Goal: Task Accomplishment & Management: Manage account settings

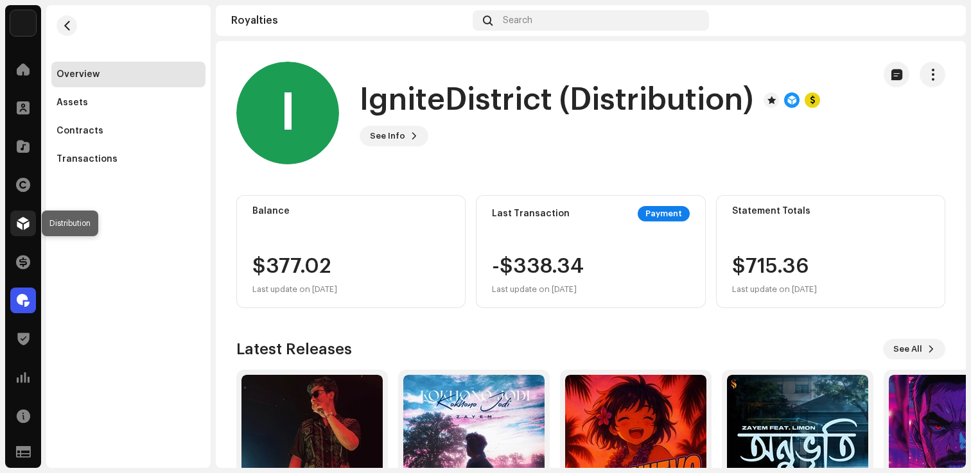
click at [30, 226] on div at bounding box center [23, 224] width 26 height 26
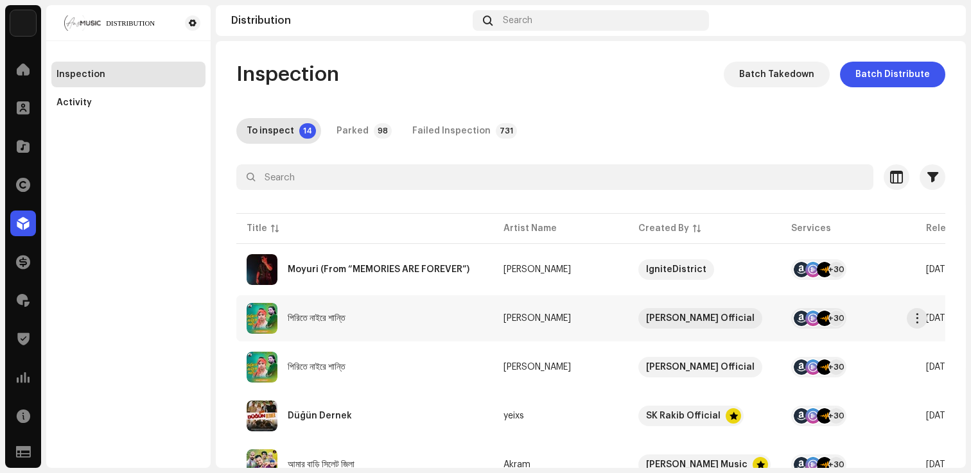
click at [308, 317] on div "পিরিতে নাইরে শান্তি" at bounding box center [317, 318] width 58 height 9
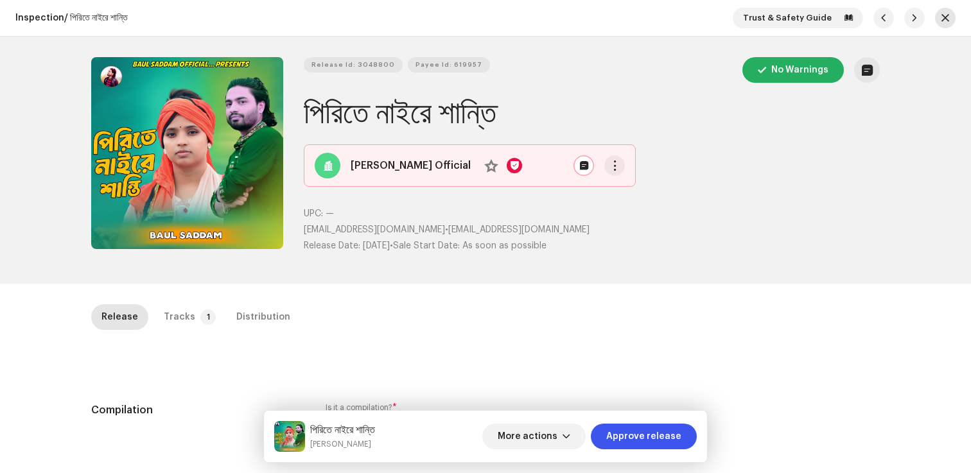
click at [941, 19] on span "button" at bounding box center [945, 18] width 8 height 10
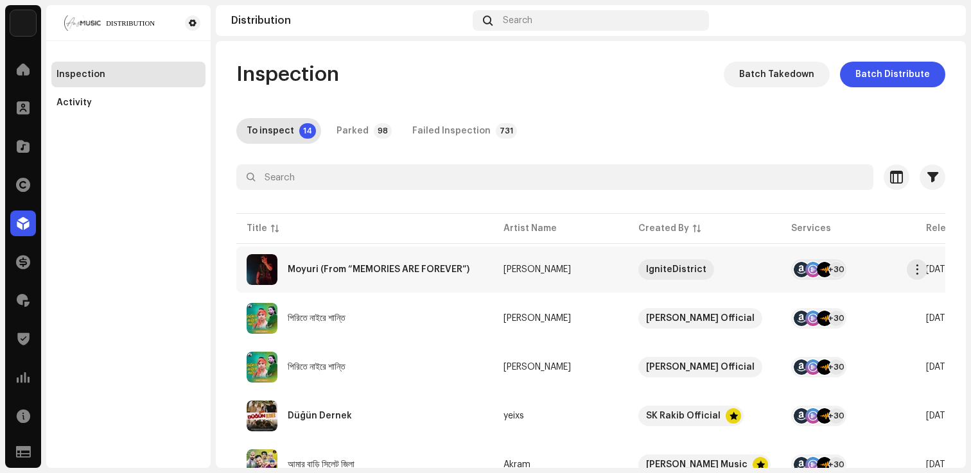
click at [342, 271] on div "Moyuri (From “MEMORIES ARE FOREVER”)" at bounding box center [379, 269] width 182 height 9
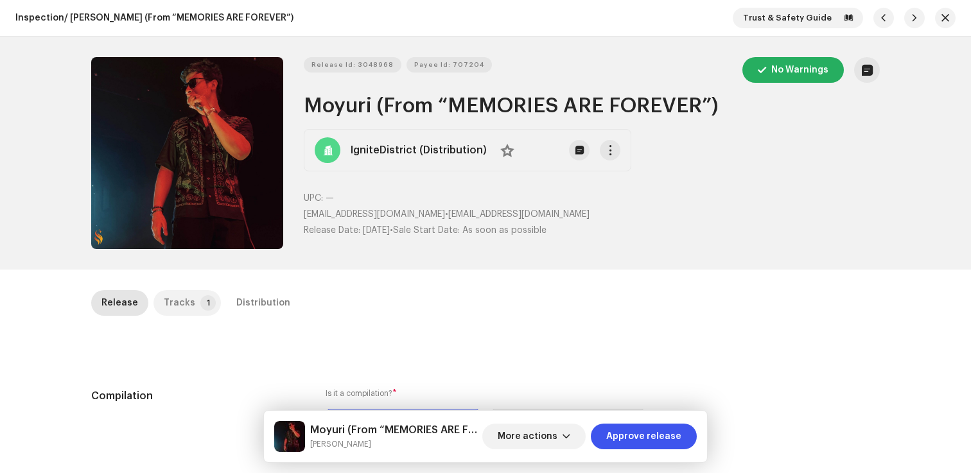
click at [200, 306] on p-badge "1" at bounding box center [207, 302] width 15 height 15
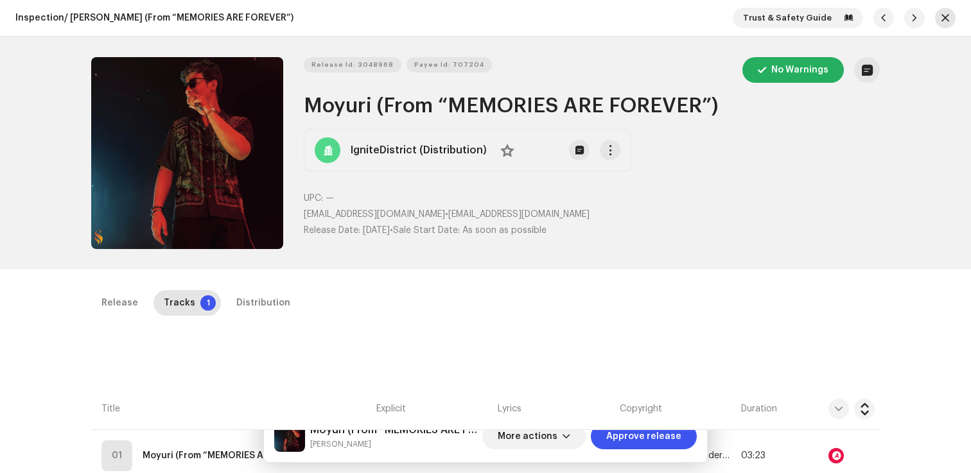
click at [942, 19] on span "button" at bounding box center [945, 18] width 8 height 10
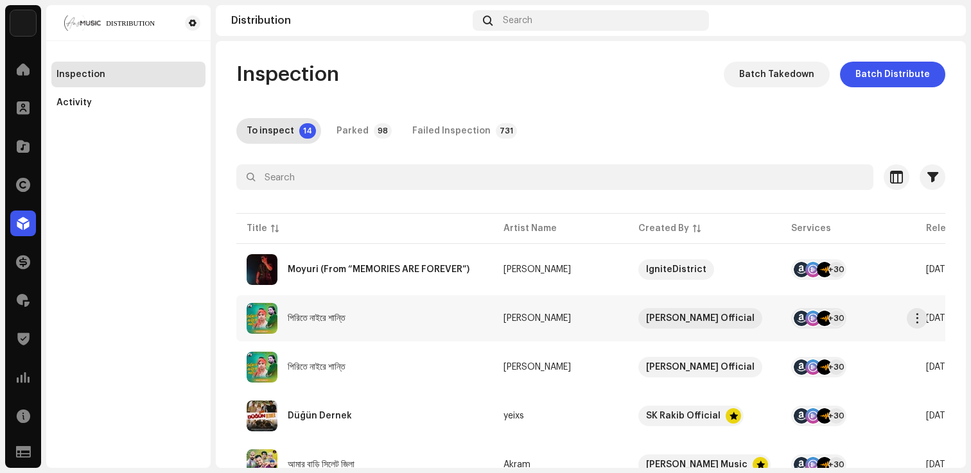
click at [327, 318] on div "পিরিতে নাইরে শান্তি" at bounding box center [317, 318] width 58 height 9
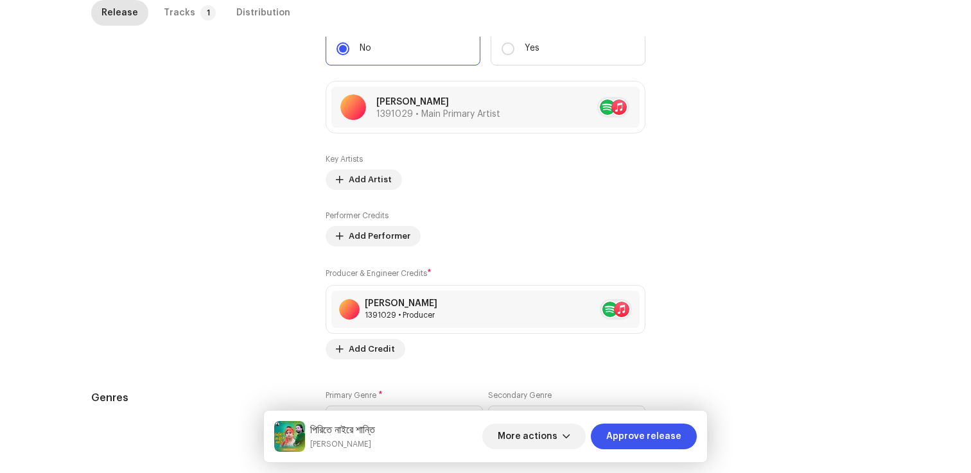
scroll to position [1248, 0]
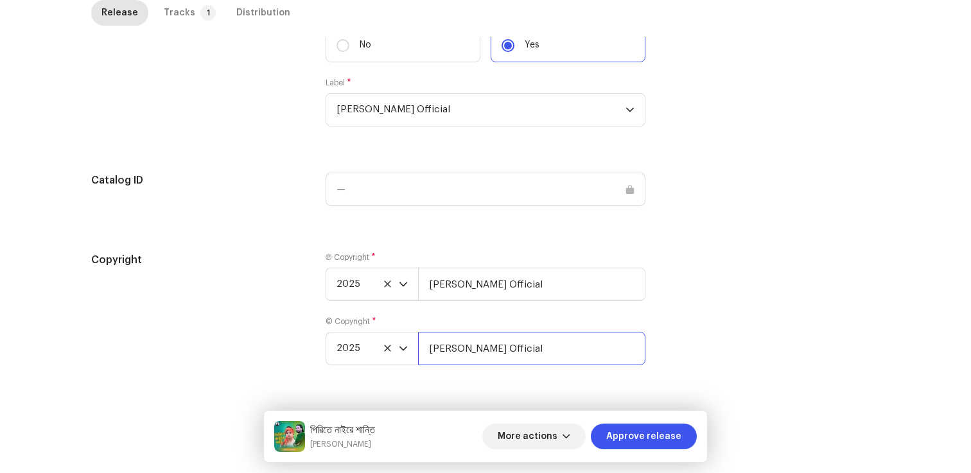
click at [567, 360] on input "[PERSON_NAME] Official" at bounding box center [531, 348] width 227 height 33
type input "Baul Saddam Official, Distributed By ANS Music"
click at [575, 282] on input "[PERSON_NAME] Official" at bounding box center [531, 284] width 227 height 33
type input "Baul Saddam Official, Distributed By ANS Music"
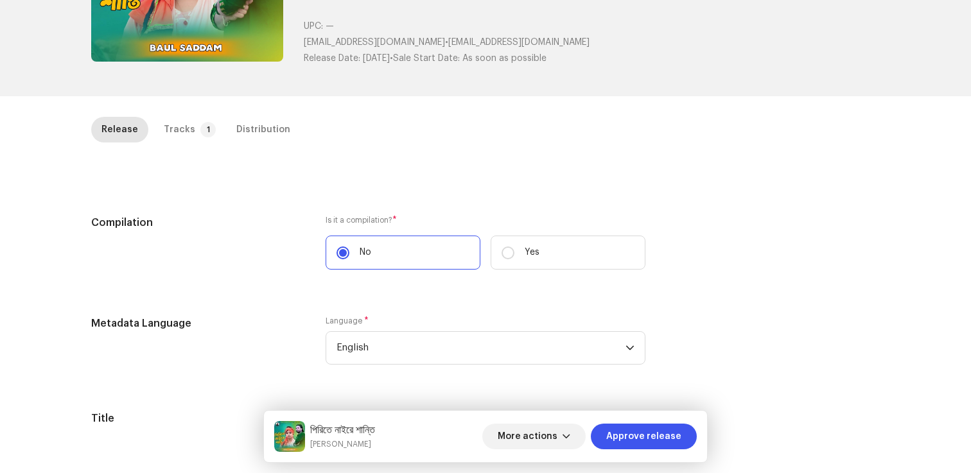
scroll to position [0, 0]
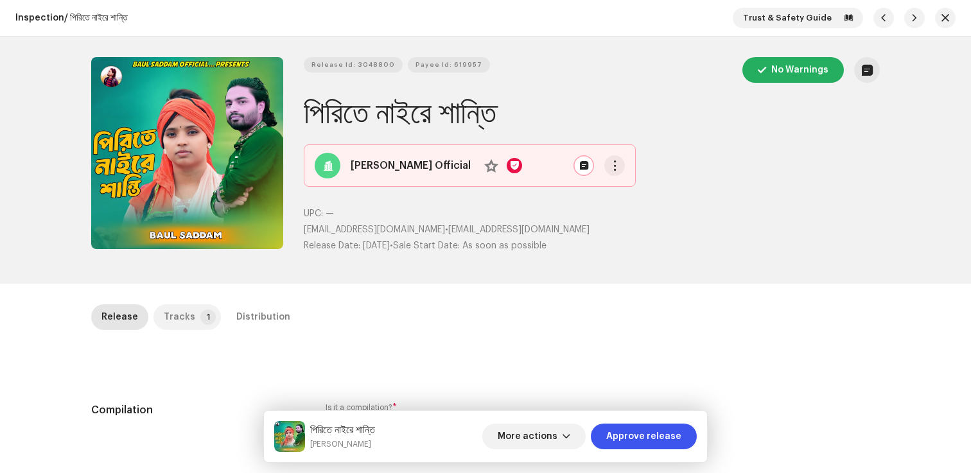
click at [164, 317] on div "Tracks" at bounding box center [179, 317] width 31 height 26
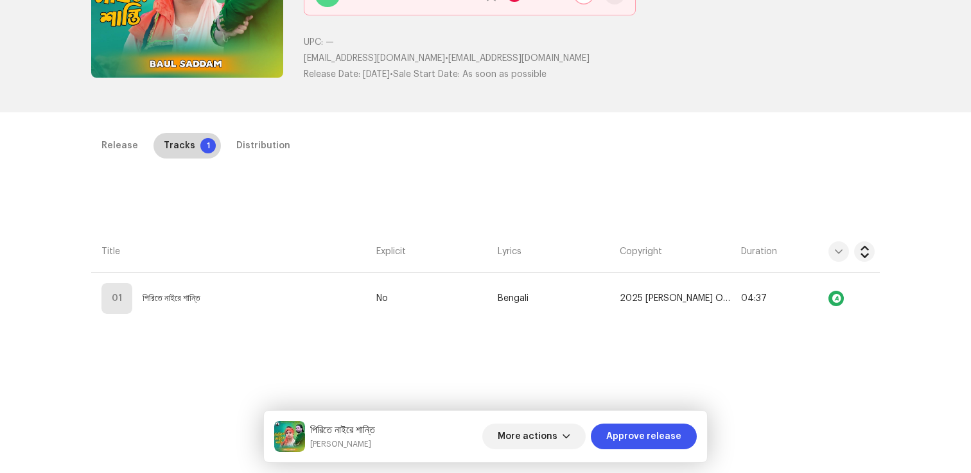
scroll to position [245, 0]
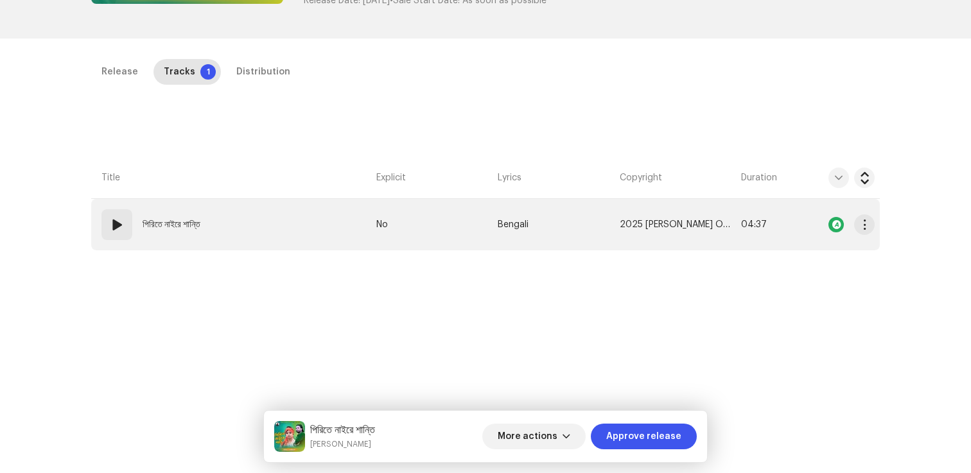
click at [171, 247] on td "01 পিরিতে নাইরে শান্তি" at bounding box center [231, 224] width 280 height 51
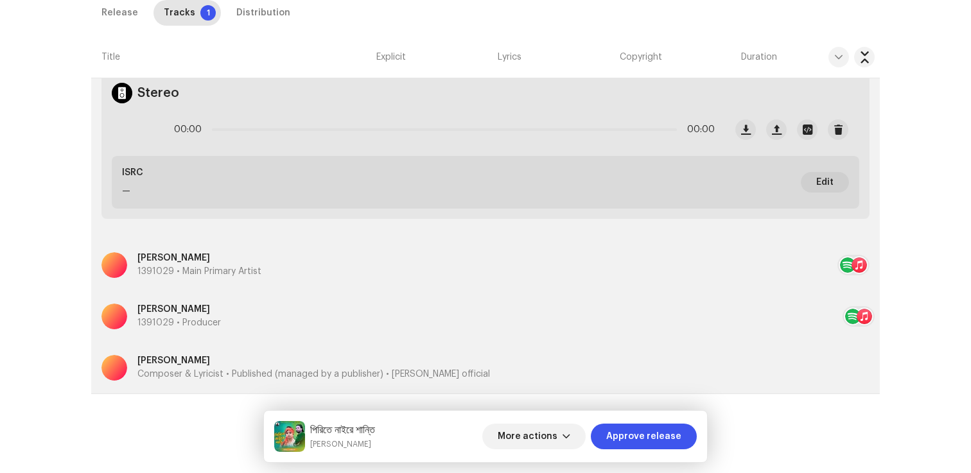
scroll to position [447, 0]
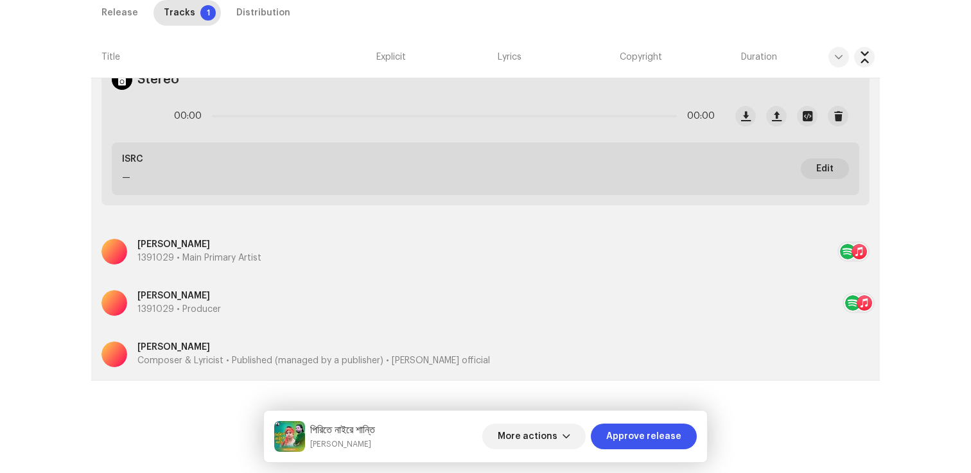
click at [269, 363] on p "Composer & Lyricist • Published (managed by a publisher) • Baul saddam official" at bounding box center [313, 360] width 352 height 13
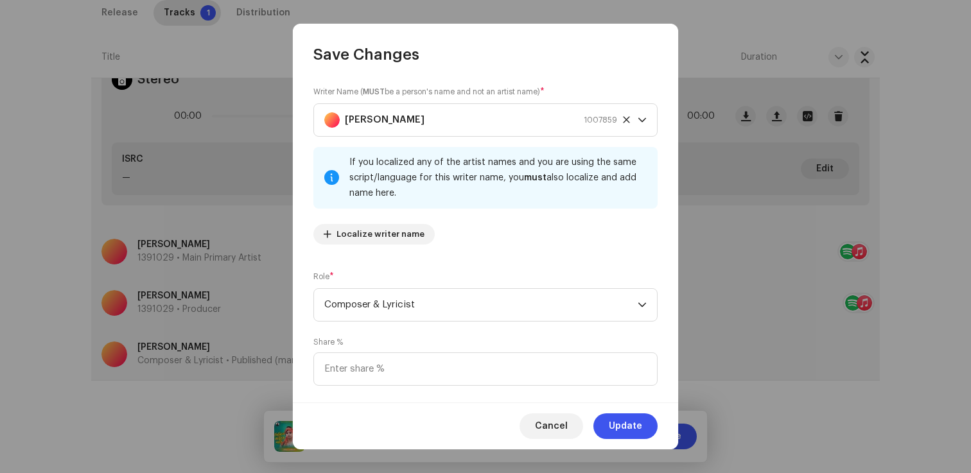
scroll to position [150, 0]
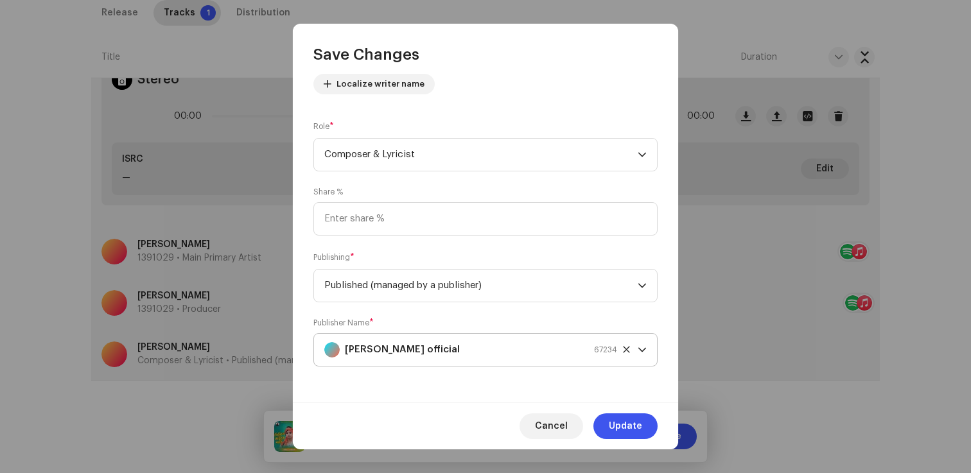
click at [374, 345] on strong "Baul saddam official" at bounding box center [402, 350] width 115 height 32
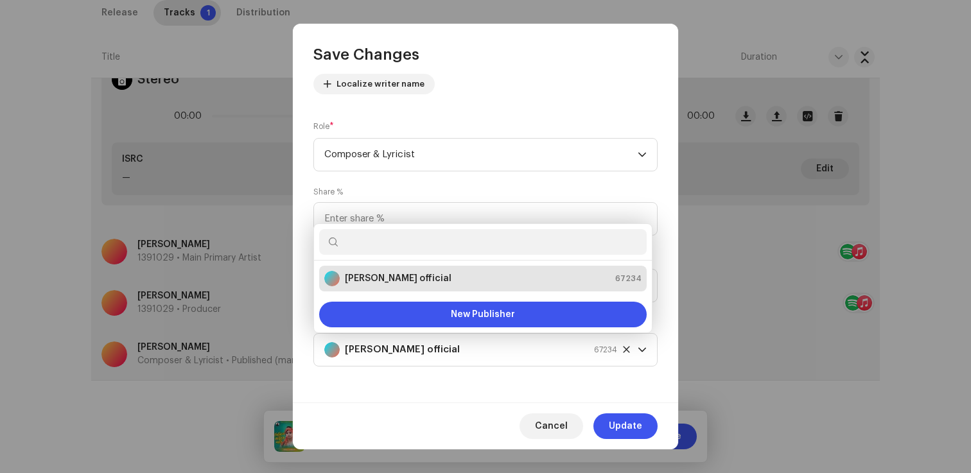
click at [388, 243] on input "text" at bounding box center [482, 242] width 327 height 26
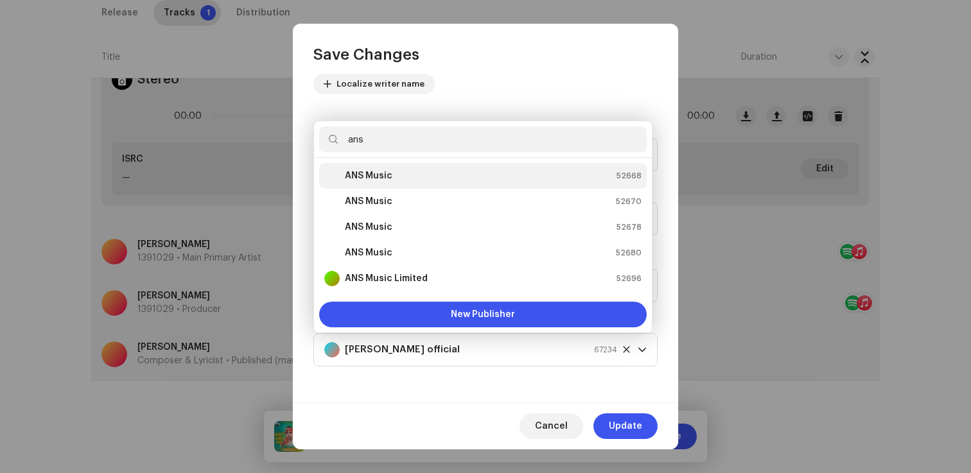
type input "ans"
click at [392, 169] on div "ANS Music 52668" at bounding box center [482, 175] width 317 height 15
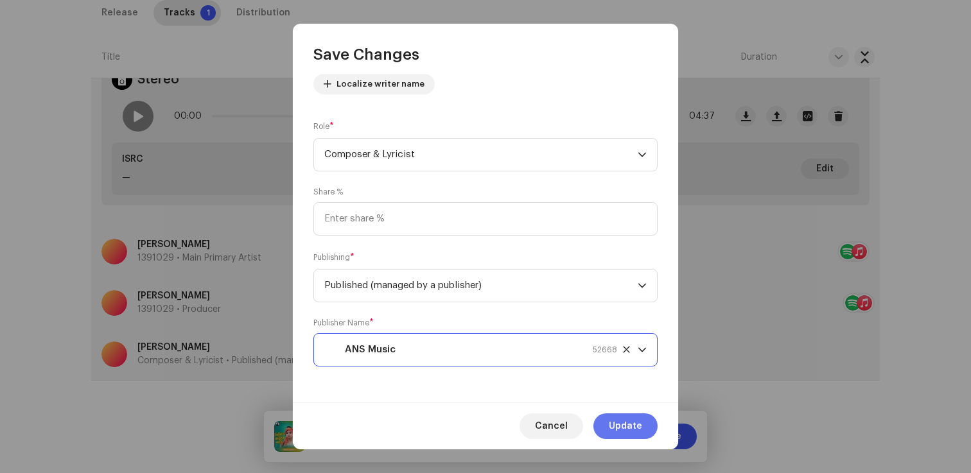
click at [627, 433] on span "Update" at bounding box center [625, 426] width 33 height 26
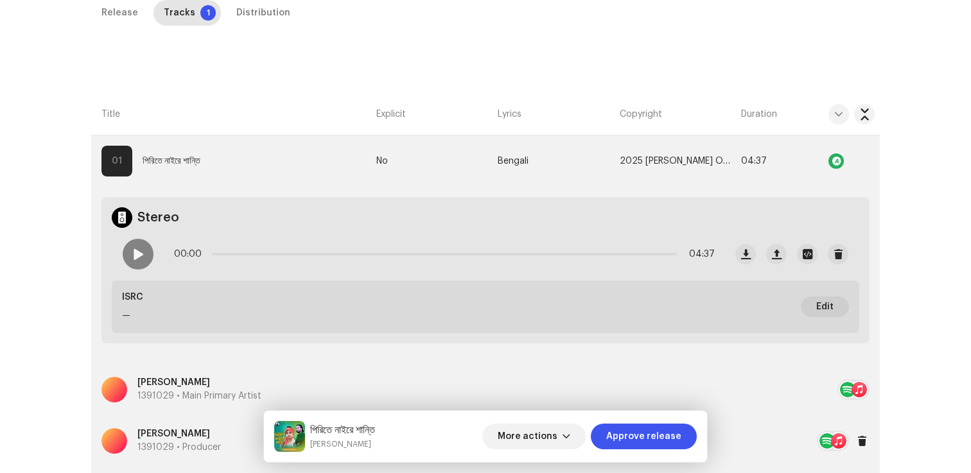
scroll to position [288, 0]
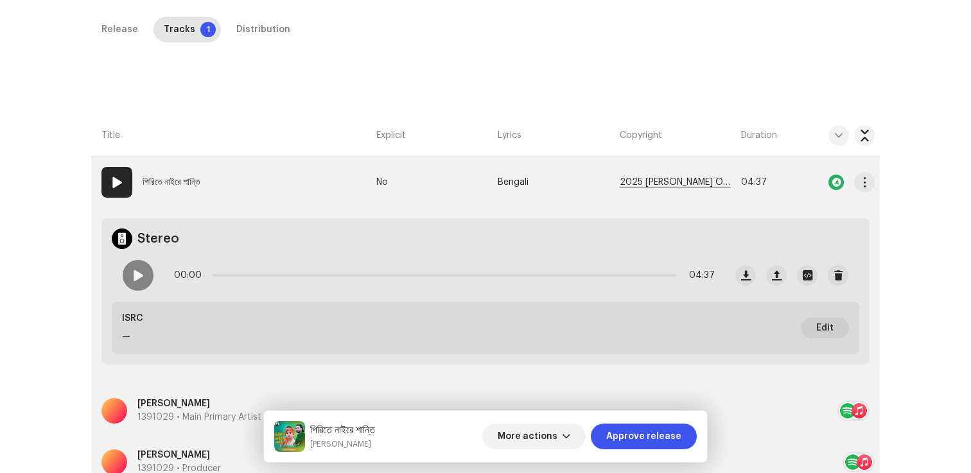
click at [645, 178] on span "2025 Baul Saddam Official, Distributed By ANS Music" at bounding box center [675, 183] width 111 height 10
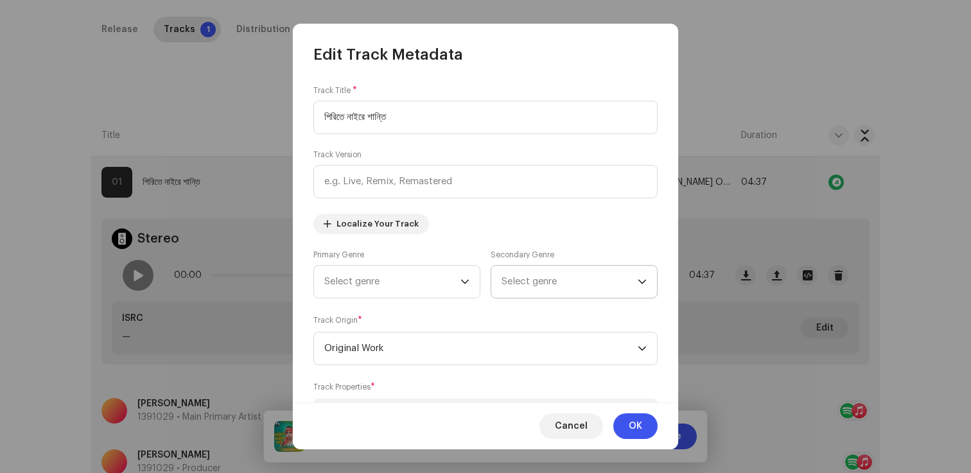
scroll to position [430, 0]
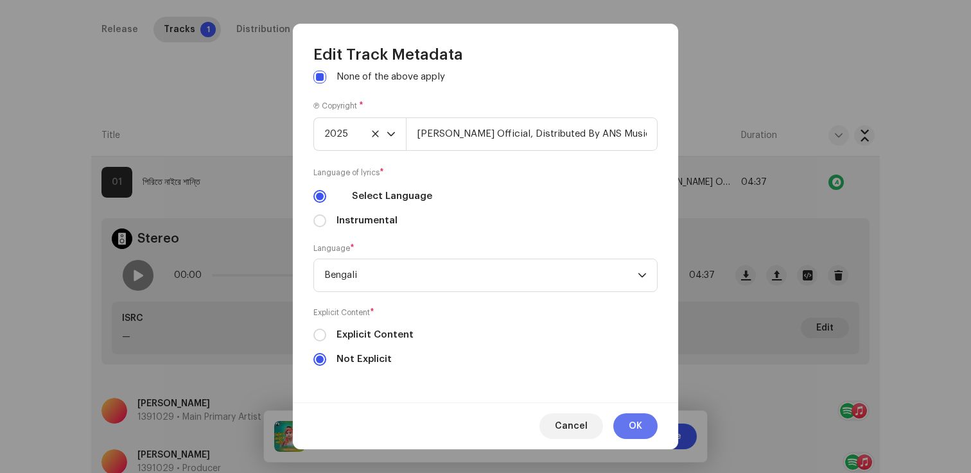
click at [632, 428] on span "OK" at bounding box center [635, 426] width 13 height 26
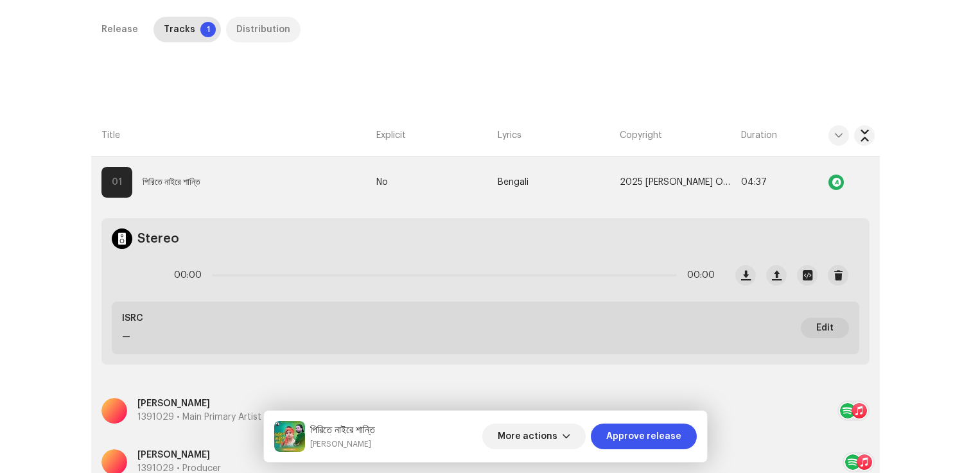
click at [249, 30] on div "Distribution" at bounding box center [263, 30] width 54 height 26
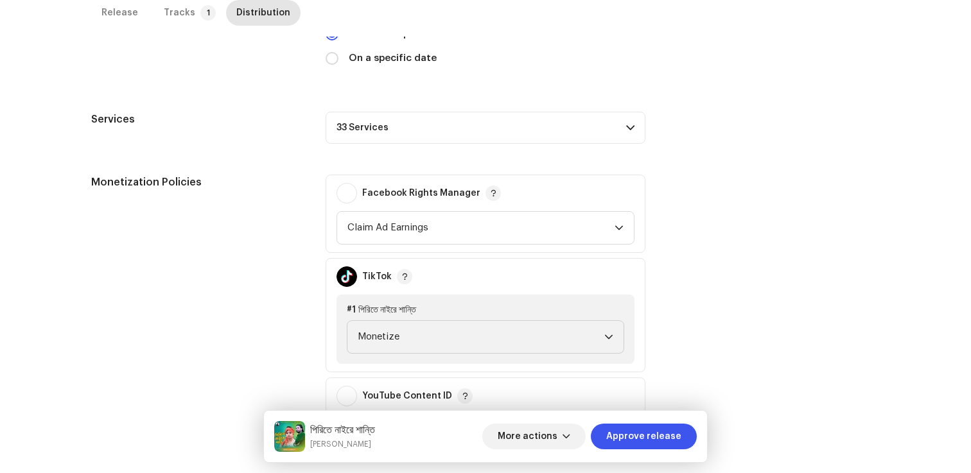
scroll to position [537, 0]
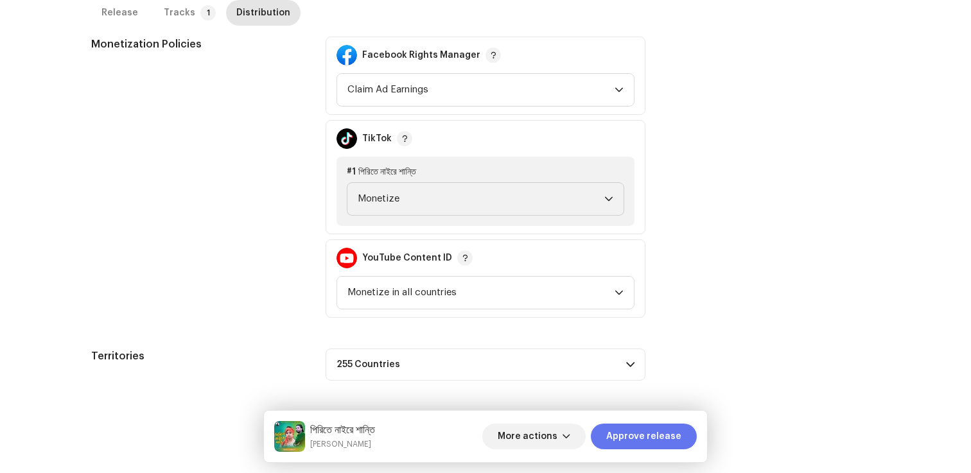
click at [626, 438] on span "Approve release" at bounding box center [643, 437] width 75 height 26
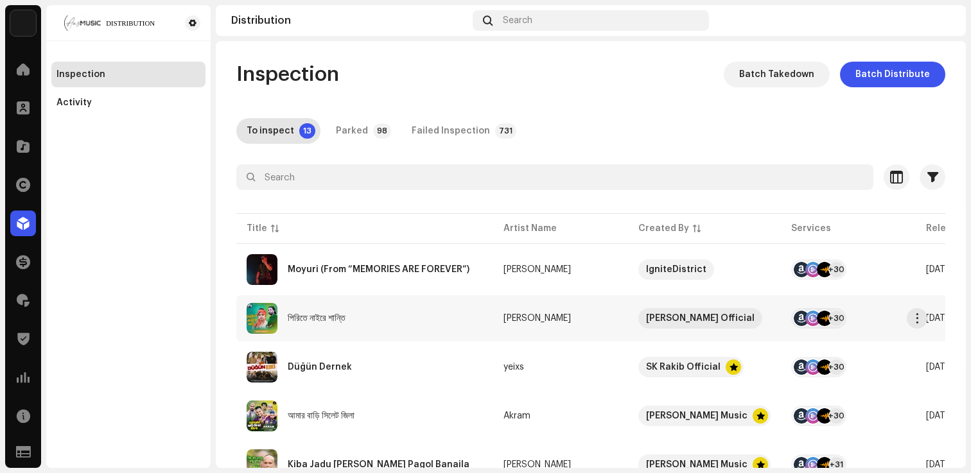
click at [336, 322] on div "পিরিতে নাইরে শান্তি" at bounding box center [317, 318] width 58 height 9
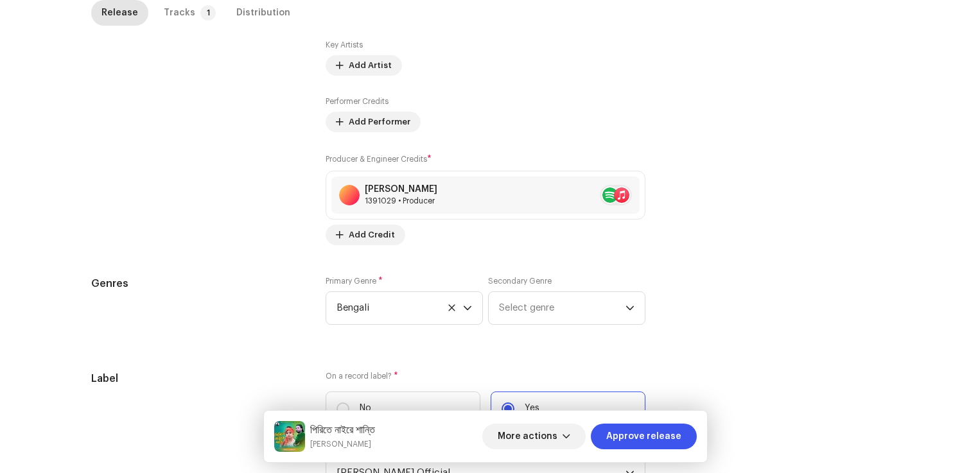
scroll to position [1248, 0]
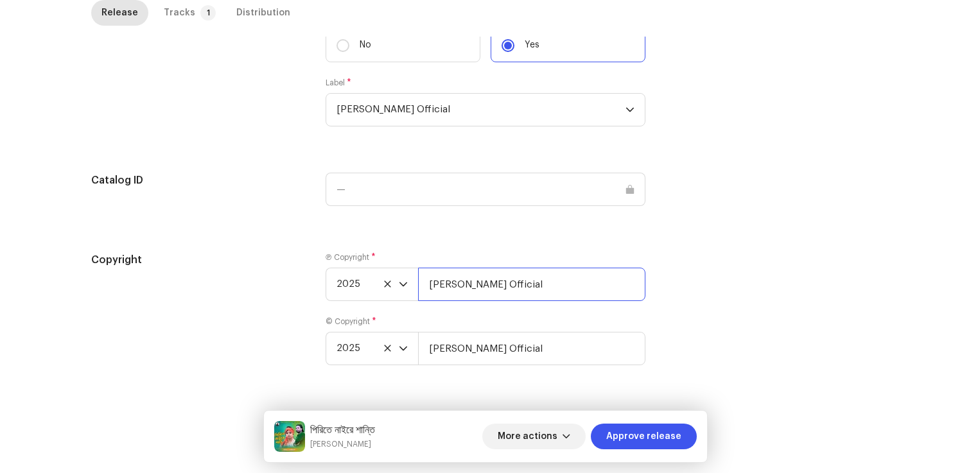
click at [566, 291] on input "Baul Saddam Official" at bounding box center [531, 284] width 227 height 33
type input "Baul Saddam Official, Distributed By ANS Music"
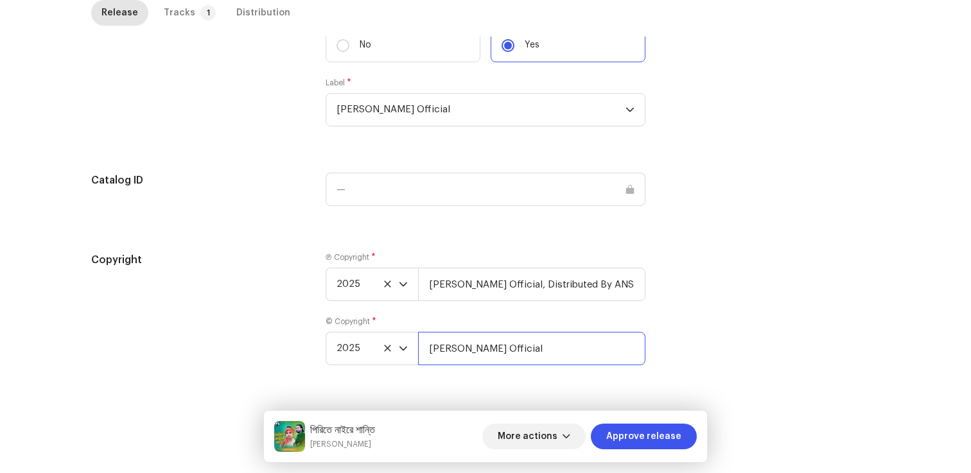
click at [548, 354] on input "Baul Saddam Official" at bounding box center [531, 348] width 227 height 33
type input "Baul Saddam Official, Distributed By ANS Music"
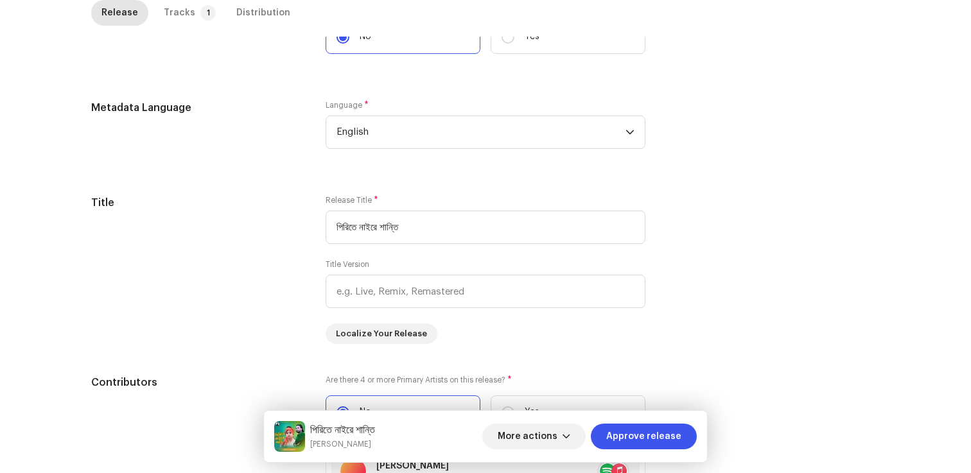
scroll to position [0, 0]
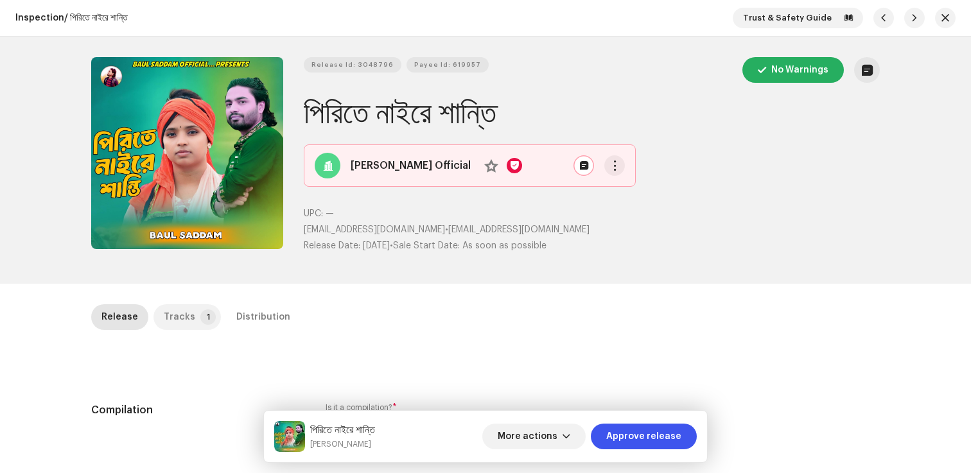
click at [191, 305] on p-tab "Tracks 1" at bounding box center [186, 317] width 67 height 26
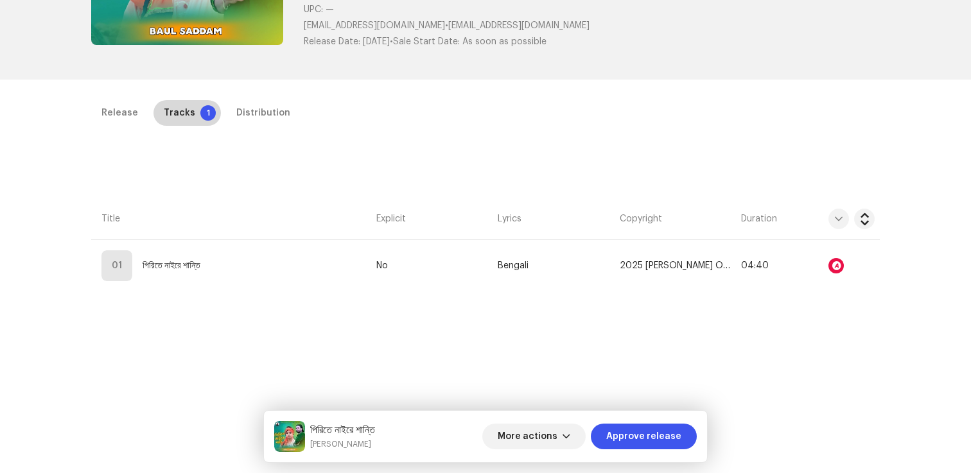
scroll to position [278, 0]
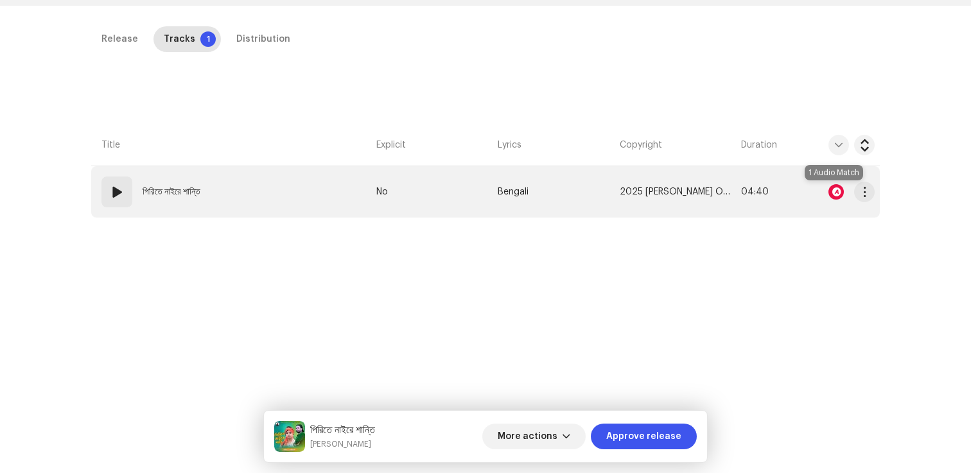
click at [834, 196] on div at bounding box center [835, 191] width 15 height 15
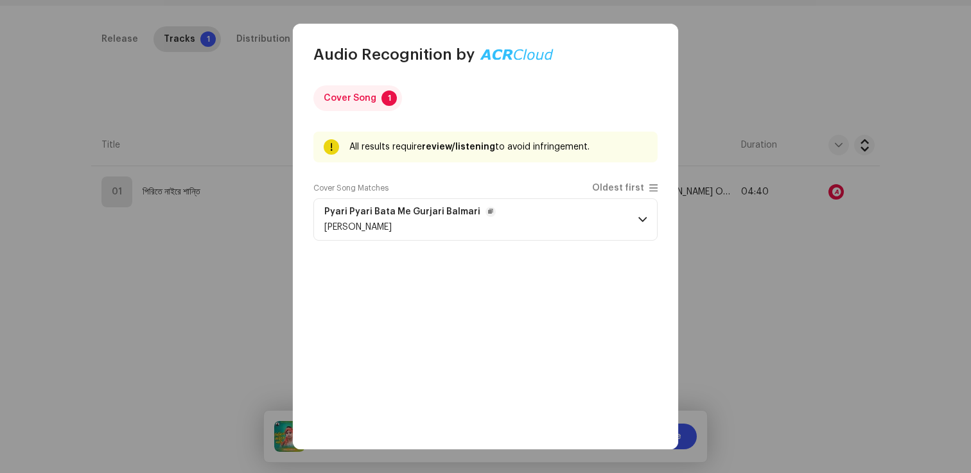
click at [490, 215] on p-accordion-header "Pyari Pyari Bata Me Gurjari Balmari Prabhu Mandariya" at bounding box center [485, 219] width 344 height 42
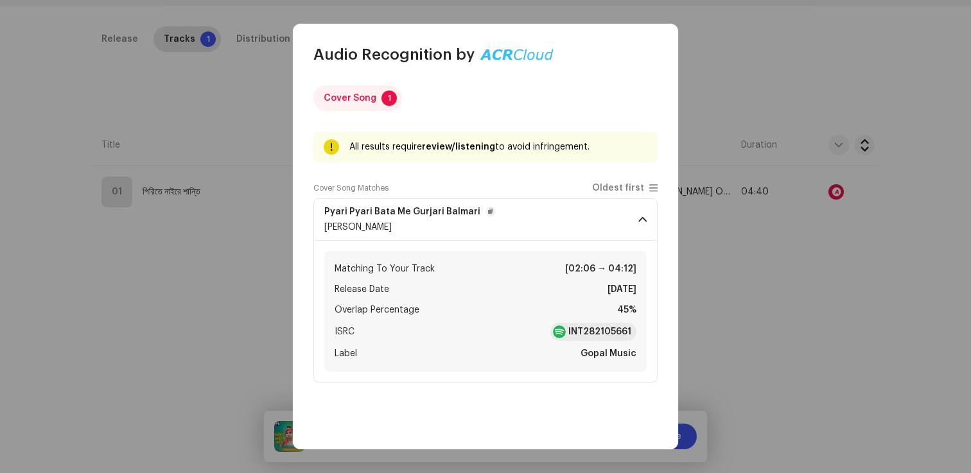
click at [539, 204] on p-accordion-header "Pyari Pyari Bata Me Gurjari Balmari Prabhu Mandariya" at bounding box center [485, 219] width 344 height 42
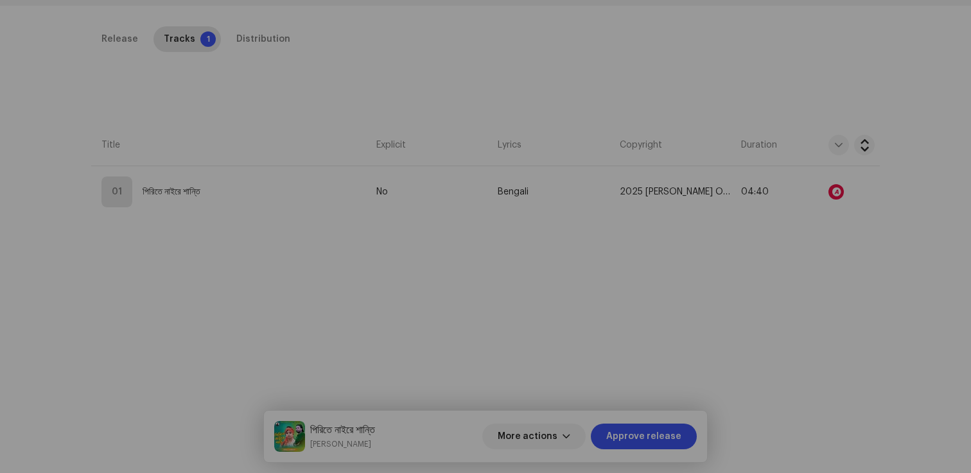
click at [206, 326] on div "Audio Recognition by Cover Song 1 All results require review/listening to avoid…" at bounding box center [485, 236] width 971 height 473
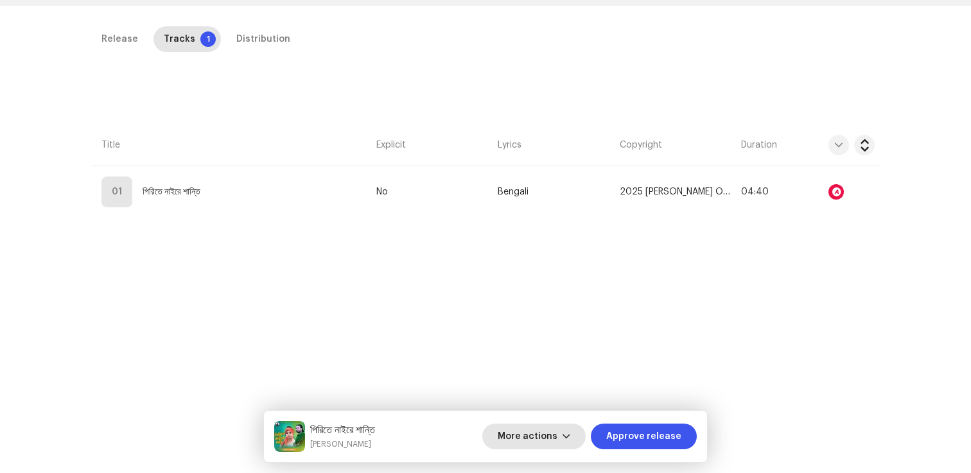
click at [543, 435] on span "More actions" at bounding box center [528, 437] width 60 height 26
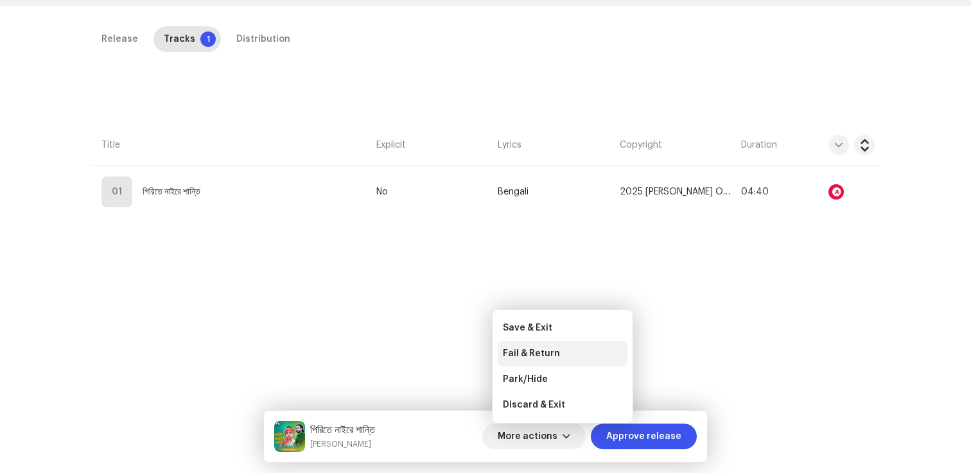
click at [525, 347] on div "Fail & Return" at bounding box center [563, 354] width 130 height 26
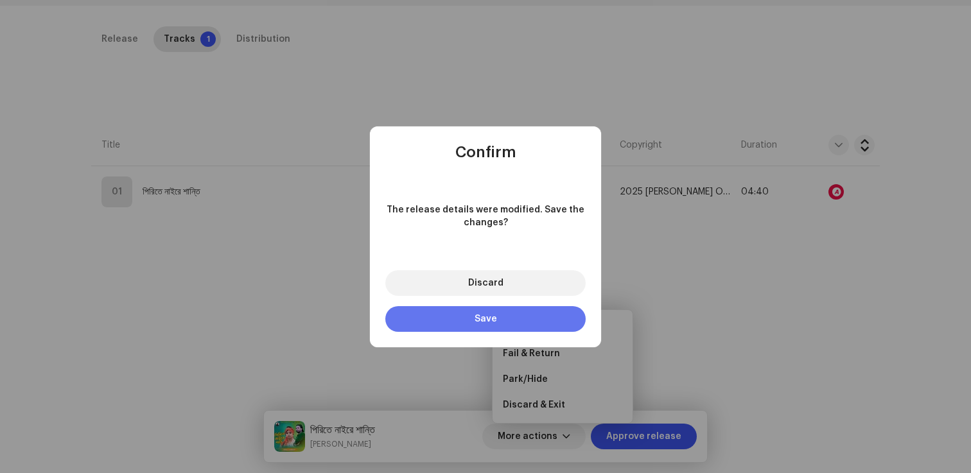
click at [508, 311] on button "Save" at bounding box center [485, 319] width 200 height 26
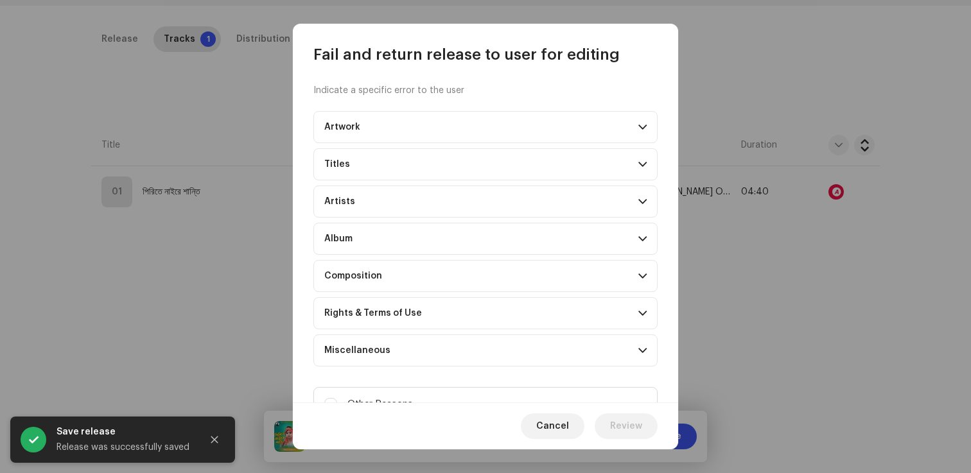
click at [388, 281] on p-accordion-header "Composition" at bounding box center [485, 276] width 344 height 32
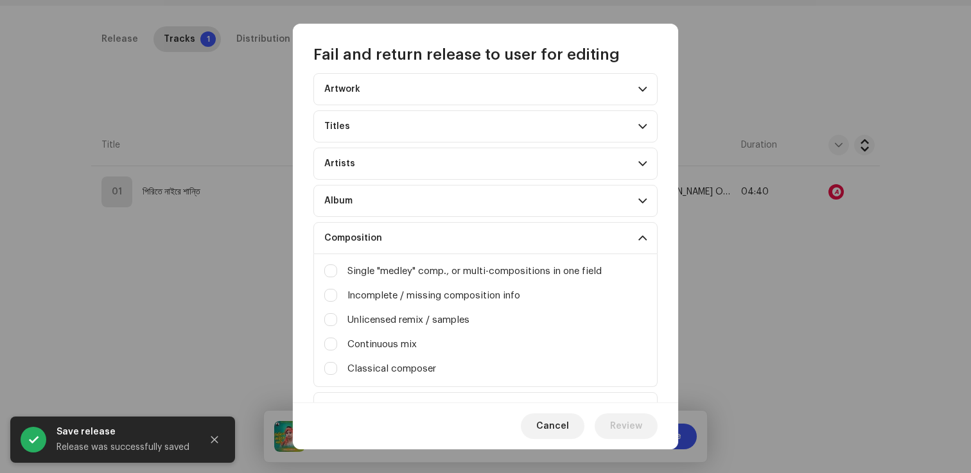
scroll to position [46, 0]
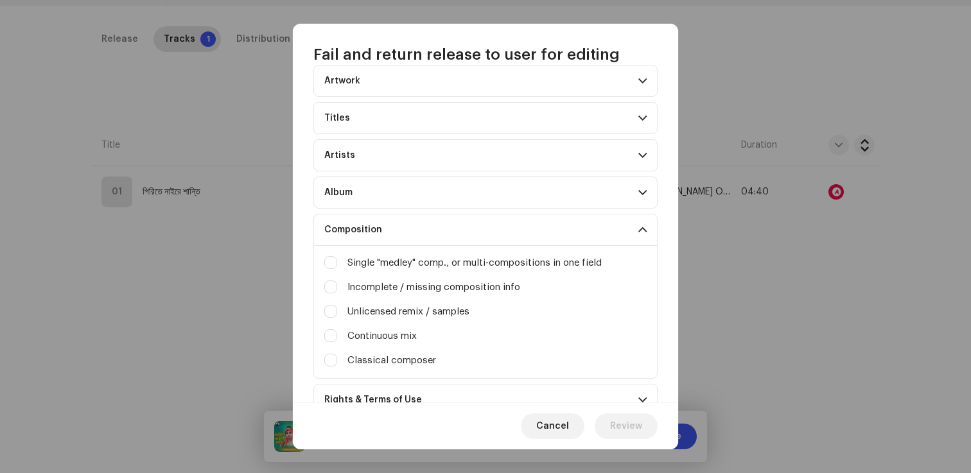
click at [339, 311] on div "Unlicensed remix / samples" at bounding box center [485, 312] width 322 height 14
click at [334, 311] on input "Irrelevant / excessive information" at bounding box center [330, 311] width 13 height 13
checkbox input "true"
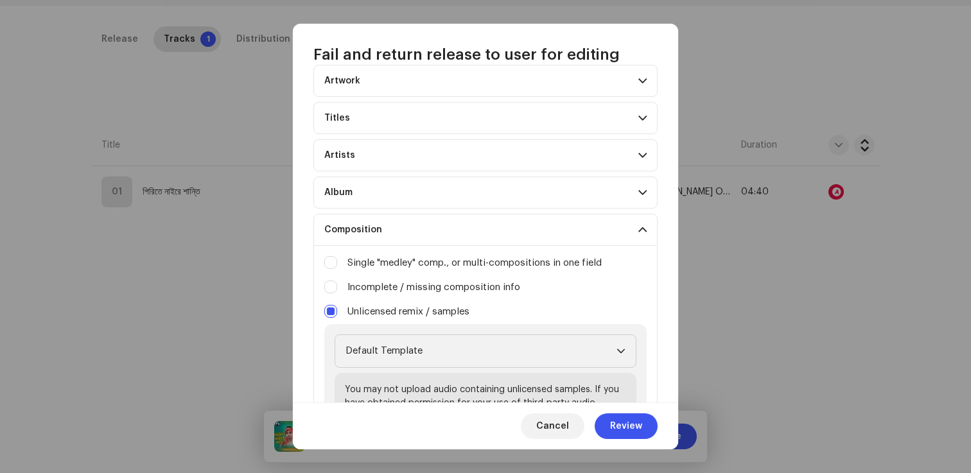
click at [487, 80] on p-accordion-header "Artwork" at bounding box center [485, 81] width 344 height 32
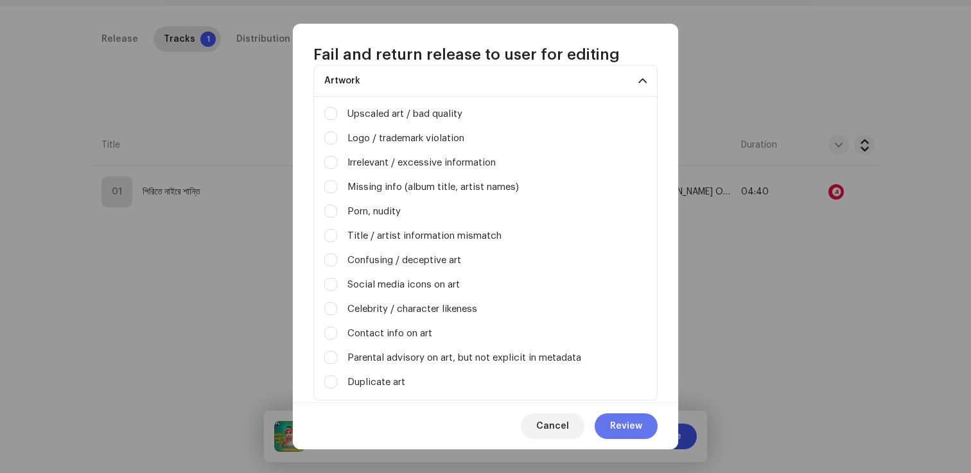
click at [616, 426] on span "Review" at bounding box center [626, 426] width 32 height 26
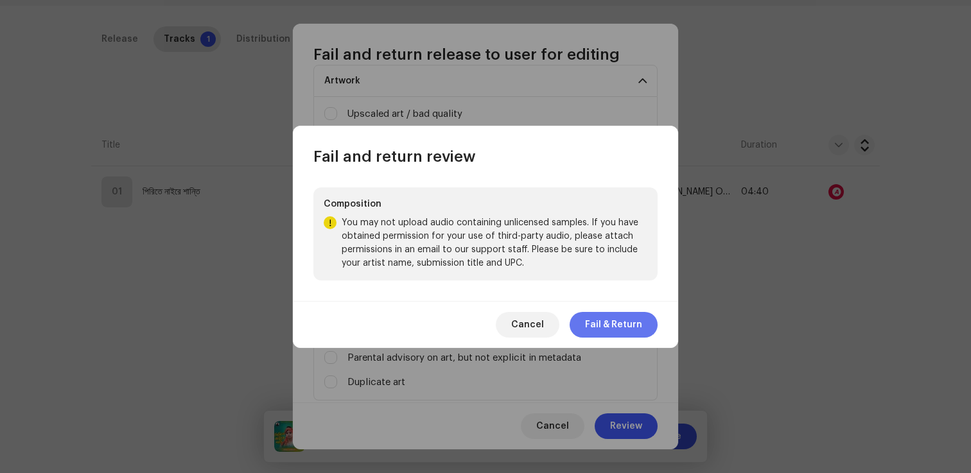
click at [619, 324] on span "Fail & Return" at bounding box center [613, 325] width 57 height 26
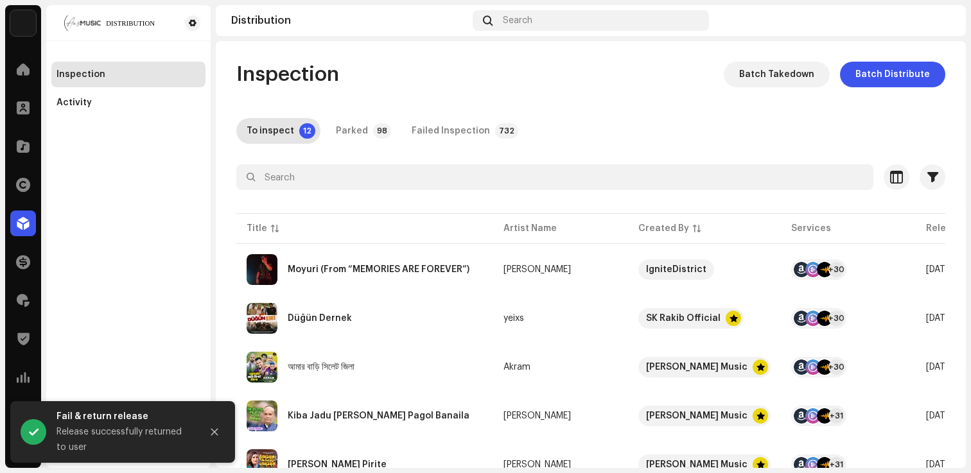
scroll to position [28, 0]
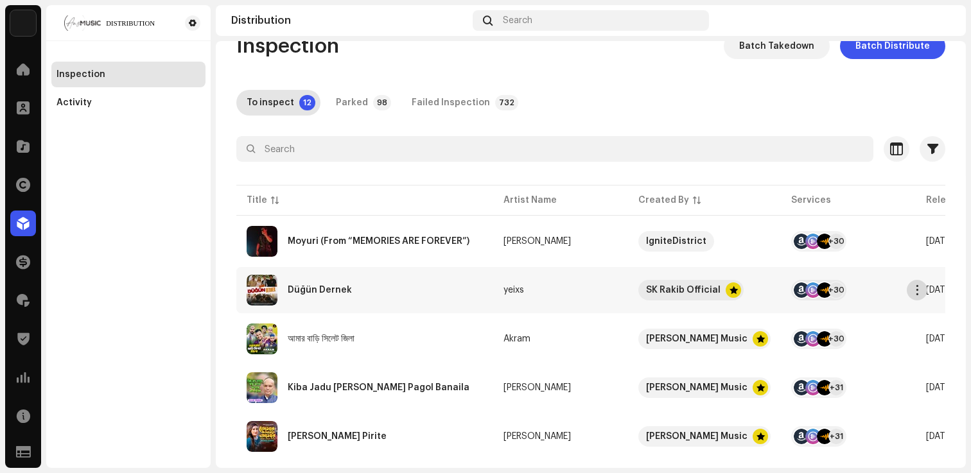
click at [918, 290] on span "button" at bounding box center [917, 290] width 10 height 10
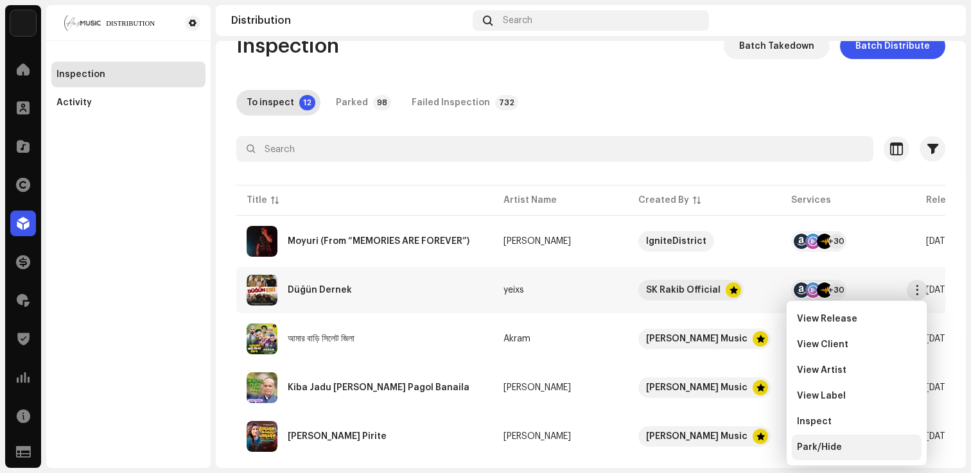
click at [822, 447] on span "Park/Hide" at bounding box center [819, 447] width 45 height 10
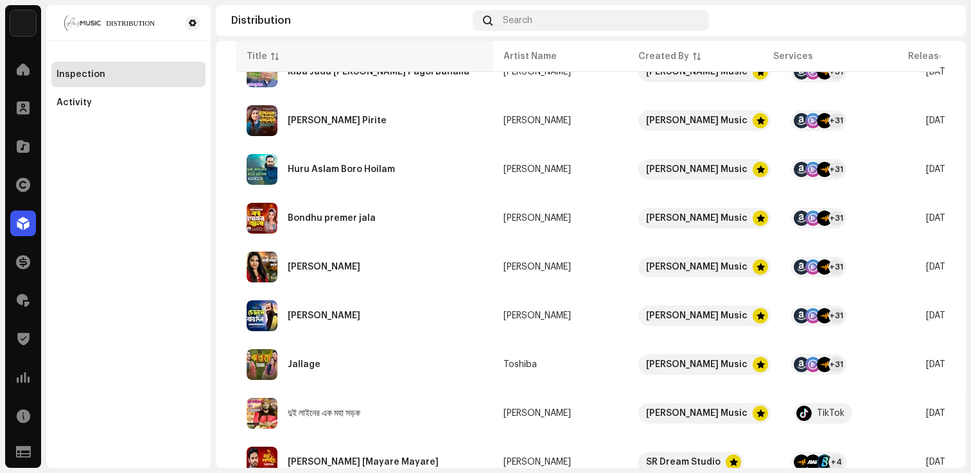
scroll to position [354, 0]
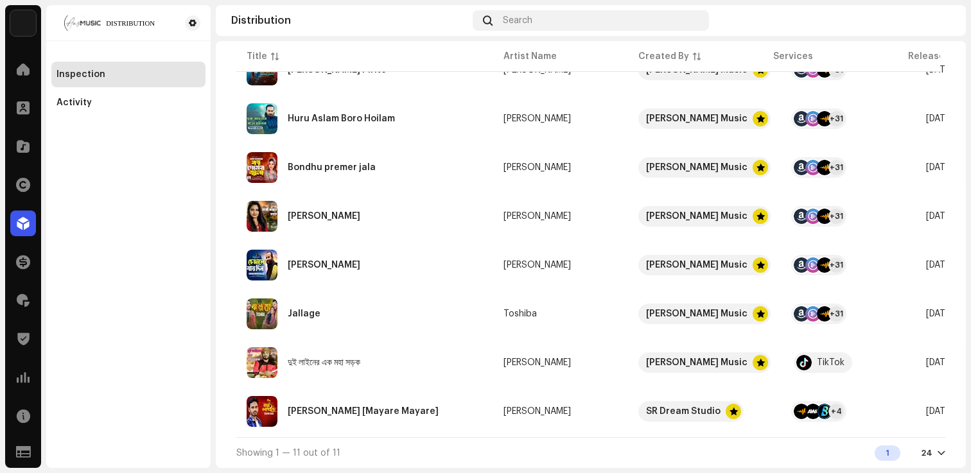
click at [31, 161] on div "Catalog" at bounding box center [23, 146] width 36 height 36
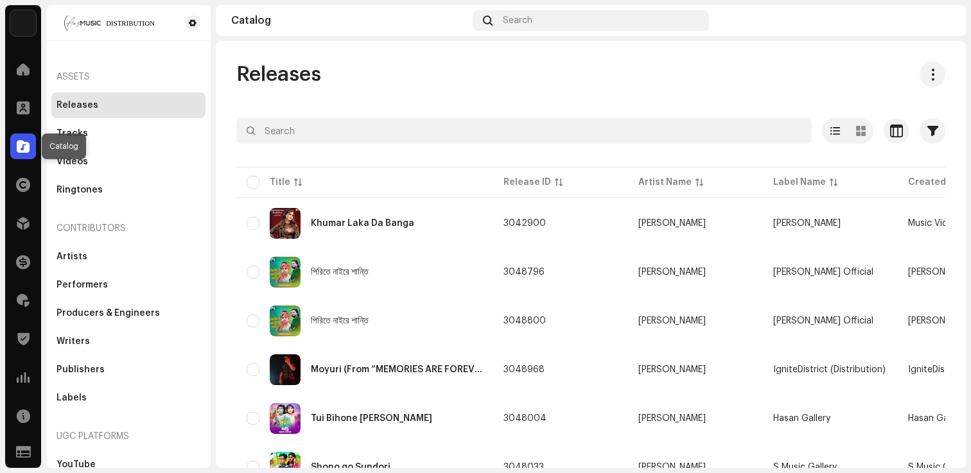
click at [30, 152] on div at bounding box center [23, 147] width 26 height 26
click at [856, 134] on span at bounding box center [861, 131] width 10 height 10
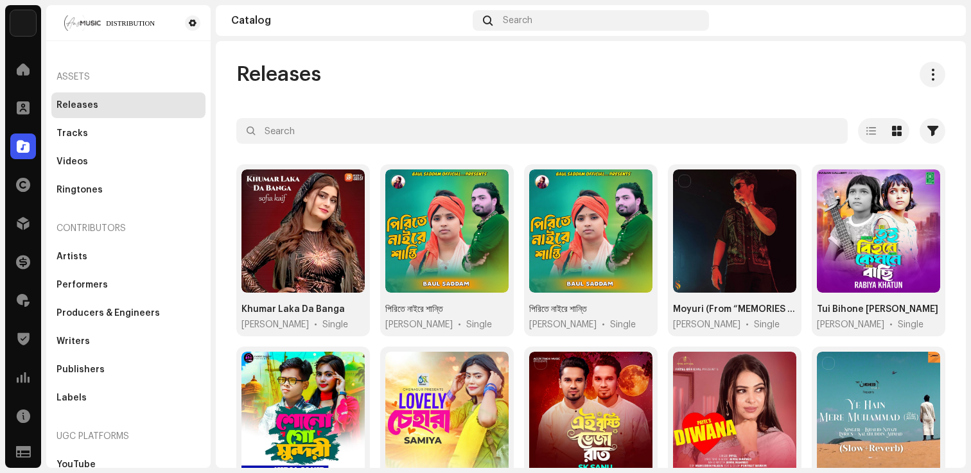
scroll to position [631, 0]
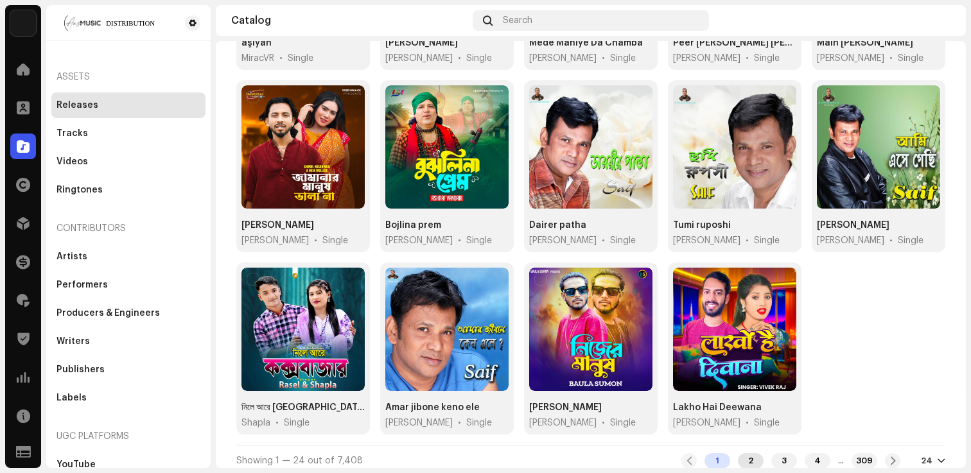
click at [738, 459] on div "2" at bounding box center [751, 460] width 26 height 15
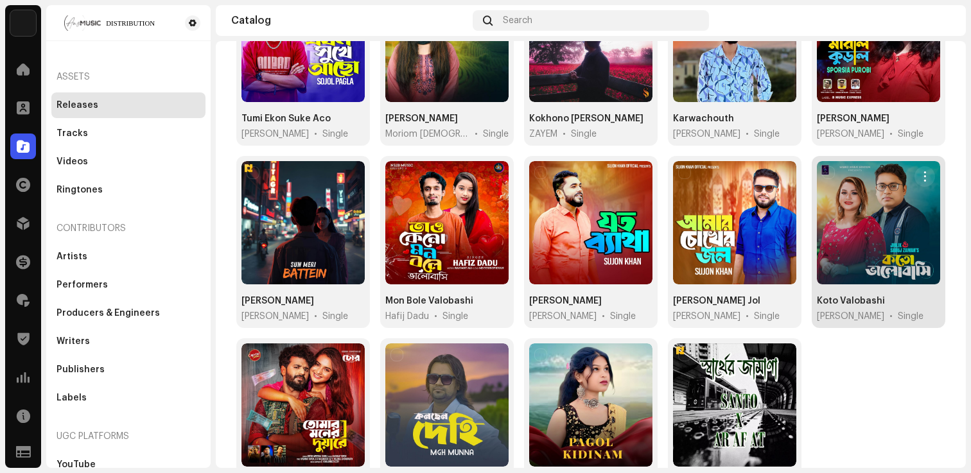
scroll to position [545, 0]
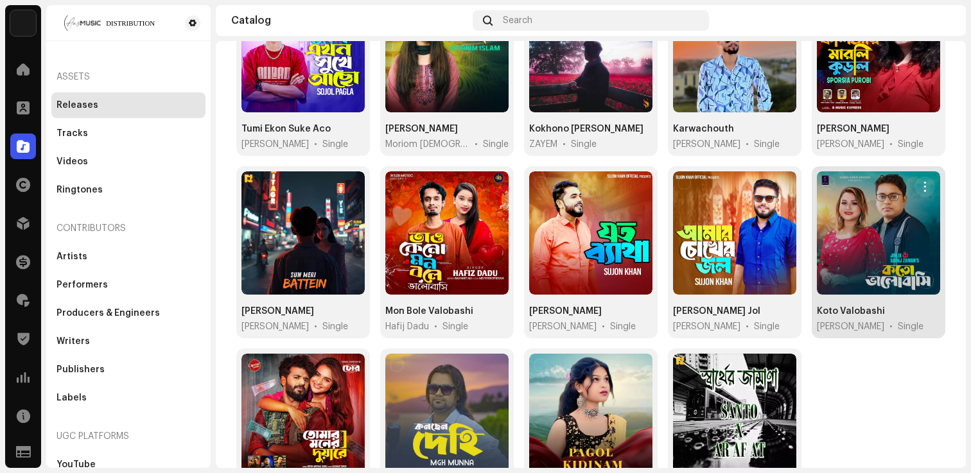
click at [826, 306] on div "Koto Valobashi" at bounding box center [851, 311] width 68 height 13
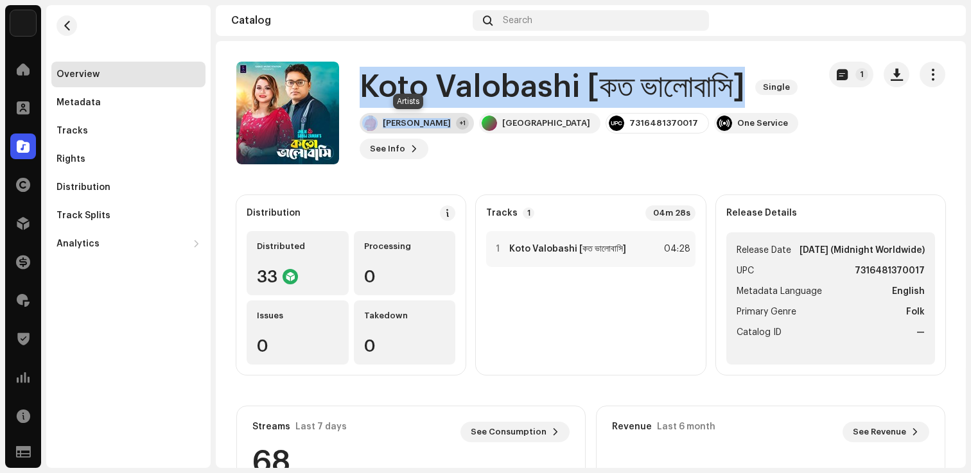
copy div "Koto Valobashi [কত ভালোবাসি] Single Sabuj Zaman"
drag, startPoint x: 364, startPoint y: 82, endPoint x: 446, endPoint y: 153, distance: 108.3
click at [443, 142] on div "Koto Valobashi [কত ভালোবাসি] Single Sabuj Zaman +1 Sabuj Music Station 73164813…" at bounding box center [584, 113] width 449 height 92
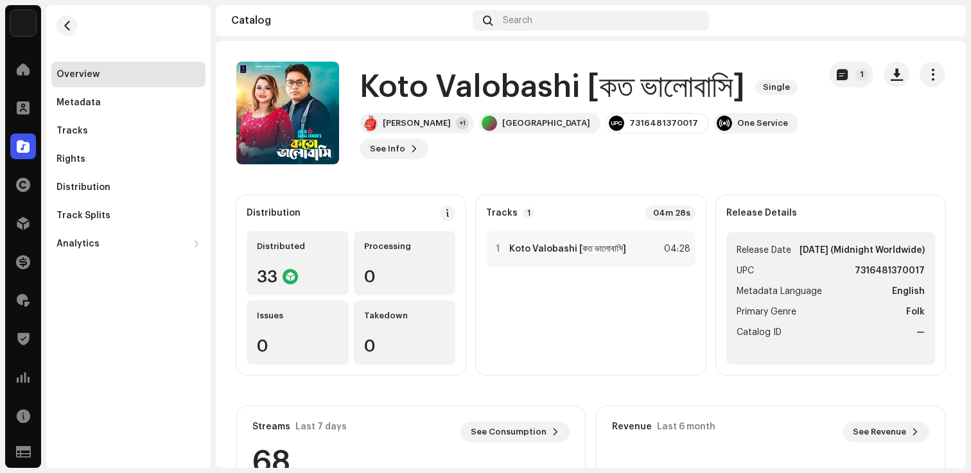
click at [449, 160] on div "Koto Valobashi [কত ভালোবাসি] Single Sabuj Zaman +1 Sabuj Music Station 73164813…" at bounding box center [522, 113] width 572 height 103
click at [73, 33] on button "button" at bounding box center [66, 25] width 21 height 21
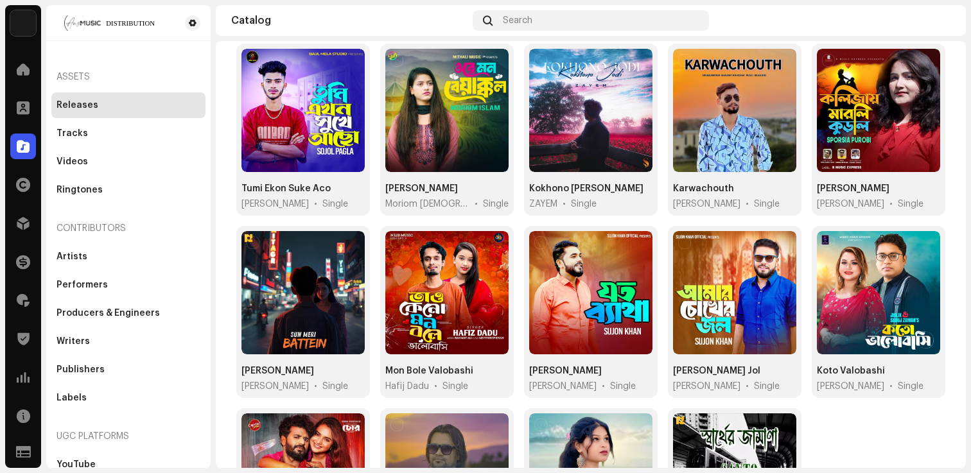
scroll to position [630, 0]
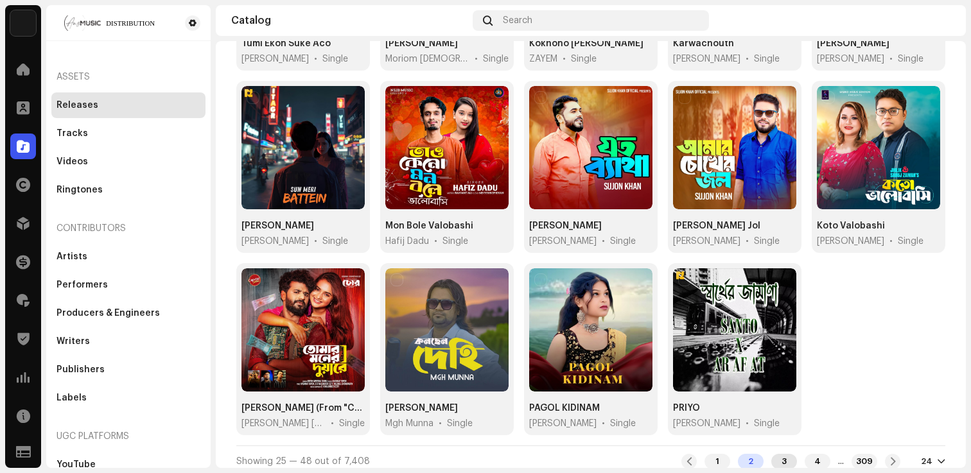
click at [771, 454] on div "3" at bounding box center [784, 461] width 26 height 15
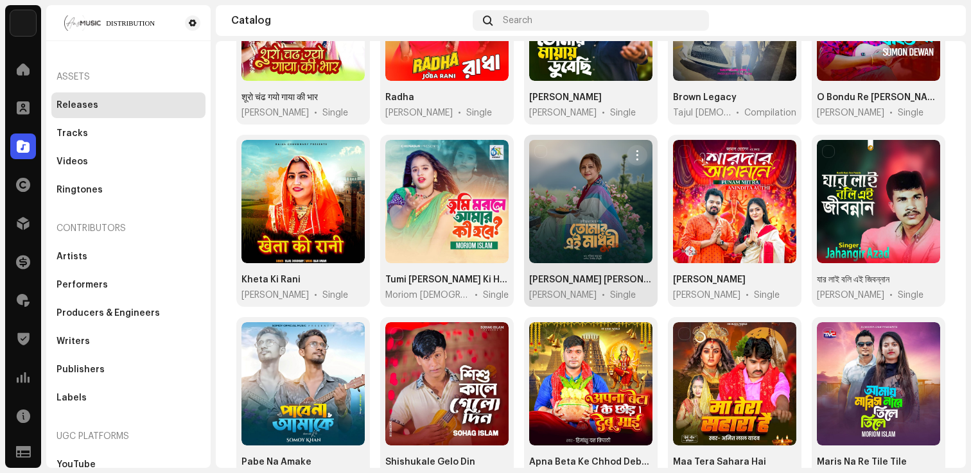
scroll to position [236, 0]
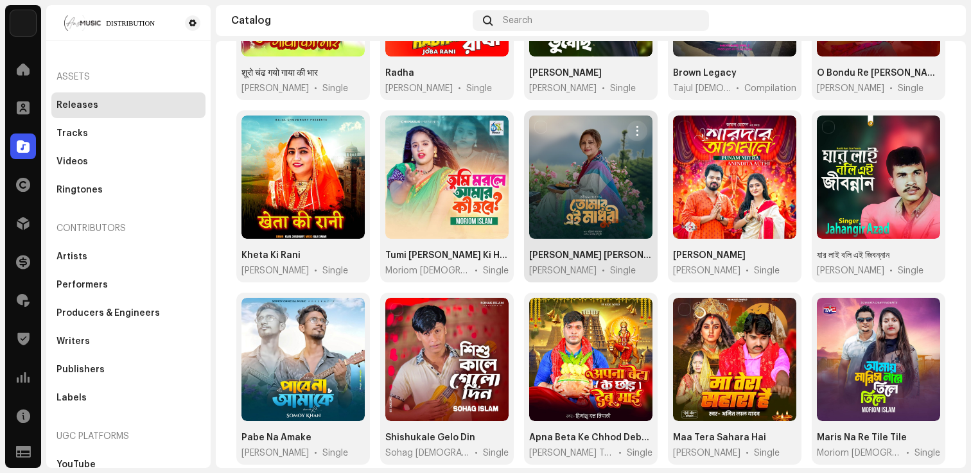
click at [584, 254] on div "Tomar Ei Madhuri" at bounding box center [590, 255] width 123 height 13
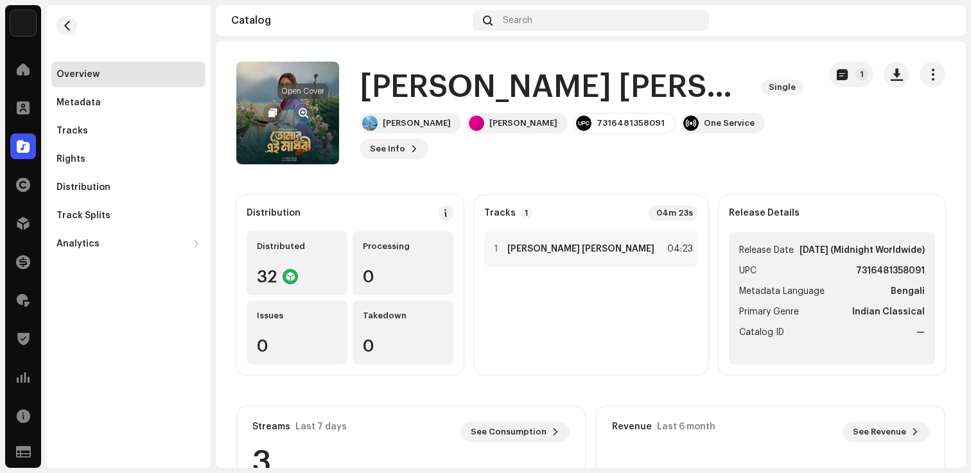
click at [302, 115] on span "button" at bounding box center [304, 113] width 10 height 10
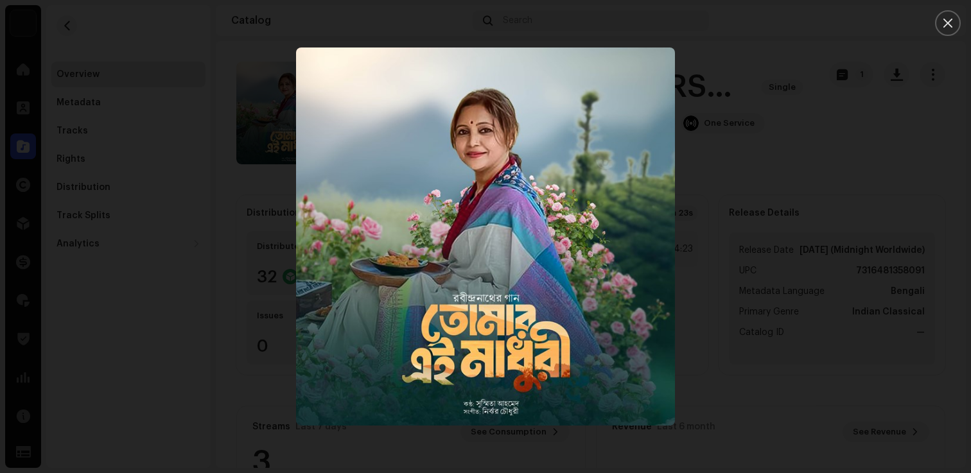
click at [253, 197] on div at bounding box center [485, 236] width 971 height 473
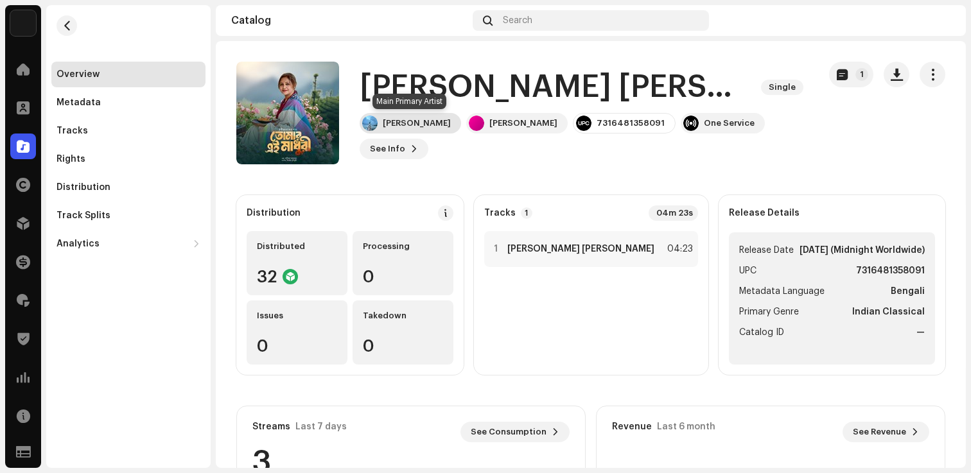
copy div "Tomar Ei Madhuri Single Sushmita Ahmed"
drag, startPoint x: 360, startPoint y: 79, endPoint x: 455, endPoint y: 128, distance: 106.2
click at [455, 128] on div "Tomar Ei Madhuri Single Sushmita Ahmed Sushmita Ahmed 7316481358091 One Service…" at bounding box center [584, 113] width 449 height 92
click at [68, 27] on span "button" at bounding box center [67, 26] width 10 height 10
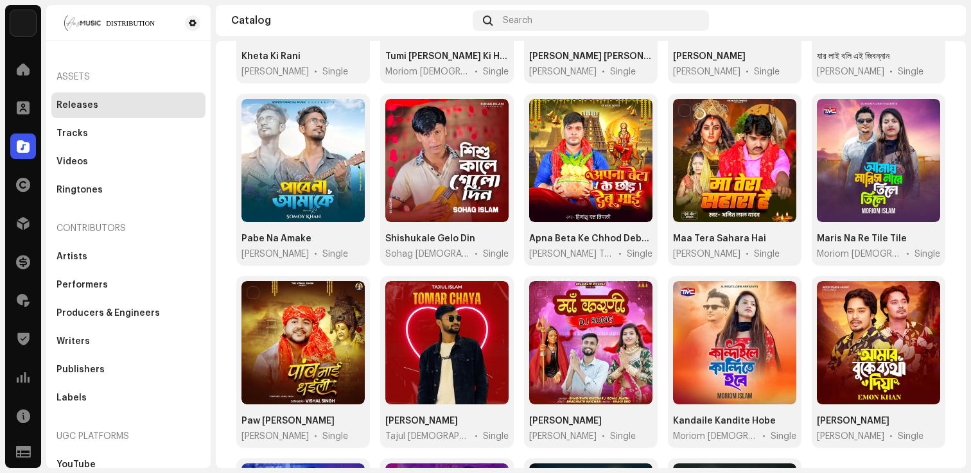
scroll to position [631, 0]
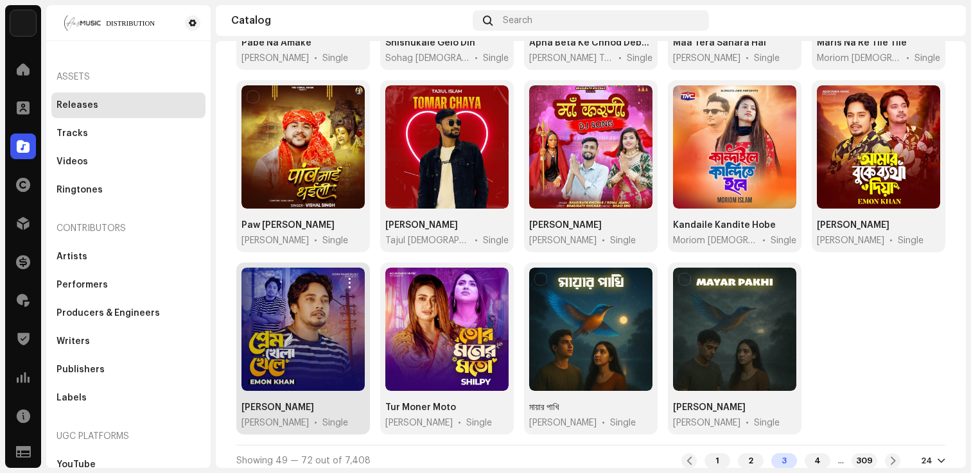
click at [331, 308] on div at bounding box center [302, 329] width 123 height 123
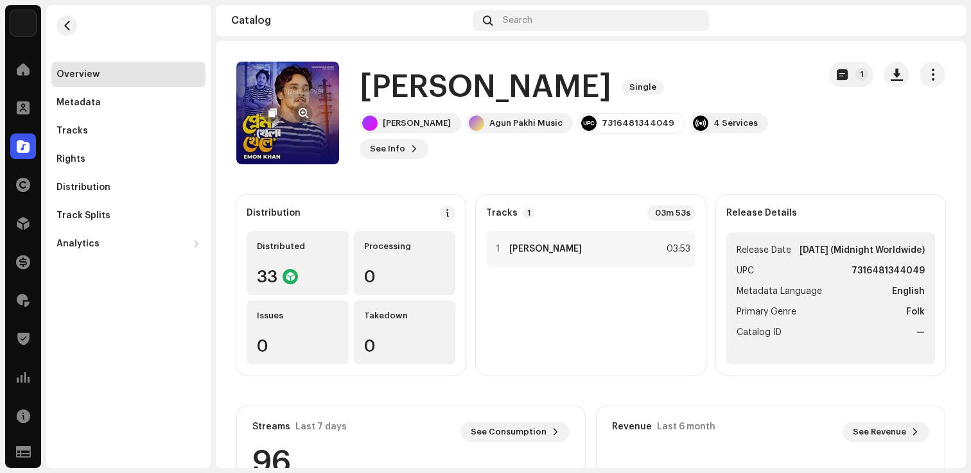
click at [300, 109] on span "button" at bounding box center [304, 113] width 10 height 10
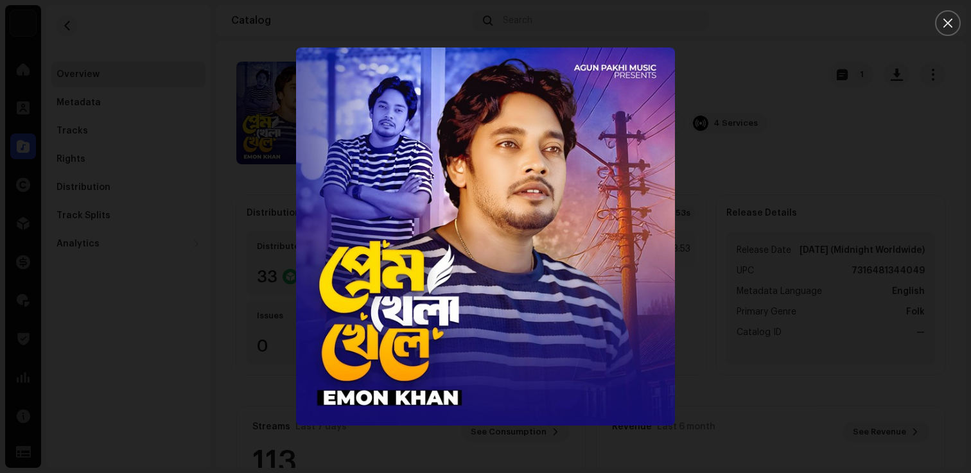
click at [270, 200] on div at bounding box center [485, 236] width 971 height 473
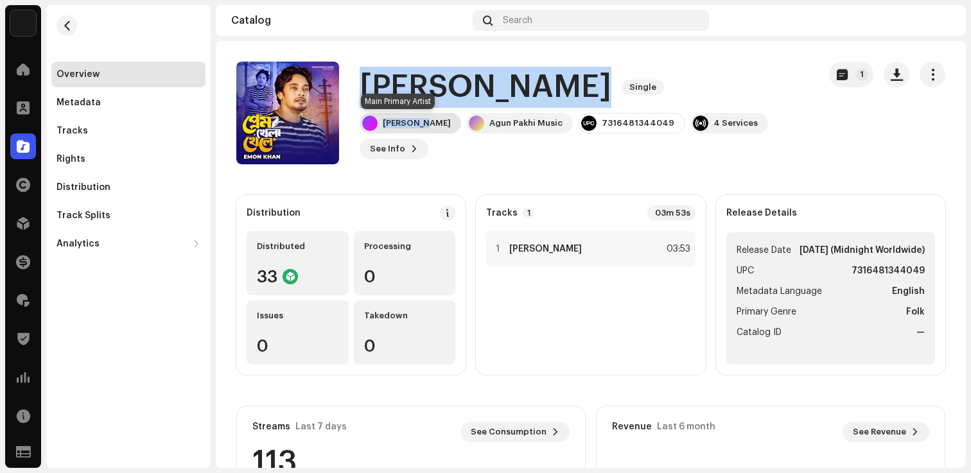
copy div "Prem Khela Khele Single Emon khan"
drag, startPoint x: 365, startPoint y: 82, endPoint x: 427, endPoint y: 124, distance: 74.4
click at [427, 124] on div "Prem Khela Khele Single Emon khan Agun Pakhi Music 7316481344049 4 Services See…" at bounding box center [584, 113] width 449 height 92
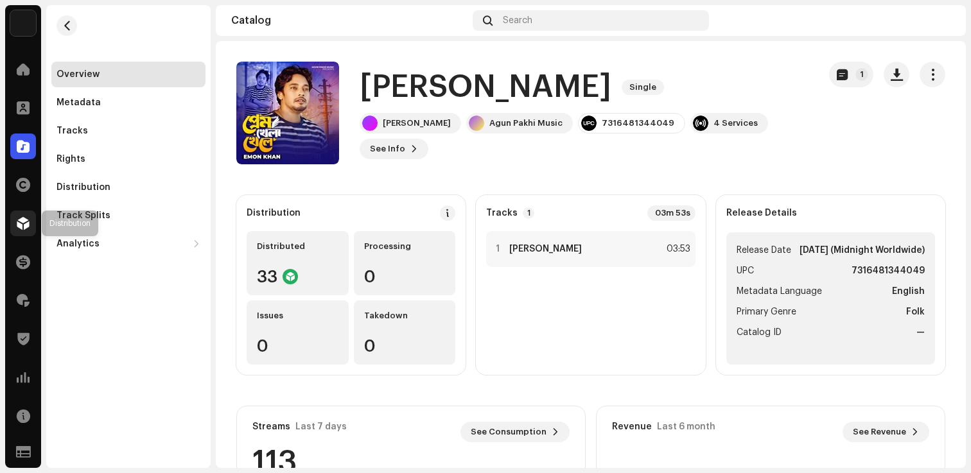
click at [23, 221] on span at bounding box center [23, 223] width 13 height 10
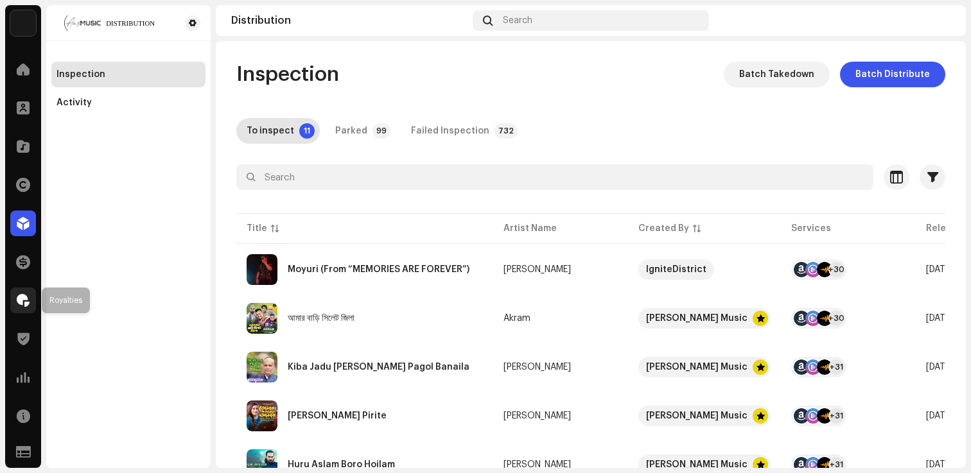
click at [25, 311] on div at bounding box center [23, 301] width 26 height 26
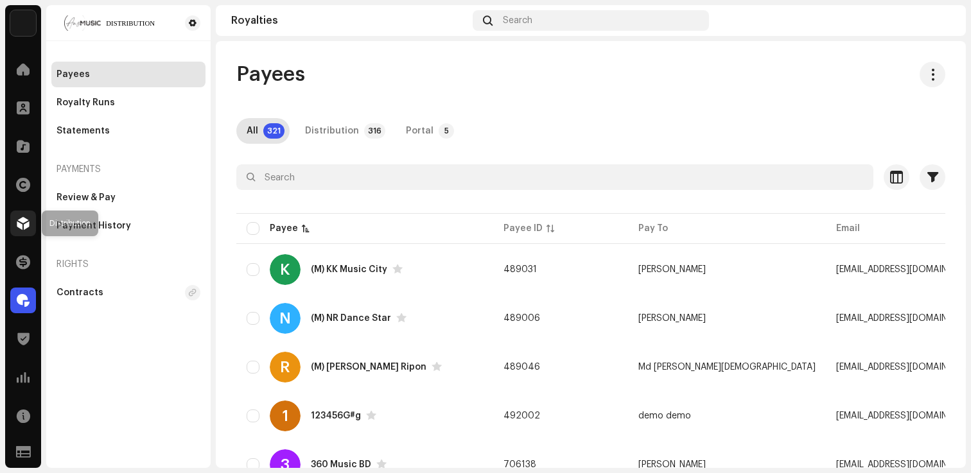
click at [17, 227] on span at bounding box center [23, 223] width 13 height 10
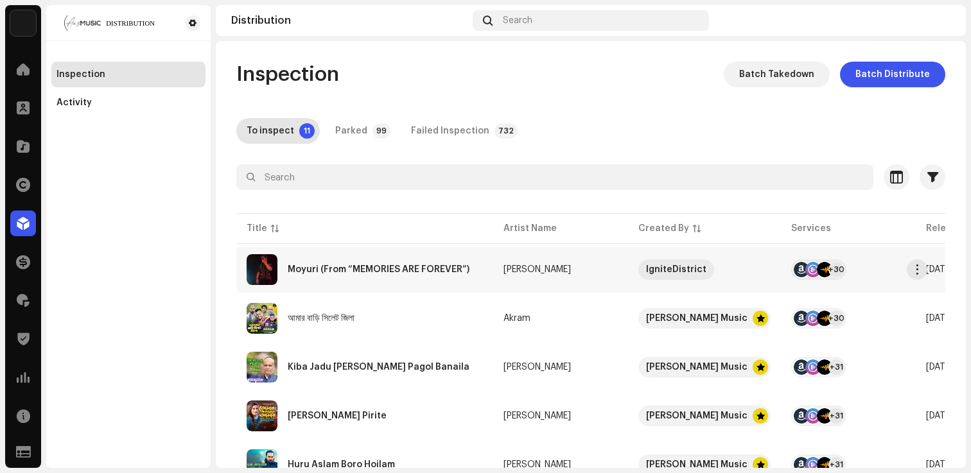
click at [293, 266] on div "Moyuri (From “MEMORIES ARE FOREVER”)" at bounding box center [379, 269] width 182 height 9
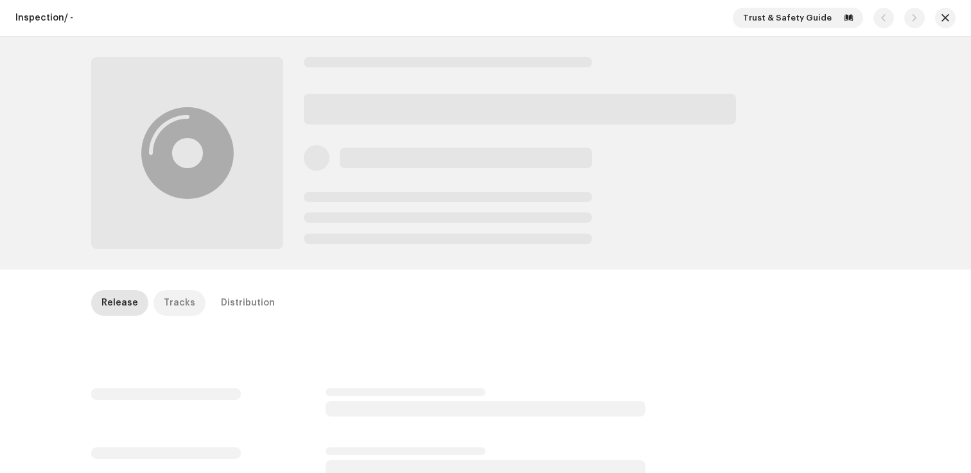
click at [180, 306] on div "Tracks" at bounding box center [179, 303] width 31 height 26
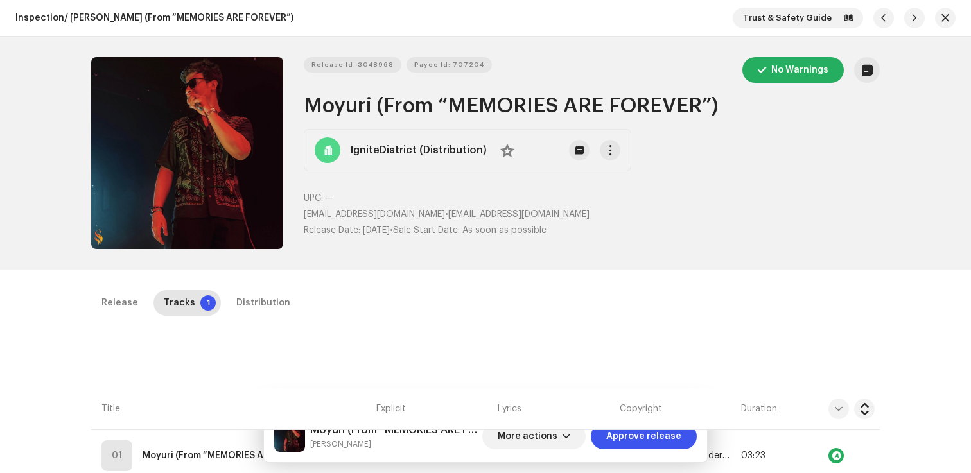
scroll to position [290, 0]
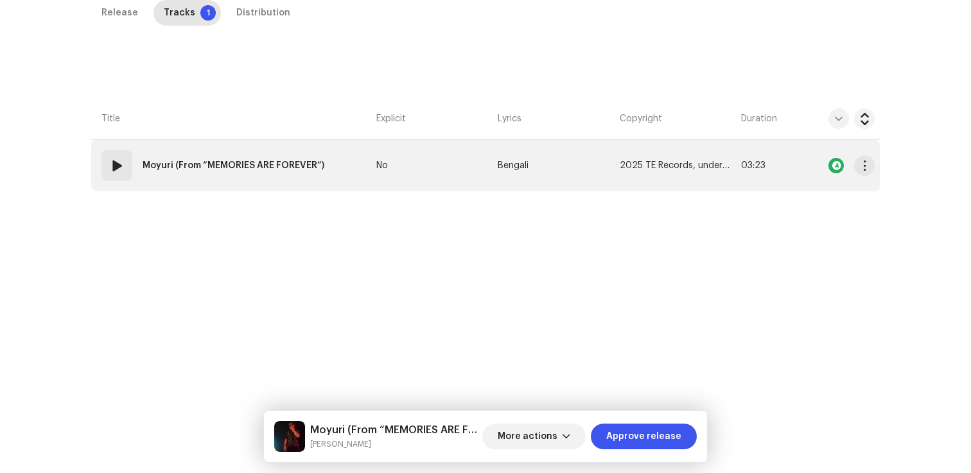
click at [191, 178] on strong "Moyuri (From “MEMORIES ARE FOREVER”)" at bounding box center [234, 166] width 182 height 26
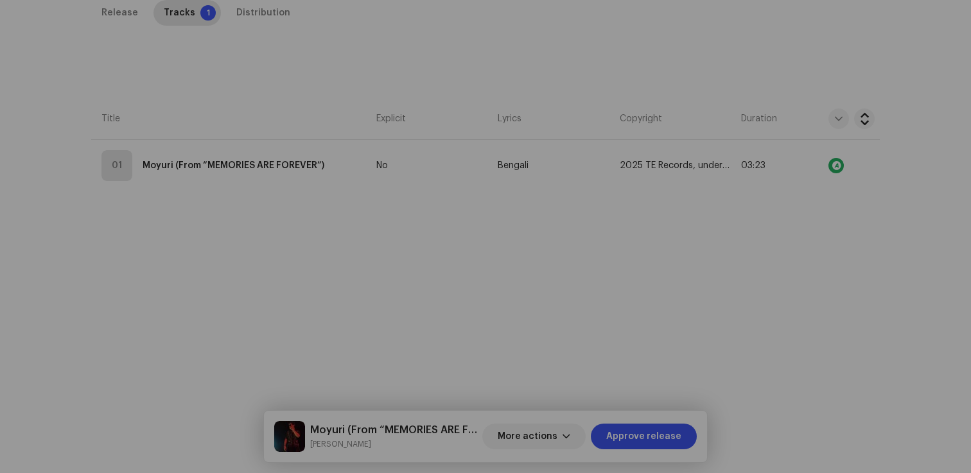
click at [191, 190] on div "Edit Track Metadata Track Title * Moyuri (From “MEMORIES ARE FOREVER”) Track Ve…" at bounding box center [485, 236] width 971 height 473
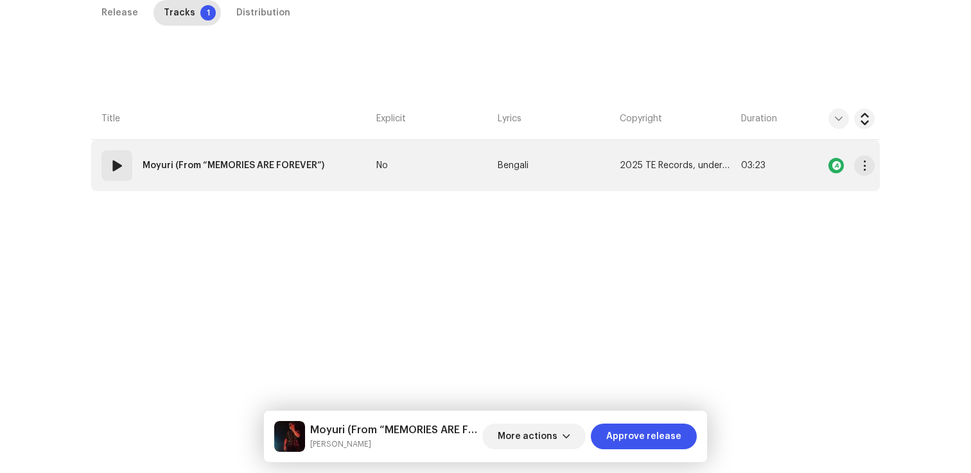
click at [191, 187] on td "01 Moyuri (From “MEMORIES ARE FOREVER”)" at bounding box center [231, 165] width 280 height 51
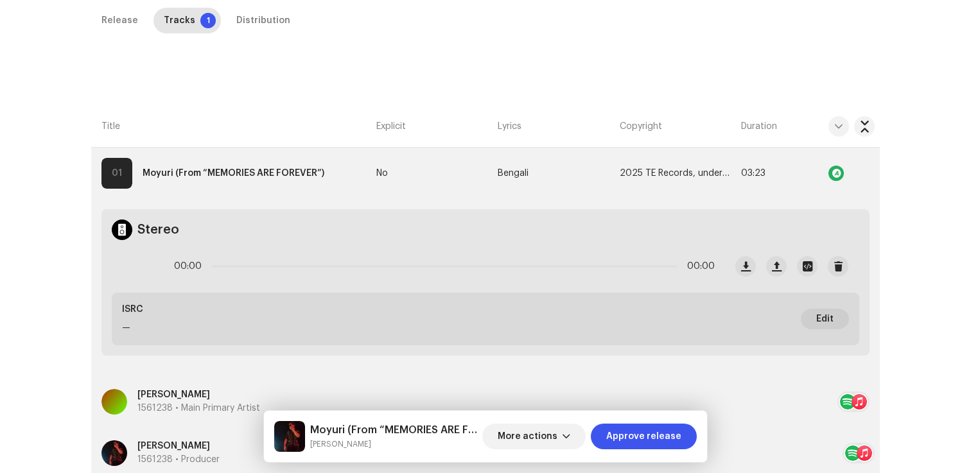
scroll to position [231, 0]
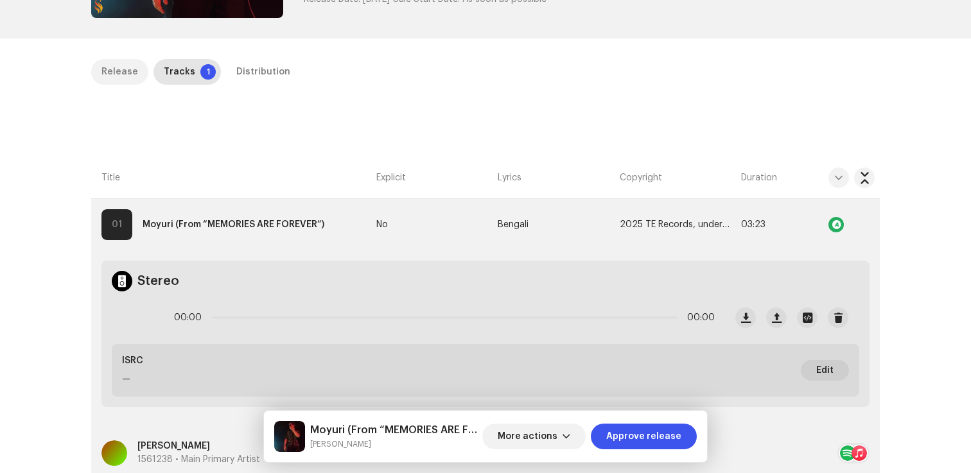
click at [122, 75] on div "Release" at bounding box center [119, 72] width 37 height 26
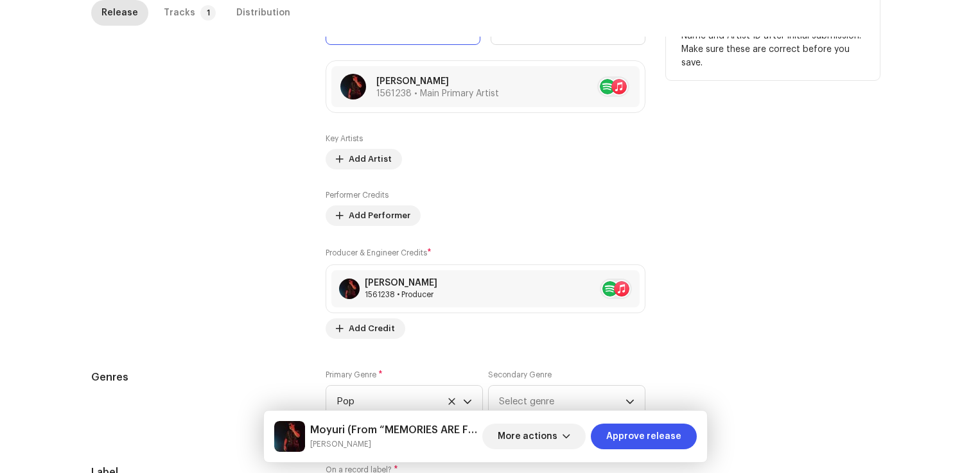
scroll to position [0, 0]
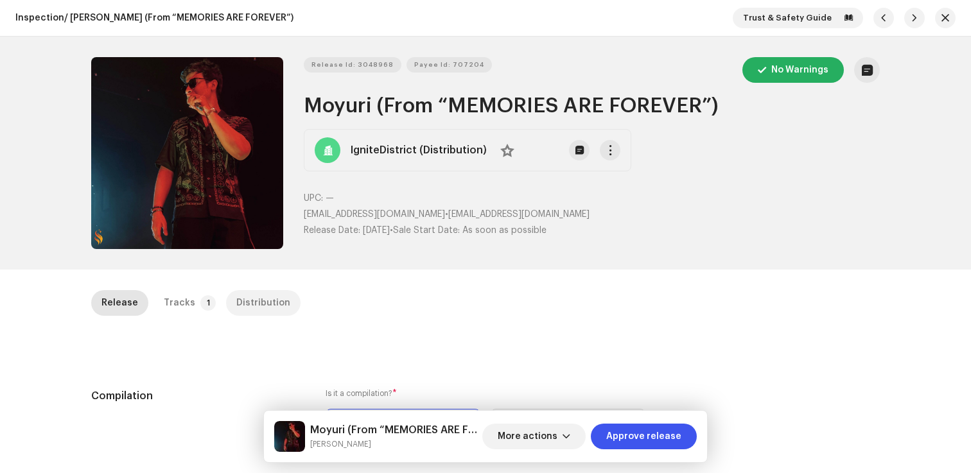
click at [265, 310] on div "Distribution" at bounding box center [263, 303] width 54 height 26
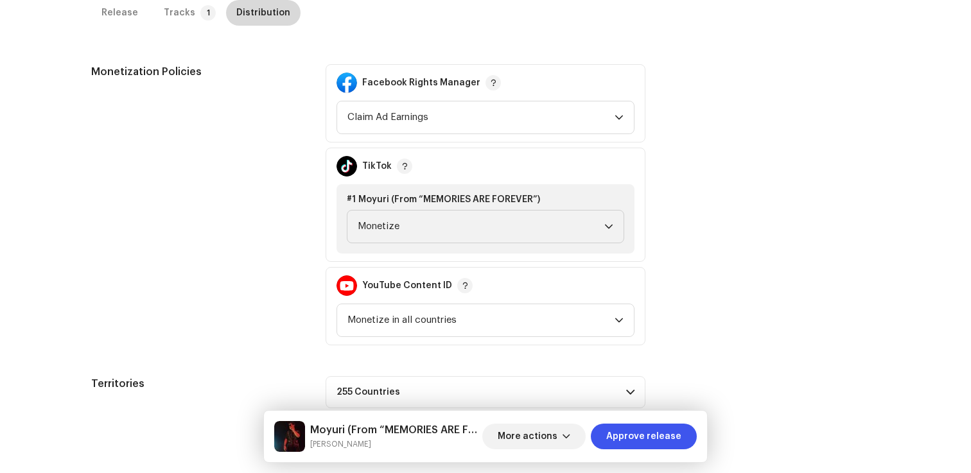
scroll to position [523, 0]
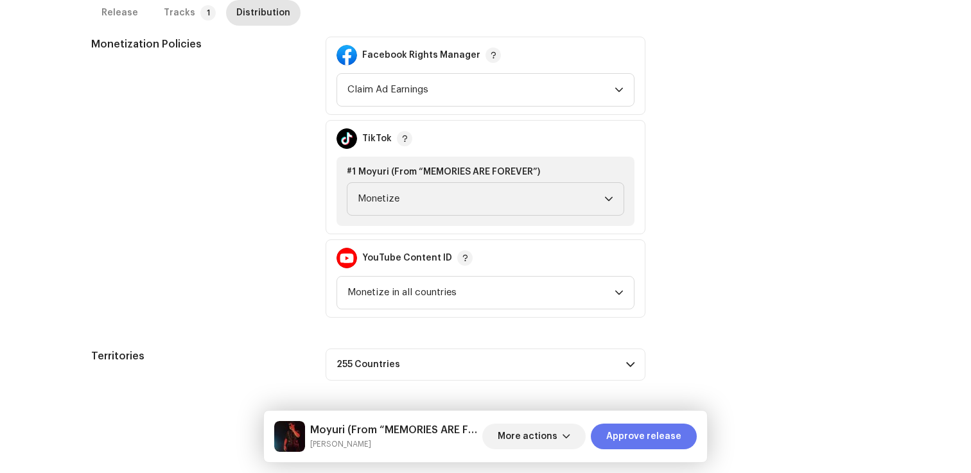
click at [659, 441] on span "Approve release" at bounding box center [643, 437] width 75 height 26
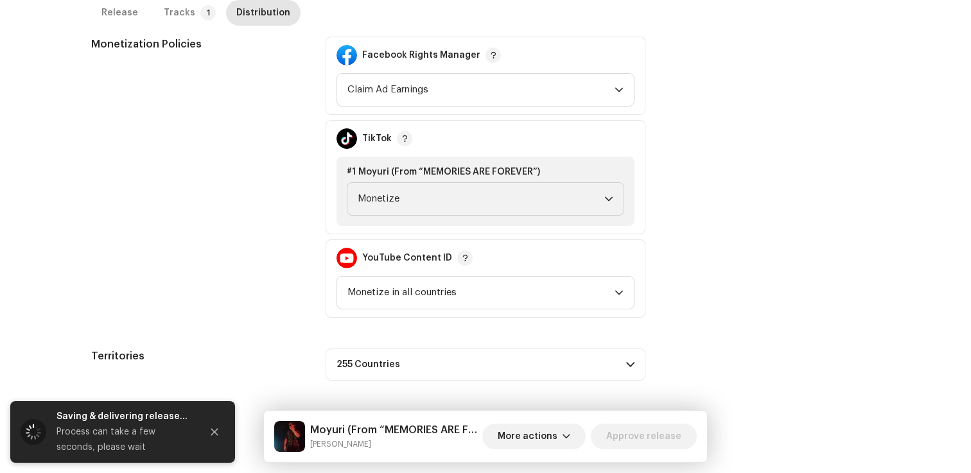
scroll to position [0, 0]
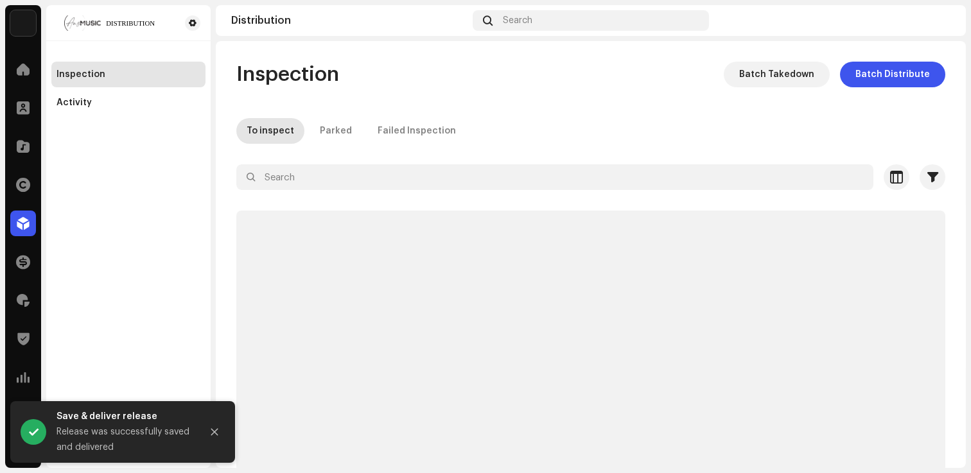
click at [537, 93] on div "Inspection Batch Takedown Batch Distribute To inspect Parked Failed Inspection …" at bounding box center [591, 271] width 750 height 419
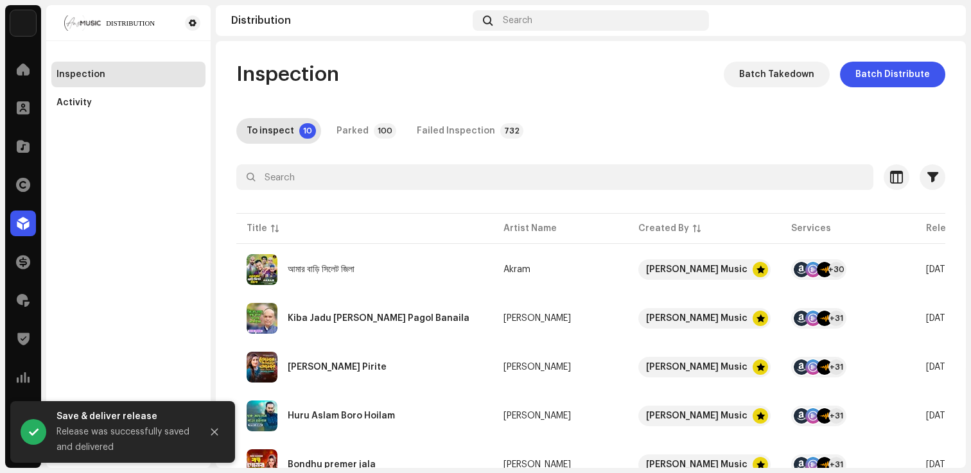
click at [460, 91] on div "Inspection Batch Takedown Batch Distribute To inspect 10 Parked 100 Failed Insp…" at bounding box center [591, 414] width 750 height 704
click at [428, 57] on div "Inspection Batch Takedown Batch Distribute To inspect 10 Parked 100 Failed Insp…" at bounding box center [591, 254] width 750 height 427
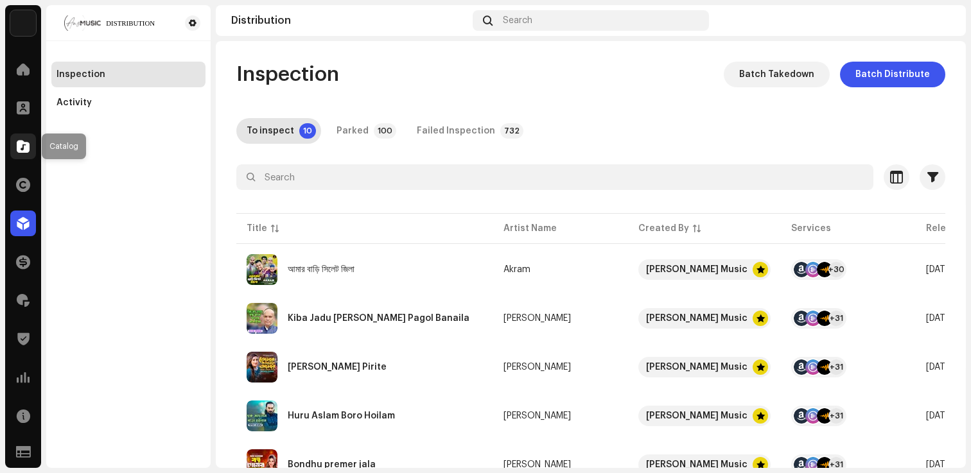
click at [21, 144] on span at bounding box center [23, 146] width 13 height 10
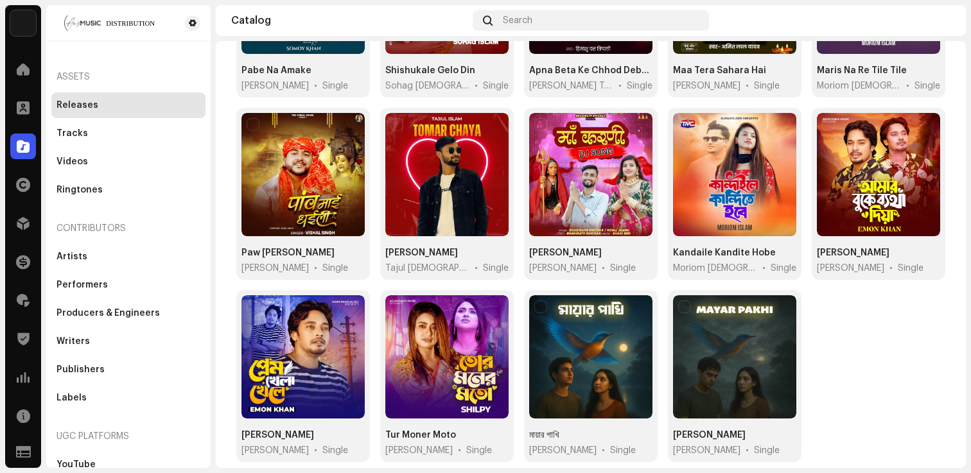
scroll to position [631, 0]
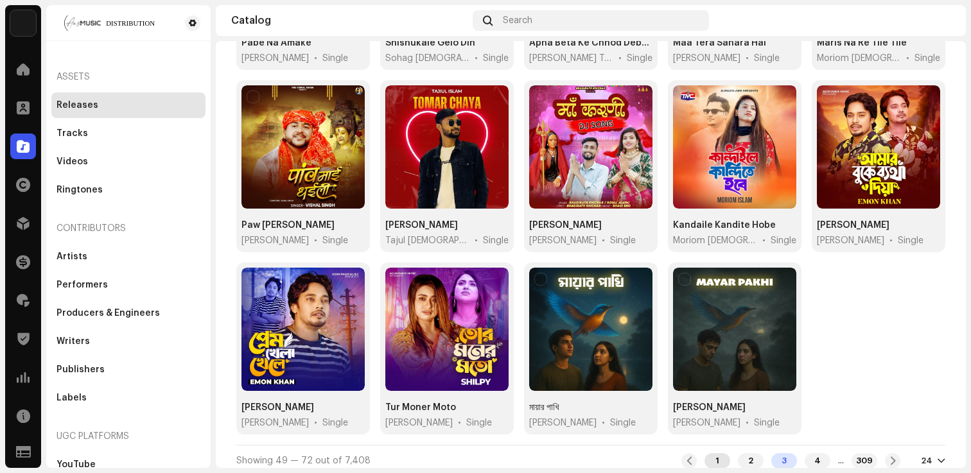
click at [704, 453] on div "1" at bounding box center [717, 460] width 26 height 15
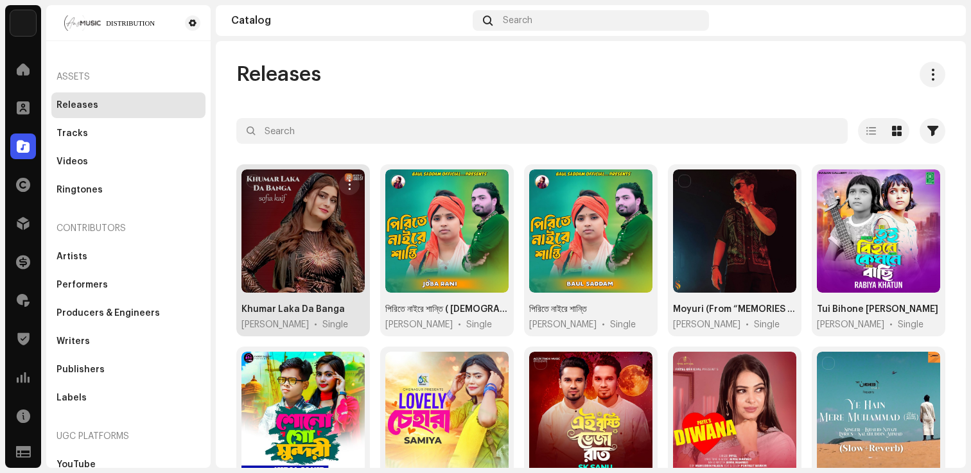
click at [314, 281] on div at bounding box center [302, 230] width 123 height 123
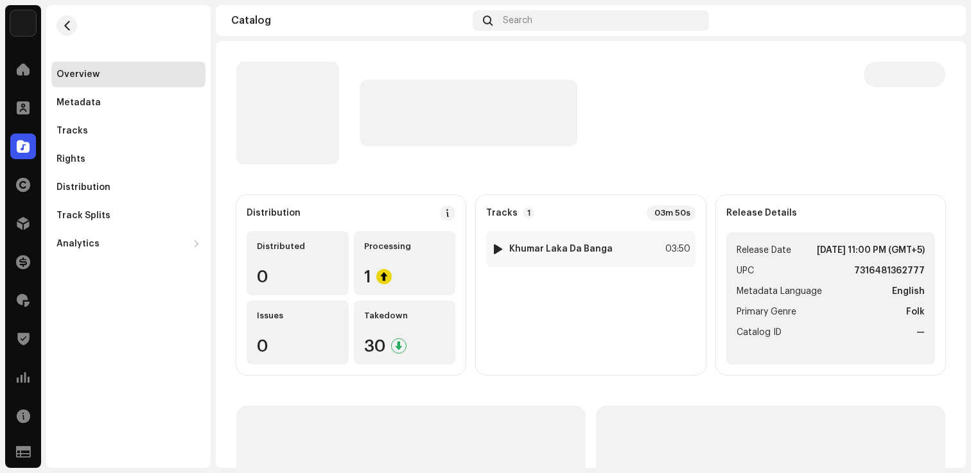
click at [687, 241] on div "1 Khumar Laka Da Banga 03:50" at bounding box center [590, 249] width 209 height 36
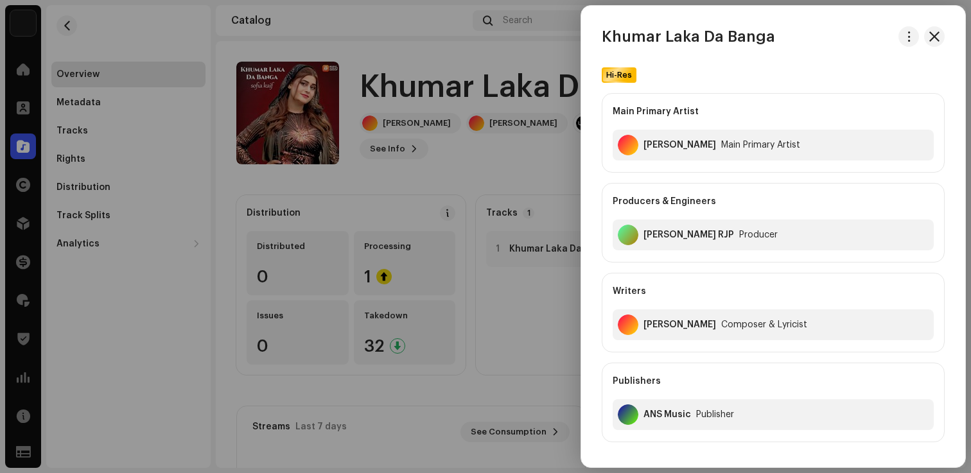
click at [551, 272] on div at bounding box center [485, 236] width 971 height 473
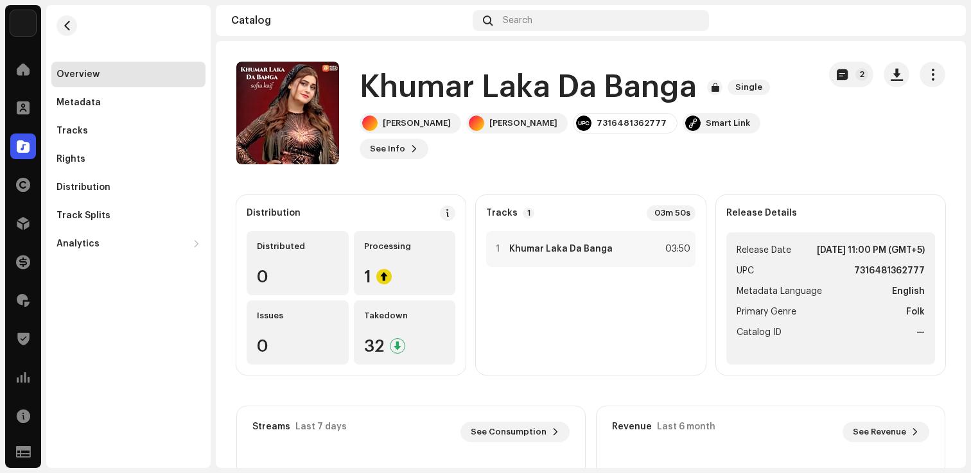
drag, startPoint x: 828, startPoint y: 267, endPoint x: 733, endPoint y: 253, distance: 96.7
click at [736, 253] on li "Release Date Oct 16, 2025, 11:00 PM (GMT+5)" at bounding box center [830, 250] width 188 height 15
copy li "Release Date Oct 16, 2025, 11:00 PM (GMT+5)"
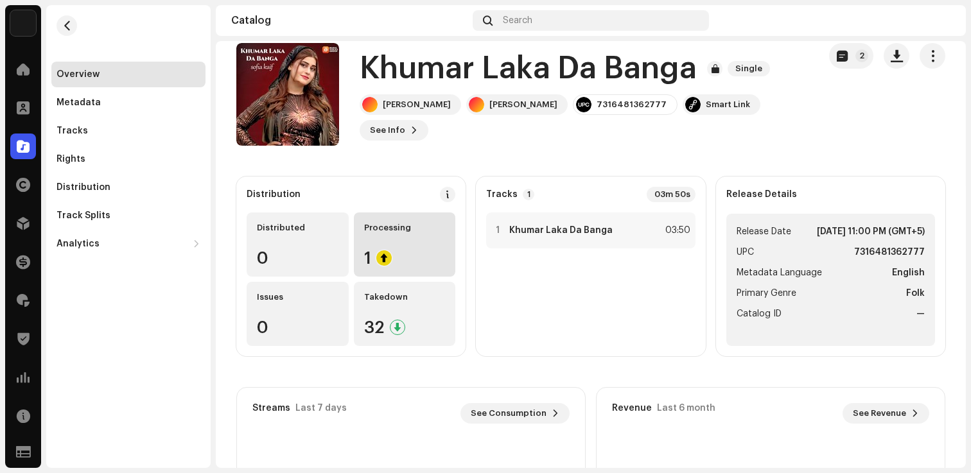
click at [422, 238] on div "Processing 1" at bounding box center [405, 245] width 102 height 64
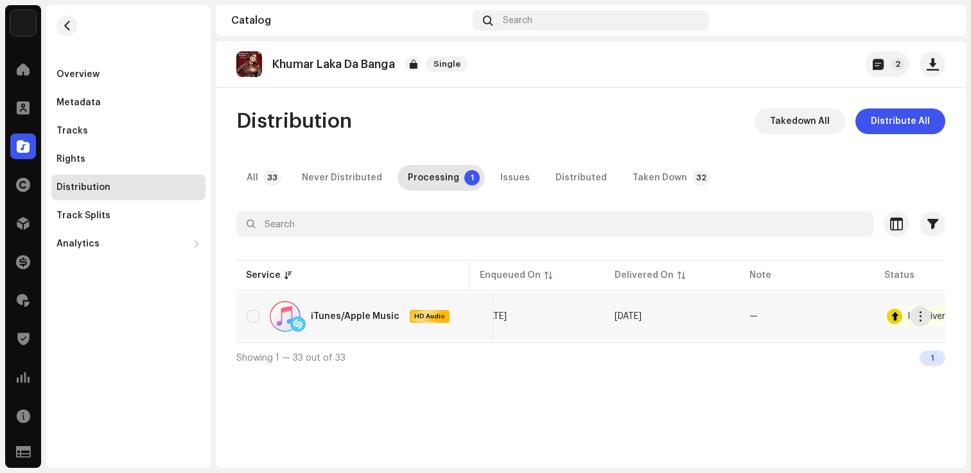
scroll to position [0, 96]
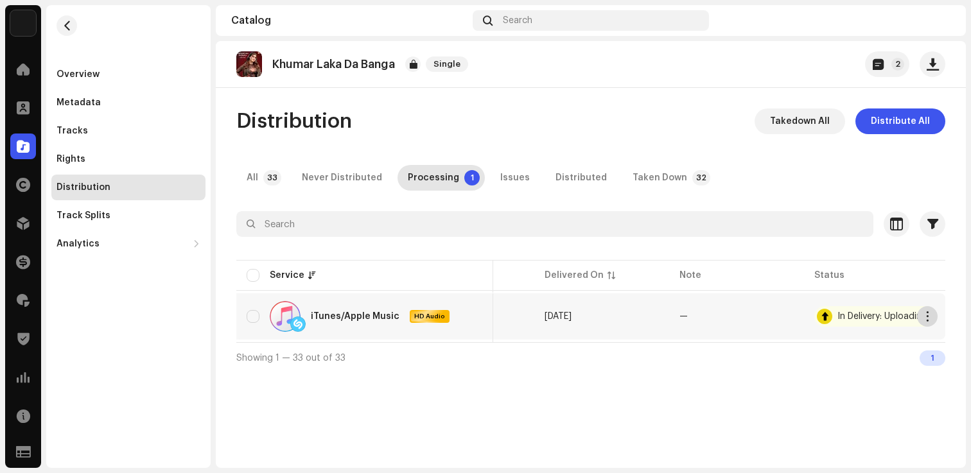
click at [925, 312] on span "button" at bounding box center [928, 316] width 10 height 10
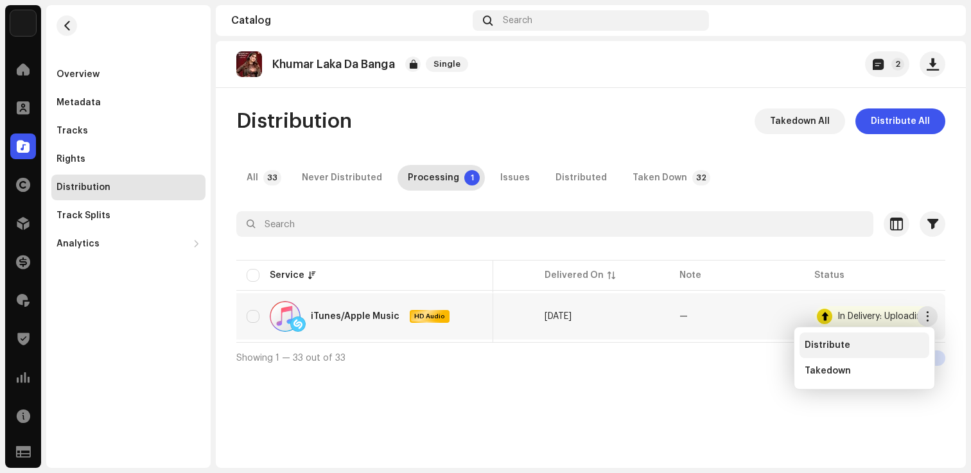
click at [864, 345] on div "Distribute" at bounding box center [863, 345] width 119 height 10
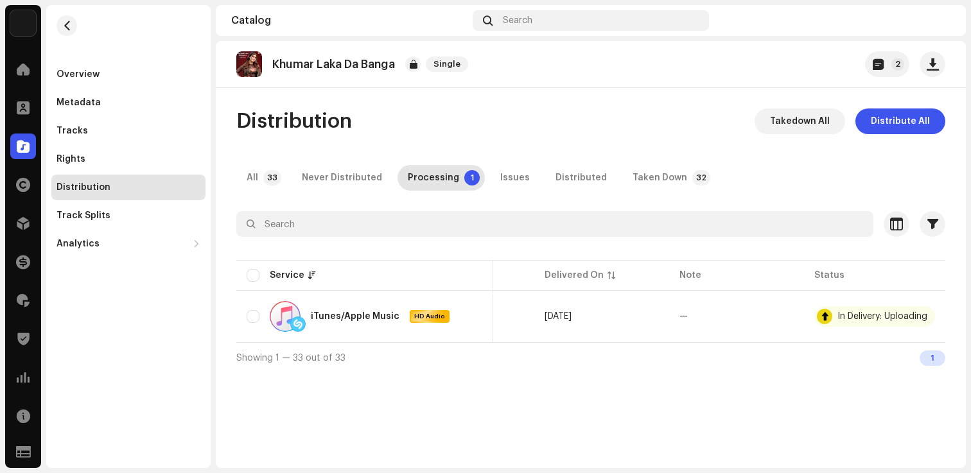
click at [866, 327] on div "Not Eligible For Distribution A release that has status In Delivery: Uploading …" at bounding box center [485, 236] width 971 height 473
click at [924, 317] on span "button" at bounding box center [928, 316] width 10 height 10
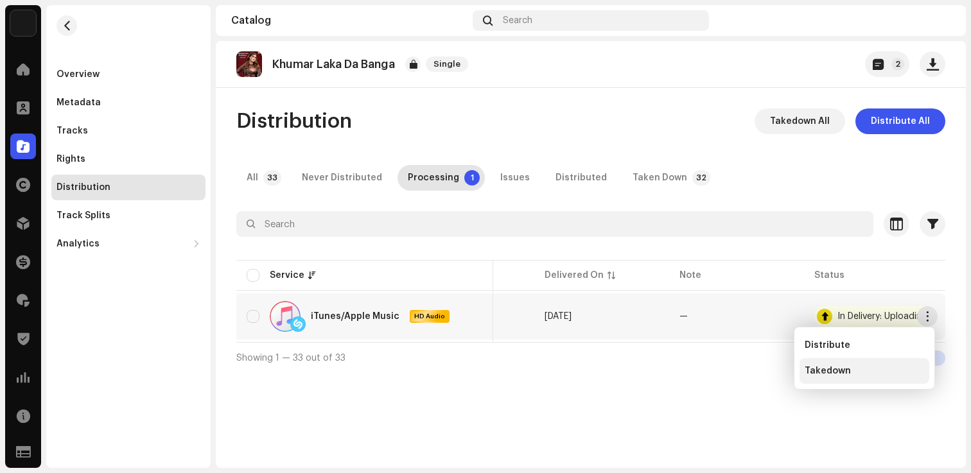
click at [858, 365] on div "Takedown" at bounding box center [864, 371] width 130 height 26
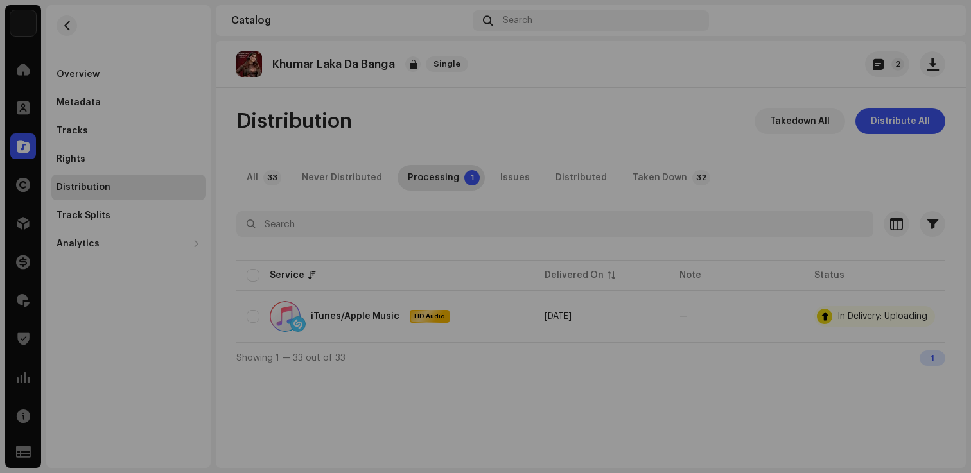
click at [729, 240] on div "Not Eligible For Takedown A release that has status In Delivery: Uploading with…" at bounding box center [485, 236] width 971 height 473
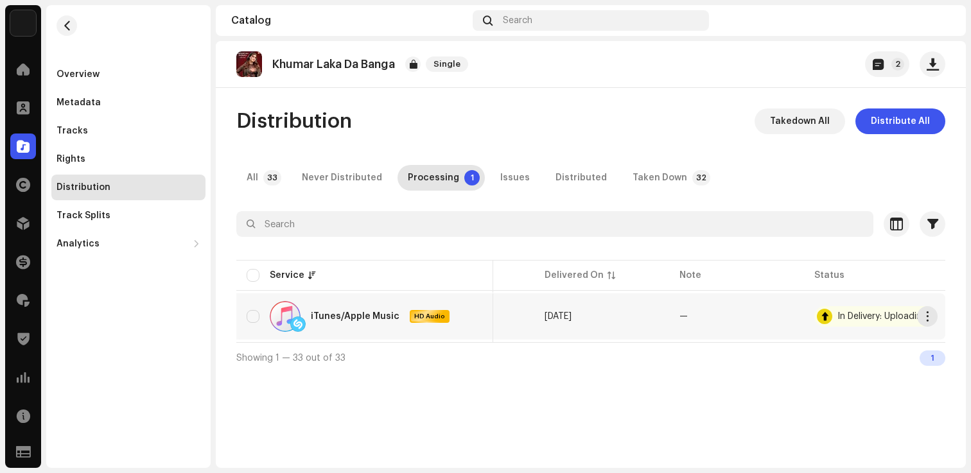
scroll to position [0, 0]
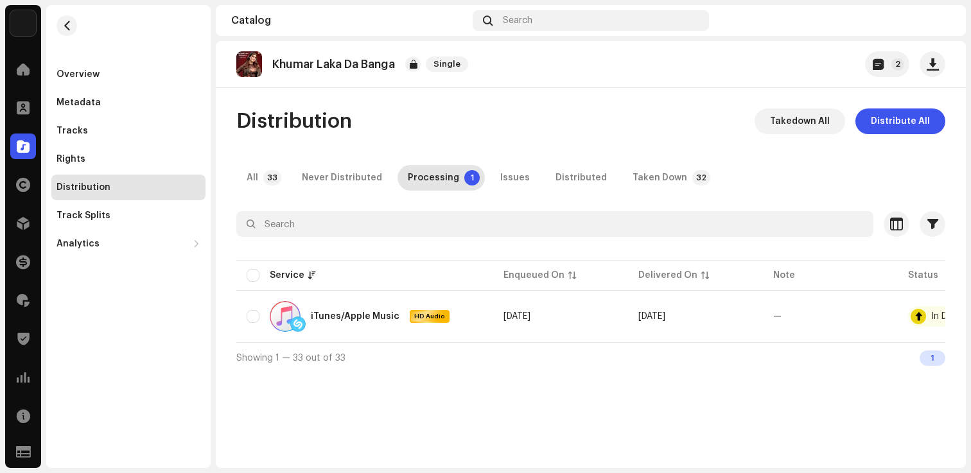
click at [86, 56] on div "Overview Metadata Tracks Rights Distribution Track Splits Analytics Consumption…" at bounding box center [128, 131] width 164 height 252
click at [83, 71] on div "Overview" at bounding box center [77, 74] width 43 height 10
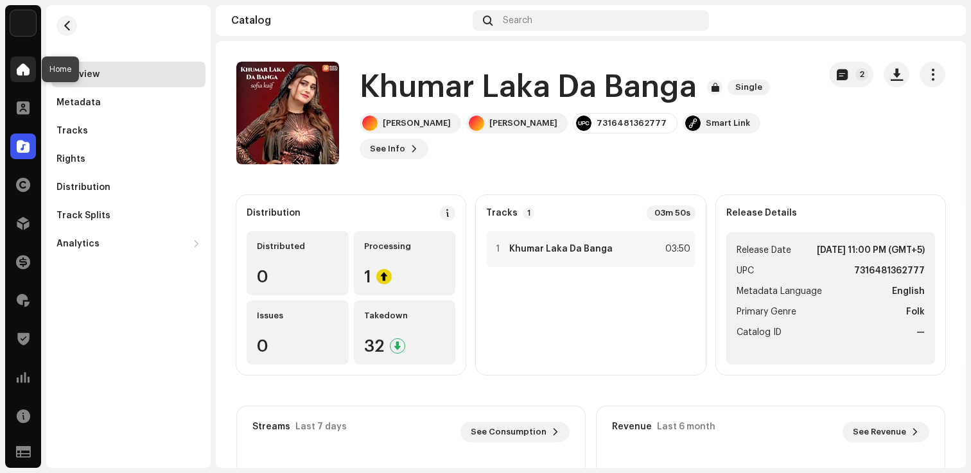
click at [19, 67] on span at bounding box center [23, 69] width 13 height 10
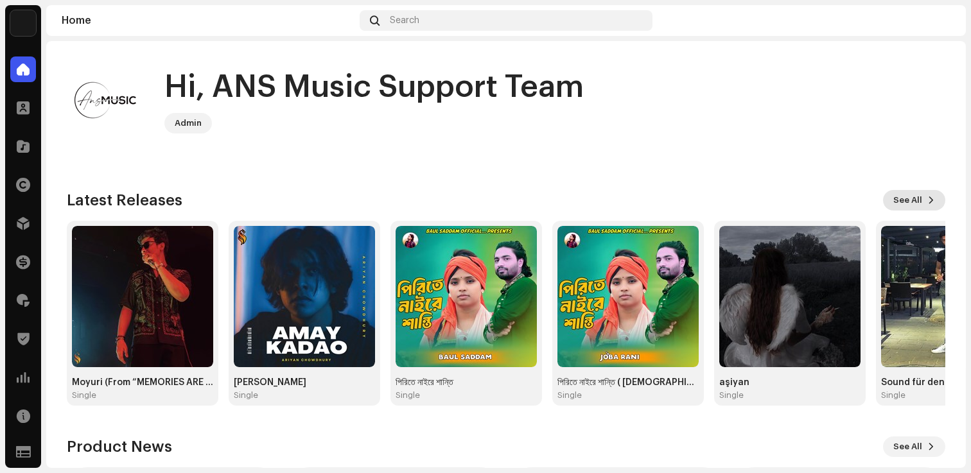
click at [905, 204] on span "See All" at bounding box center [907, 200] width 29 height 26
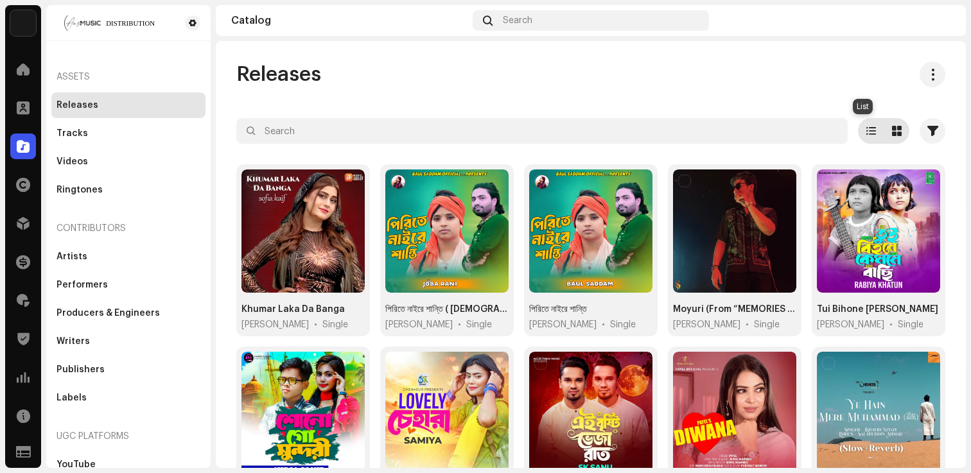
click at [866, 130] on span at bounding box center [871, 131] width 10 height 10
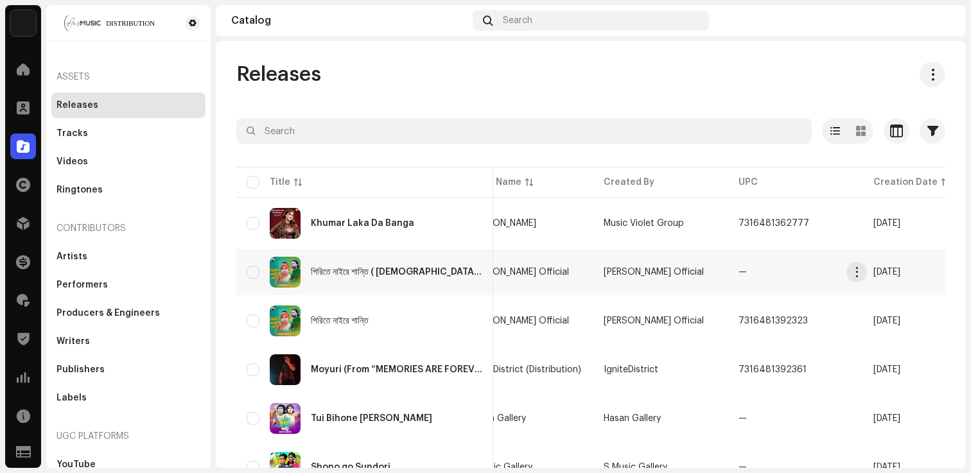
scroll to position [0, 343]
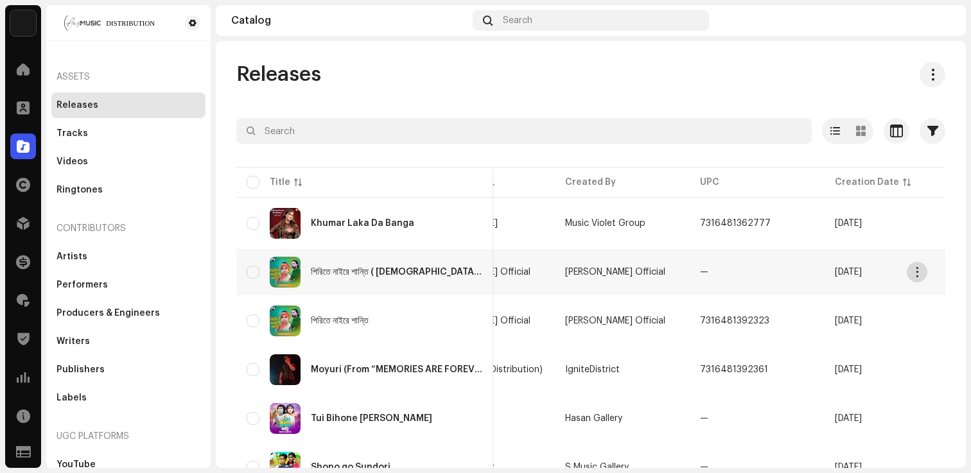
click at [924, 268] on button "button" at bounding box center [917, 272] width 21 height 21
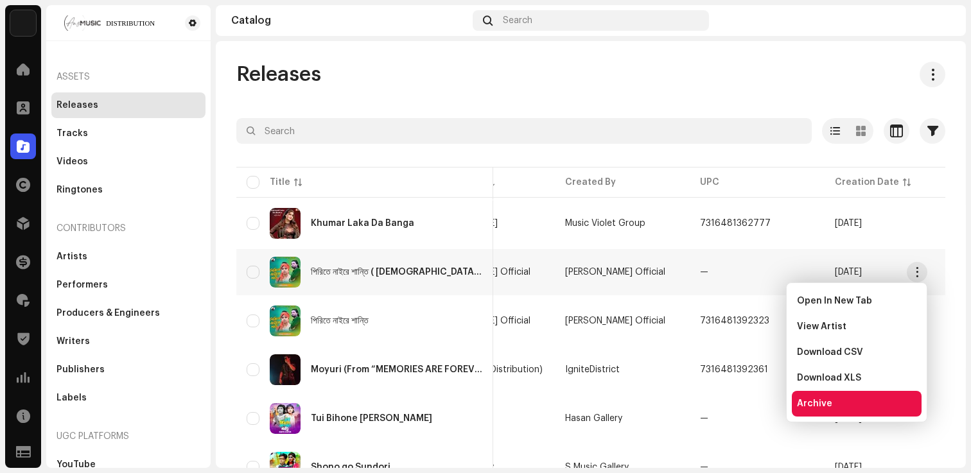
click at [819, 412] on div "Archive" at bounding box center [857, 404] width 130 height 26
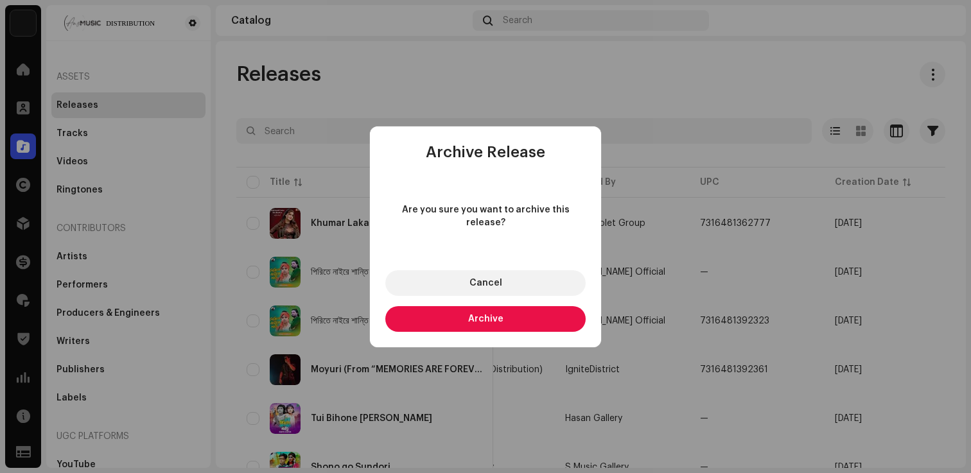
click at [539, 309] on button "Archive" at bounding box center [485, 319] width 200 height 26
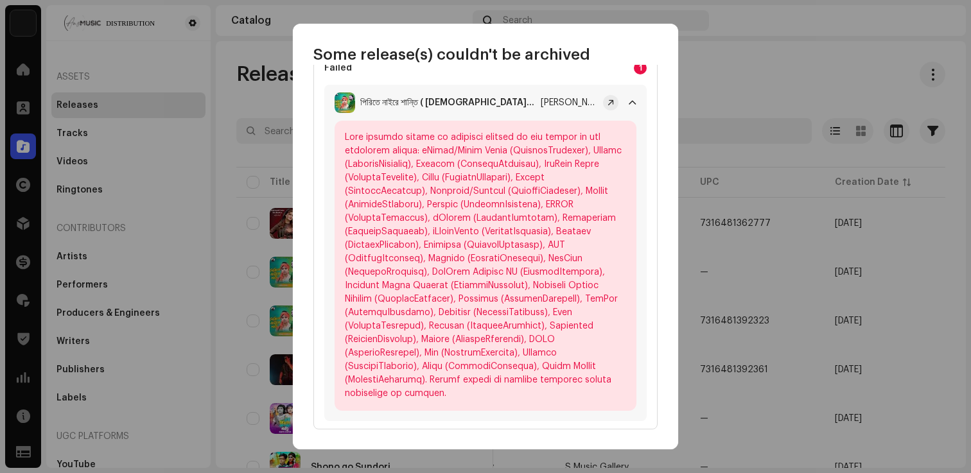
scroll to position [0, 0]
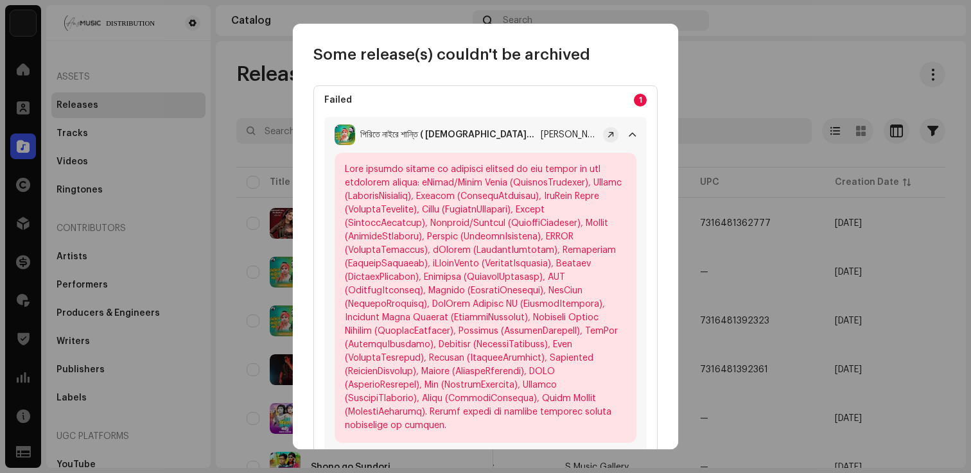
click at [619, 134] on p-accordion-header "পিরিতে নাইরে শান্তি ( Female Version ) Baul Saddam" at bounding box center [485, 135] width 322 height 36
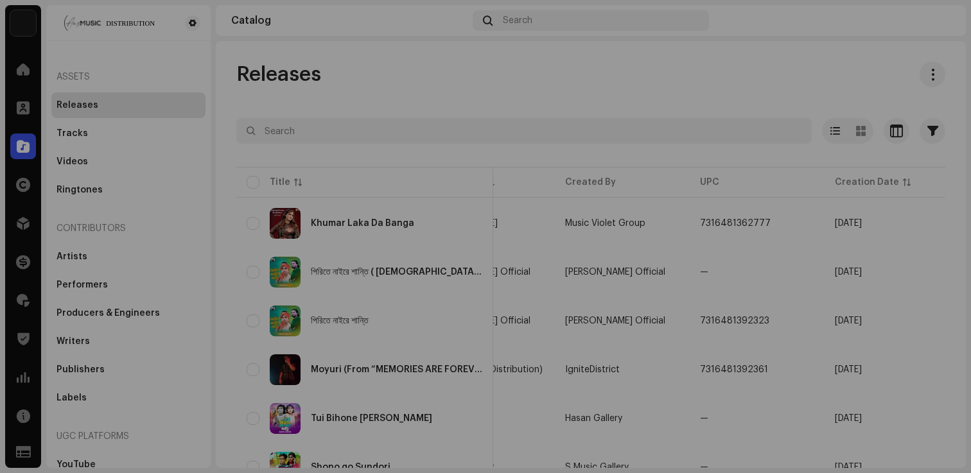
click at [715, 173] on div "Some release(s) couldn't be archived Failed 1 পিরিতে নাইরে শান্তি ( Female Vers…" at bounding box center [485, 236] width 971 height 473
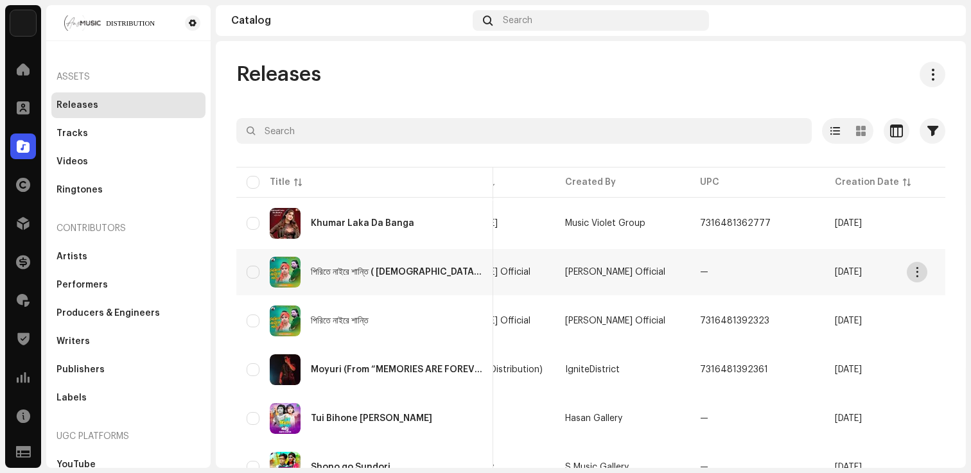
click at [911, 272] on button "button" at bounding box center [917, 272] width 21 height 21
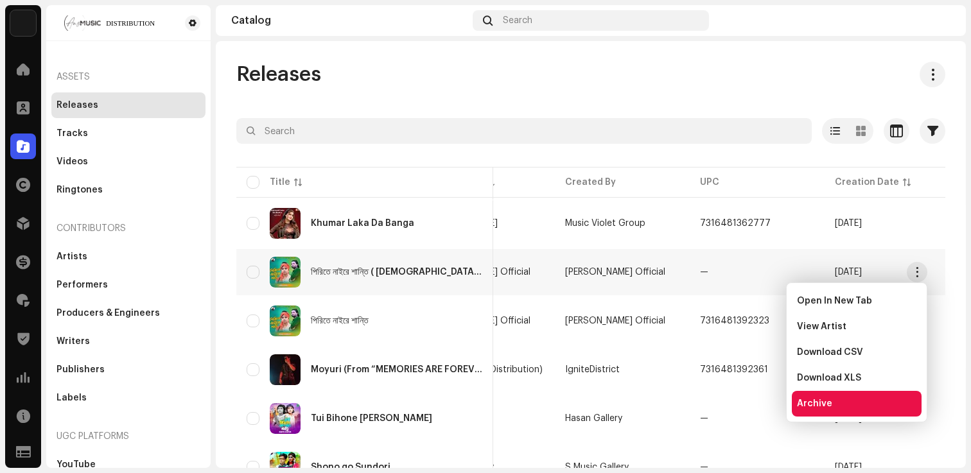
click at [797, 399] on span "Archive" at bounding box center [814, 404] width 35 height 10
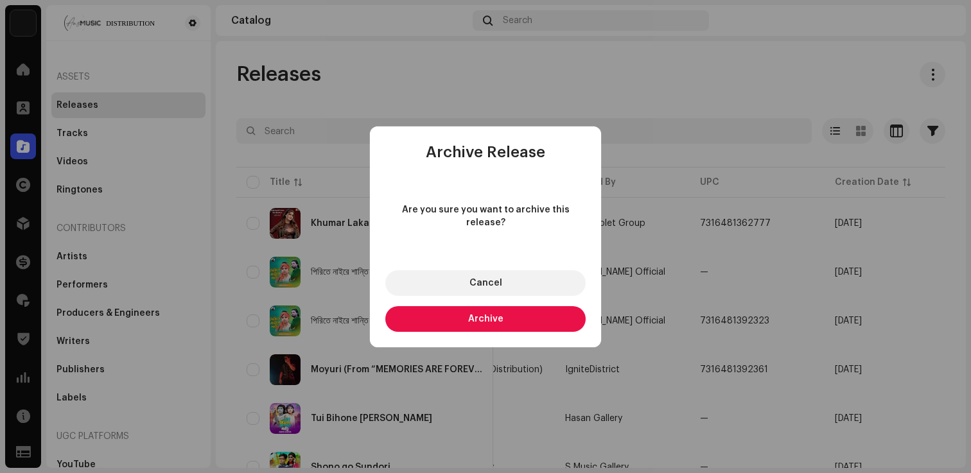
click at [535, 311] on button "Archive" at bounding box center [485, 319] width 200 height 26
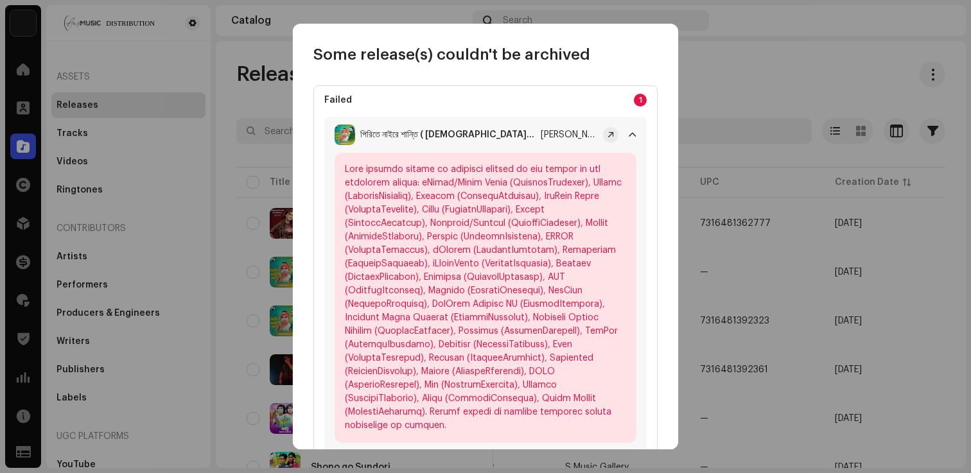
click at [675, 35] on div "Some release(s) couldn't be archived" at bounding box center [485, 44] width 385 height 41
click at [607, 135] on span at bounding box center [610, 135] width 6 height 10
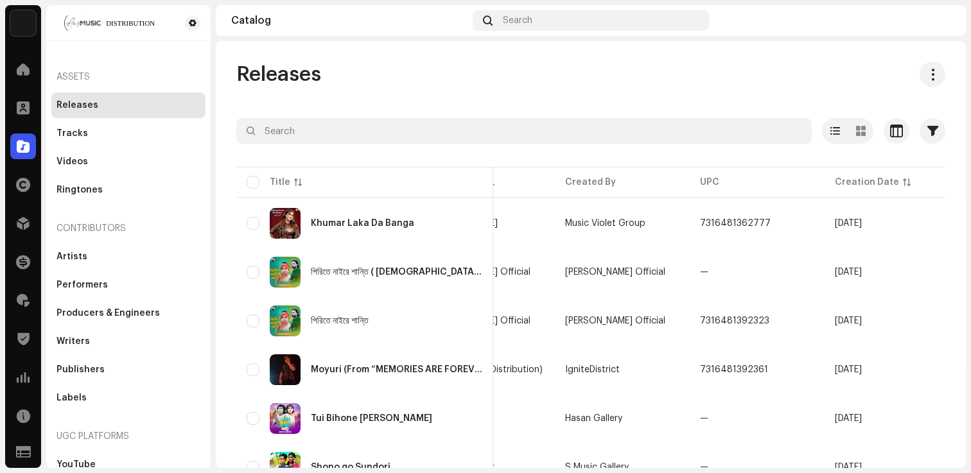
click at [238, 101] on div "Some release(s) couldn't be archived Failed 1 পিরিতে নাইরে শান্তি ( Female Vers…" at bounding box center [485, 236] width 971 height 473
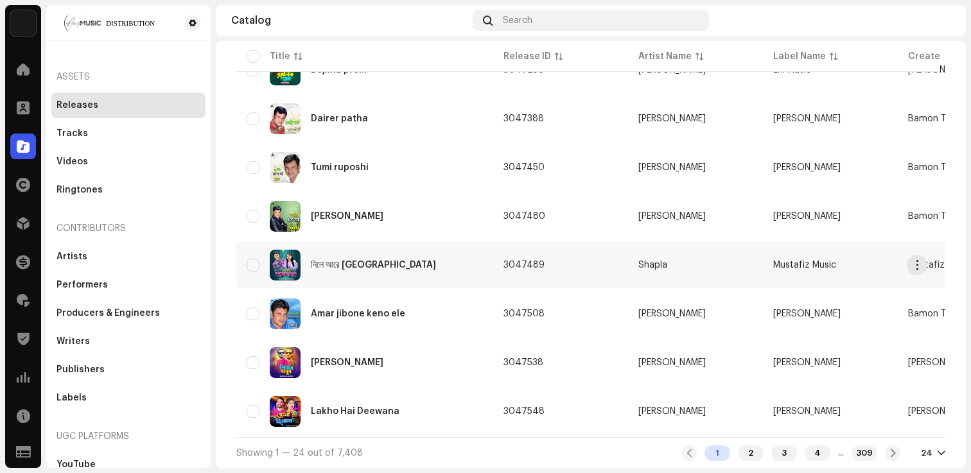
click at [385, 268] on div "নিলে আরে কক্সবাজার" at bounding box center [365, 265] width 236 height 31
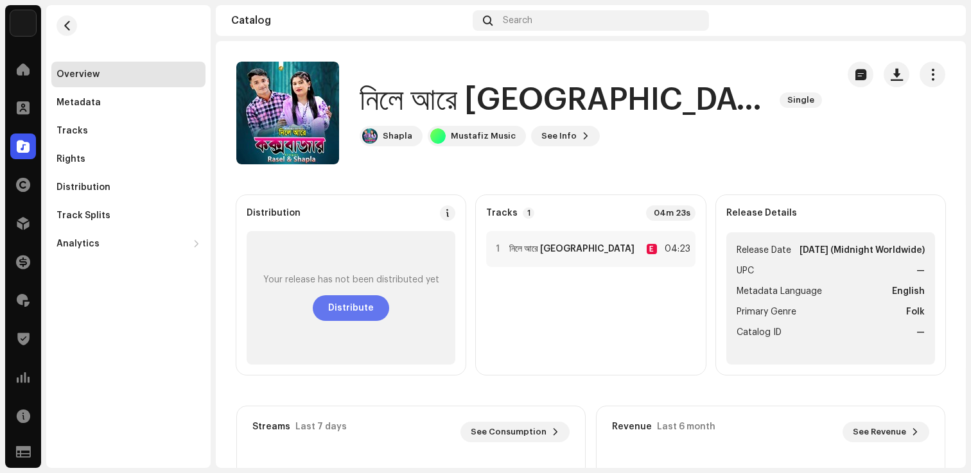
click at [370, 301] on span "Distribute" at bounding box center [351, 308] width 46 height 26
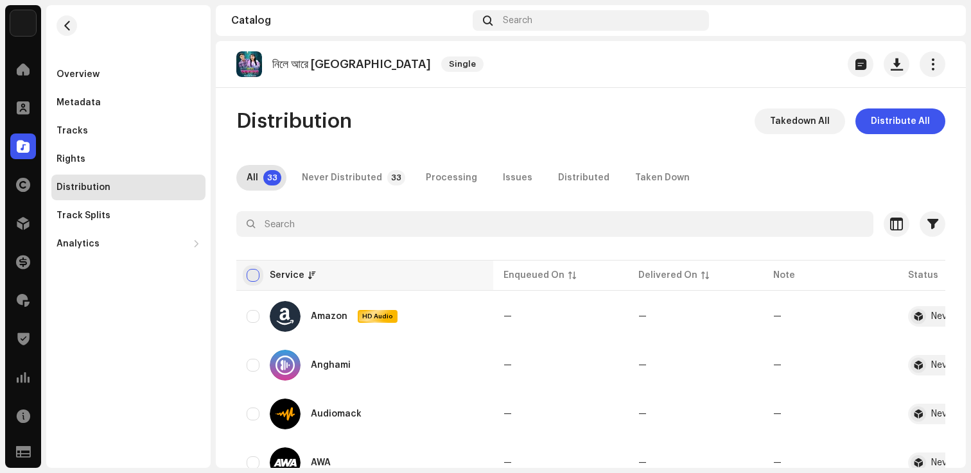
click at [253, 273] on input "checkbox" at bounding box center [253, 275] width 13 height 13
checkbox input "true"
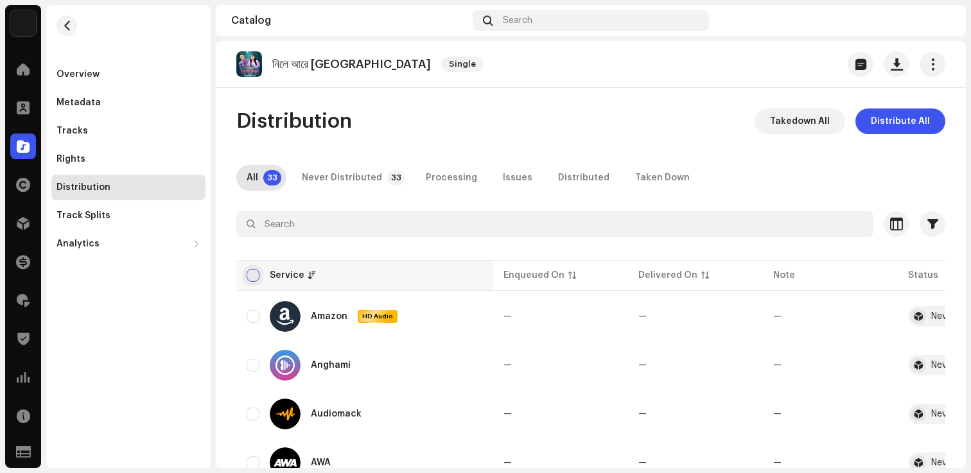
checkbox input "true"
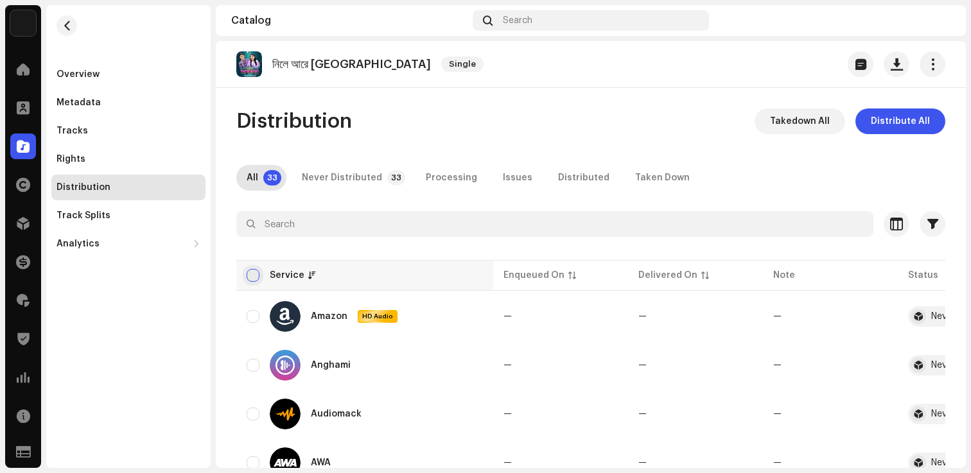
checkbox input "true"
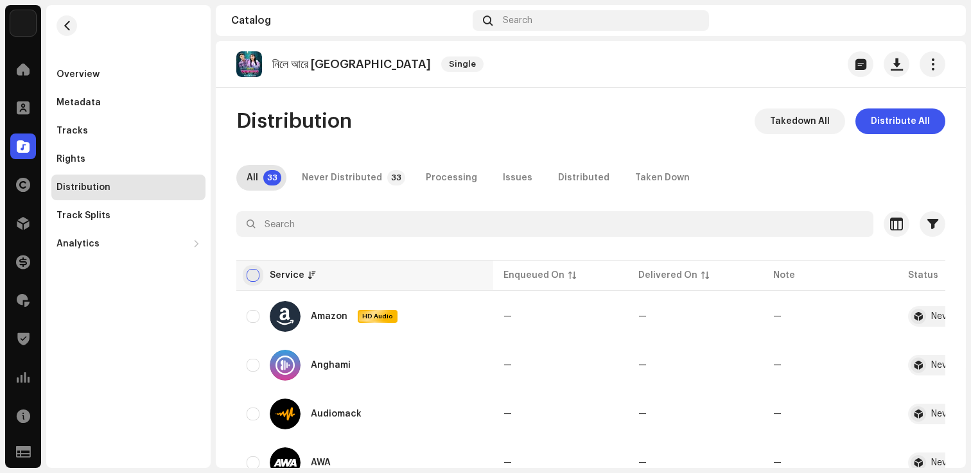
checkbox input "true"
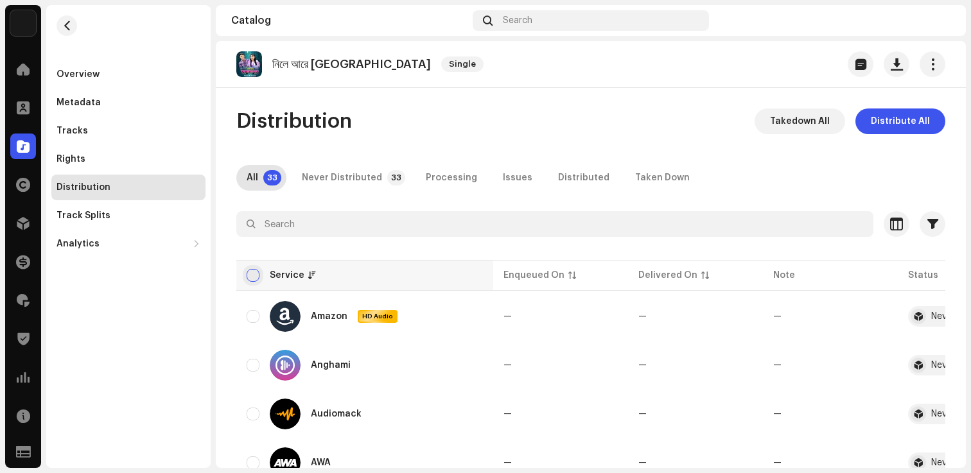
checkbox input "true"
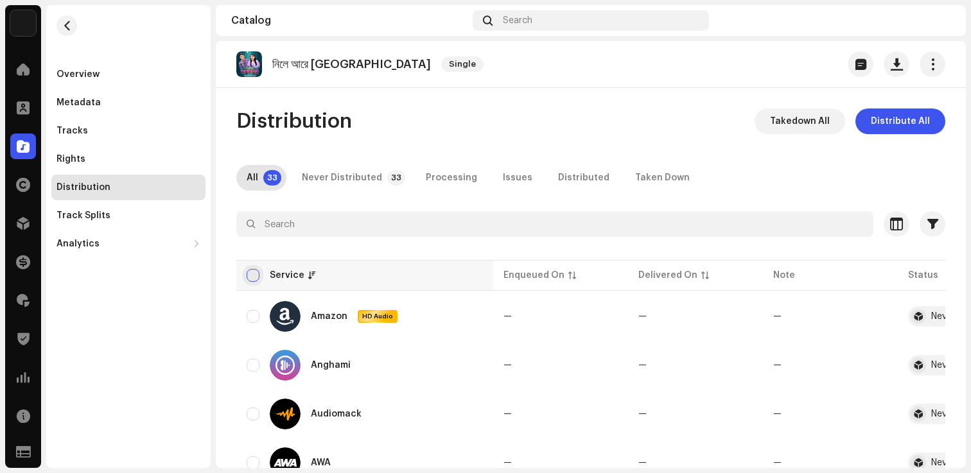
checkbox input "true"
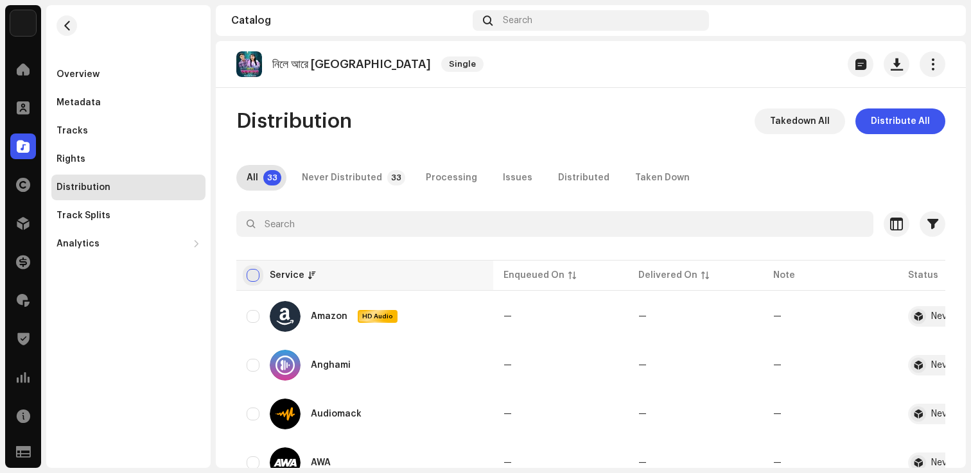
checkbox input "true"
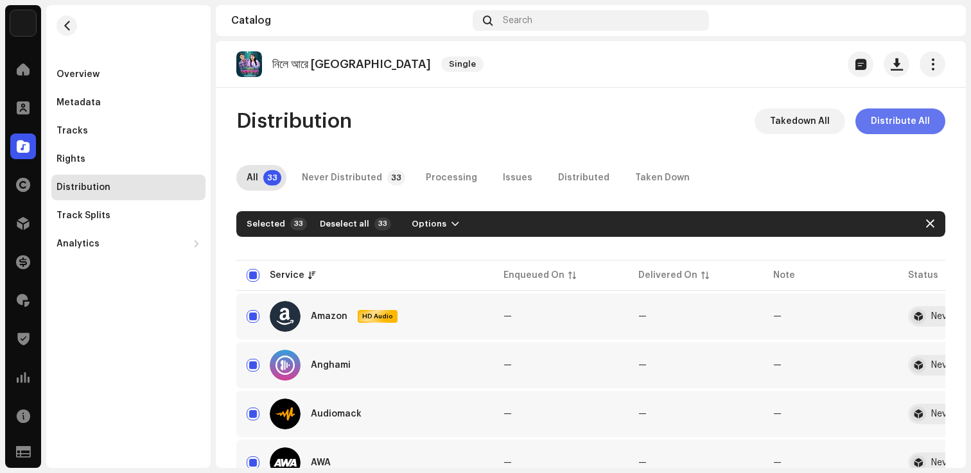
click at [901, 129] on span "Distribute All" at bounding box center [900, 122] width 59 height 26
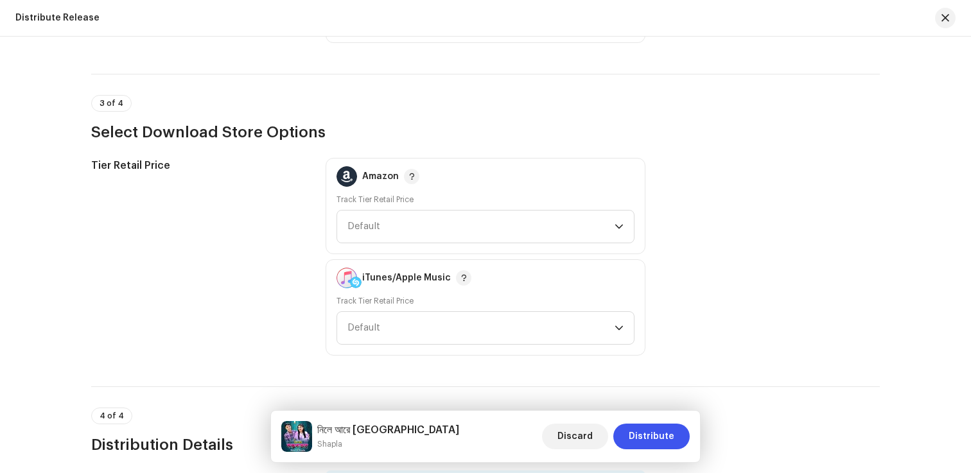
scroll to position [2110, 0]
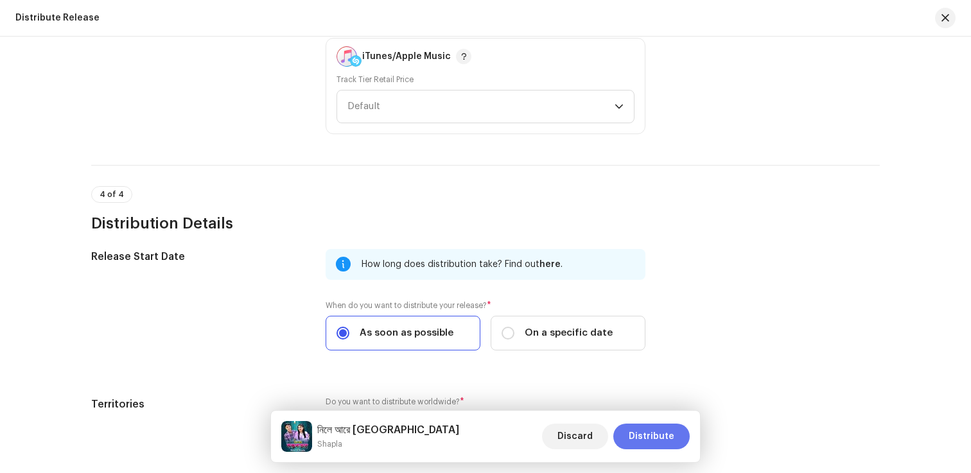
click at [645, 431] on span "Distribute" at bounding box center [652, 437] width 46 height 26
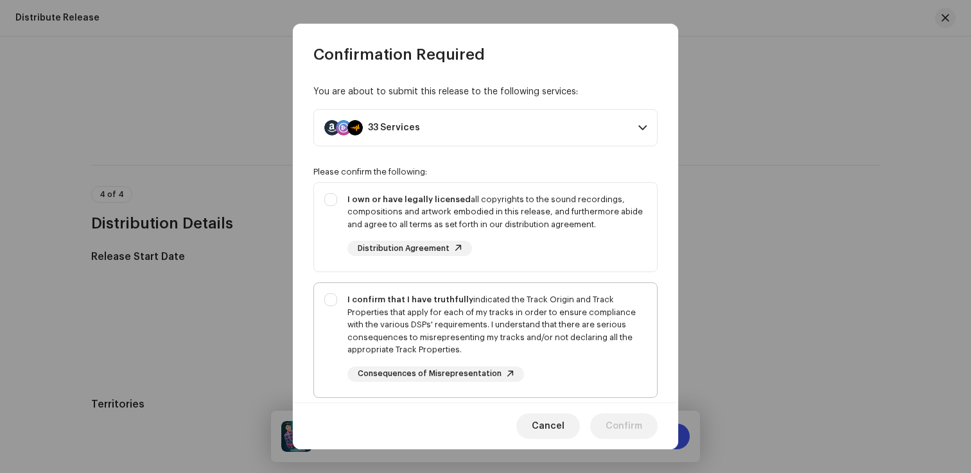
click at [495, 317] on div "I confirm that I have truthfully indicated the Track Origin and Track Propertie…" at bounding box center [496, 324] width 299 height 63
checkbox input "true"
click at [570, 227] on div "I own or have legally licensed all copyrights to the sound recordings, composit…" at bounding box center [496, 212] width 299 height 38
checkbox input "true"
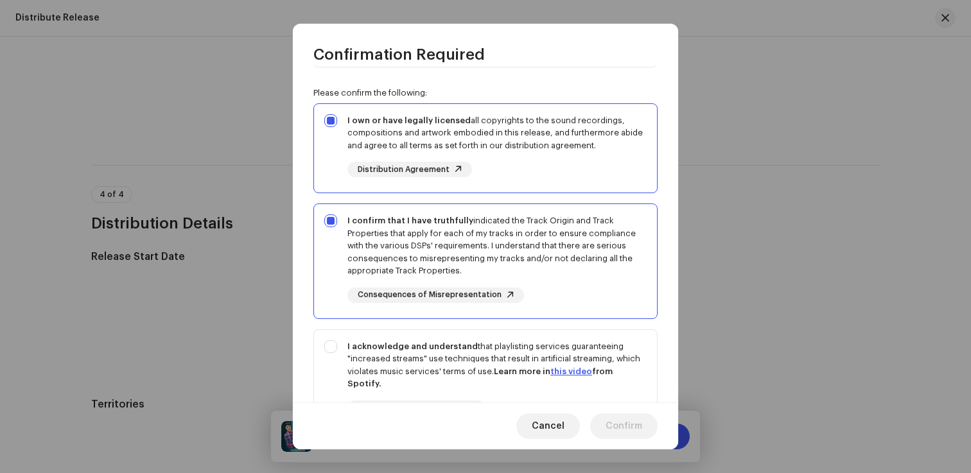
scroll to position [216, 0]
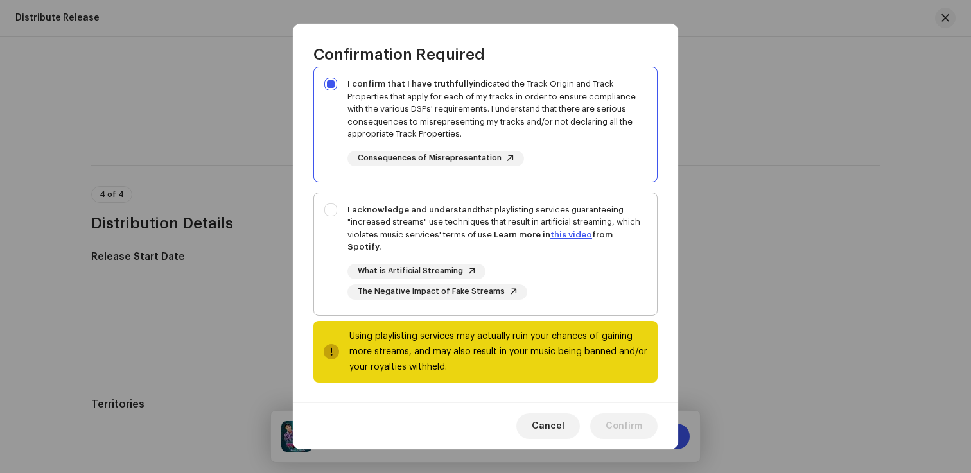
click at [569, 246] on div "I acknowledge and understand that playlisting services guaranteeing "increased …" at bounding box center [496, 229] width 299 height 50
checkbox input "true"
click at [627, 429] on span "Confirm" at bounding box center [623, 426] width 37 height 26
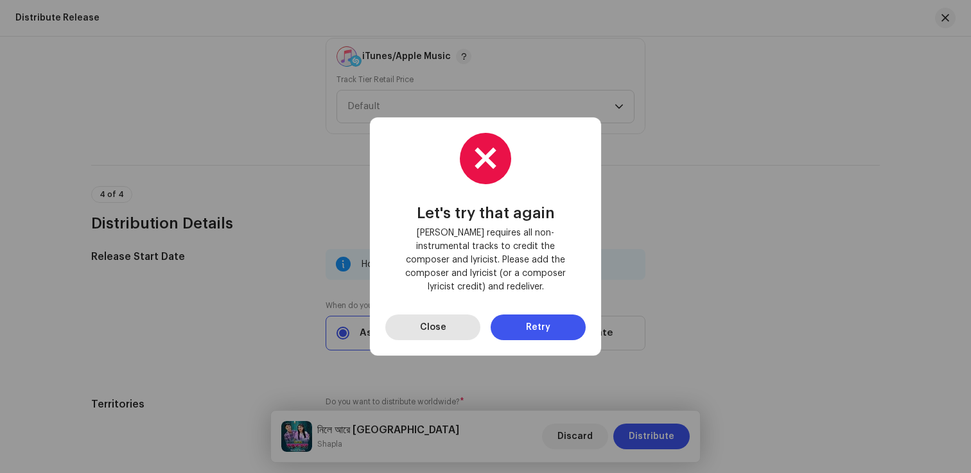
click at [435, 315] on span "Close" at bounding box center [433, 328] width 26 height 26
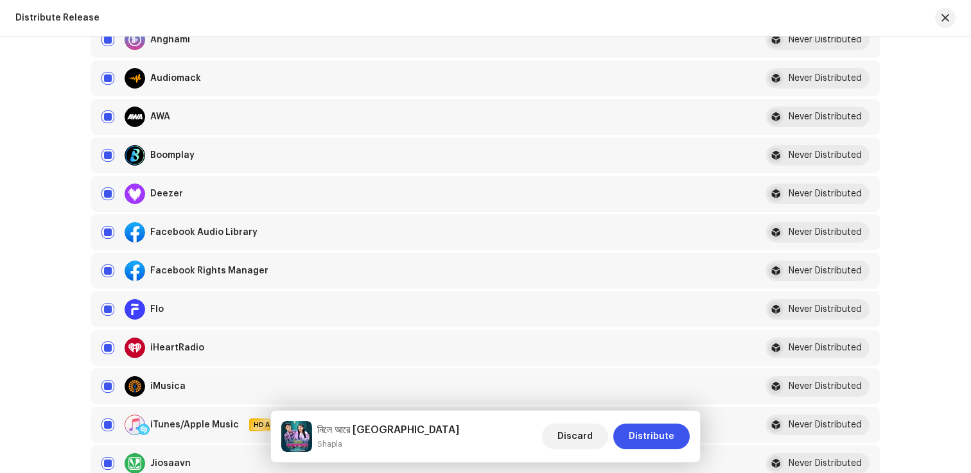
scroll to position [266, 0]
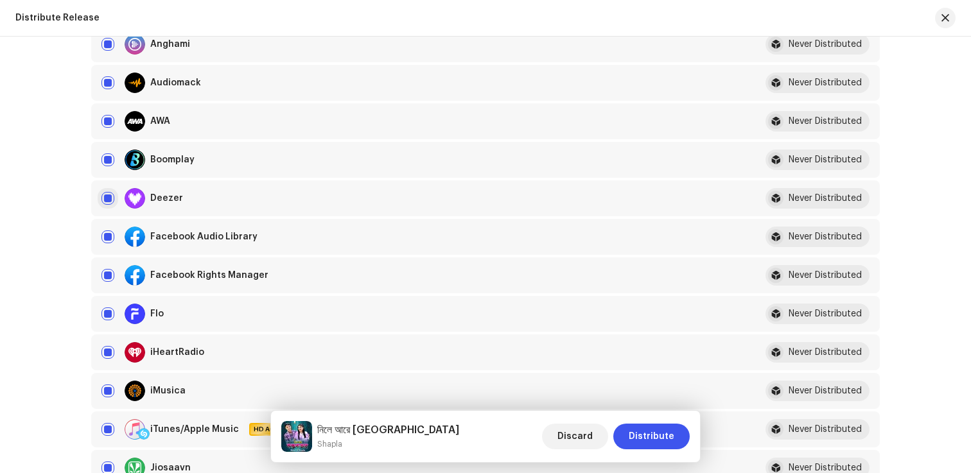
click at [101, 195] on input "checkbox" at bounding box center [107, 198] width 13 height 13
checkbox input "false"
click at [651, 442] on span "Distribute" at bounding box center [652, 437] width 46 height 26
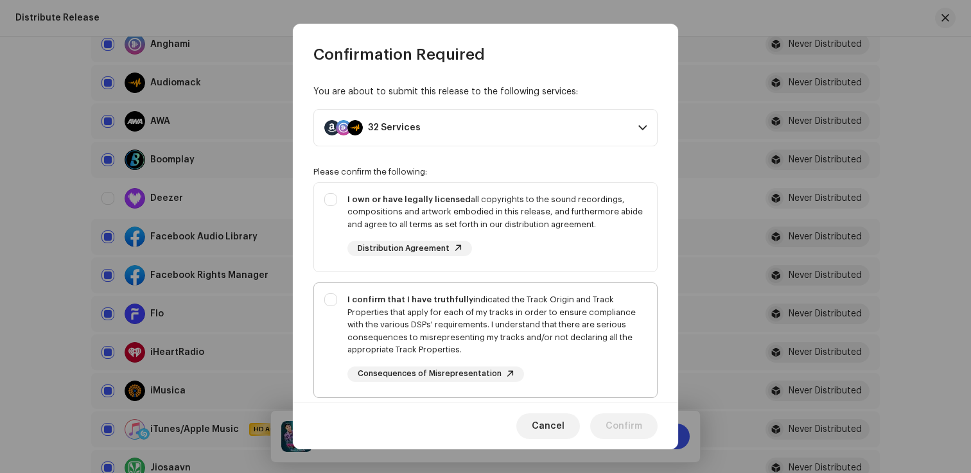
click at [603, 370] on div "I confirm that I have truthfully indicated the Track Origin and Track Propertie…" at bounding box center [496, 337] width 299 height 89
checkbox input "true"
click at [596, 254] on div "I own or have legally licensed all copyrights to the sound recordings, composit…" at bounding box center [496, 225] width 299 height 64
checkbox input "true"
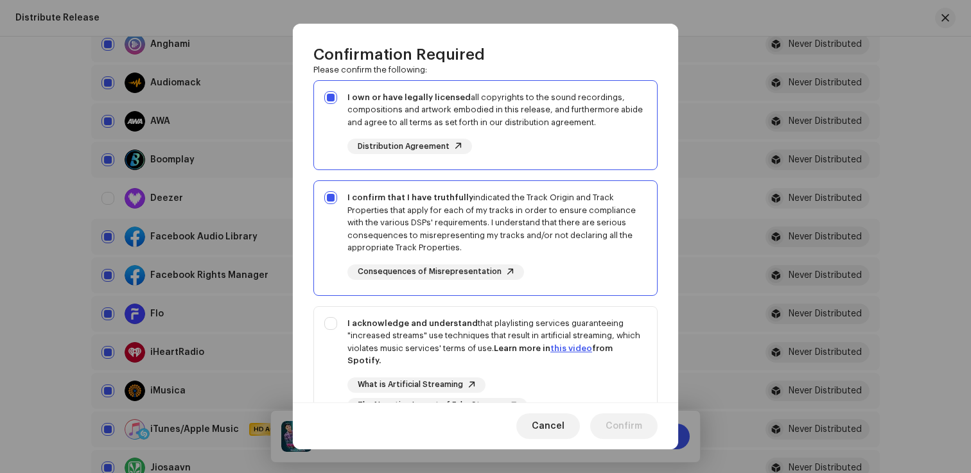
scroll to position [216, 0]
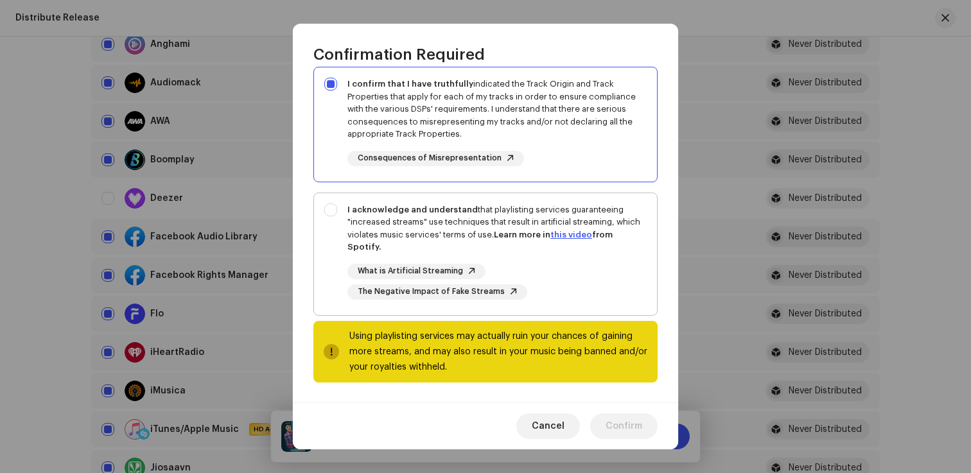
click at [605, 281] on div "What is Artificial Streaming The Negative Impact of Fake Streams" at bounding box center [496, 282] width 299 height 36
checkbox input "true"
click at [619, 425] on span "Confirm" at bounding box center [623, 426] width 37 height 26
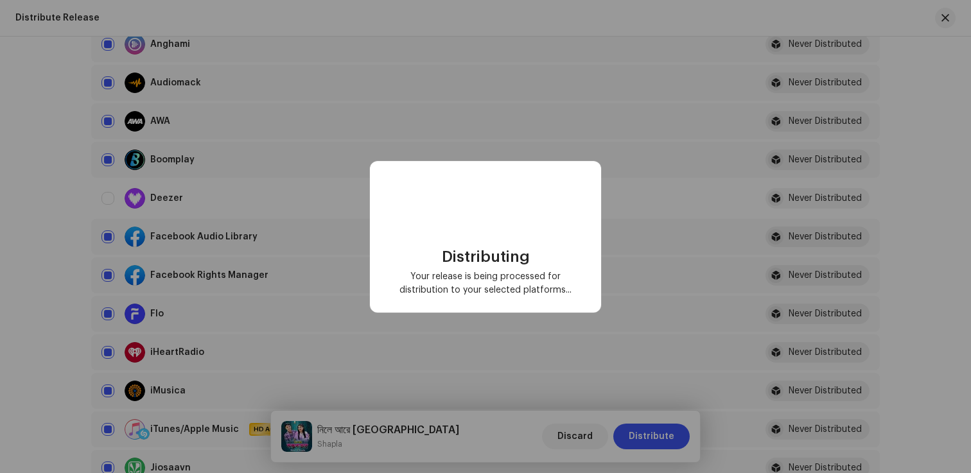
checkbox input "false"
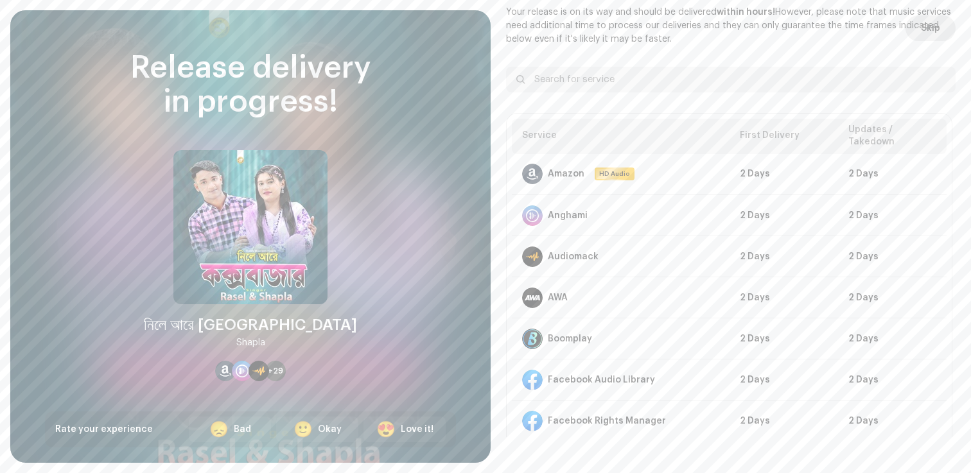
click at [932, 30] on span "Skip" at bounding box center [930, 28] width 19 height 26
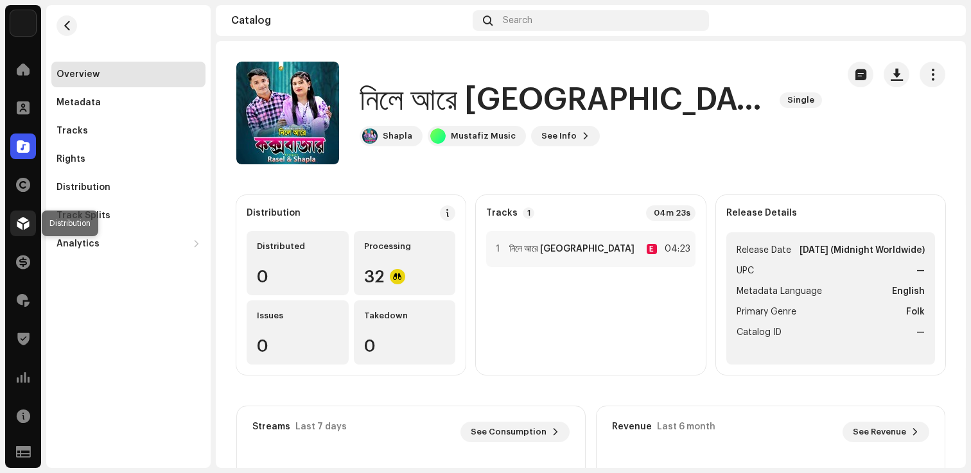
click at [22, 225] on span at bounding box center [23, 223] width 13 height 10
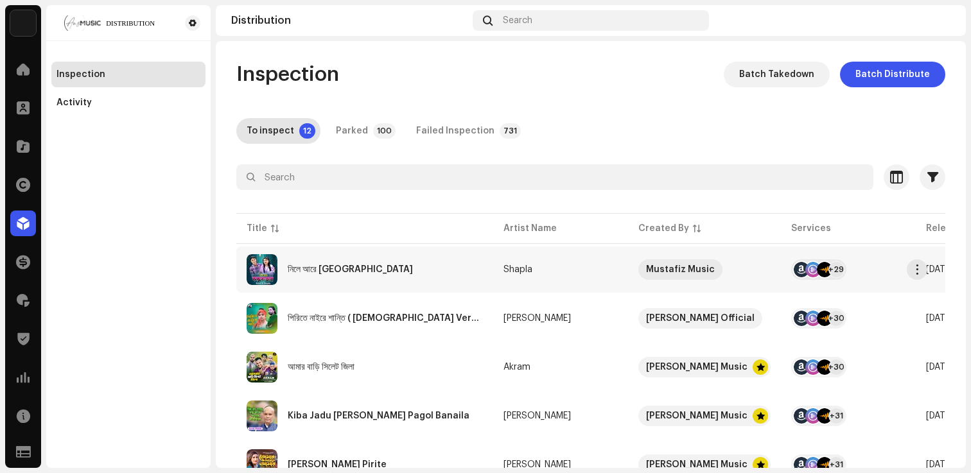
click at [338, 273] on div "নিলে আরে কক্সবাজার" at bounding box center [350, 269] width 125 height 9
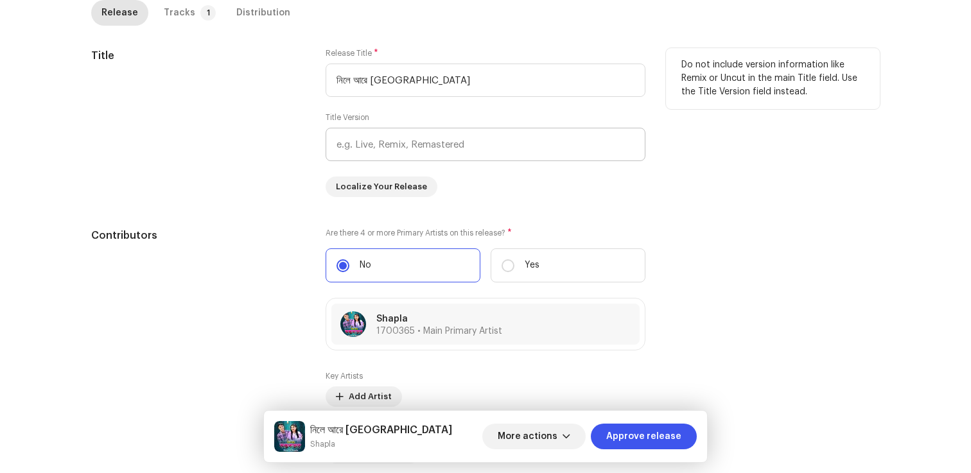
scroll to position [598, 0]
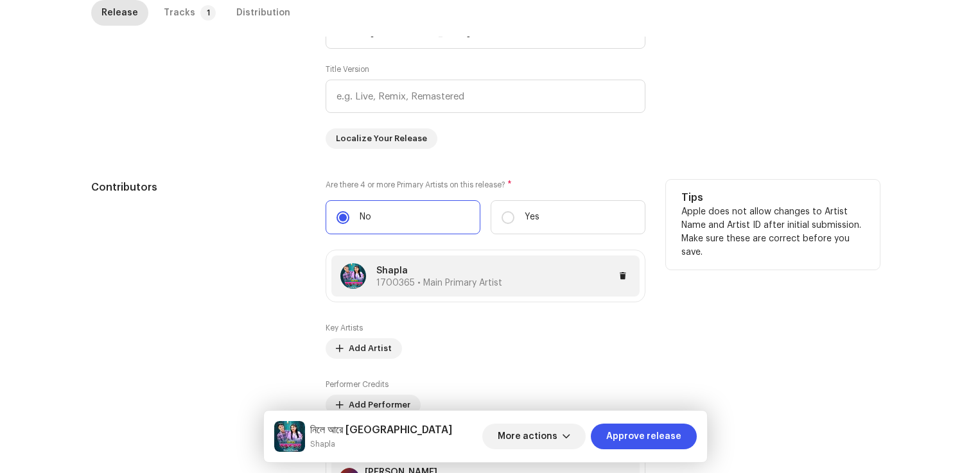
click at [390, 286] on span "1700365 • Main Primary Artist" at bounding box center [439, 283] width 126 height 9
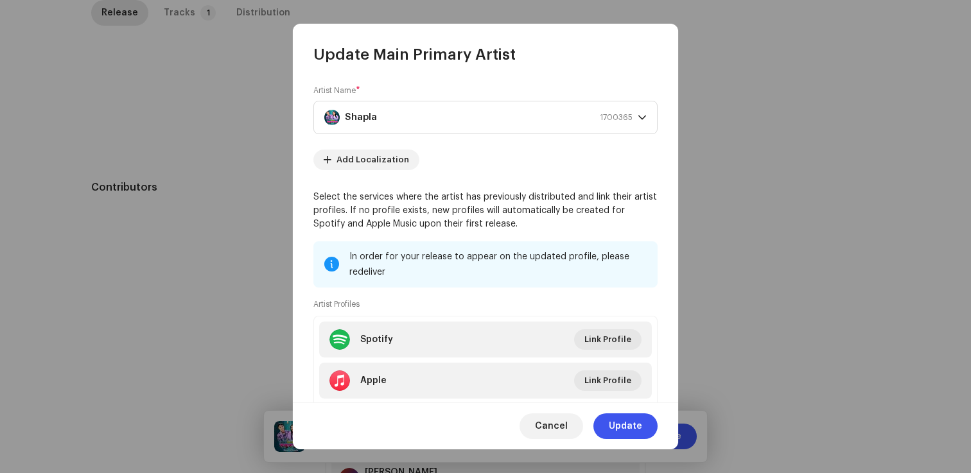
click at [550, 441] on div "Cancel Update" at bounding box center [485, 426] width 385 height 47
click at [551, 422] on span "Cancel" at bounding box center [551, 426] width 33 height 26
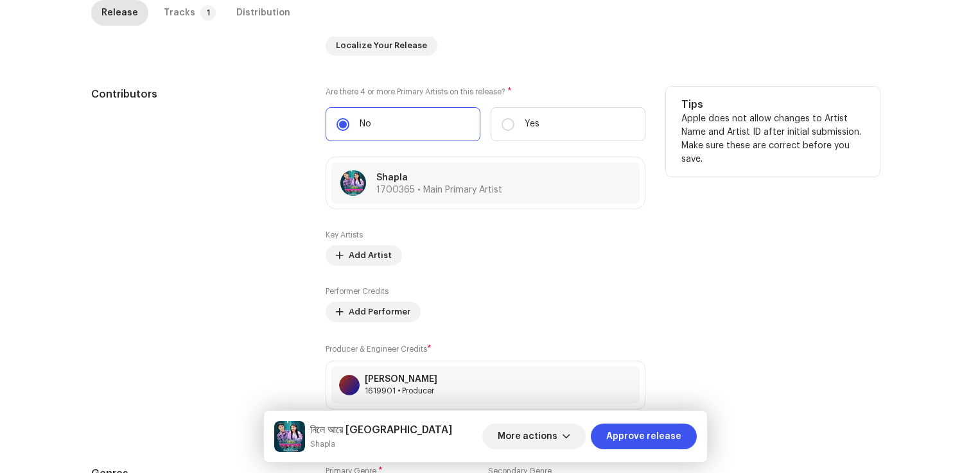
scroll to position [712, 0]
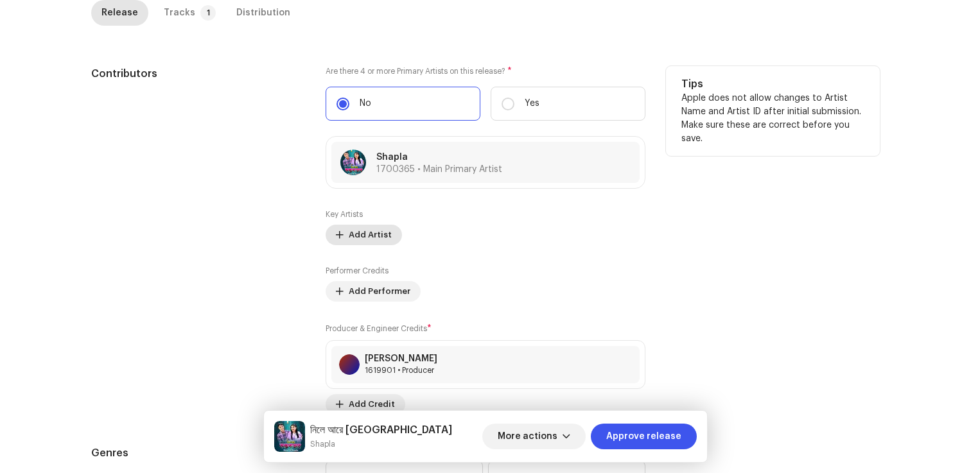
click at [369, 242] on span "Add Artist" at bounding box center [370, 235] width 43 height 26
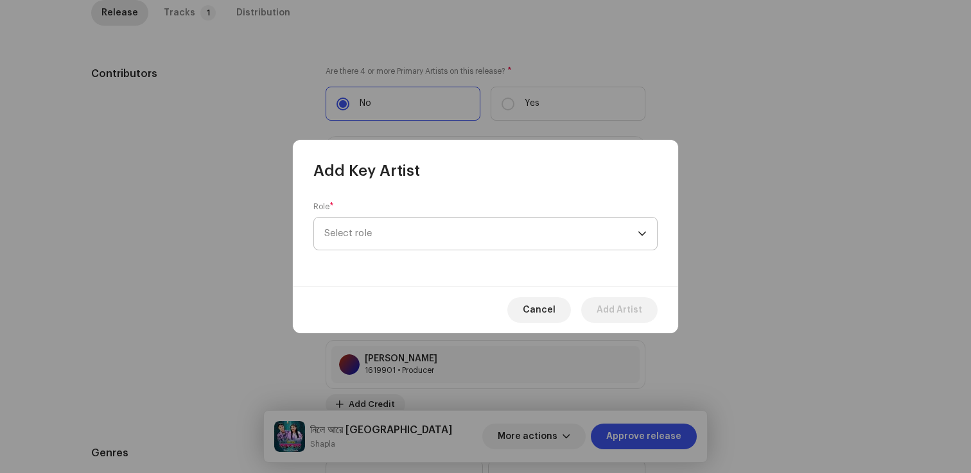
click at [385, 232] on span "Select role" at bounding box center [480, 234] width 313 height 32
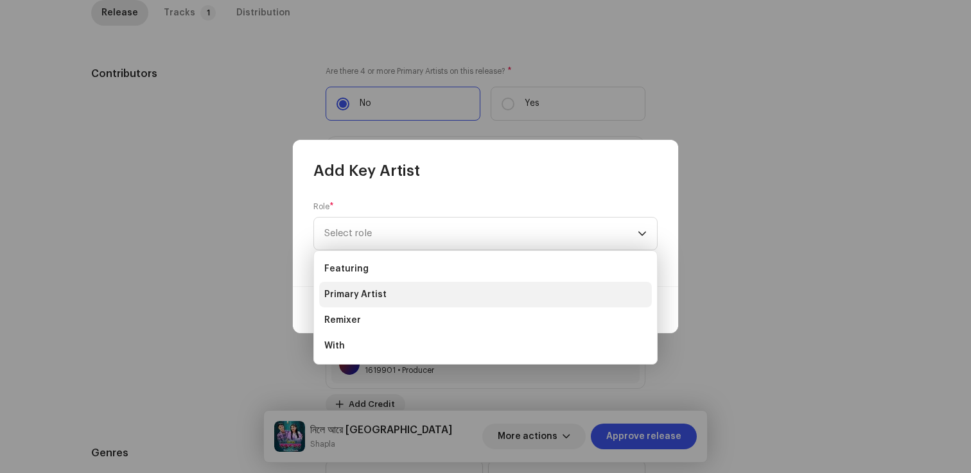
click at [419, 295] on li "Primary Artist" at bounding box center [485, 295] width 333 height 26
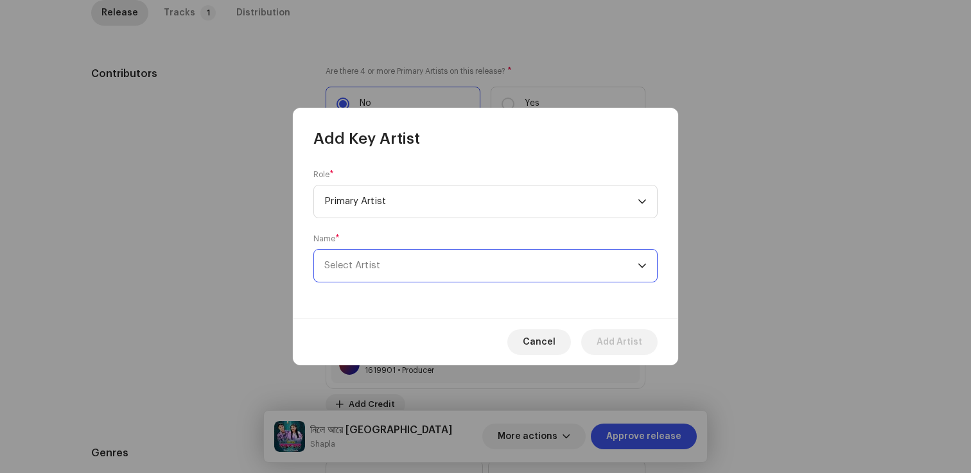
click at [386, 260] on span "Select Artist" at bounding box center [480, 266] width 313 height 32
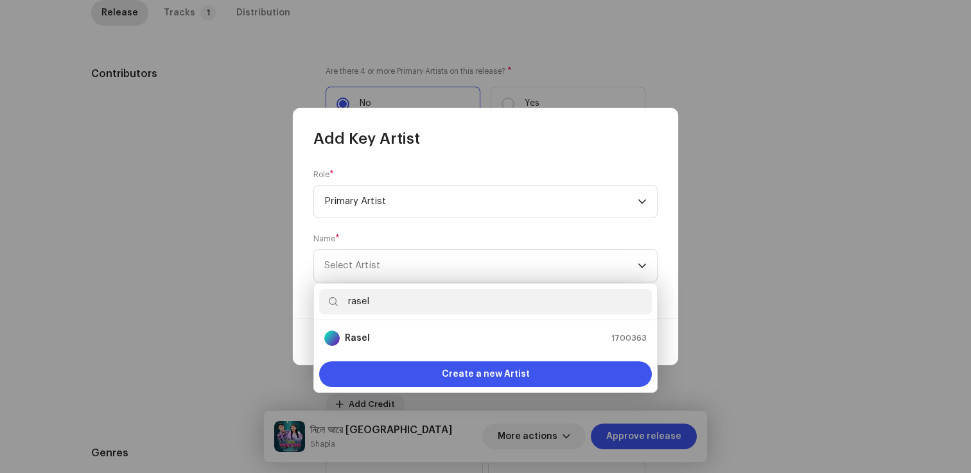
type input "rasel"
click at [355, 324] on ul "Rasel 1700363" at bounding box center [485, 338] width 343 height 36
click at [355, 332] on strong "Rasel" at bounding box center [357, 338] width 25 height 13
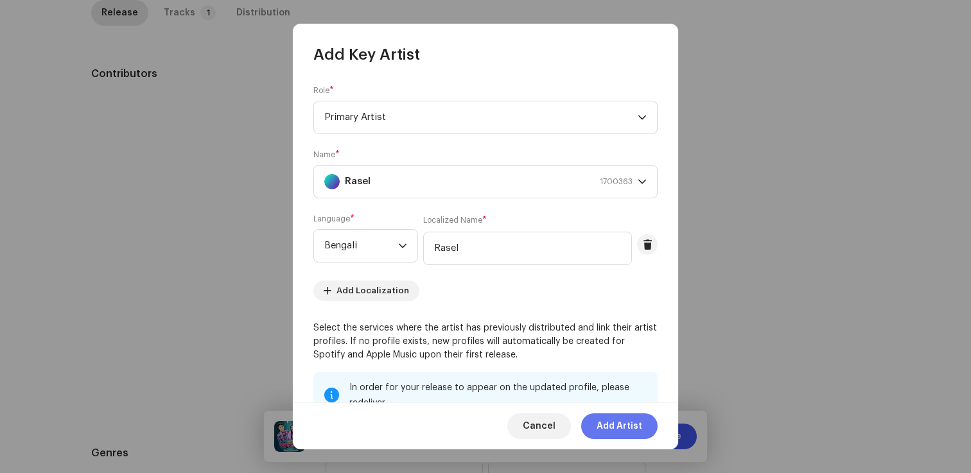
click at [610, 428] on span "Add Artist" at bounding box center [619, 426] width 46 height 26
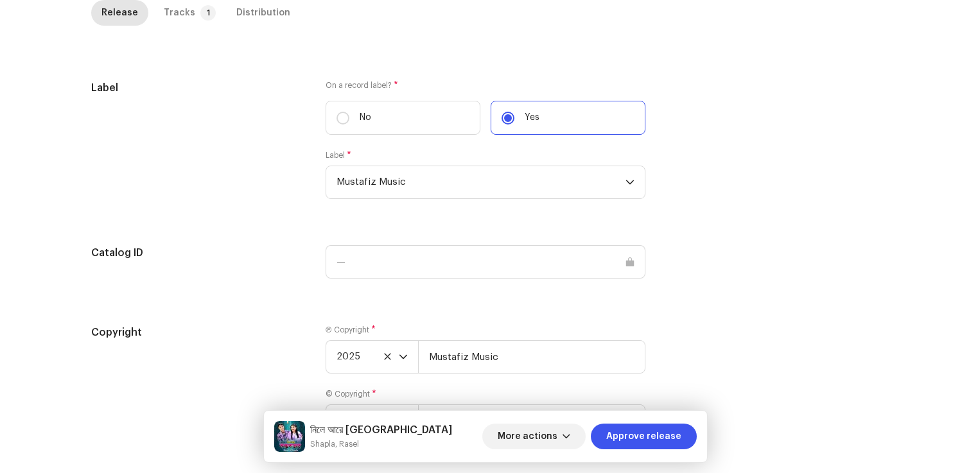
scroll to position [1302, 0]
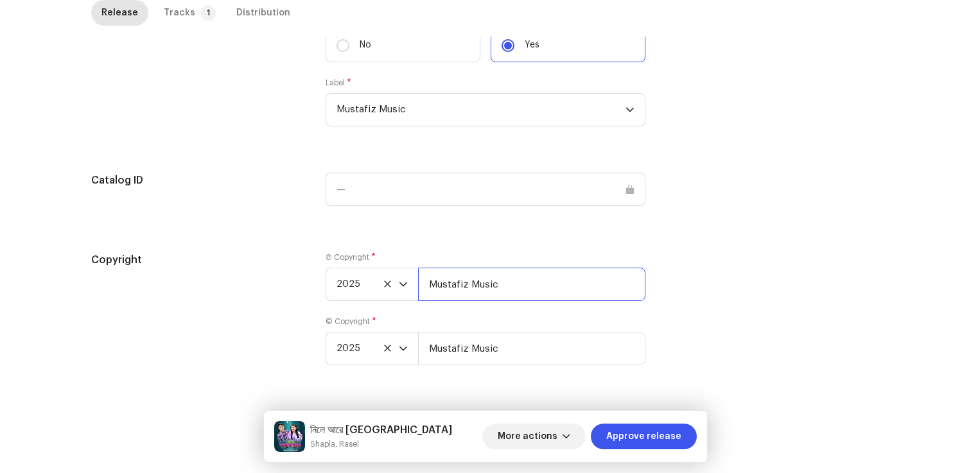
click at [549, 268] on input "Mustafiz Music" at bounding box center [531, 284] width 227 height 33
type input "Mustafiz Music, Distributed by ANS Music"
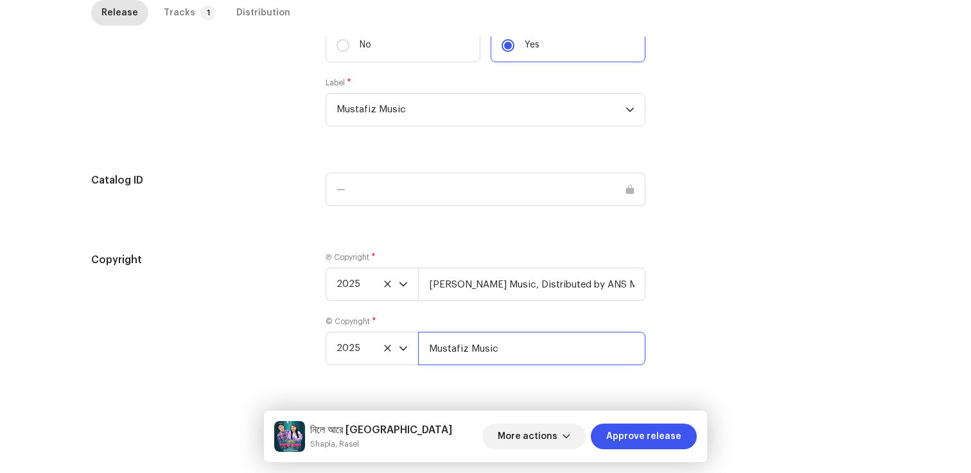
click at [537, 338] on input "Mustafiz Music" at bounding box center [531, 348] width 227 height 33
type input "Mustafiz Music, Distributed by ANS Music"
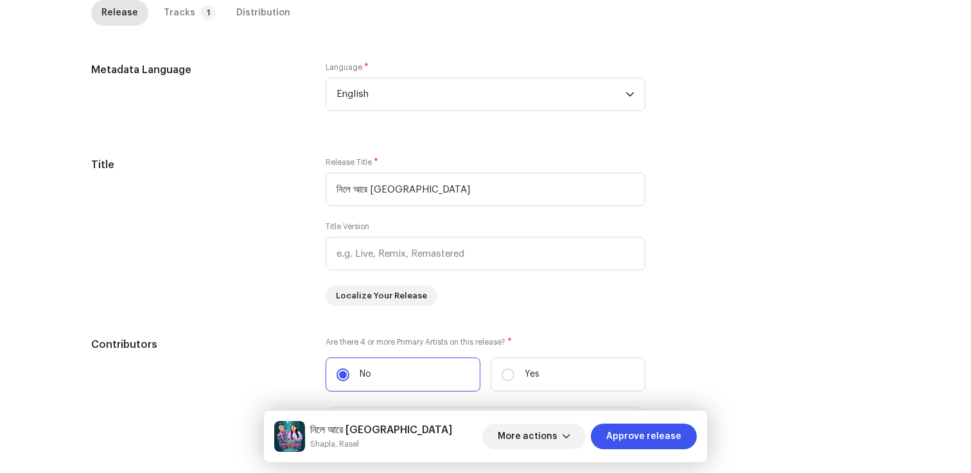
scroll to position [0, 0]
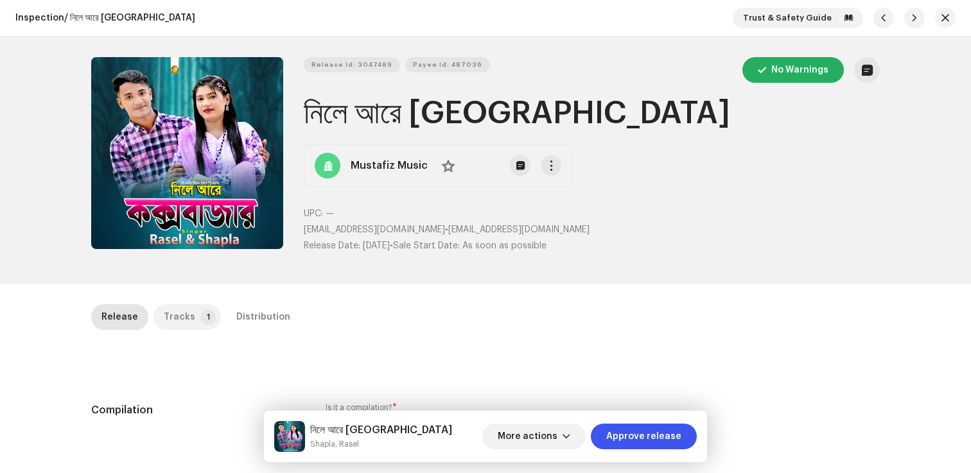
click at [200, 315] on p-badge "1" at bounding box center [207, 316] width 15 height 15
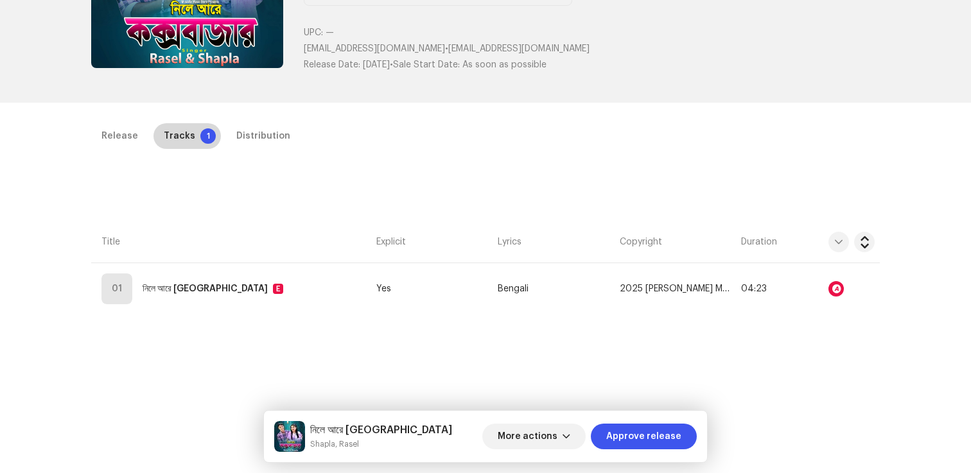
scroll to position [280, 0]
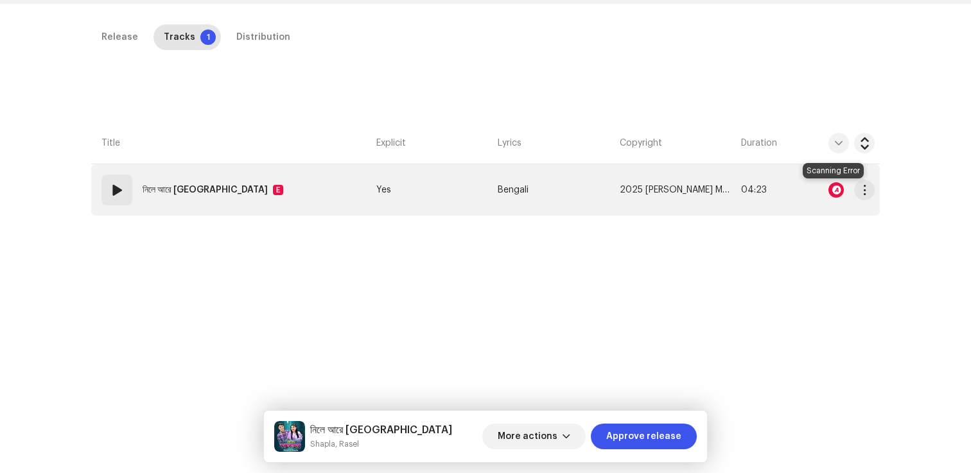
click at [831, 194] on div at bounding box center [835, 189] width 15 height 15
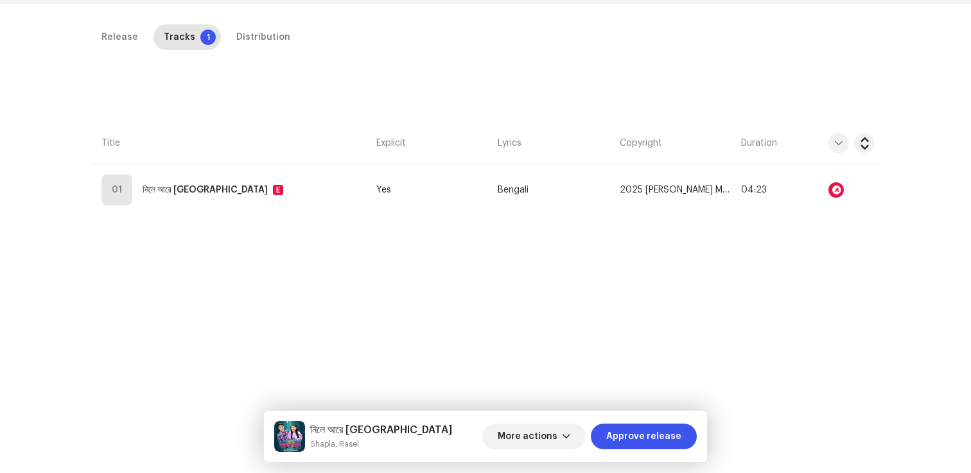
click at [809, 246] on div "Audio Recognition by AcrCloud is still processing the audio file. Scheduling a …" at bounding box center [485, 236] width 971 height 473
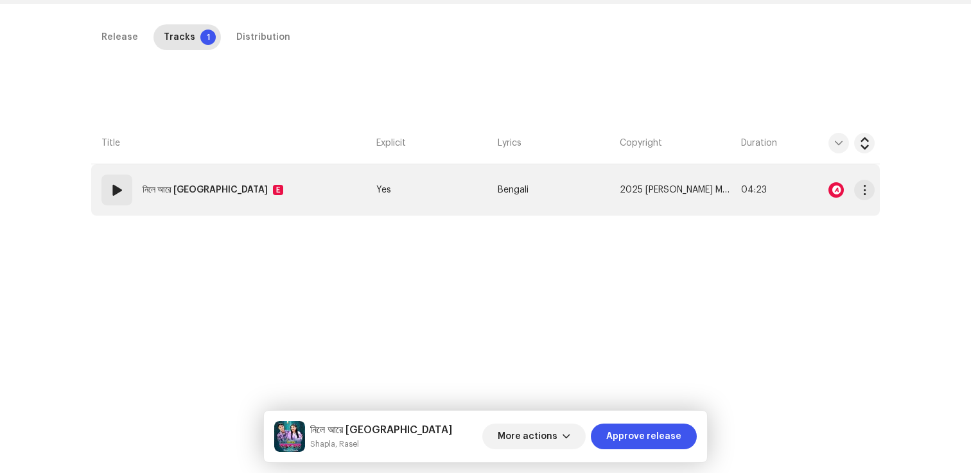
click at [173, 186] on strong "নিলে আরে [GEOGRAPHIC_DATA]" at bounding box center [205, 190] width 125 height 26
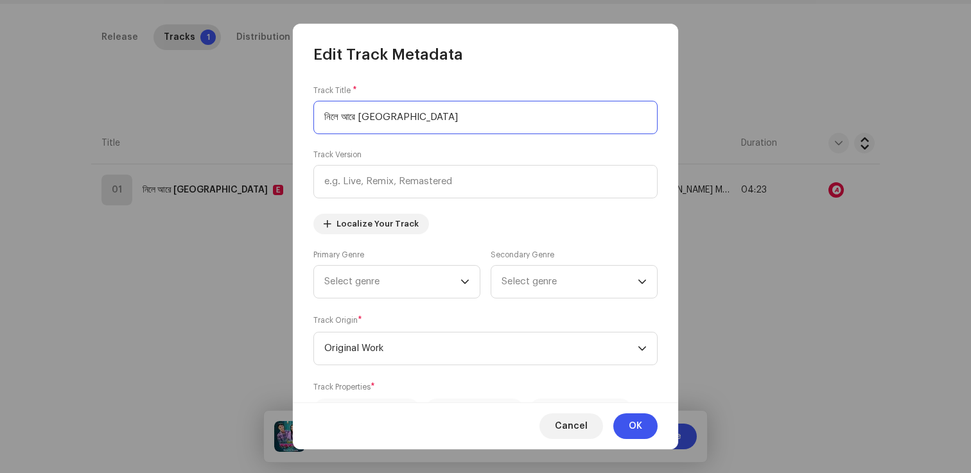
scroll to position [430, 0]
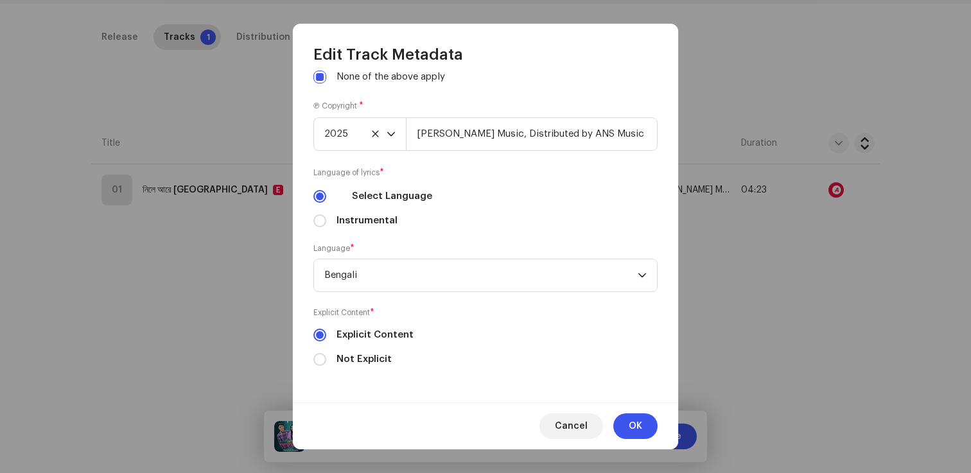
click at [329, 364] on div "Not Explicit" at bounding box center [485, 359] width 344 height 14
click at [315, 364] on input "Not Explicit" at bounding box center [319, 359] width 13 height 13
radio input "true"
click at [648, 424] on button "OK" at bounding box center [635, 426] width 44 height 26
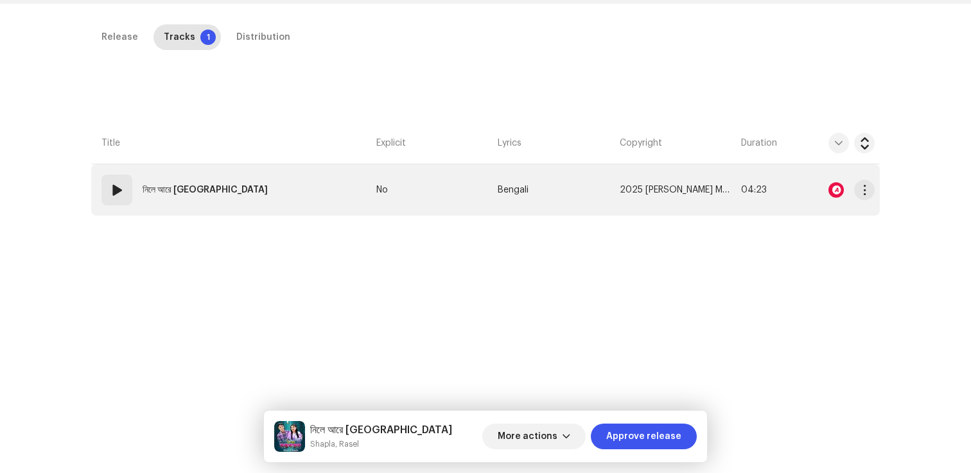
click at [225, 211] on td "01 নিলে আরে কক্সবাজার" at bounding box center [231, 189] width 280 height 51
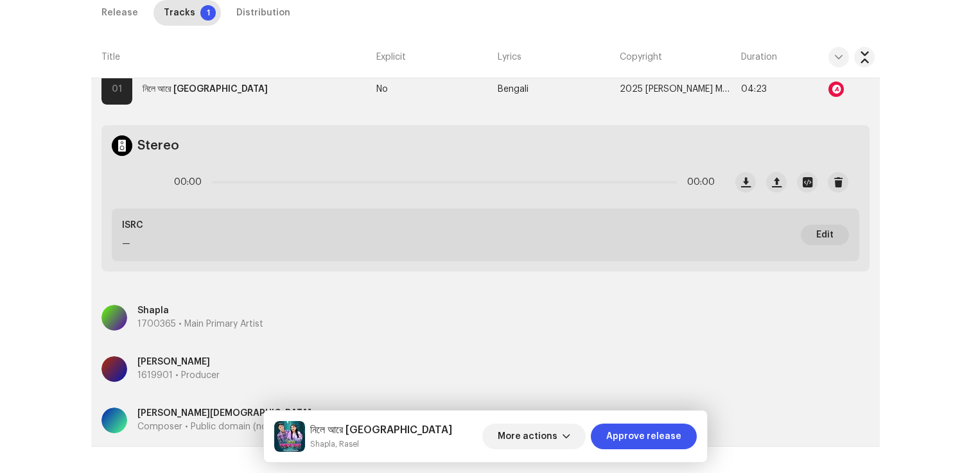
scroll to position [361, 0]
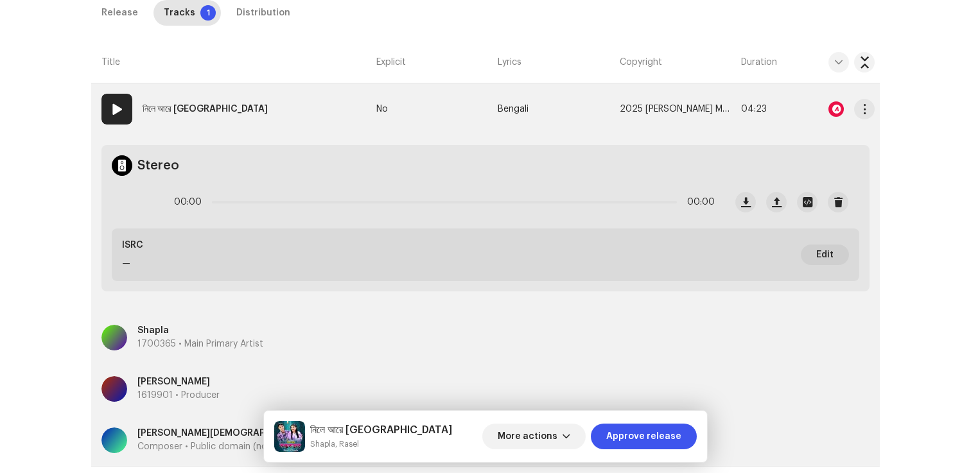
click at [865, 99] on re-m-actions-button at bounding box center [864, 109] width 21 height 26
click at [862, 107] on span "button" at bounding box center [865, 109] width 10 height 10
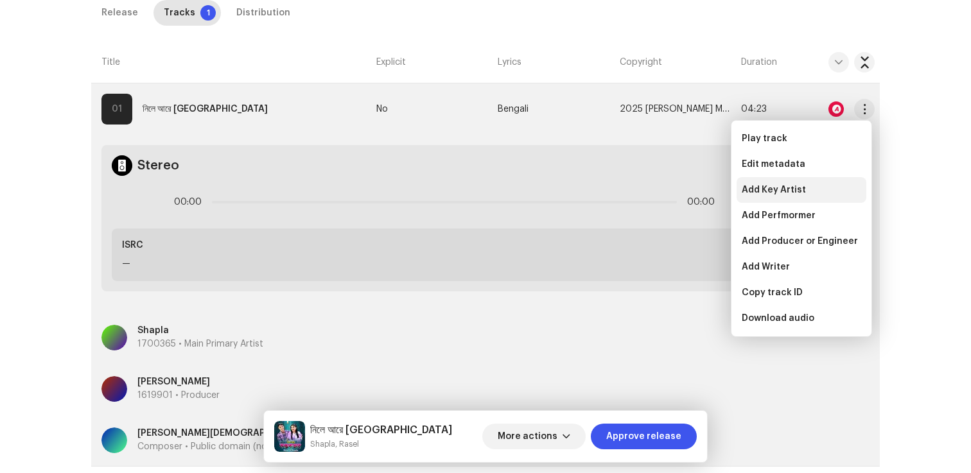
click at [797, 197] on div "Add Key Artist" at bounding box center [801, 190] width 130 height 26
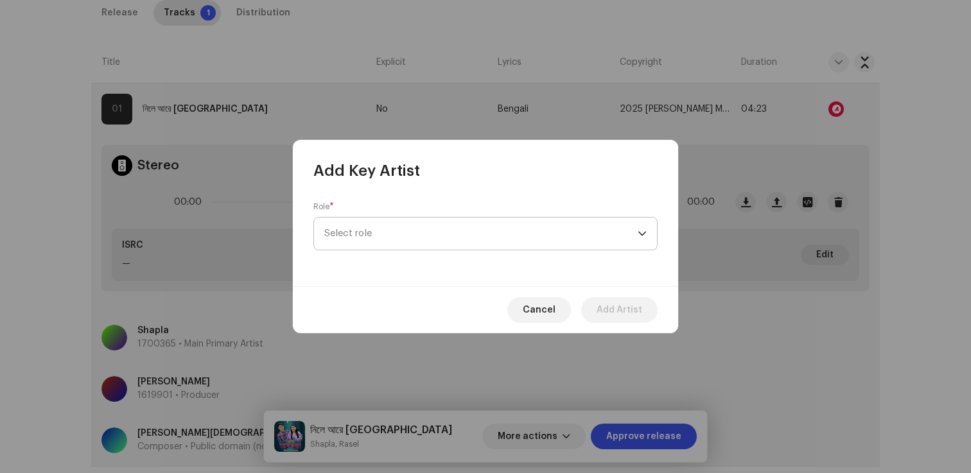
click at [474, 238] on span "Select role" at bounding box center [480, 234] width 313 height 32
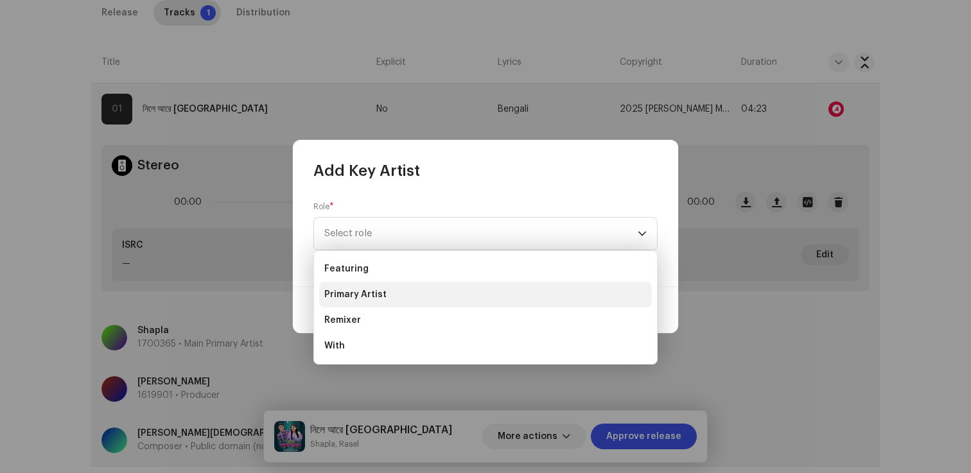
click at [428, 291] on li "Primary Artist" at bounding box center [485, 295] width 333 height 26
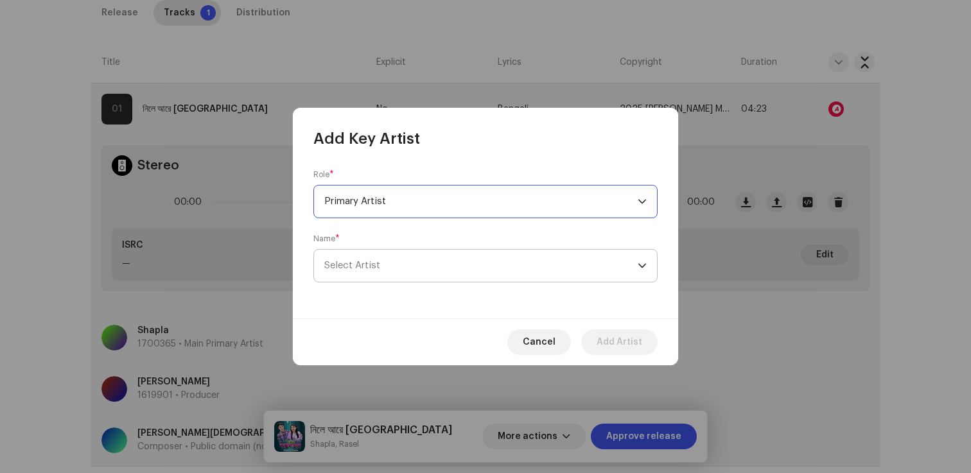
click at [404, 273] on span "Select Artist" at bounding box center [480, 266] width 313 height 32
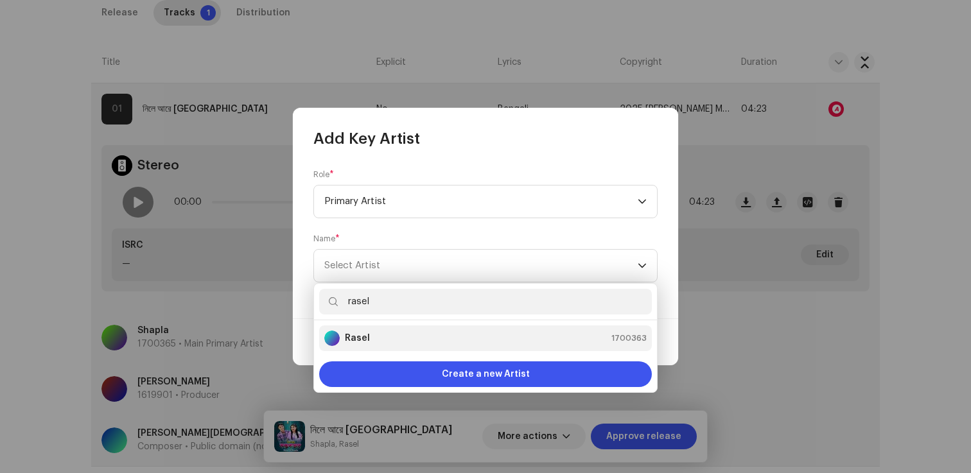
type input "rasel"
click at [379, 331] on div "Rasel 1700363" at bounding box center [485, 338] width 322 height 15
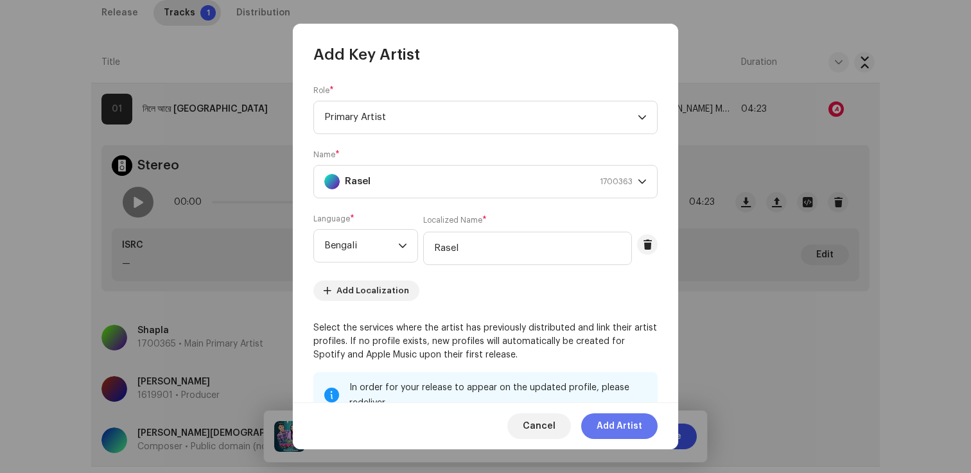
click at [603, 421] on span "Add Artist" at bounding box center [619, 426] width 46 height 26
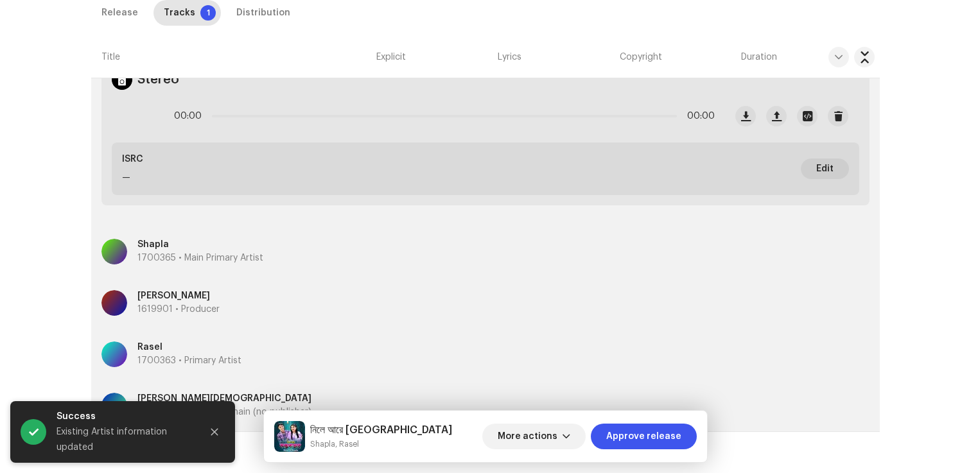
scroll to position [0, 0]
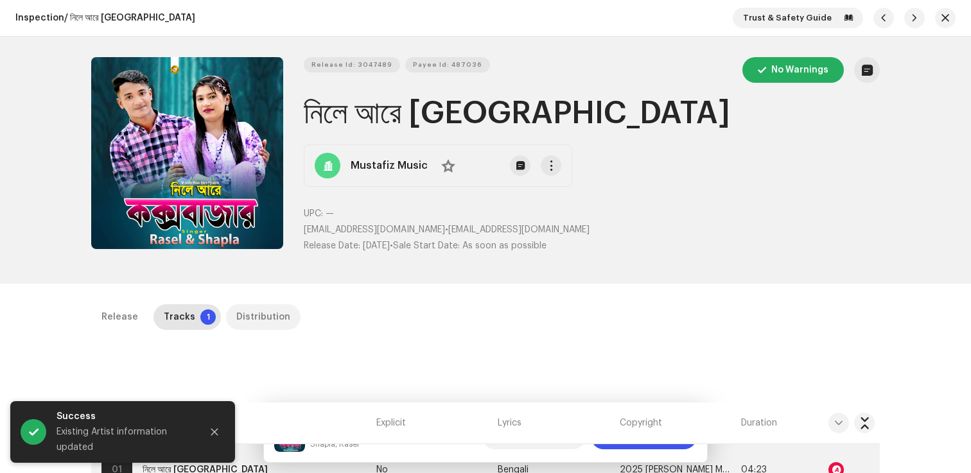
click at [247, 315] on div "Distribution" at bounding box center [263, 317] width 54 height 26
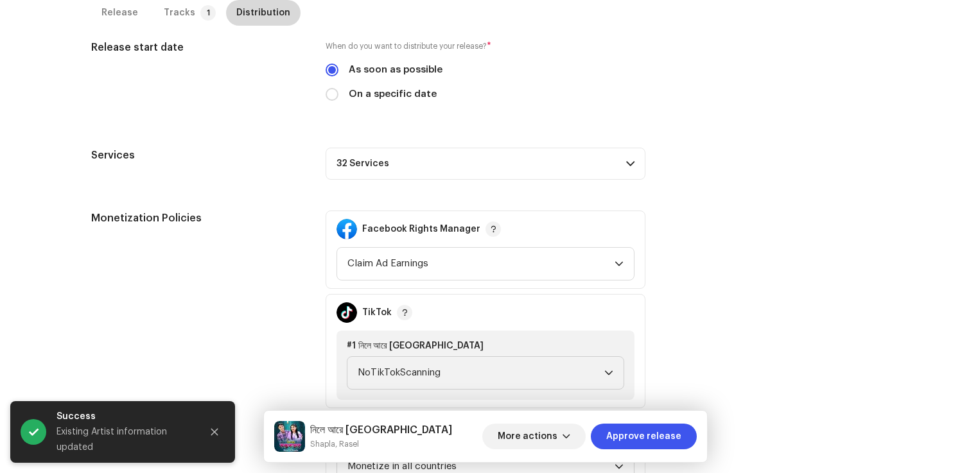
scroll to position [537, 0]
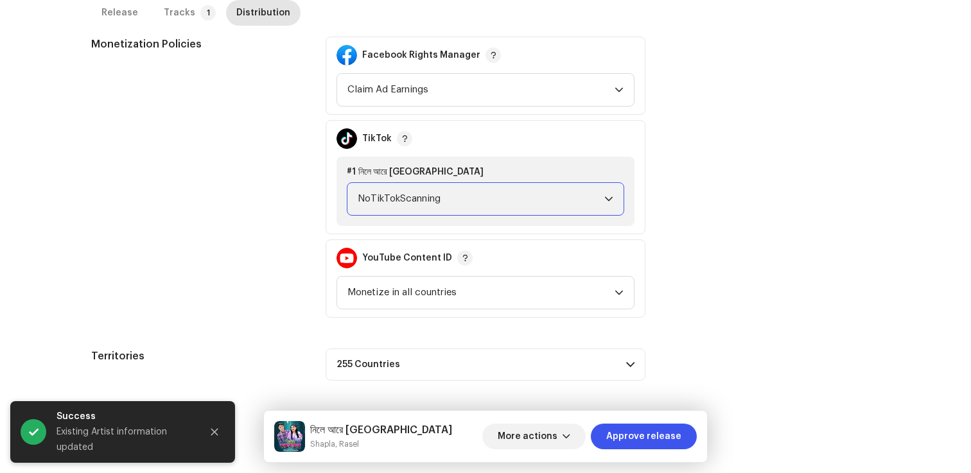
click at [417, 199] on span "NoTikTokScanning" at bounding box center [481, 199] width 247 height 32
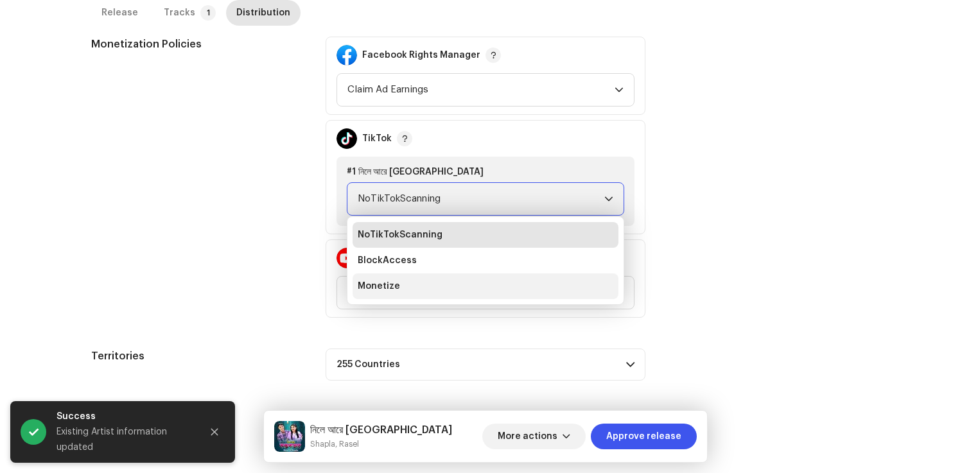
click at [401, 286] on li "Monetize" at bounding box center [485, 287] width 266 height 26
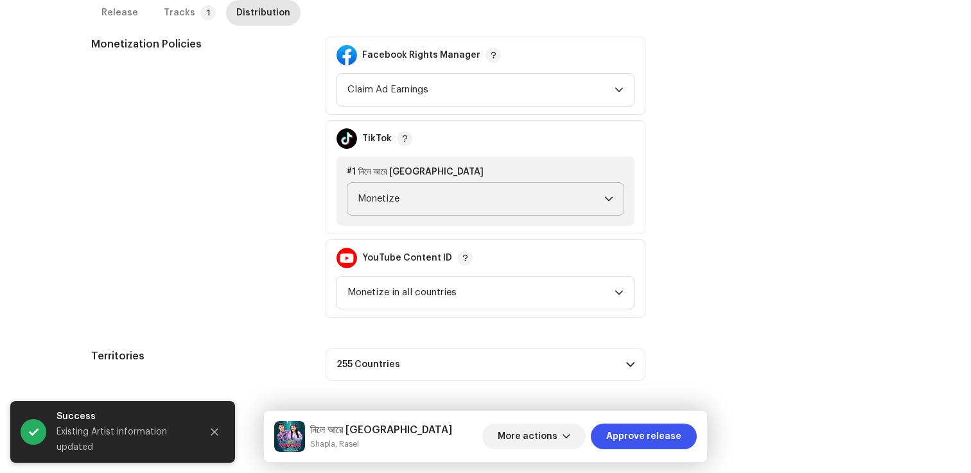
click at [560, 452] on div "নিলে আরে কক্সবাজার Shapla, Rasel More actions Approve release" at bounding box center [485, 436] width 443 height 51
click at [564, 440] on button "More actions" at bounding box center [533, 437] width 103 height 26
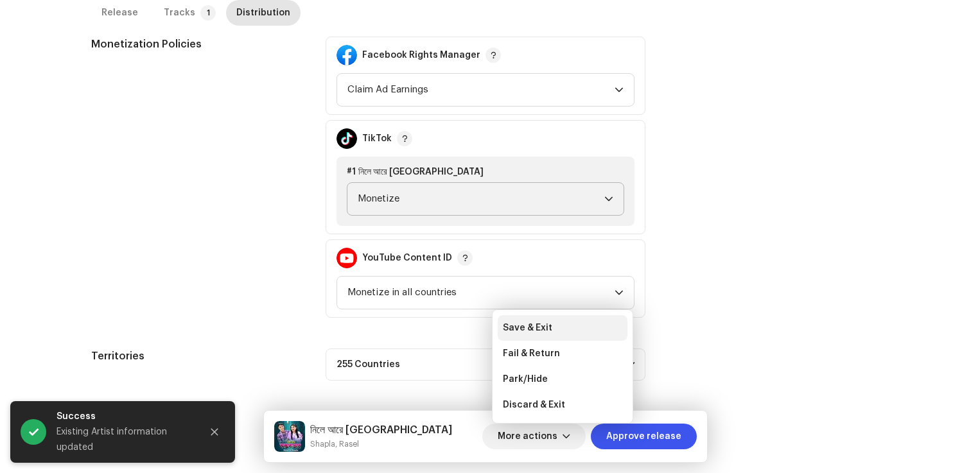
click at [544, 334] on div "Save & Exit" at bounding box center [563, 328] width 130 height 26
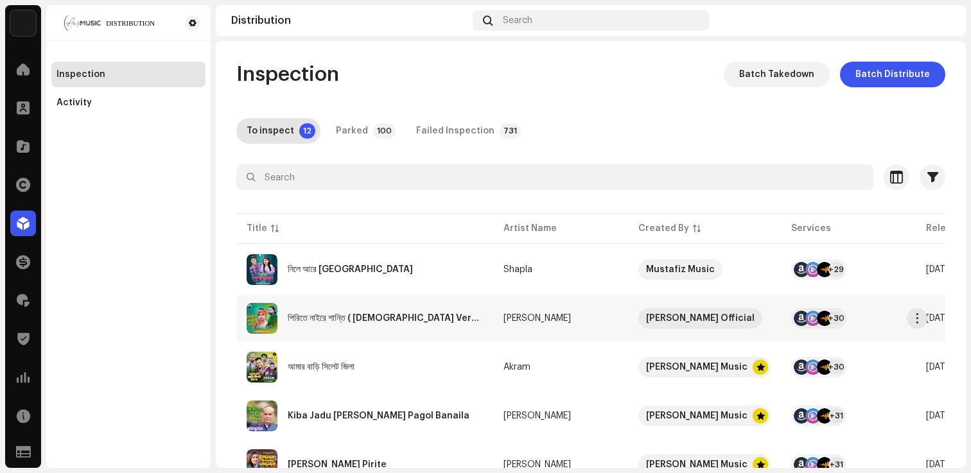
click at [297, 322] on div "পিরিতে নাইরে শান্তি ( [DEMOGRAPHIC_DATA] Version )" at bounding box center [385, 318] width 195 height 9
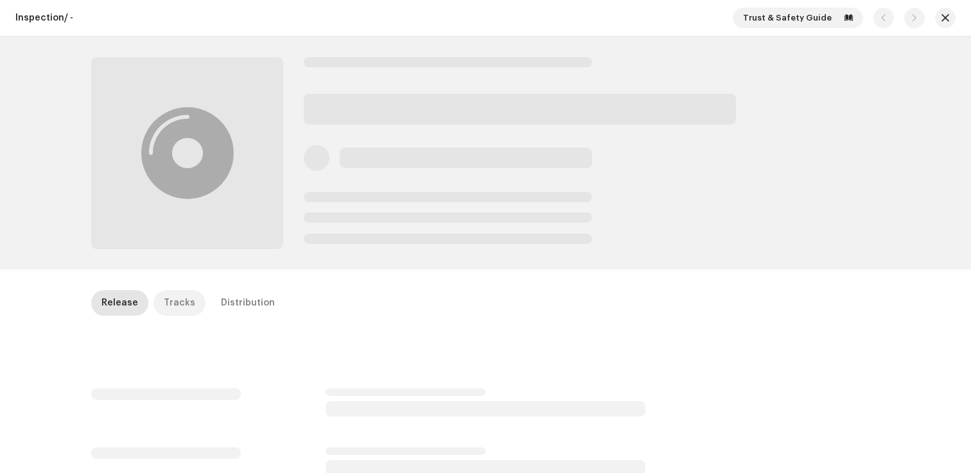
click at [182, 303] on div "Tracks" at bounding box center [179, 303] width 31 height 26
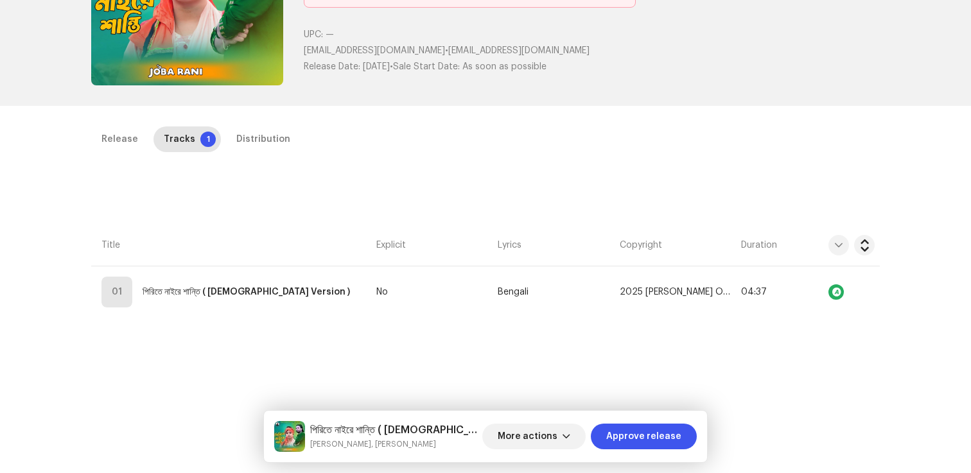
scroll to position [290, 0]
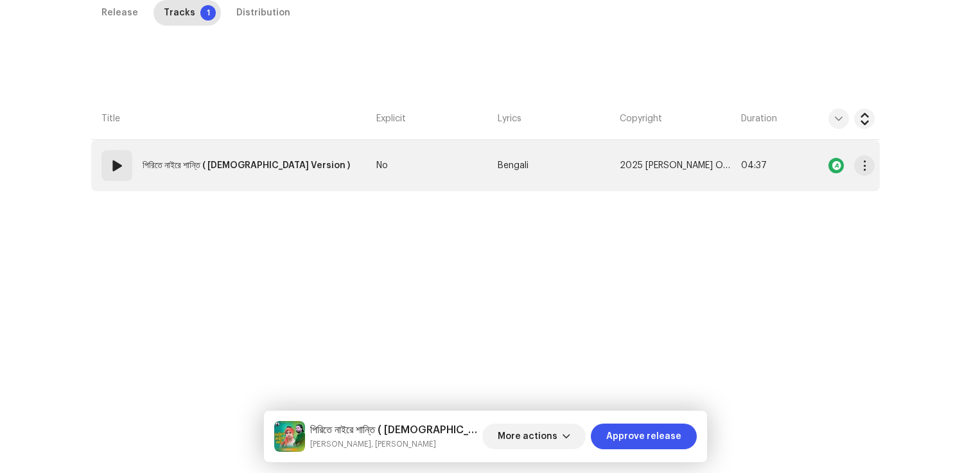
click at [189, 191] on div "Release Tracks 1 Distribution Compilation Is it a compilation? * No Yes Metadat…" at bounding box center [485, 206] width 829 height 412
click at [189, 190] on td "01 পিরিতে নাইরে শান্তি ( Female Version )" at bounding box center [231, 165] width 280 height 51
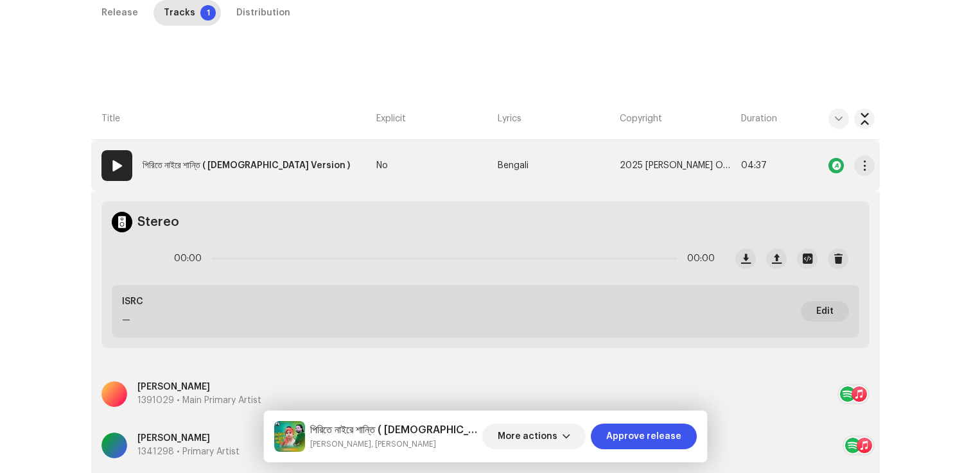
scroll to position [484, 0]
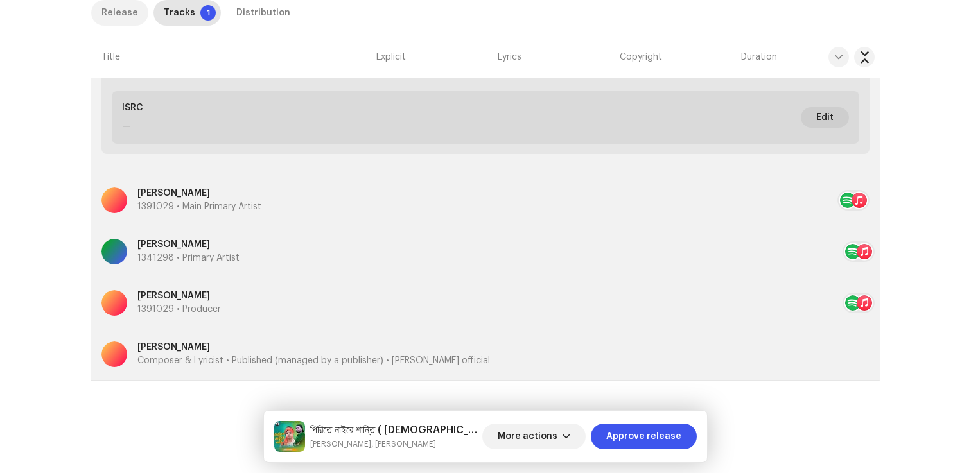
click at [117, 17] on div "Release" at bounding box center [119, 13] width 37 height 26
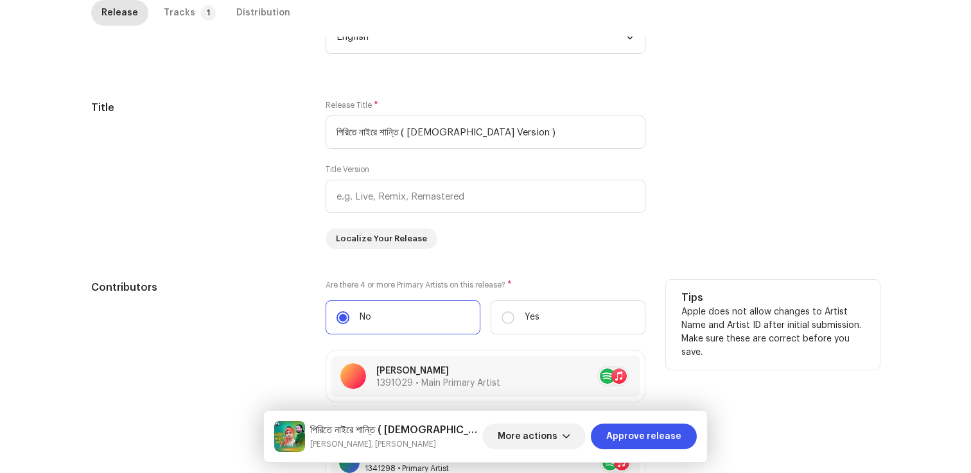
scroll to position [1288, 0]
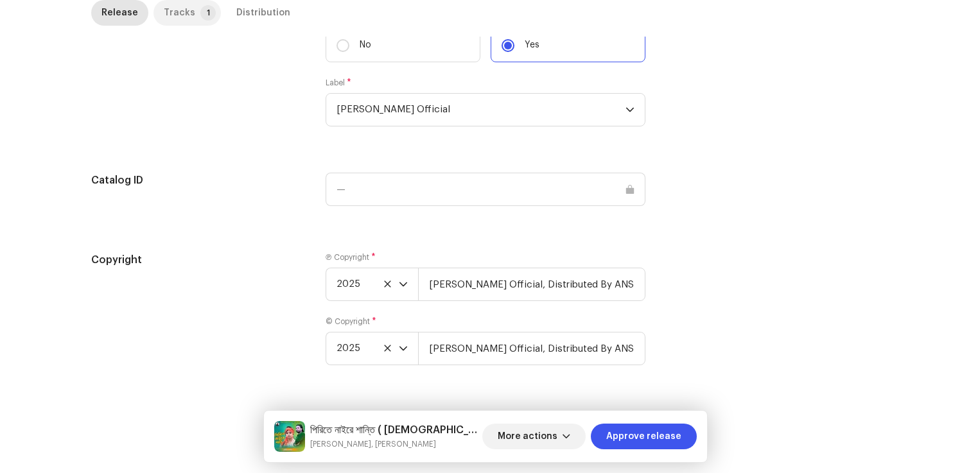
click at [183, 9] on div "Tracks" at bounding box center [179, 13] width 31 height 26
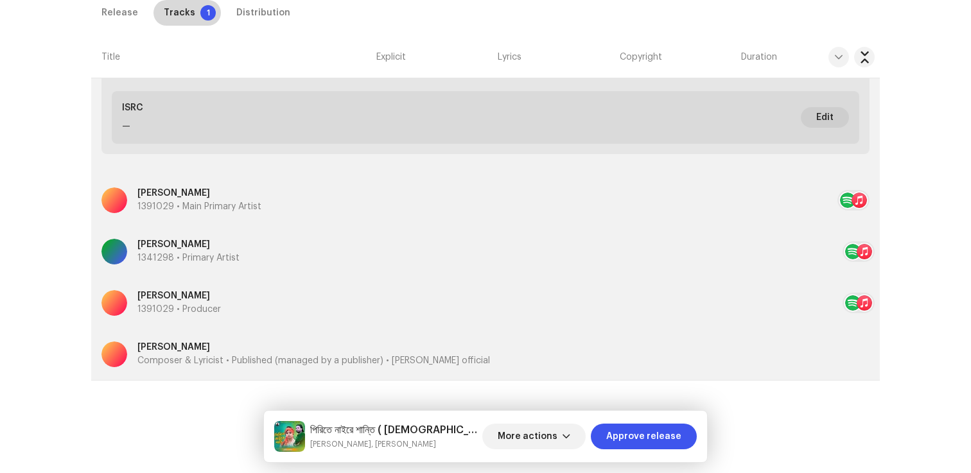
scroll to position [484, 0]
click at [195, 343] on p "Baul Saddam" at bounding box center [313, 347] width 352 height 13
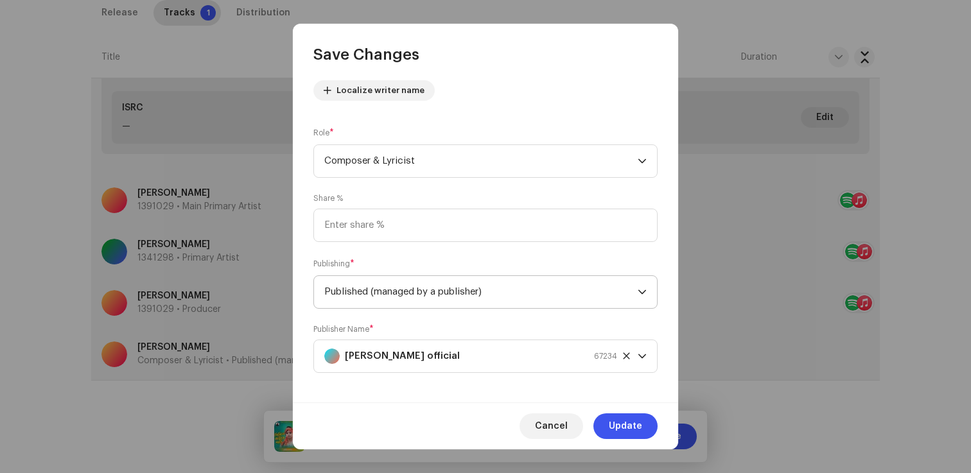
scroll to position [150, 0]
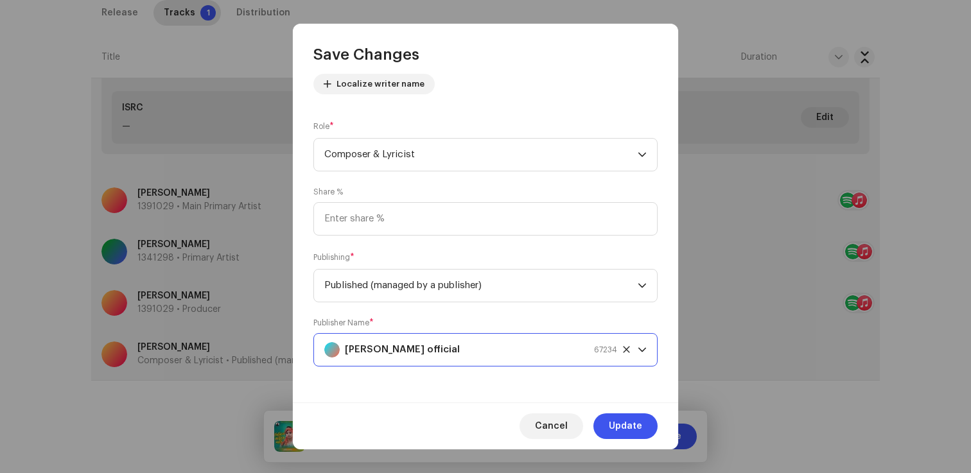
click at [414, 359] on strong "Baul saddam official" at bounding box center [402, 350] width 115 height 32
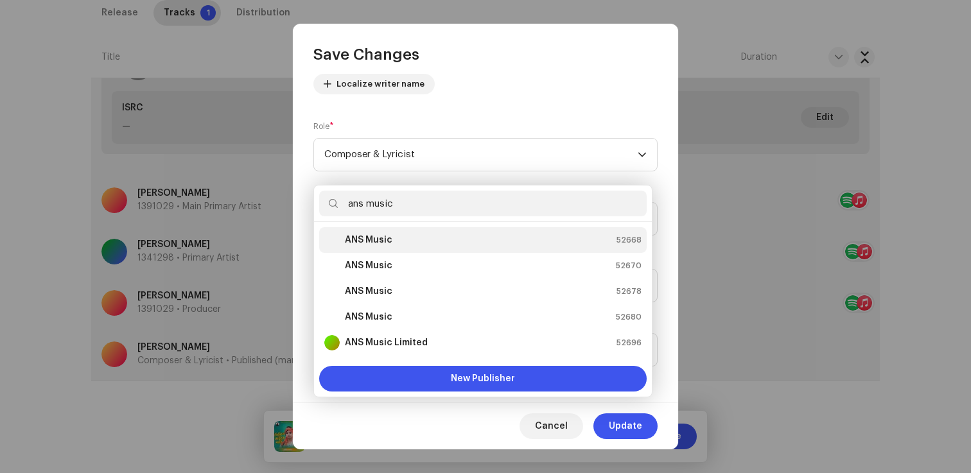
type input "ans music"
click at [393, 236] on div "ANS Music 52668" at bounding box center [482, 239] width 317 height 15
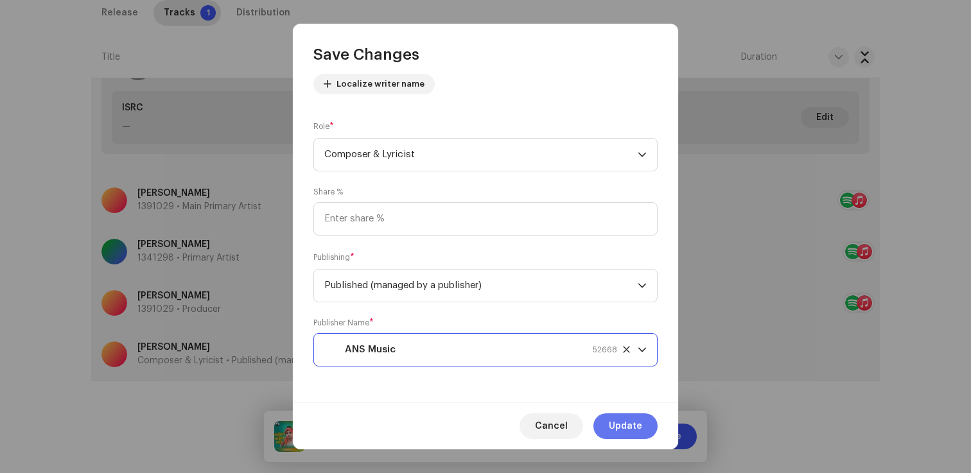
click at [632, 430] on span "Update" at bounding box center [625, 426] width 33 height 26
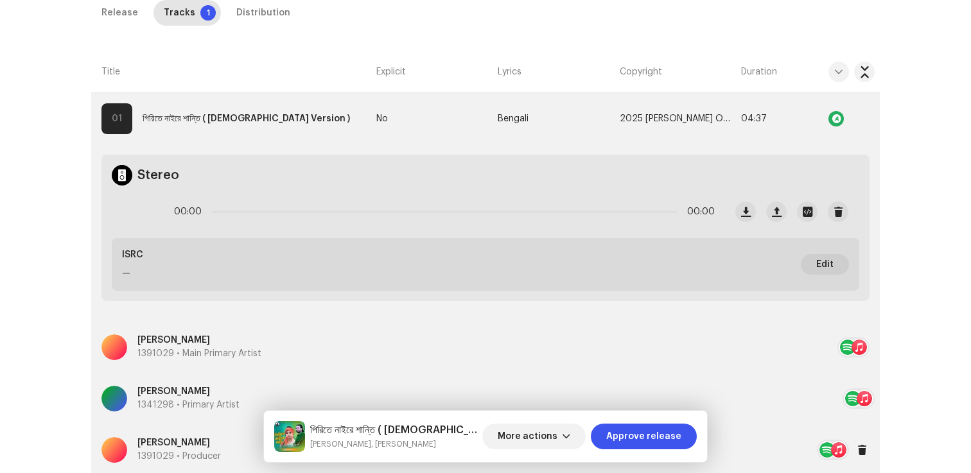
scroll to position [255, 0]
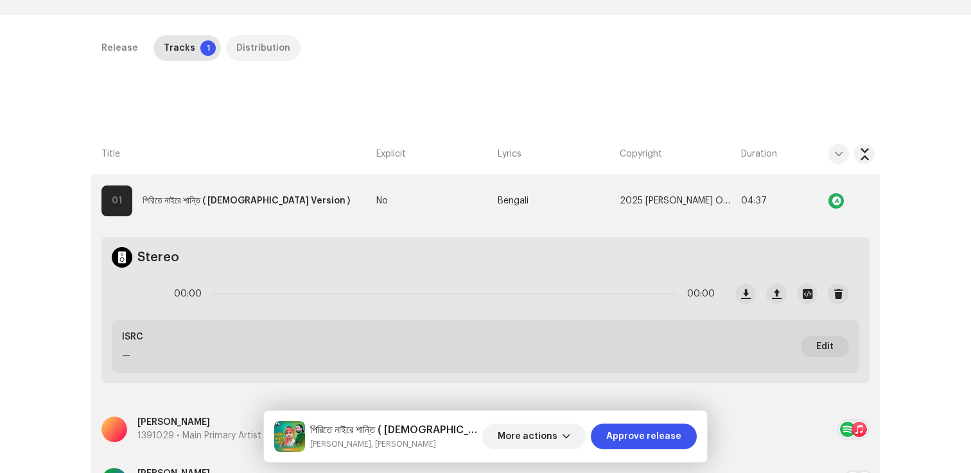
click at [251, 48] on div "Distribution" at bounding box center [263, 48] width 54 height 26
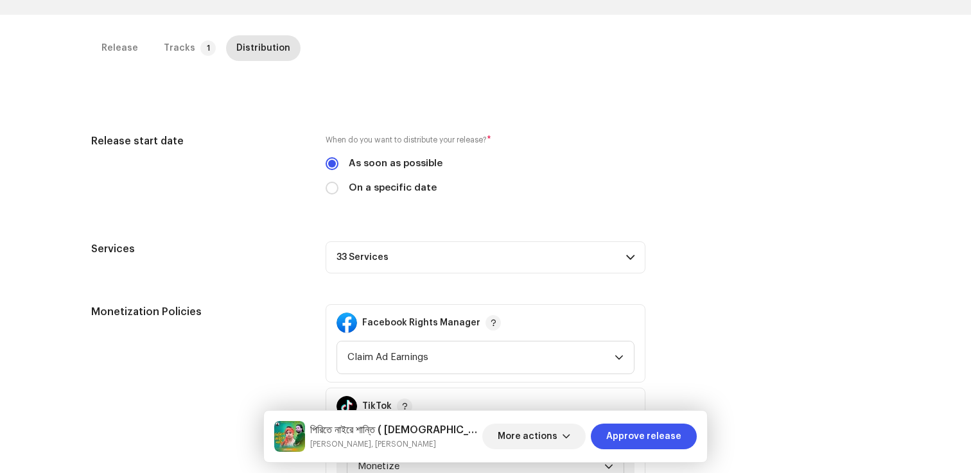
scroll to position [523, 0]
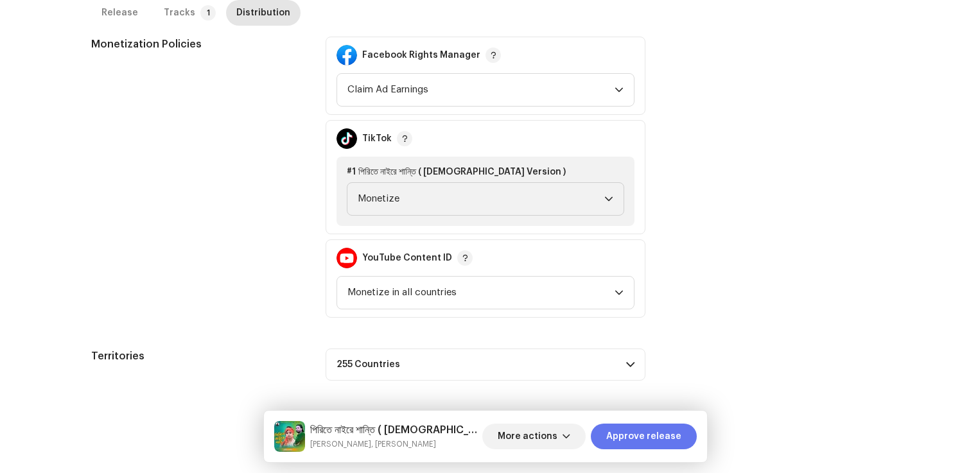
click at [639, 431] on span "Approve release" at bounding box center [643, 437] width 75 height 26
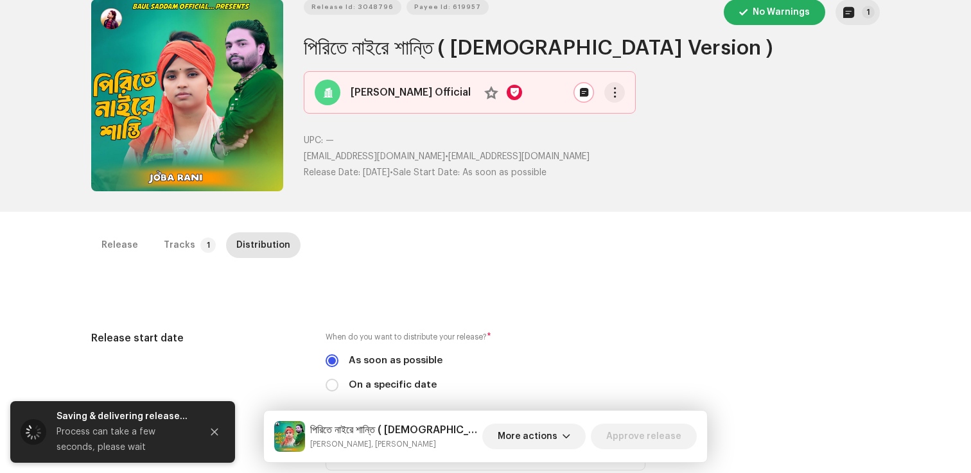
scroll to position [0, 0]
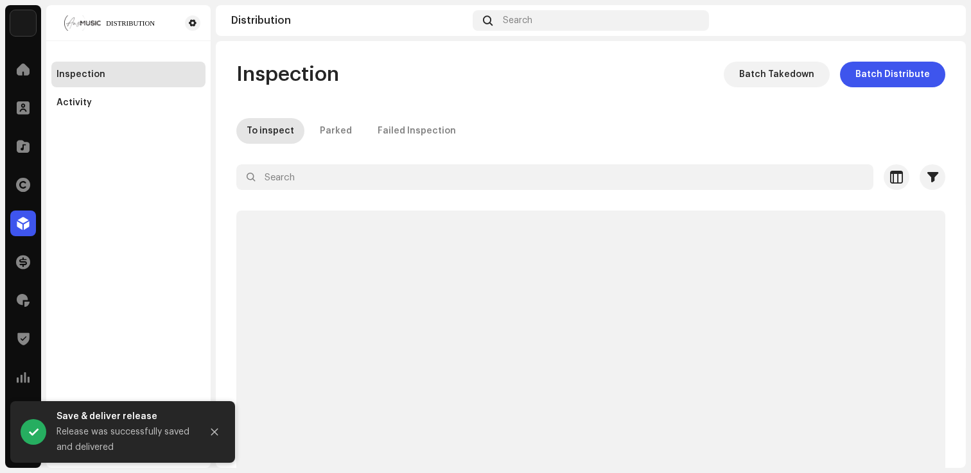
click at [458, 92] on div "Inspection Batch Takedown Batch Distribute To inspect Parked Failed Inspection …" at bounding box center [591, 271] width 750 height 419
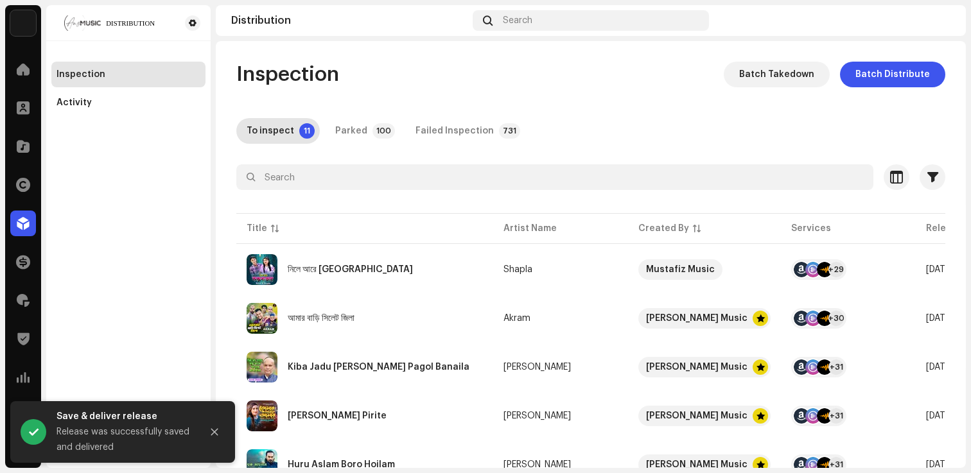
click at [373, 79] on div "Inspection Batch Takedown Batch Distribute" at bounding box center [590, 75] width 709 height 26
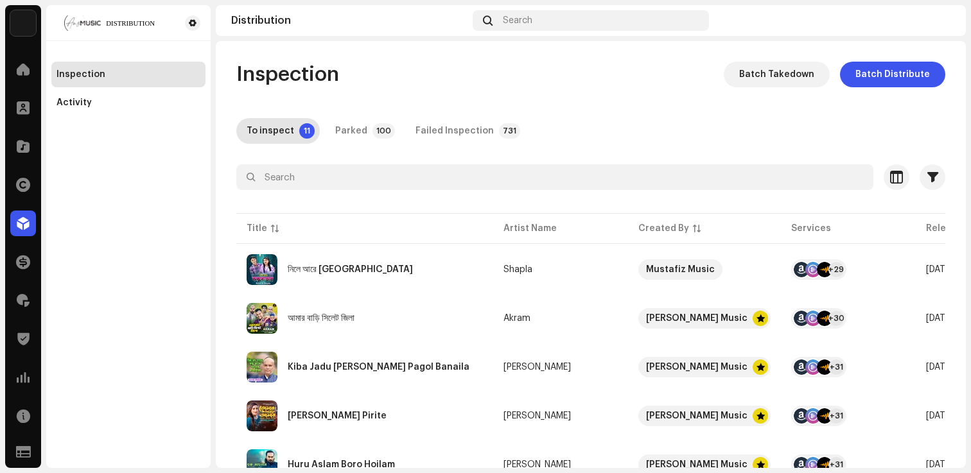
click at [390, 72] on div "Inspection Batch Takedown Batch Distribute" at bounding box center [590, 75] width 709 height 26
click at [317, 267] on div "নিলে আরে [GEOGRAPHIC_DATA]" at bounding box center [350, 269] width 125 height 9
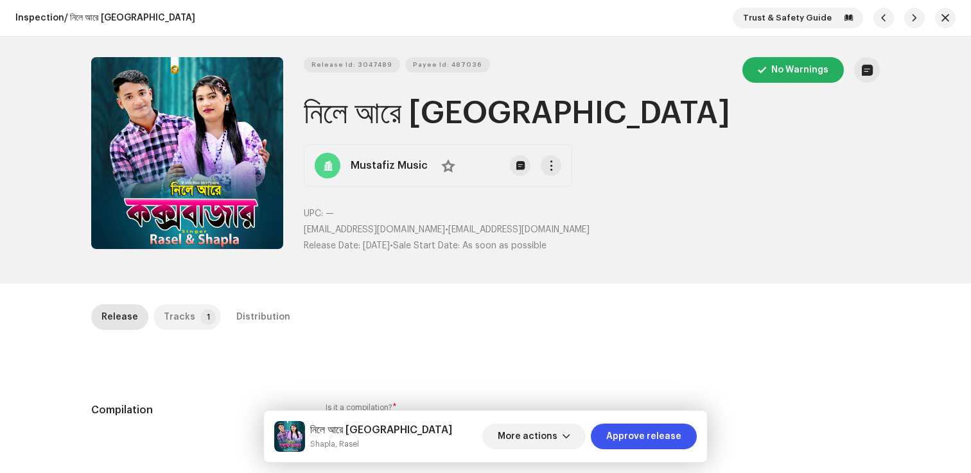
click at [180, 317] on div "Tracks" at bounding box center [179, 317] width 31 height 26
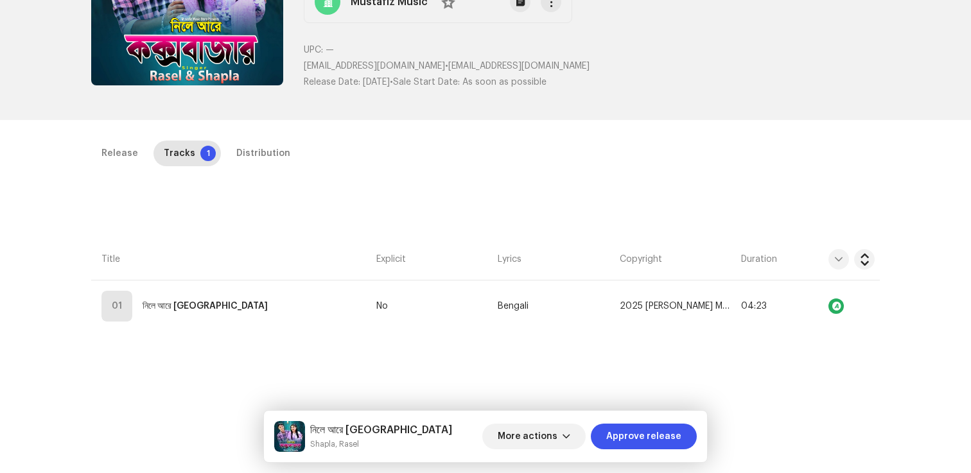
scroll to position [237, 0]
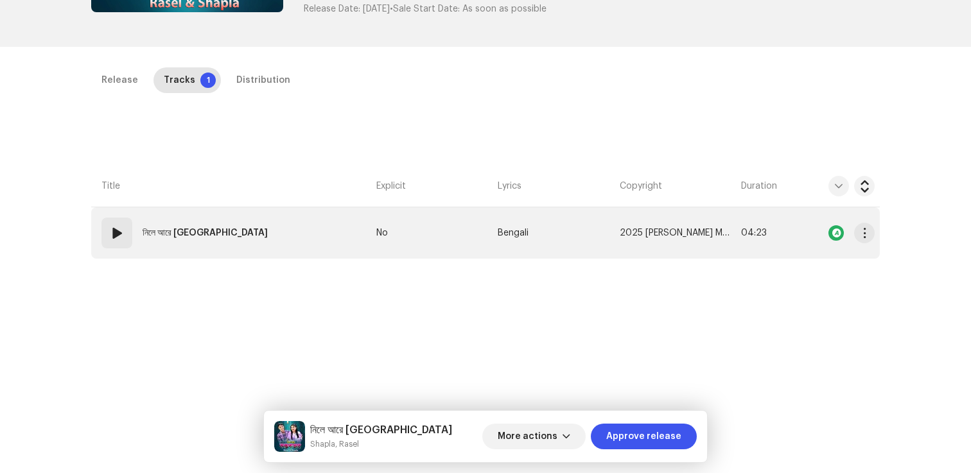
click at [180, 253] on td "01 নিলে আরে কক্সবাজার" at bounding box center [231, 232] width 280 height 51
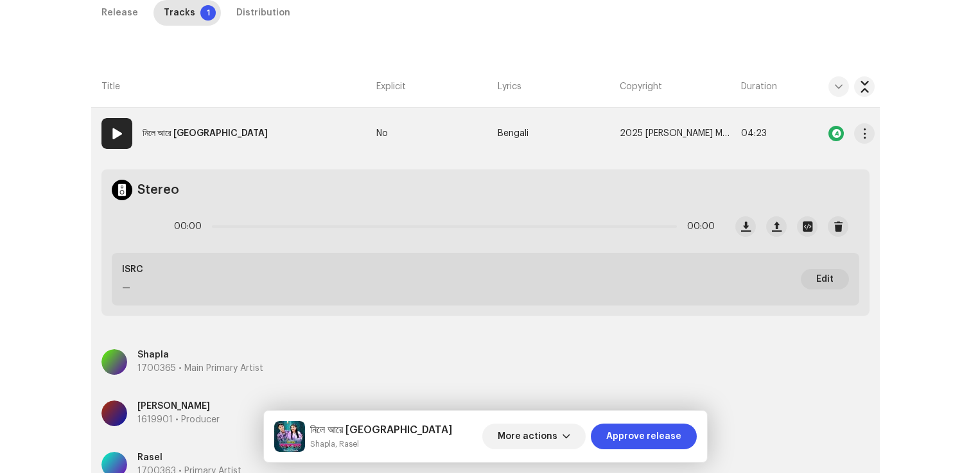
scroll to position [498, 0]
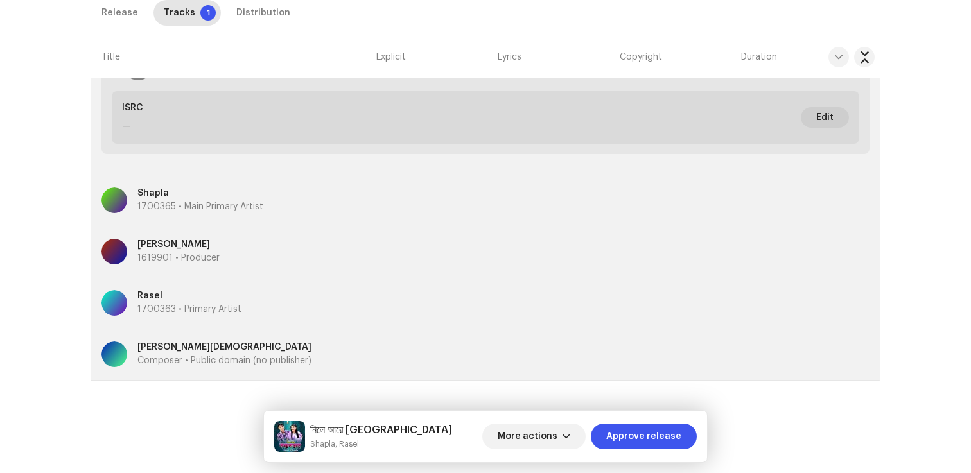
click at [200, 383] on div "Inspection / নিলে আরে কক্সবাজার Trust & Safety Guide Release Id: 3047489 Payee …" at bounding box center [485, 236] width 971 height 473
click at [209, 360] on p "Composer • Public domain (no publisher)" at bounding box center [224, 360] width 174 height 13
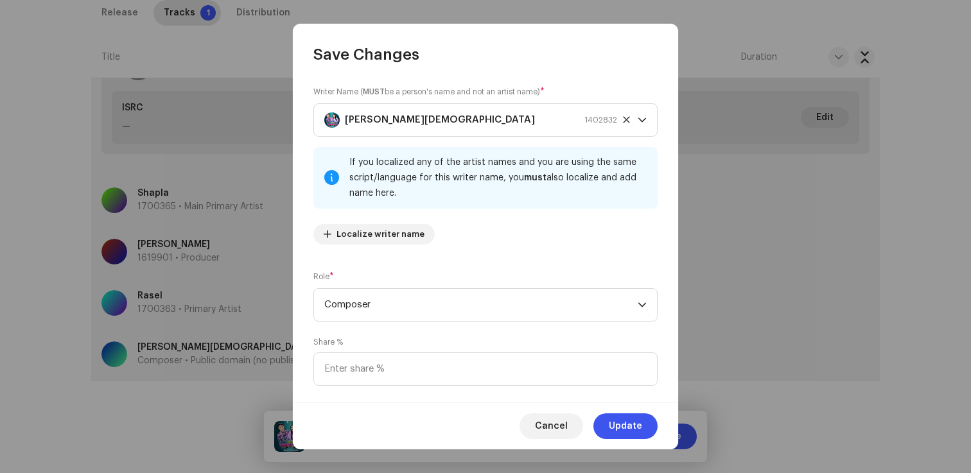
scroll to position [86, 0]
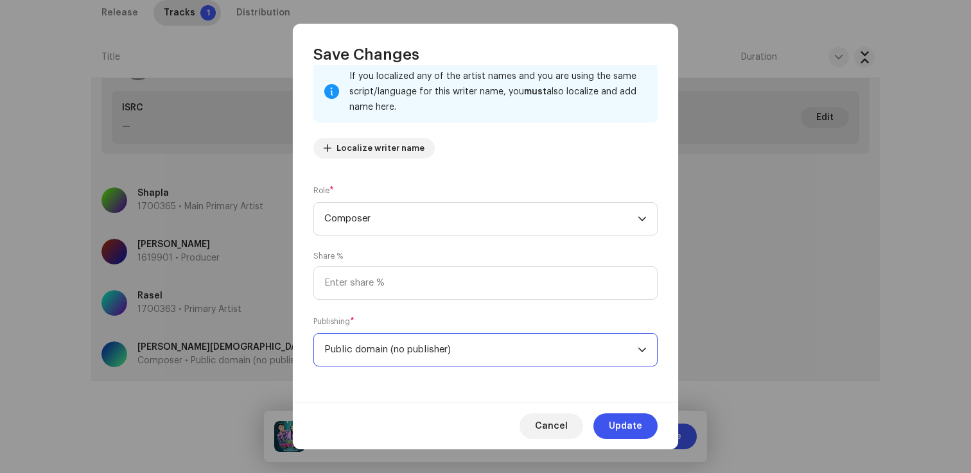
click at [372, 345] on span "Public domain (no publisher)" at bounding box center [480, 350] width 313 height 32
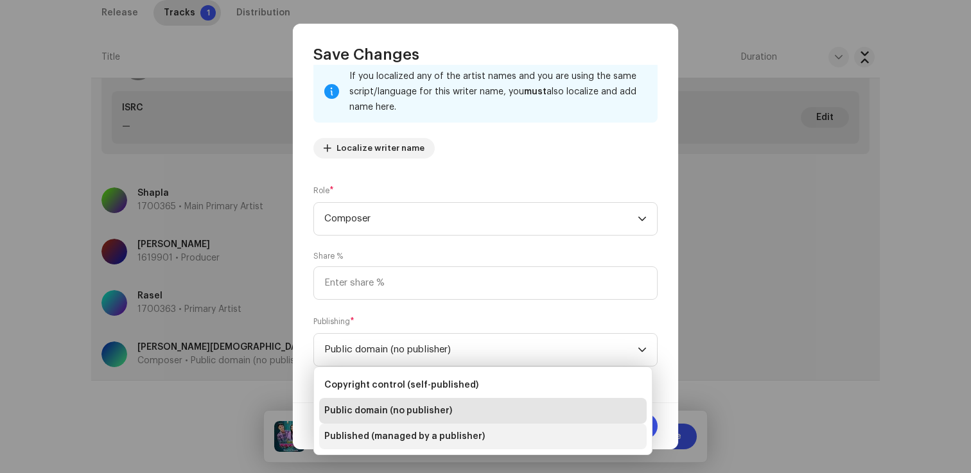
click at [365, 449] on li "Published (managed by a publisher)" at bounding box center [482, 437] width 327 height 26
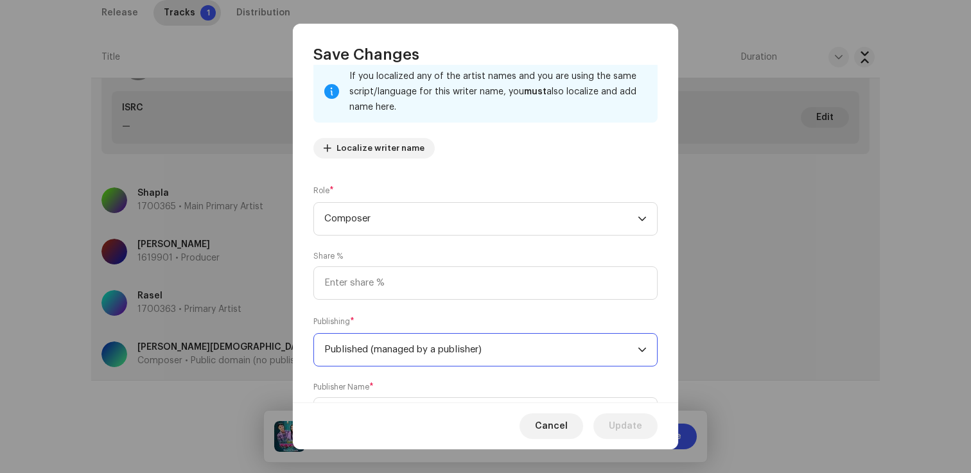
scroll to position [150, 0]
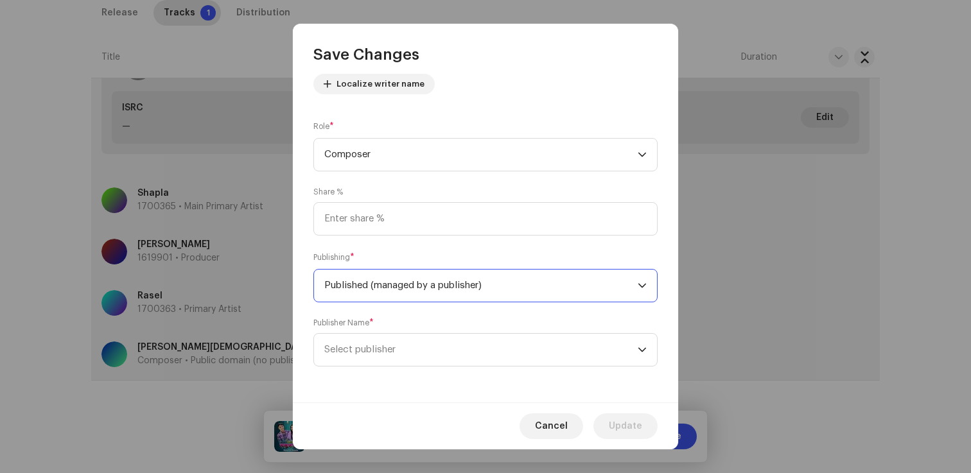
click at [363, 368] on div "Writer Name ( MUST be a person's name and not an artist name) * Mainul Islam 14…" at bounding box center [485, 234] width 385 height 338
click at [369, 338] on span "Select publisher" at bounding box center [480, 350] width 313 height 32
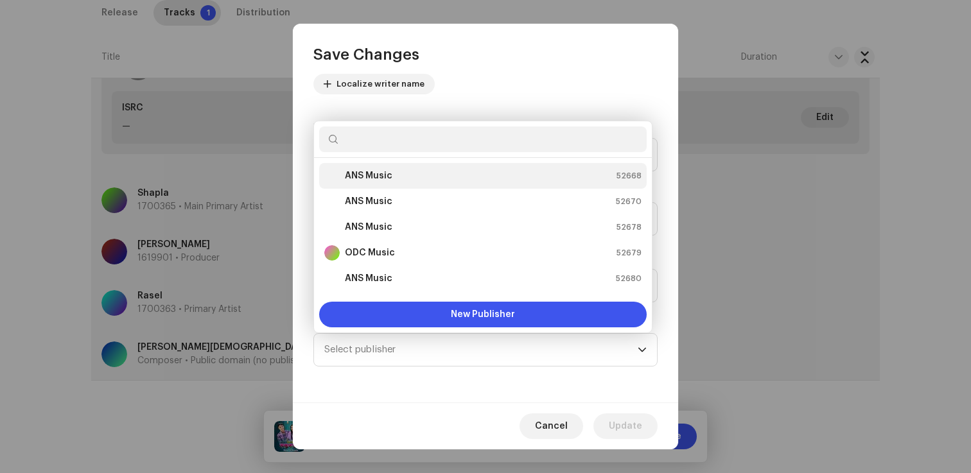
click at [418, 180] on div "ANS Music 52668" at bounding box center [482, 175] width 317 height 15
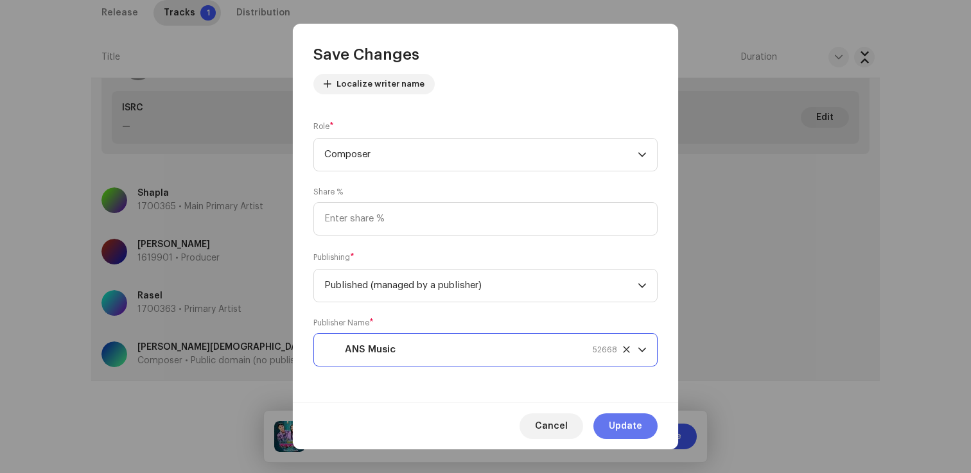
click at [614, 421] on span "Update" at bounding box center [625, 426] width 33 height 26
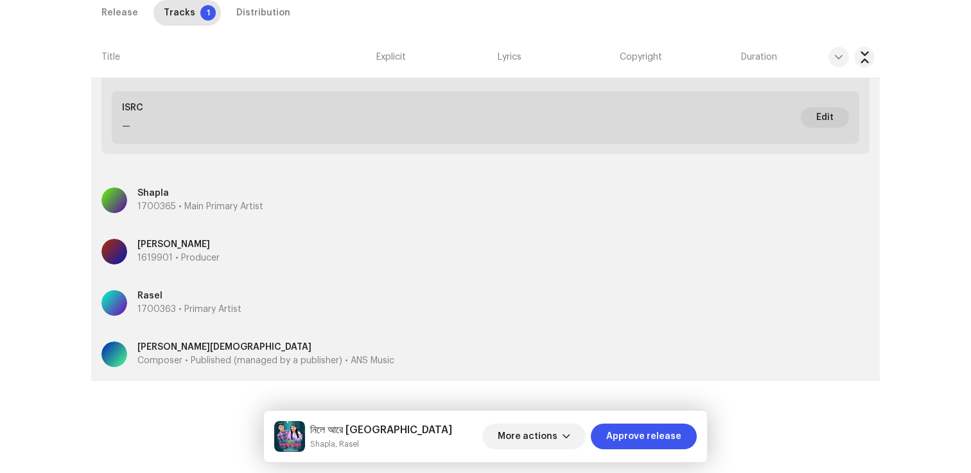
click at [216, 367] on p "Composer • Published (managed by a publisher) • ANS Music" at bounding box center [265, 360] width 257 height 13
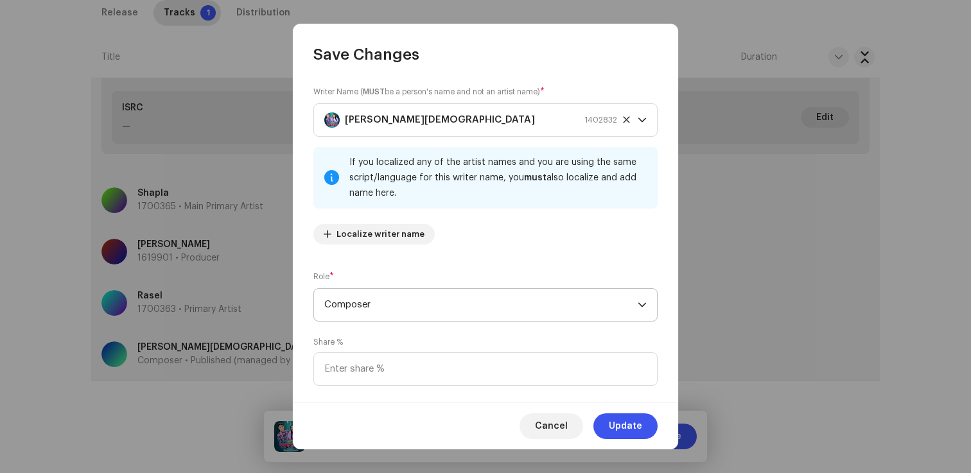
click at [364, 305] on span "Composer" at bounding box center [480, 305] width 313 height 32
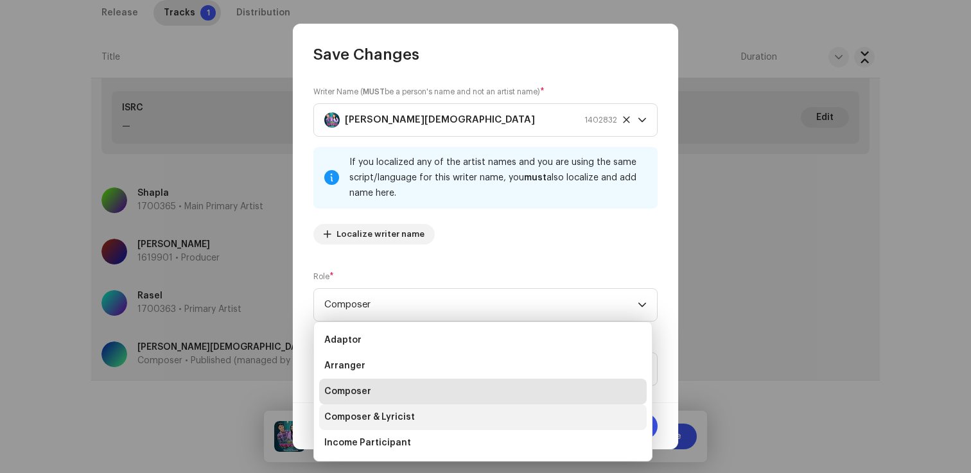
click at [373, 414] on span "Composer & Lyricist" at bounding box center [369, 417] width 91 height 13
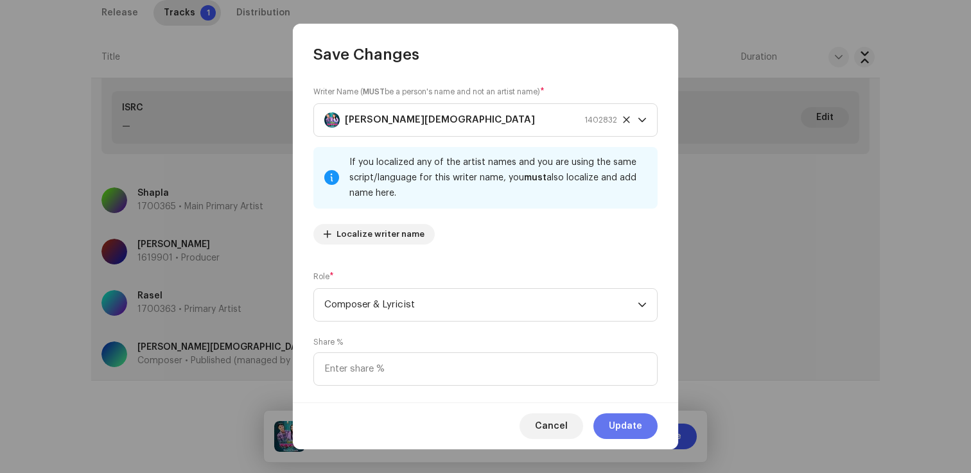
click at [636, 427] on span "Update" at bounding box center [625, 426] width 33 height 26
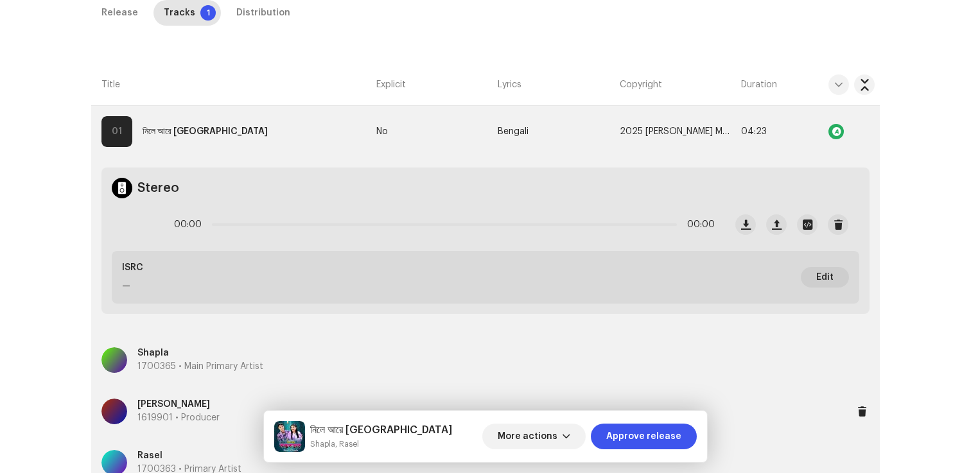
scroll to position [265, 0]
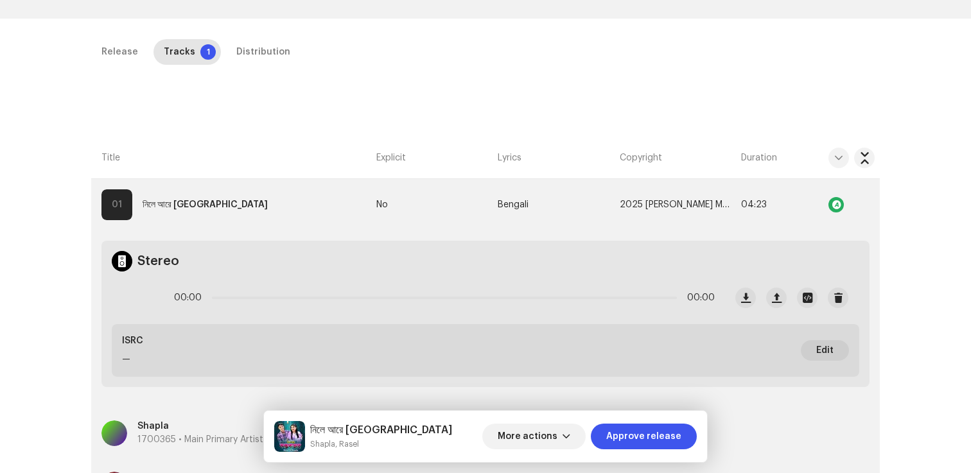
click at [250, 66] on div "Release Tracks 1 Distribution" at bounding box center [485, 57] width 788 height 37
click at [259, 55] on div "Distribution" at bounding box center [263, 52] width 54 height 26
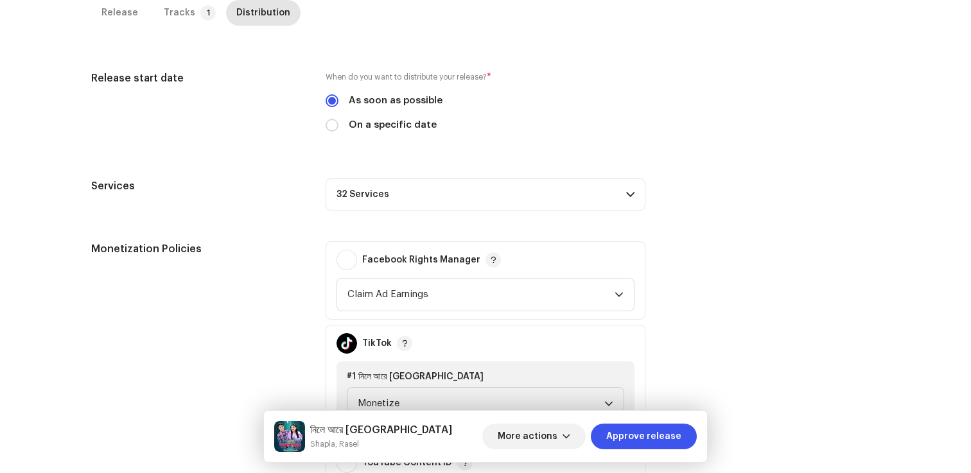
scroll to position [374, 0]
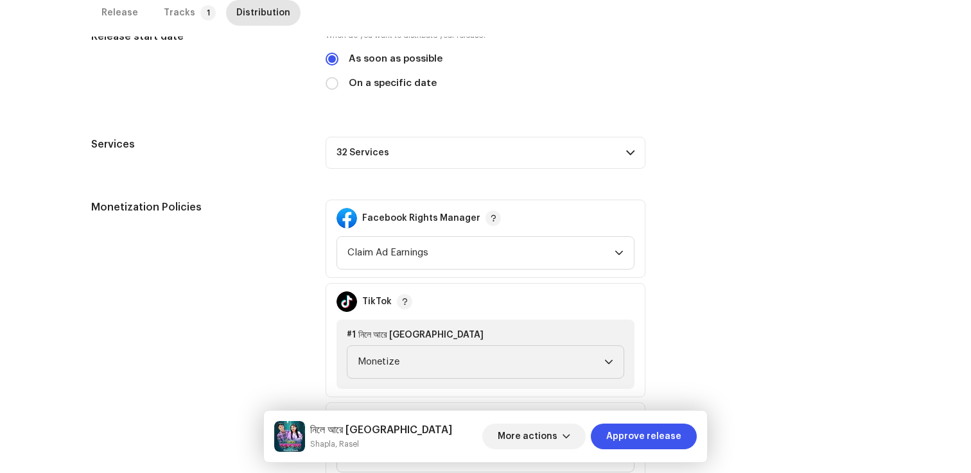
click at [572, 169] on div "Release start date When do you want to distribute your release? * As soon as po…" at bounding box center [485, 286] width 788 height 515
click at [569, 146] on p-accordion-header "32 Services" at bounding box center [486, 153] width 320 height 32
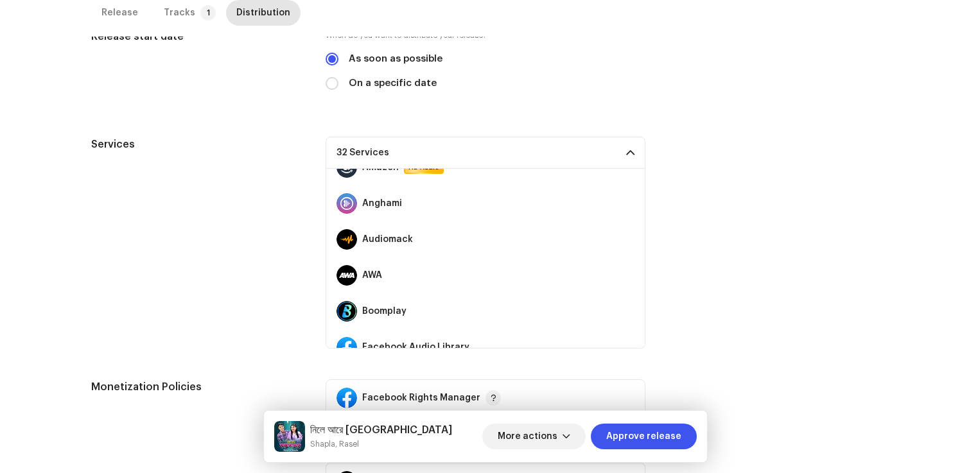
scroll to position [0, 0]
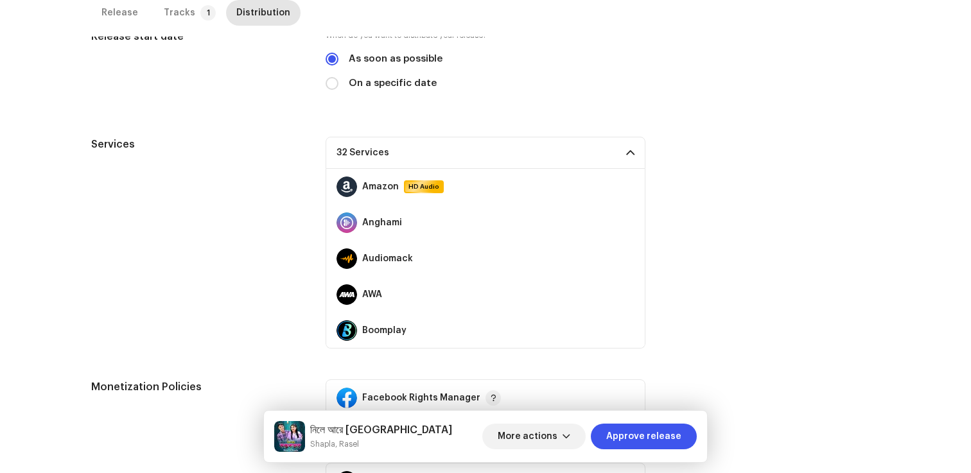
click at [296, 261] on div "Services" at bounding box center [198, 243] width 214 height 212
click at [767, 145] on div "Services 32 Services Amazon HD Audio Anghami Audiomack AWA Boomplay Facebook Au…" at bounding box center [485, 243] width 788 height 212
click at [631, 151] on span at bounding box center [630, 153] width 8 height 10
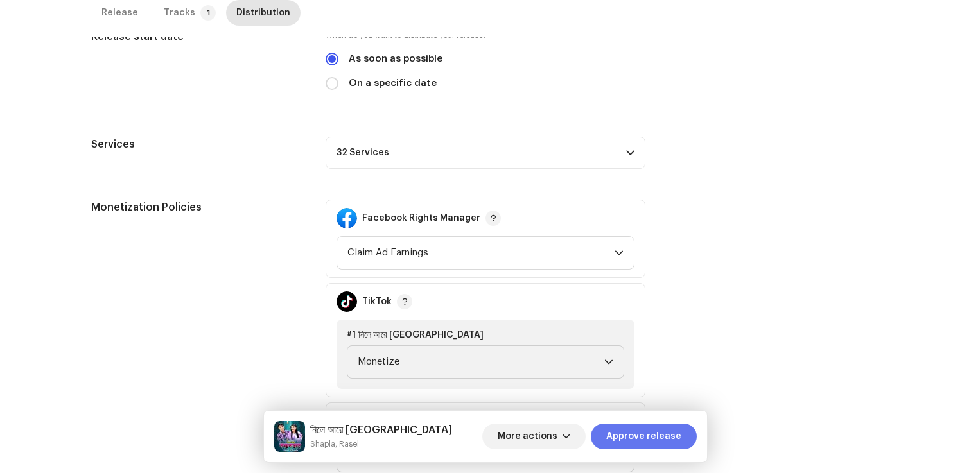
click at [635, 439] on span "Approve release" at bounding box center [643, 437] width 75 height 26
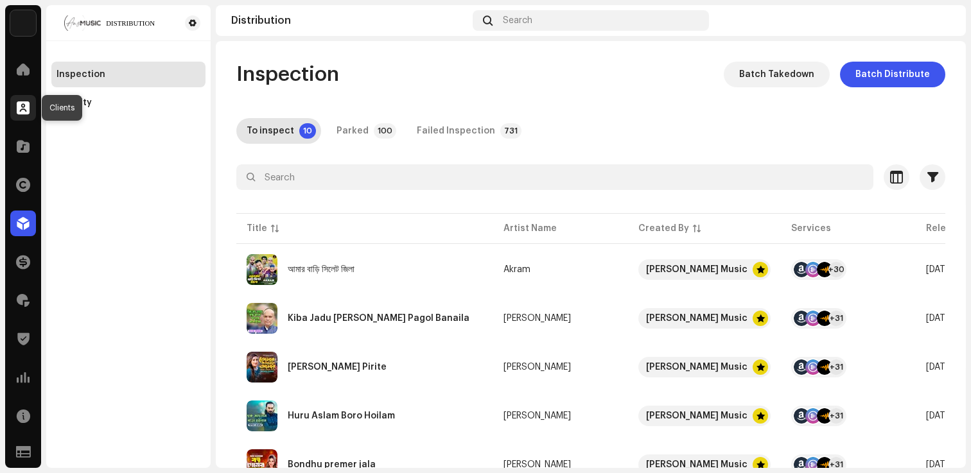
click at [19, 103] on span at bounding box center [23, 108] width 13 height 10
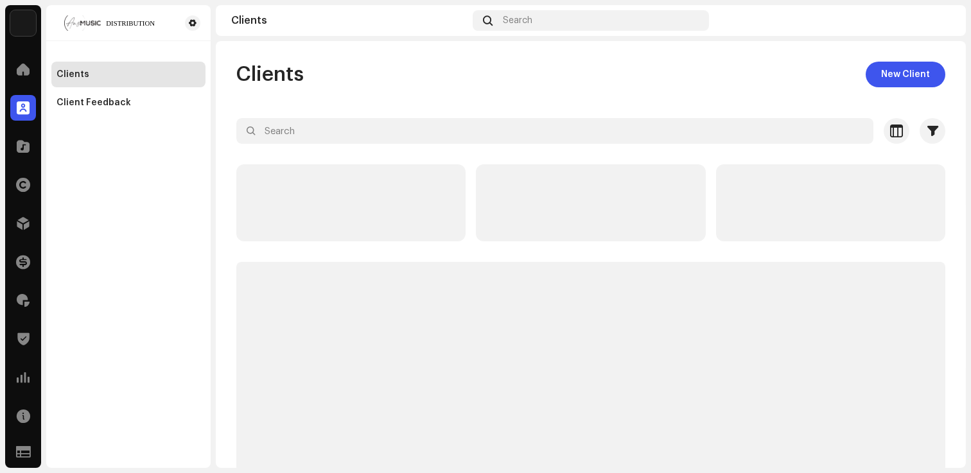
click at [20, 129] on div "Catalog" at bounding box center [23, 146] width 36 height 36
click at [20, 144] on span at bounding box center [23, 146] width 13 height 10
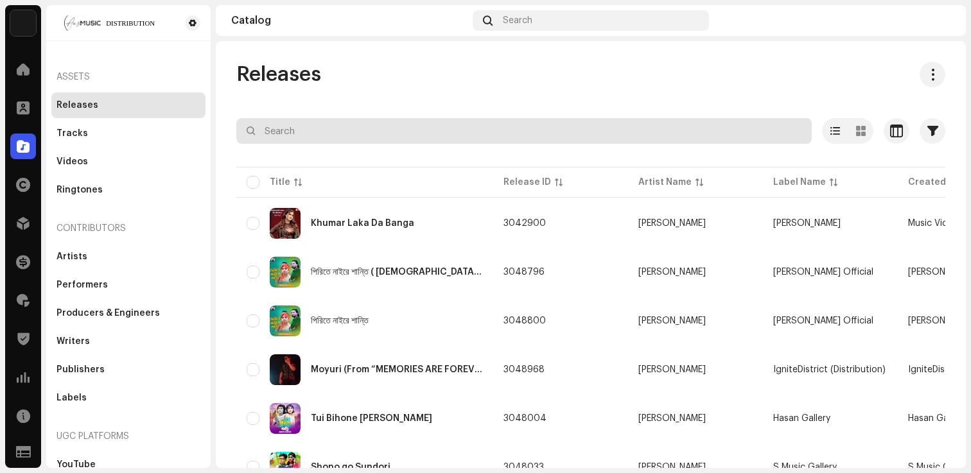
click at [320, 128] on input "text" at bounding box center [523, 131] width 575 height 26
paste input "3048694"
type input "3048694"
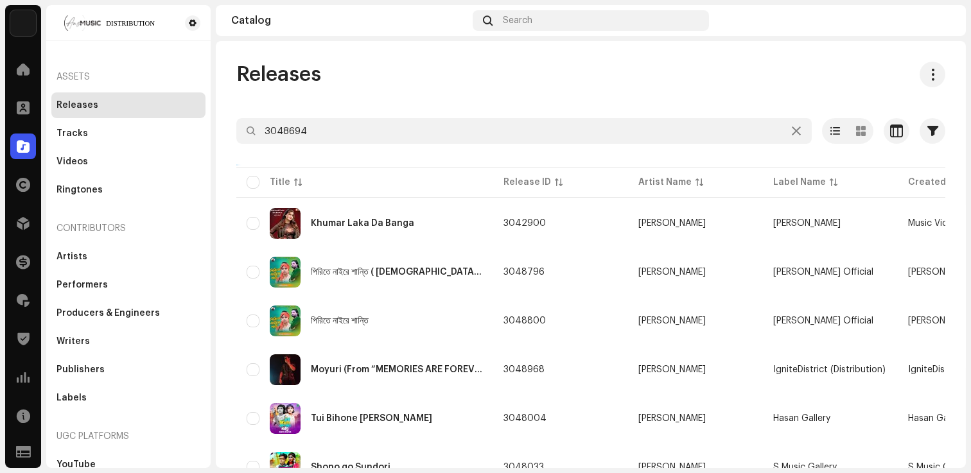
click at [447, 85] on div "Releases" at bounding box center [590, 75] width 709 height 26
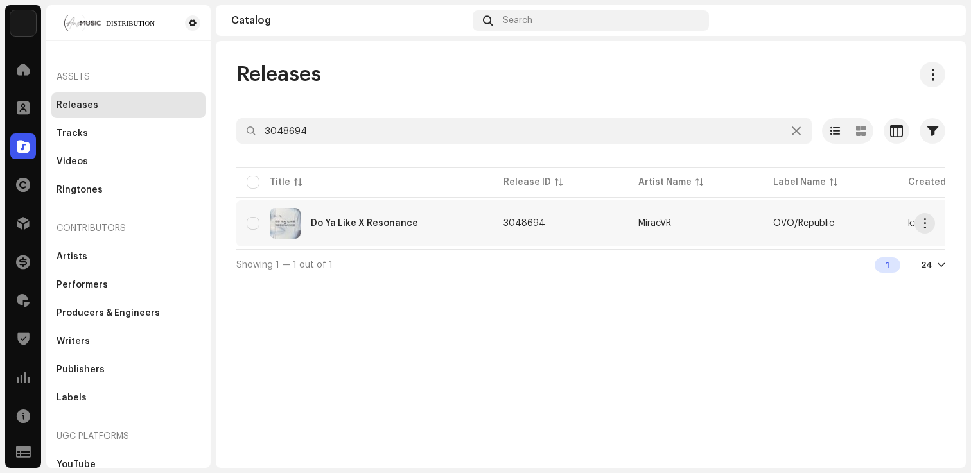
click at [352, 227] on div "Do Ya Like X Resonance" at bounding box center [364, 223] width 107 height 9
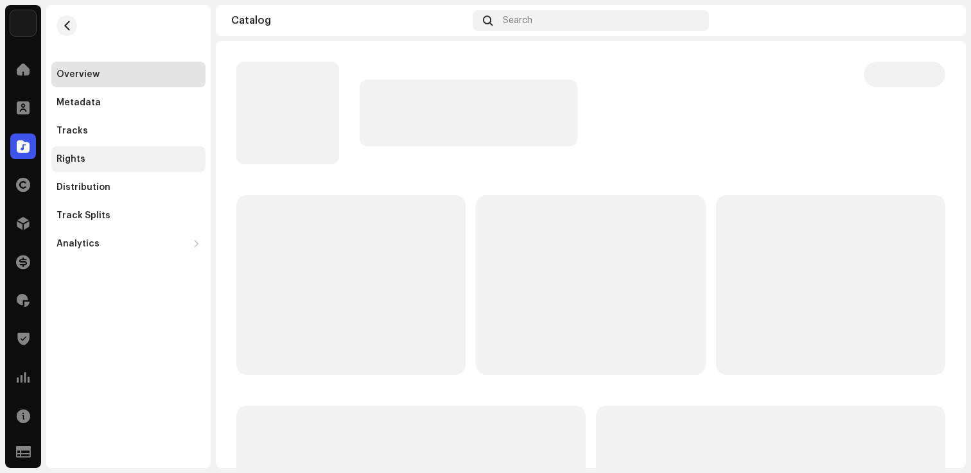
click at [89, 155] on div "Rights" at bounding box center [128, 159] width 144 height 10
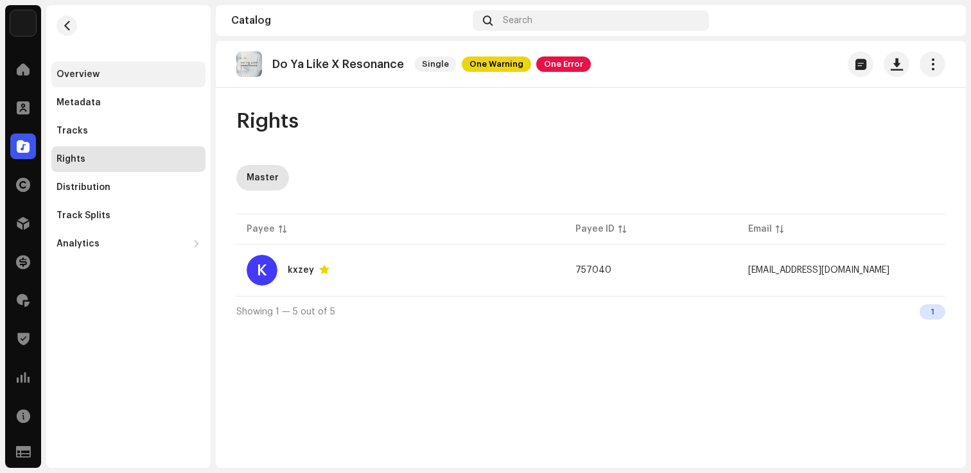
click at [110, 76] on div "Overview" at bounding box center [128, 74] width 144 height 10
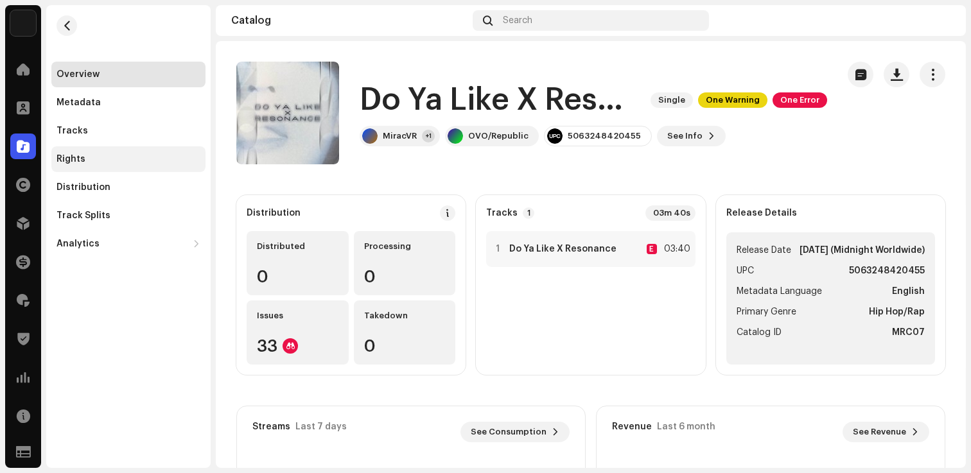
click at [89, 162] on div "Rights" at bounding box center [128, 159] width 144 height 10
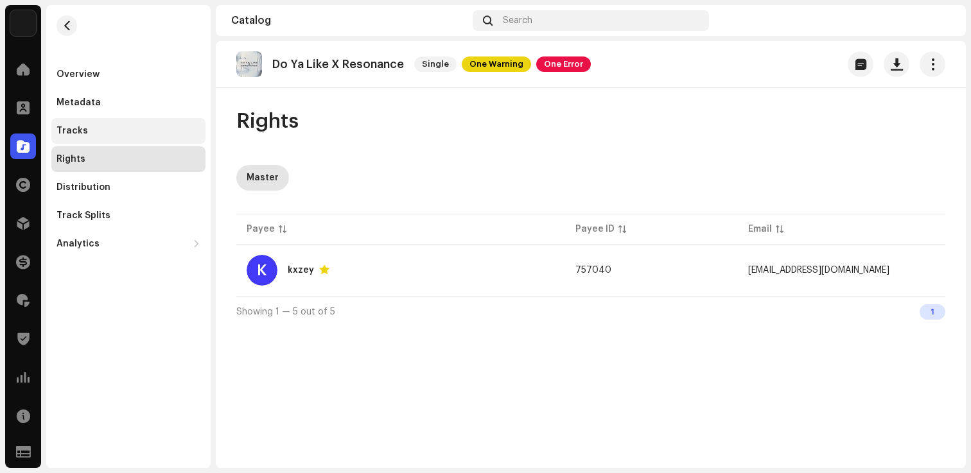
click at [125, 136] on div "Tracks" at bounding box center [128, 131] width 154 height 26
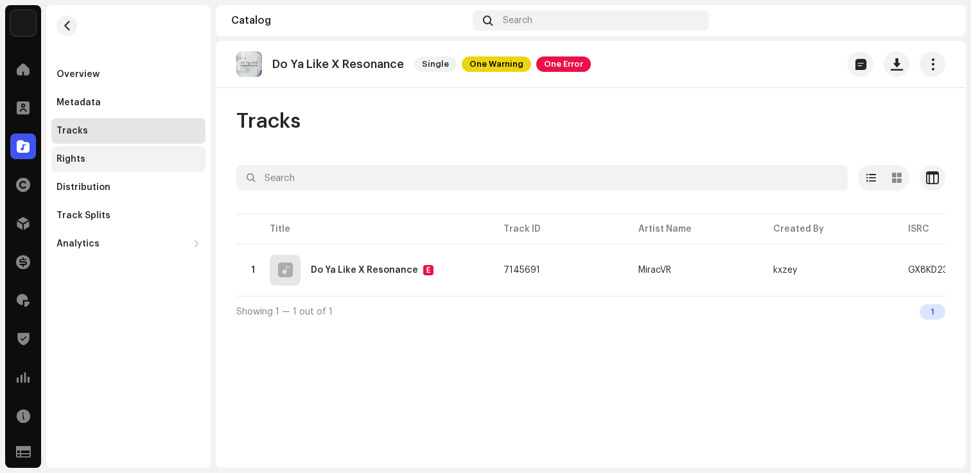
click at [101, 155] on div "Rights" at bounding box center [128, 159] width 144 height 10
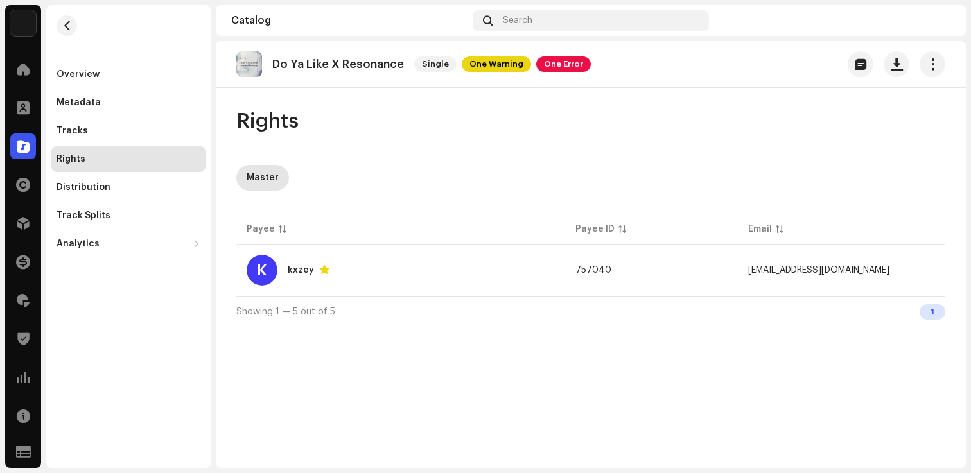
click at [467, 134] on div "Rights" at bounding box center [590, 122] width 709 height 26
click at [69, 20] on button "button" at bounding box center [66, 25] width 21 height 21
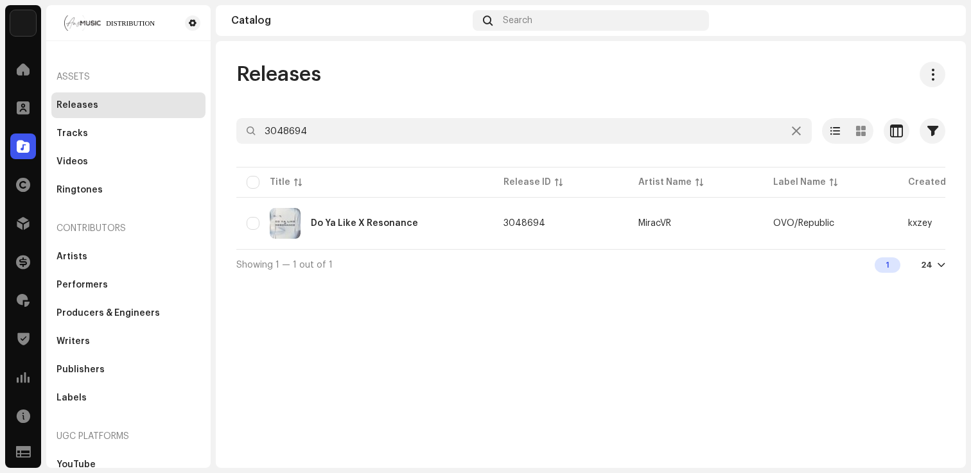
click at [359, 100] on div "Releases 3048694 Selected 0 Options Filters Distribution status Never Distribut…" at bounding box center [591, 171] width 750 height 218
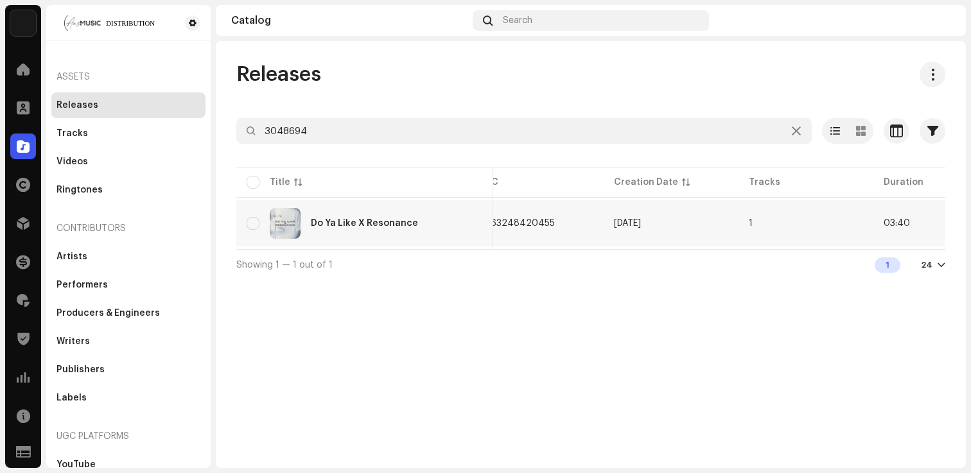
scroll to position [0, 627]
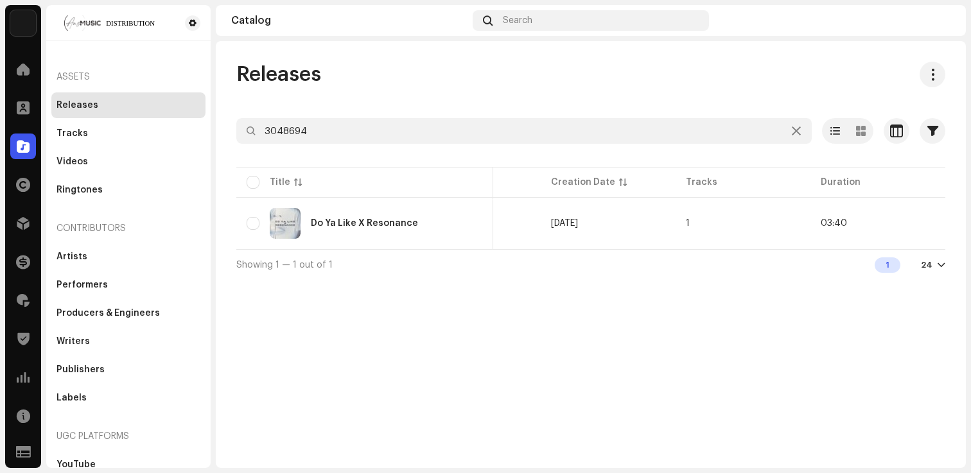
click at [115, 49] on div "Assets Releases Tracks Videos Ringtones Contributors Artists Performers Produce…" at bounding box center [128, 261] width 154 height 431
click at [356, 228] on div "Do Ya Like X Resonance" at bounding box center [365, 223] width 236 height 31
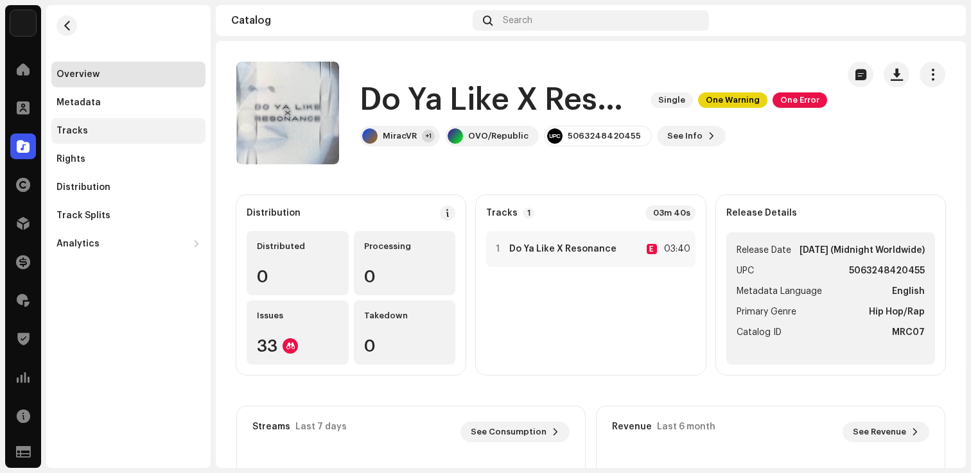
click at [85, 137] on div "Tracks" at bounding box center [128, 131] width 154 height 26
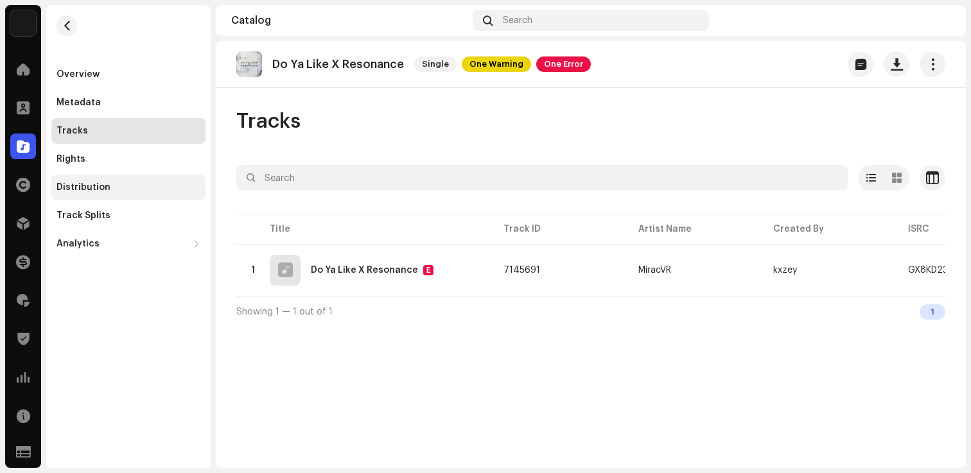
click at [86, 182] on div "Distribution" at bounding box center [83, 187] width 54 height 10
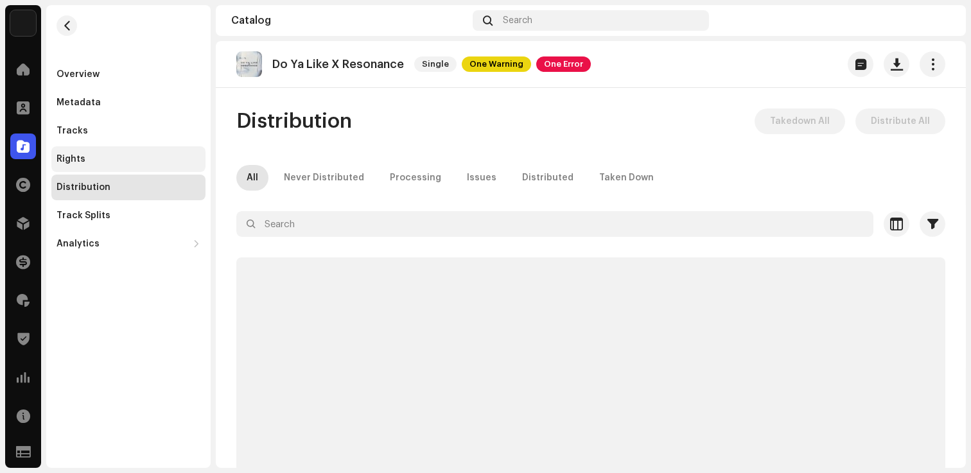
click at [86, 168] on div "Rights" at bounding box center [128, 159] width 154 height 26
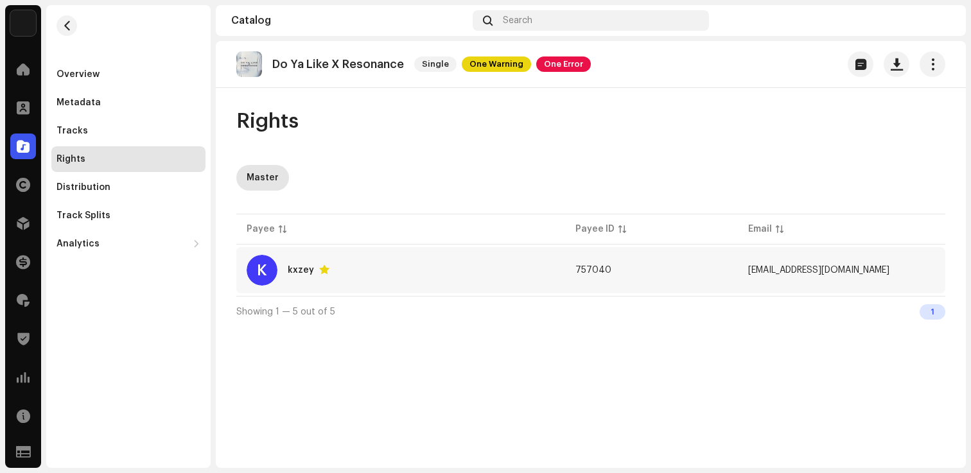
click at [288, 270] on div "kxzey" at bounding box center [301, 270] width 26 height 9
click at [306, 272] on div "kxzey" at bounding box center [301, 270] width 26 height 9
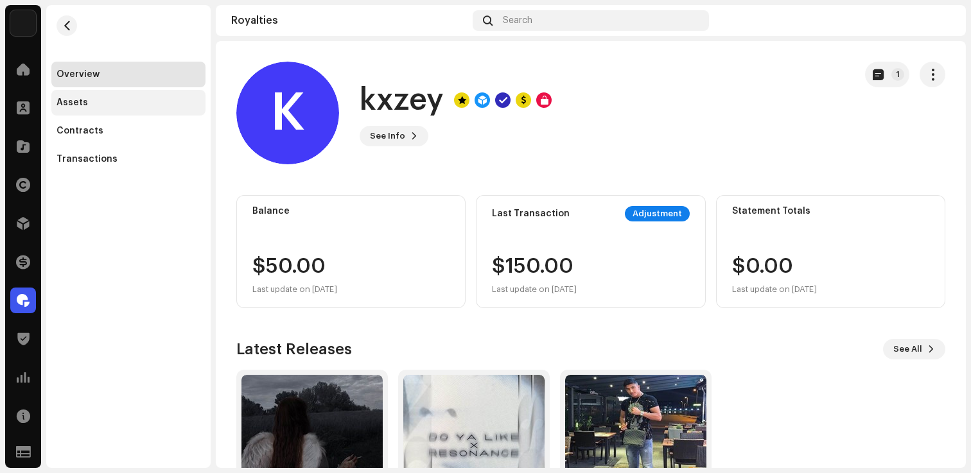
click at [89, 96] on div "Assets" at bounding box center [128, 103] width 154 height 26
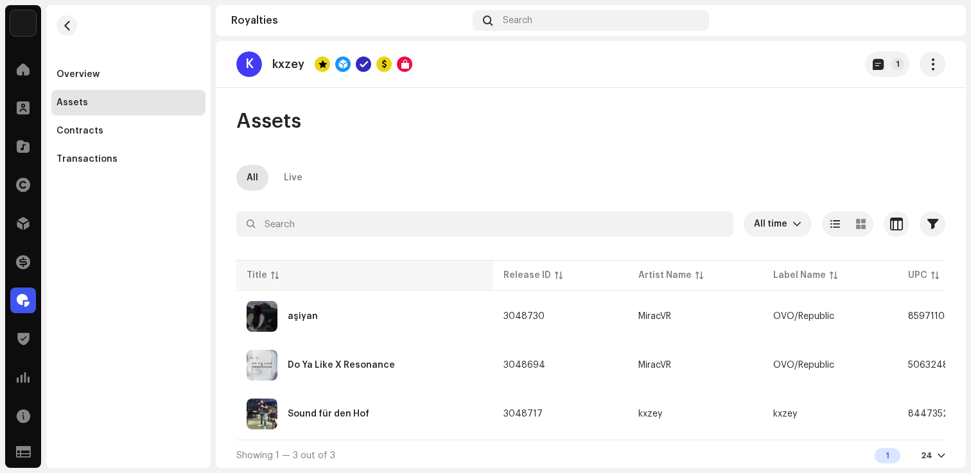
scroll to position [8, 0]
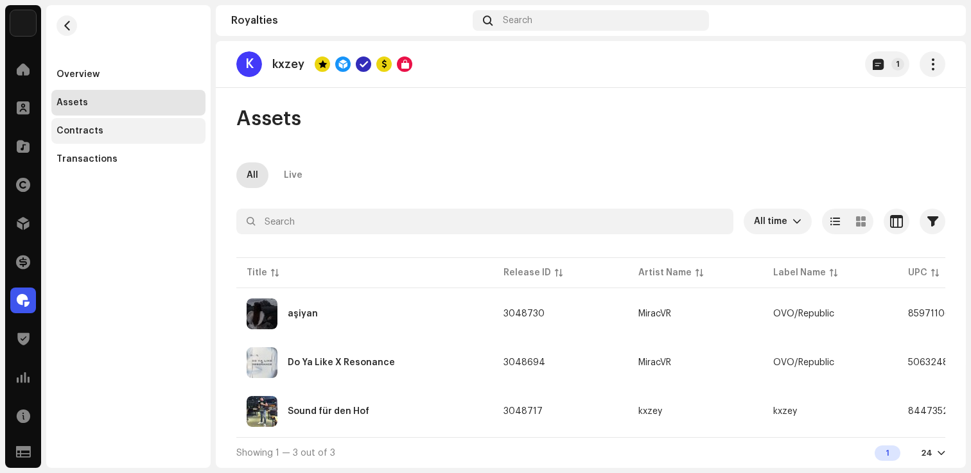
click at [88, 123] on div "Contracts" at bounding box center [128, 131] width 154 height 26
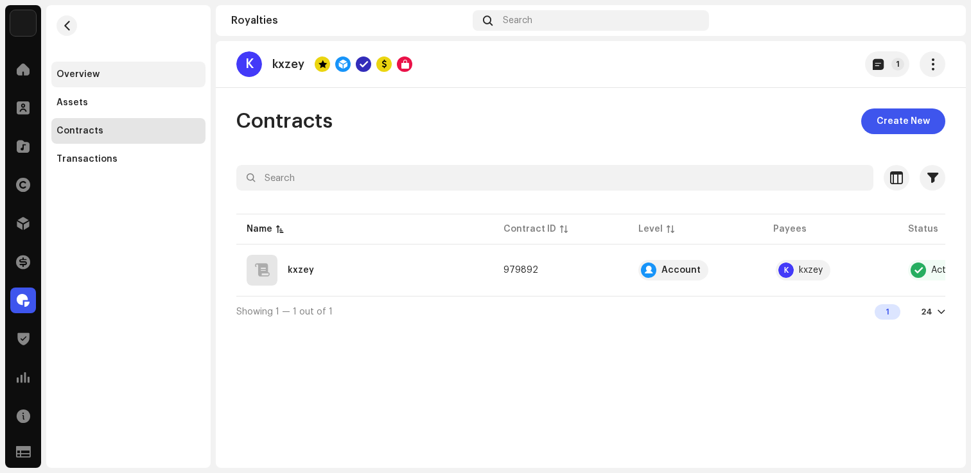
click at [89, 78] on div "Overview" at bounding box center [77, 74] width 43 height 10
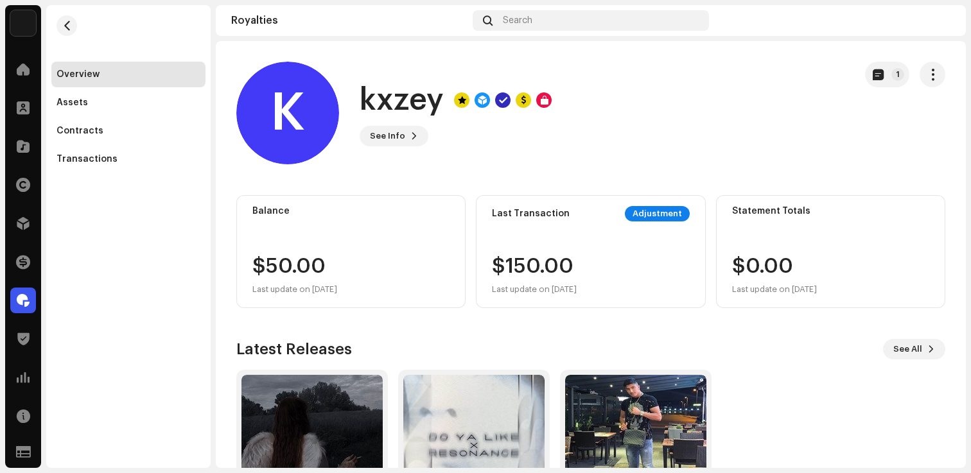
click at [641, 180] on royalties-payees-details-overview "K kxzey 1 K kxzey See Info 1 1 Balance $50.00 Last update on Oct 10, 2025 Last …" at bounding box center [591, 308] width 750 height 534
click at [543, 104] on div at bounding box center [543, 99] width 15 height 15
click at [393, 136] on span "See Info" at bounding box center [387, 136] width 35 height 26
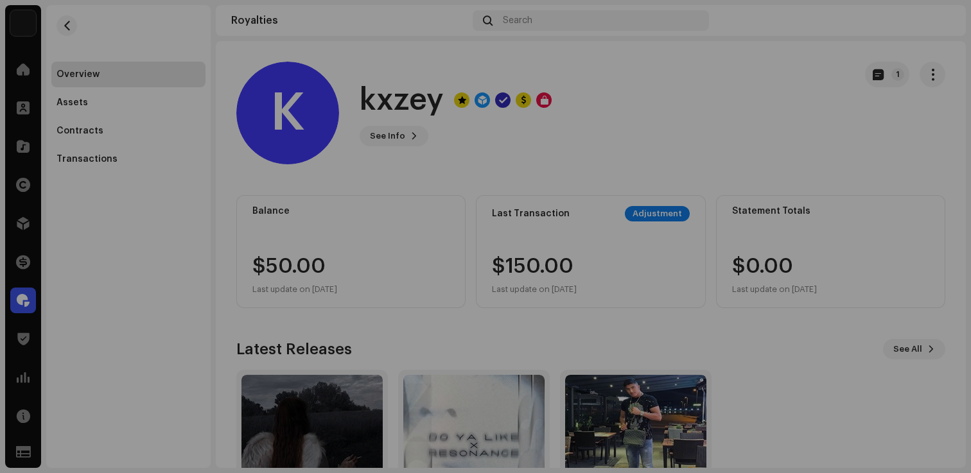
click at [278, 223] on div "K kxzey 757040 Type Distribution Payee Pay To Name Kuzey Babacan Payee Email k2…" at bounding box center [485, 236] width 971 height 473
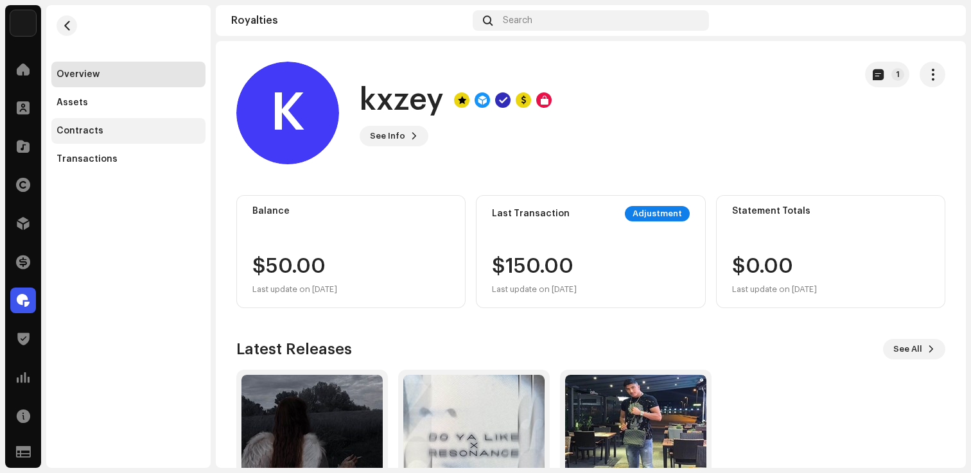
click at [94, 139] on div "Contracts" at bounding box center [128, 131] width 154 height 26
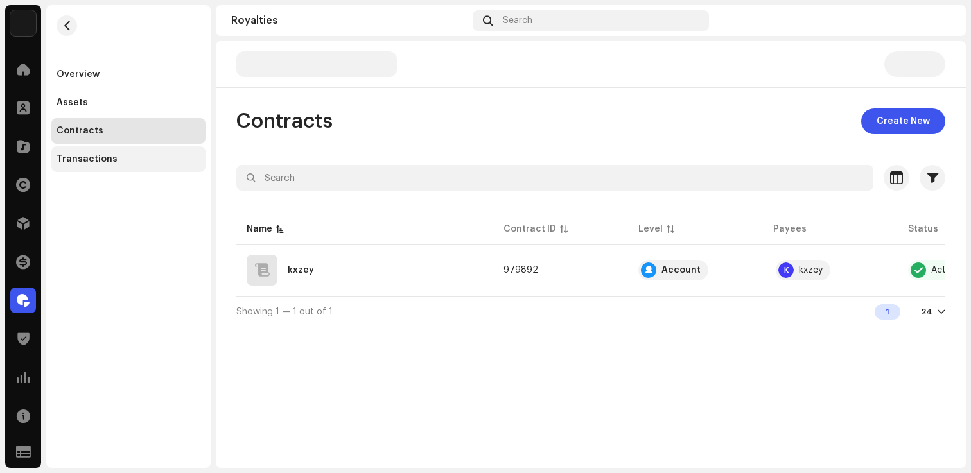
click at [94, 153] on div "Transactions" at bounding box center [128, 159] width 154 height 26
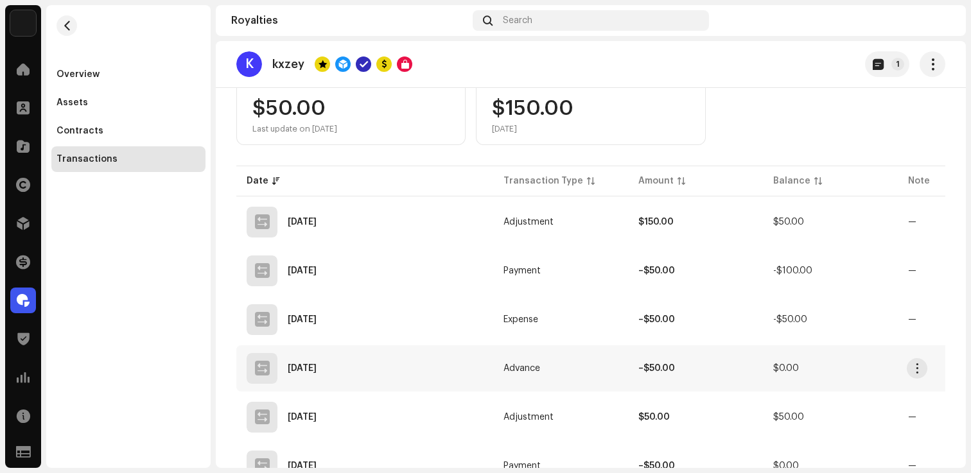
scroll to position [136, 0]
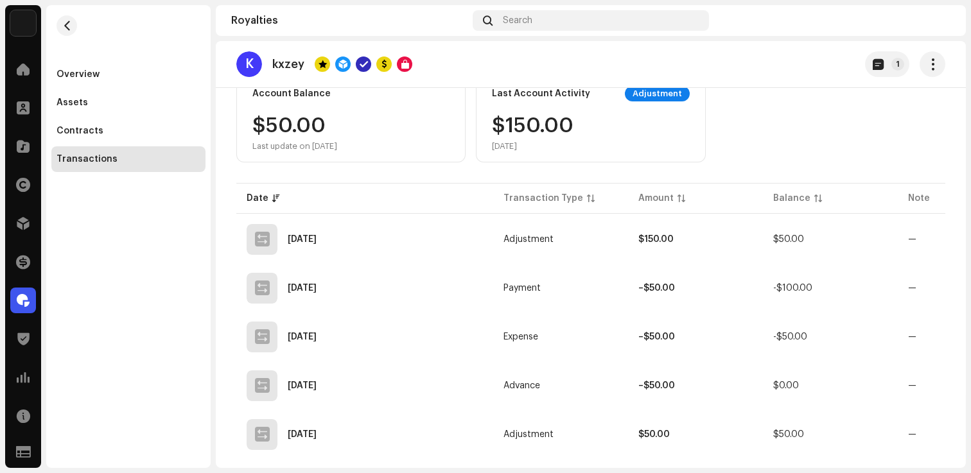
click at [87, 168] on div "Transactions" at bounding box center [128, 159] width 154 height 26
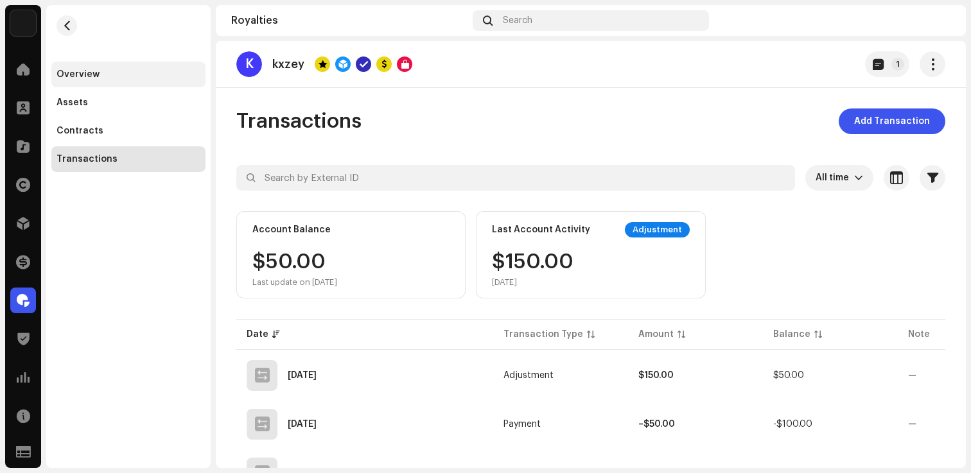
click at [87, 71] on div "Overview" at bounding box center [77, 74] width 43 height 10
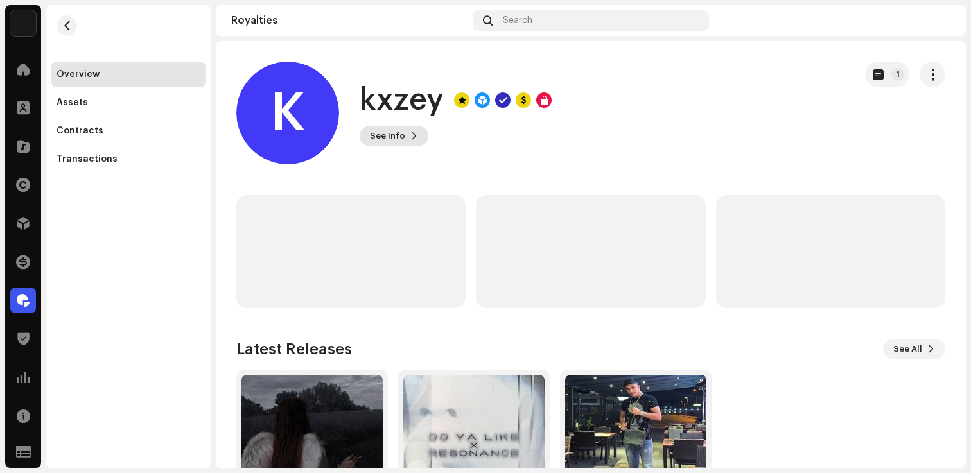
click at [403, 135] on button "See Info" at bounding box center [394, 136] width 69 height 21
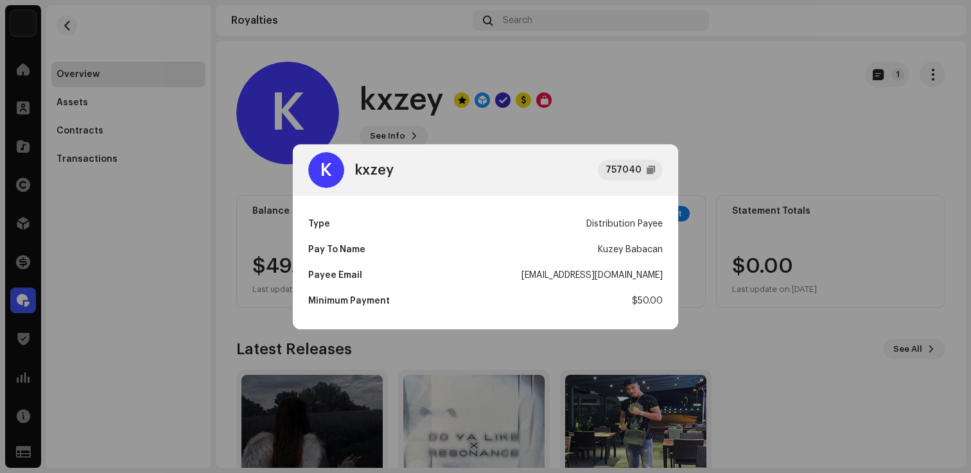
click at [636, 273] on div "k23506162@gmail.com" at bounding box center [591, 276] width 141 height 26
copy div "k23506162@gmail.com"
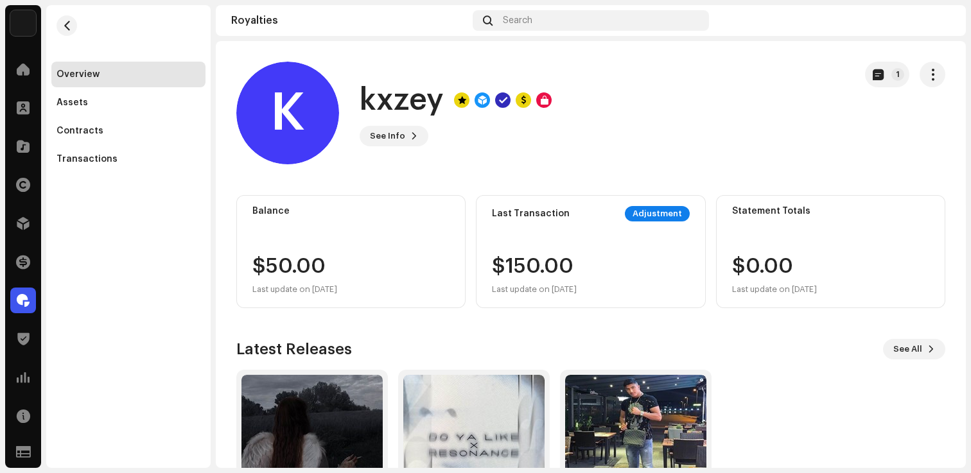
click at [239, 123] on div "K kxzey 757040 Type Distribution Payee Pay To Name Kuzey Babacan Payee Email k2…" at bounding box center [485, 236] width 971 height 473
click at [926, 78] on span "button" at bounding box center [932, 74] width 12 height 10
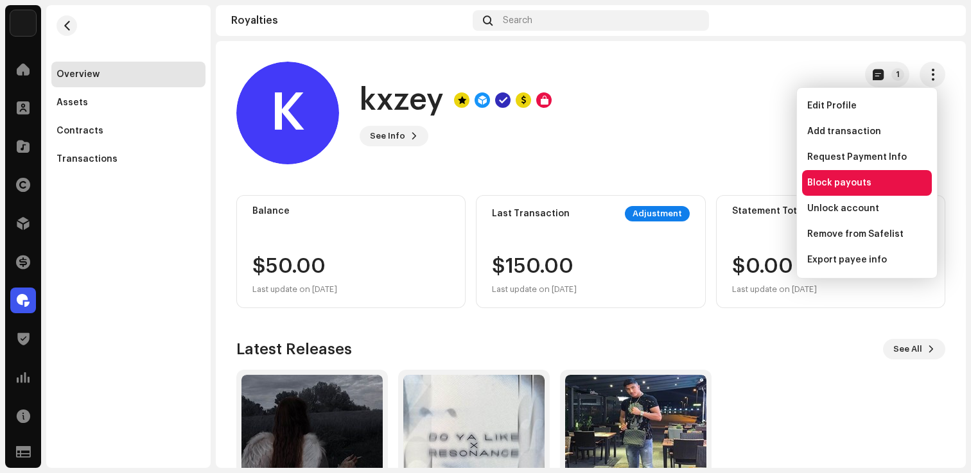
click at [830, 185] on span "Block payouts" at bounding box center [839, 183] width 64 height 10
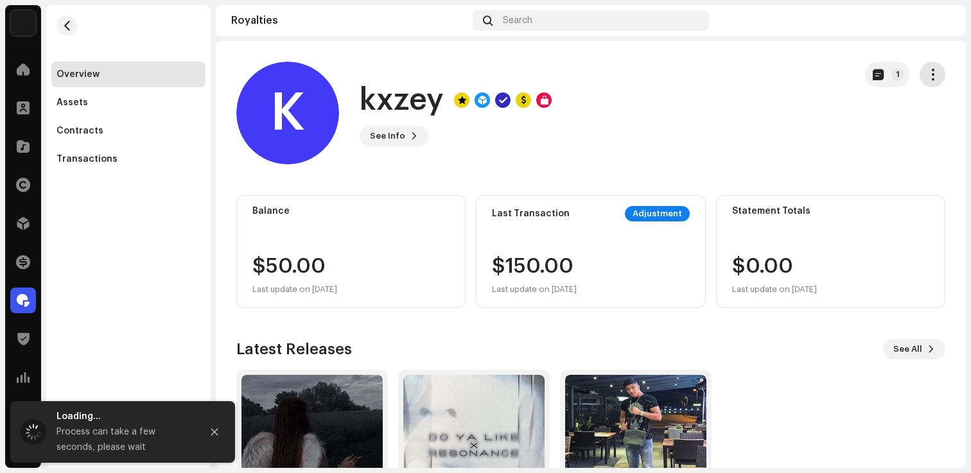
click at [927, 80] on span "button" at bounding box center [932, 74] width 12 height 10
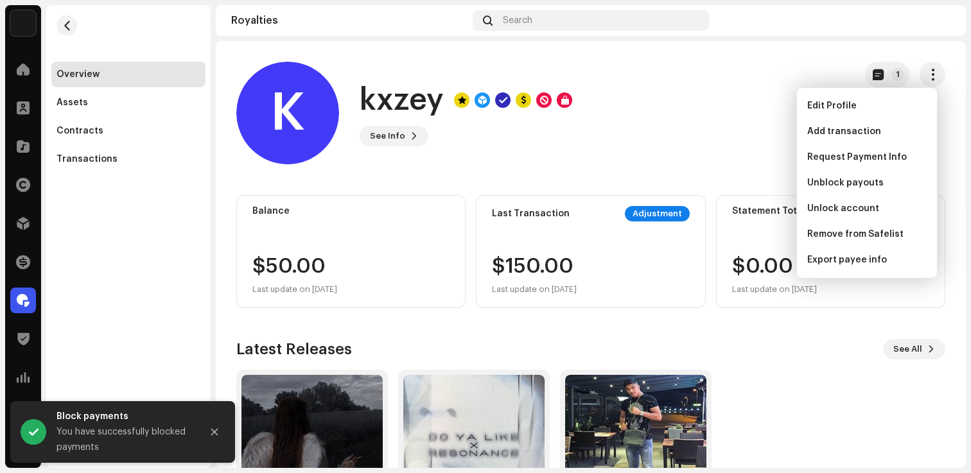
click at [756, 124] on div "K kxzey See Info 1" at bounding box center [540, 113] width 608 height 103
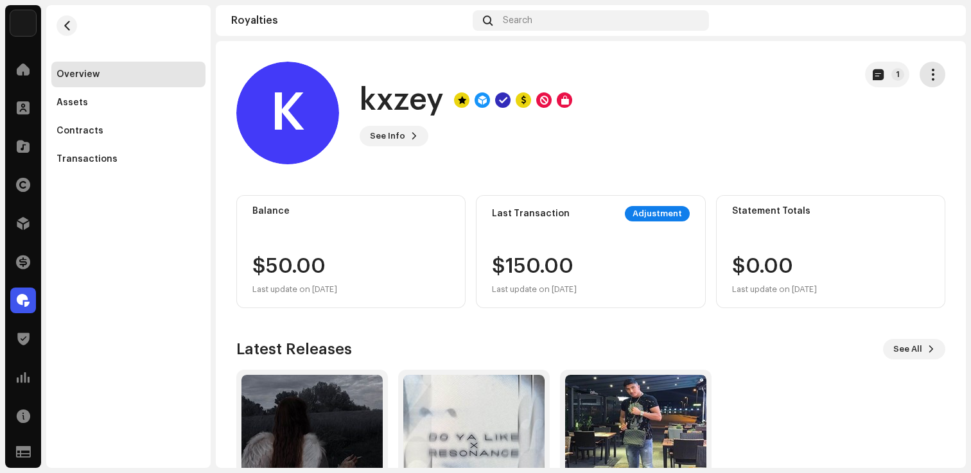
click at [926, 76] on span "button" at bounding box center [932, 74] width 12 height 10
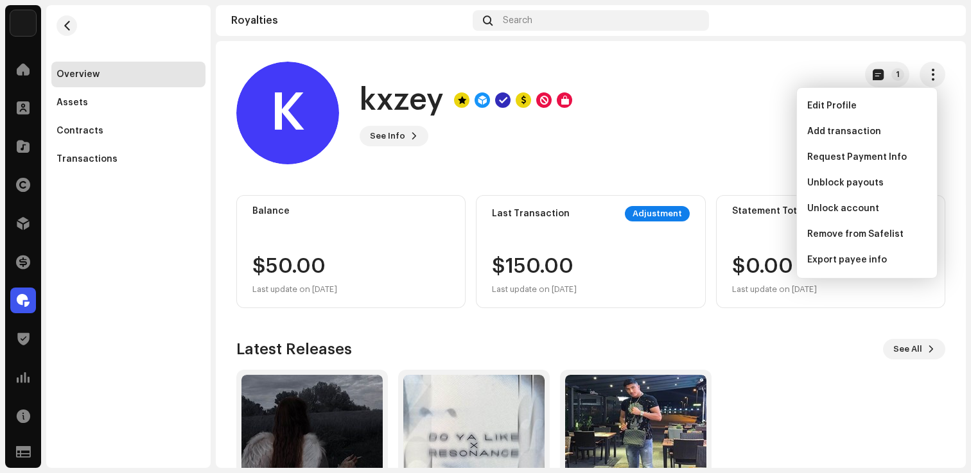
click at [716, 147] on div "K kxzey See Info 1" at bounding box center [540, 113] width 608 height 103
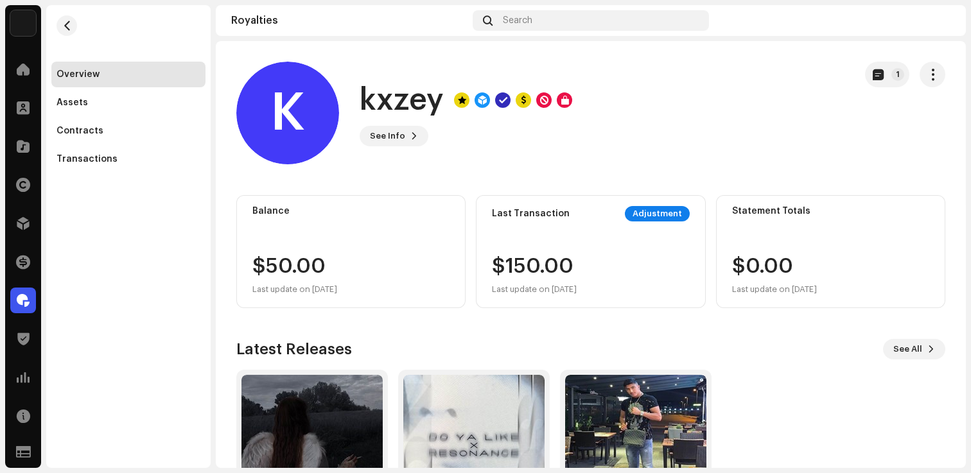
scroll to position [107, 0]
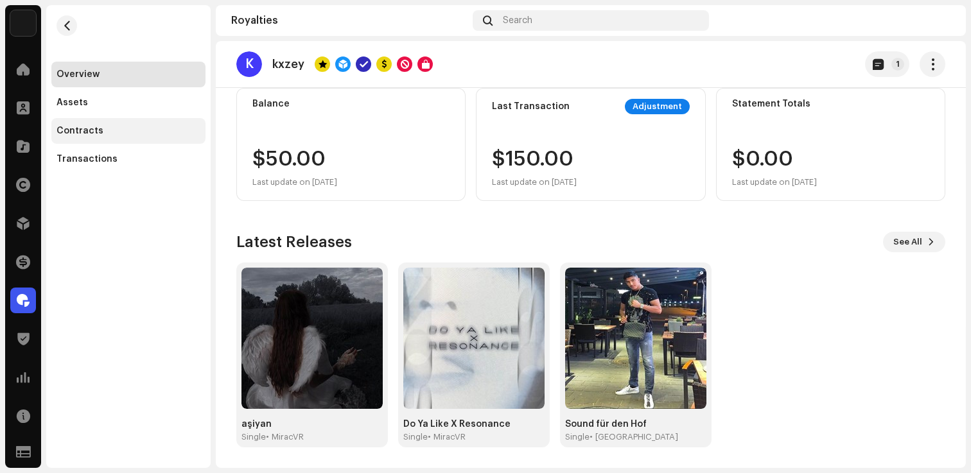
click at [80, 130] on div "Contracts" at bounding box center [79, 131] width 47 height 10
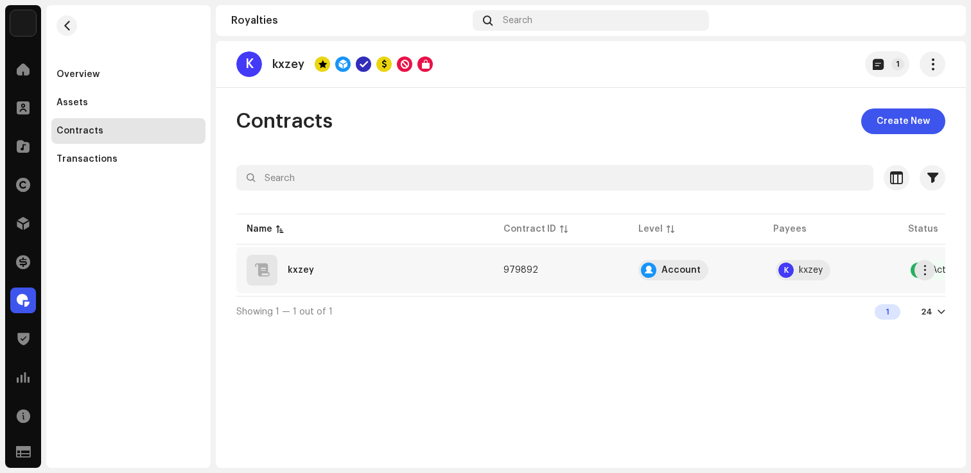
scroll to position [0, 87]
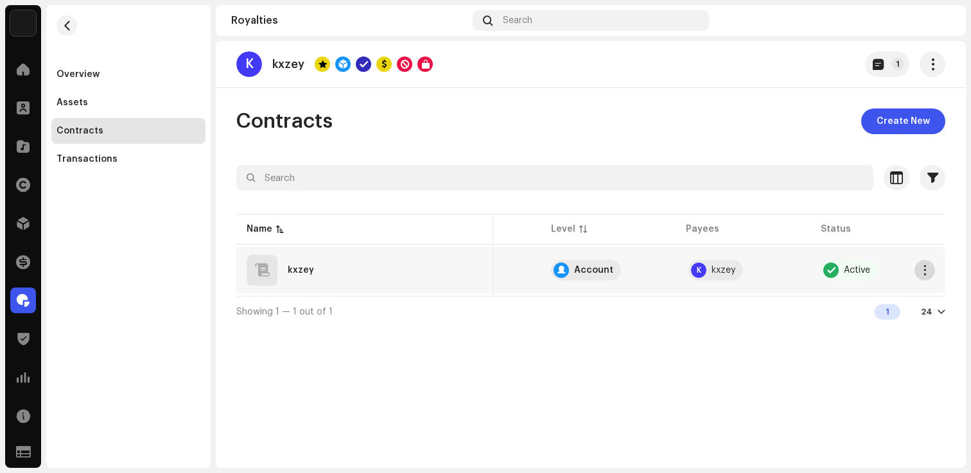
click at [933, 275] on button "button" at bounding box center [924, 270] width 21 height 21
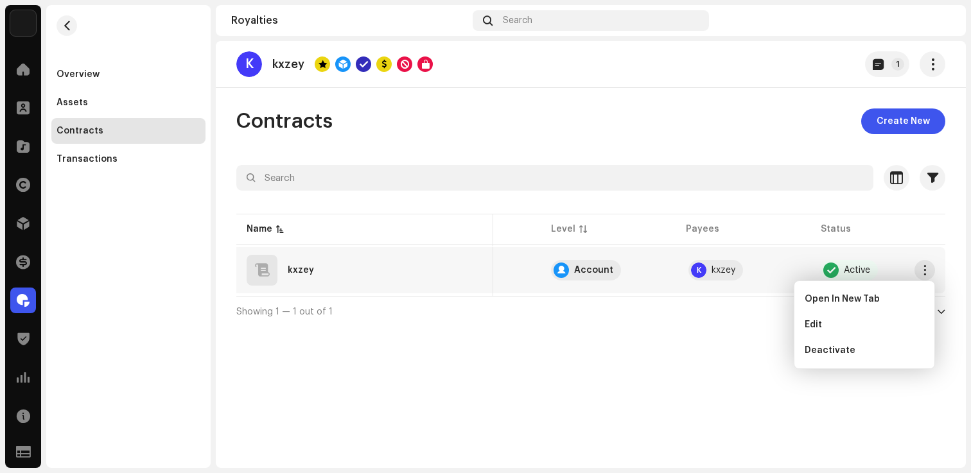
click at [672, 320] on div "Showing 1 — 1 out of 1 1 24" at bounding box center [590, 311] width 709 height 31
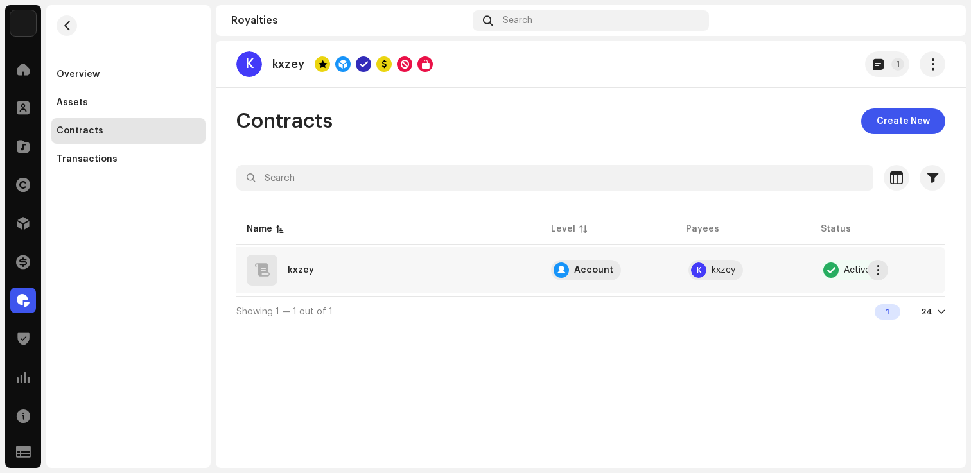
scroll to position [0, 0]
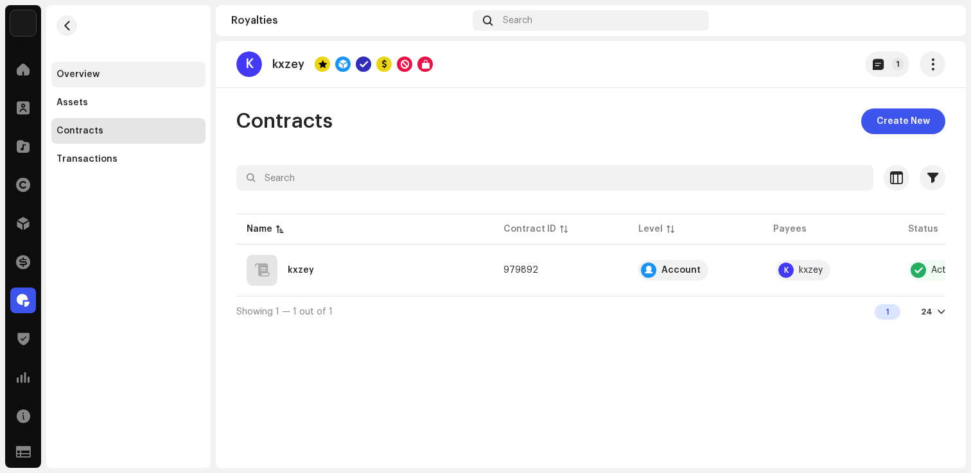
click at [83, 84] on div "Overview" at bounding box center [128, 75] width 154 height 26
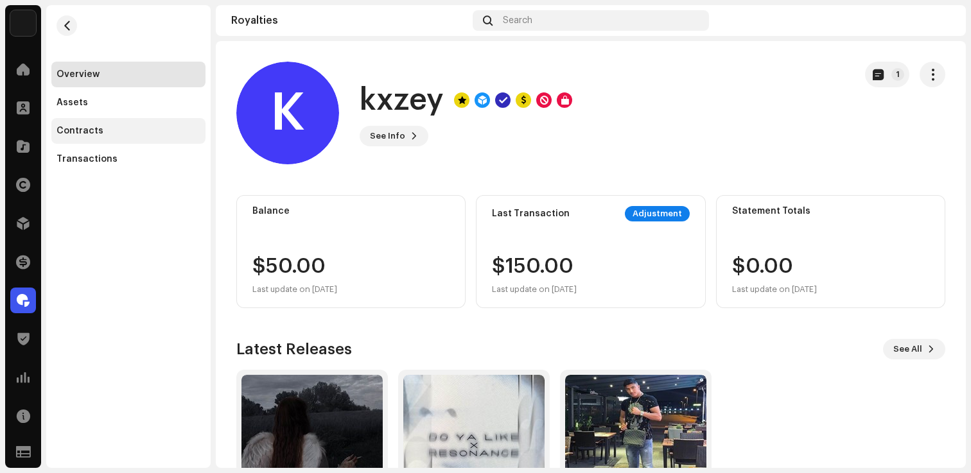
click at [117, 134] on div "Contracts" at bounding box center [128, 131] width 144 height 10
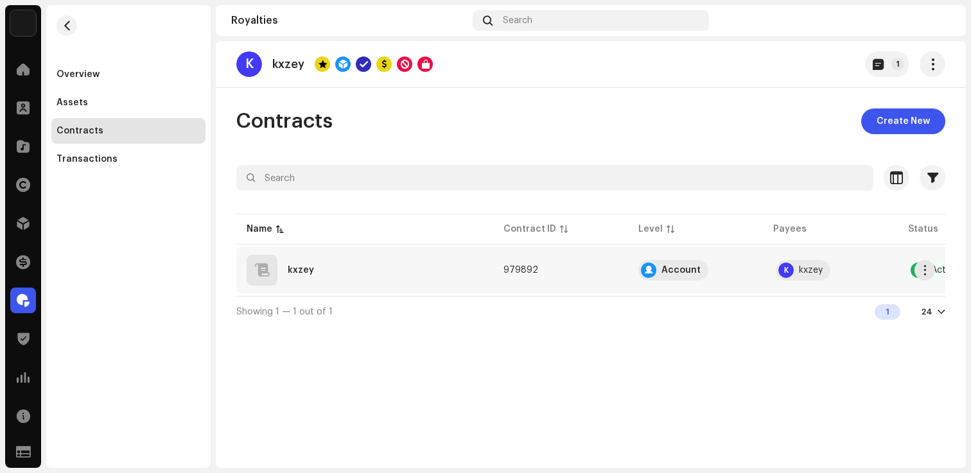
scroll to position [0, 87]
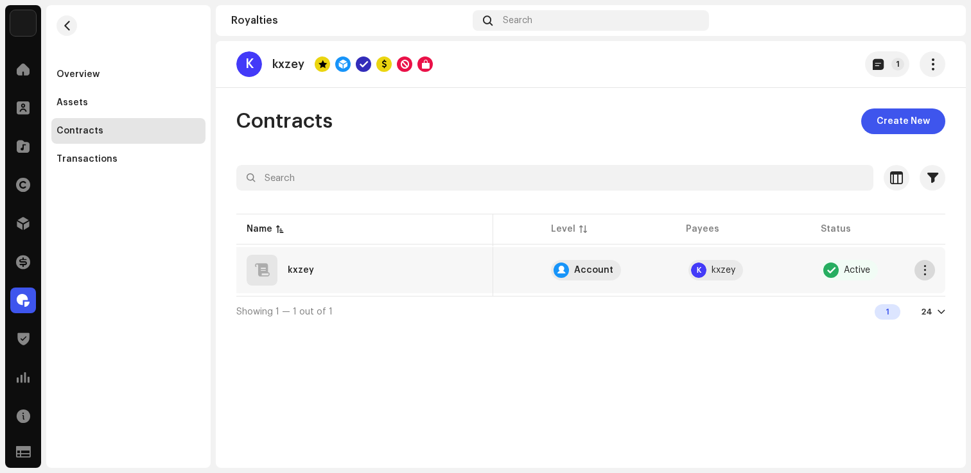
click at [928, 272] on span "button" at bounding box center [925, 270] width 10 height 10
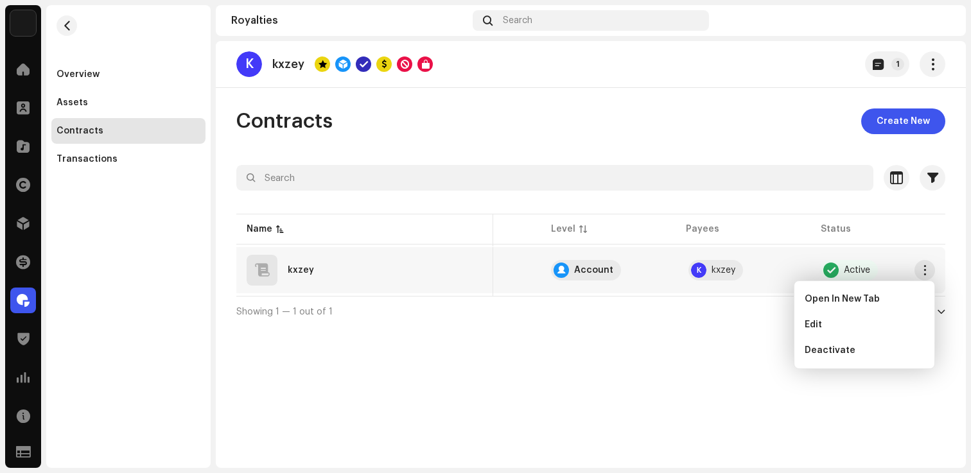
click at [708, 352] on div "K kxzey 1 Contracts Create New Selected 0 Select all Options Filters Contract L…" at bounding box center [591, 254] width 750 height 427
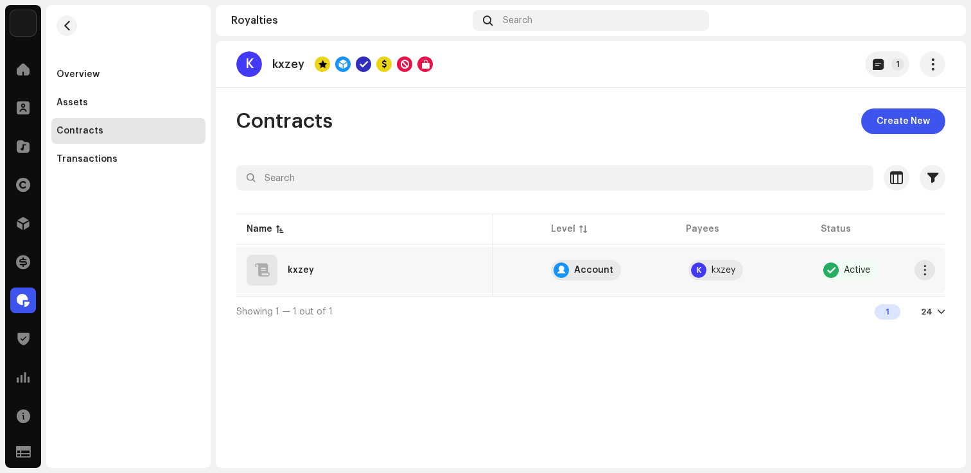
click at [777, 272] on re-a-table-payees "K kxzey" at bounding box center [743, 270] width 114 height 21
click at [308, 257] on div "kxzey" at bounding box center [365, 270] width 236 height 31
click at [303, 267] on div "kxzey" at bounding box center [301, 270] width 26 height 9
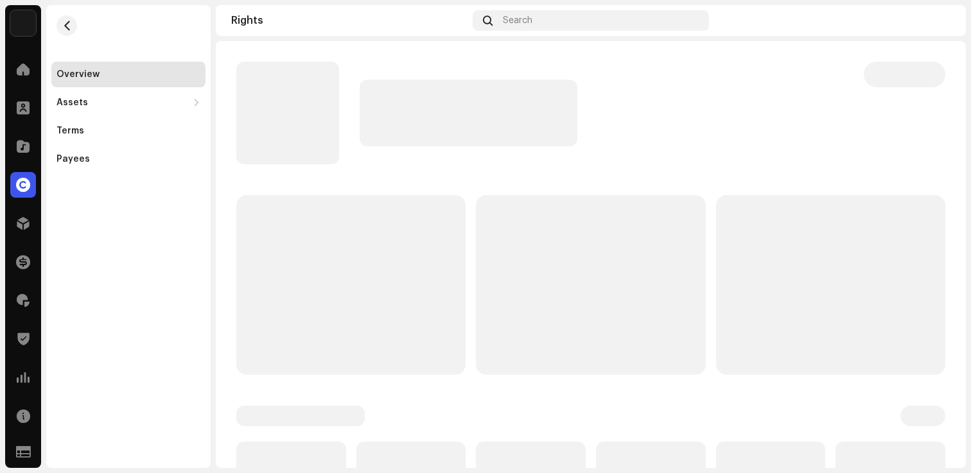
click at [303, 267] on p-skeleton at bounding box center [350, 285] width 229 height 180
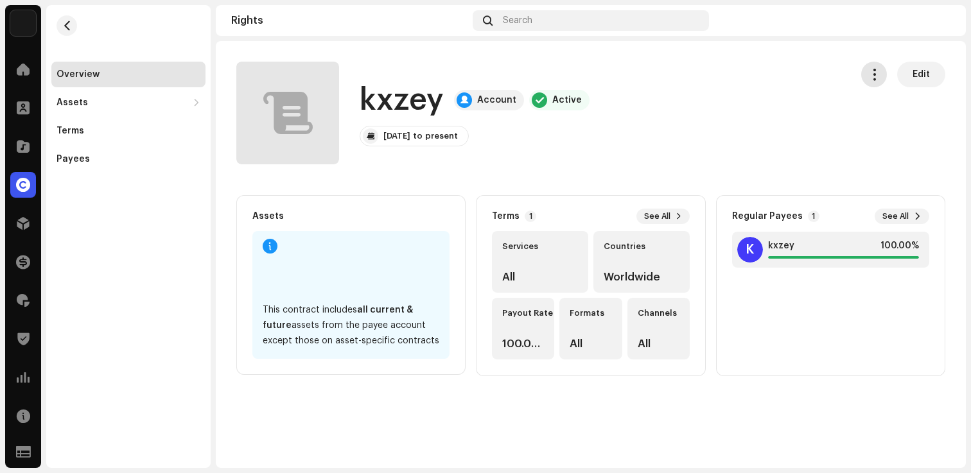
click at [877, 74] on span "button" at bounding box center [874, 74] width 12 height 10
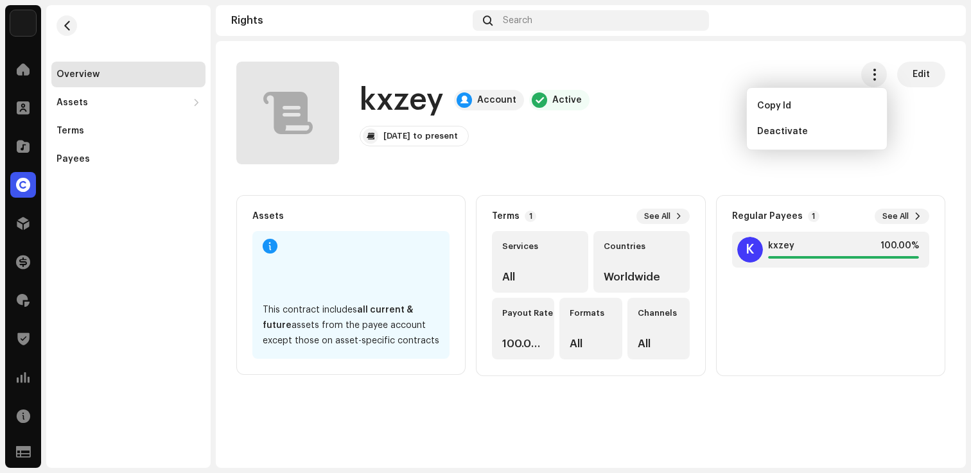
click at [760, 184] on rights-contracts-details-music-overview "kxzey Account Active Edit kxzey Account Active Oct 9, 2025 to present Edit Edit…" at bounding box center [591, 219] width 750 height 356
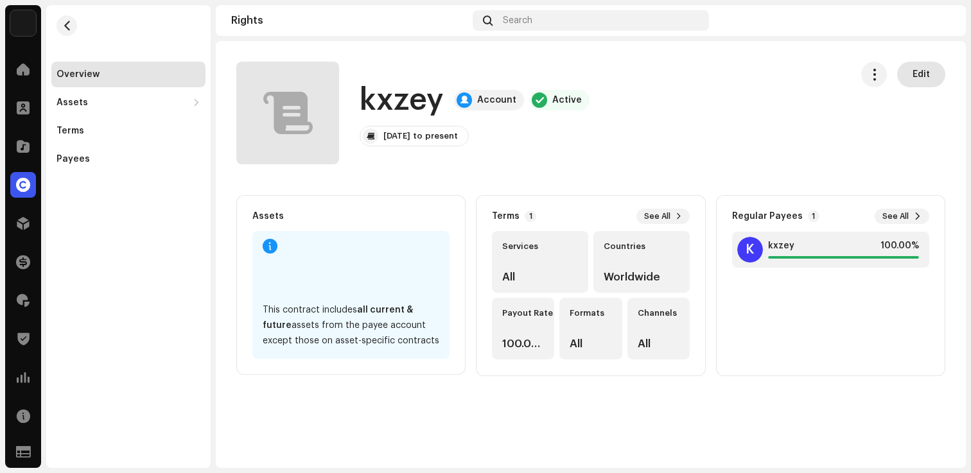
click at [922, 78] on span "Edit" at bounding box center [920, 75] width 17 height 26
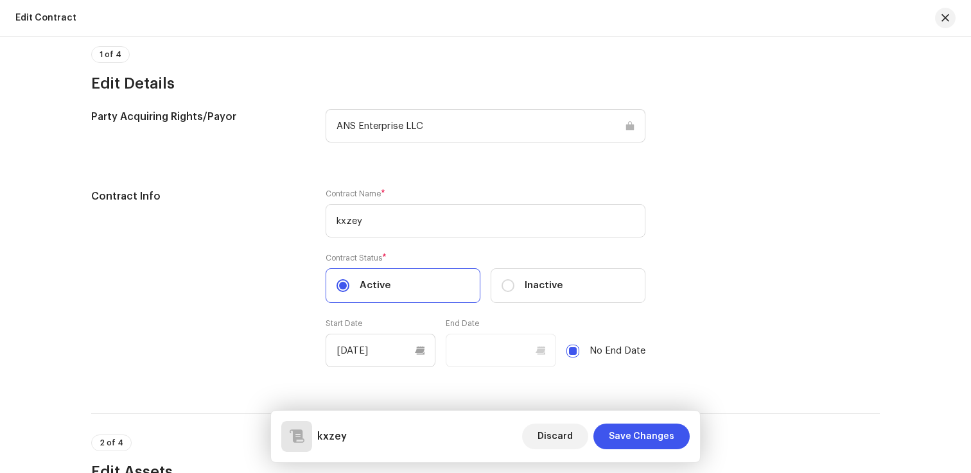
scroll to position [168, 0]
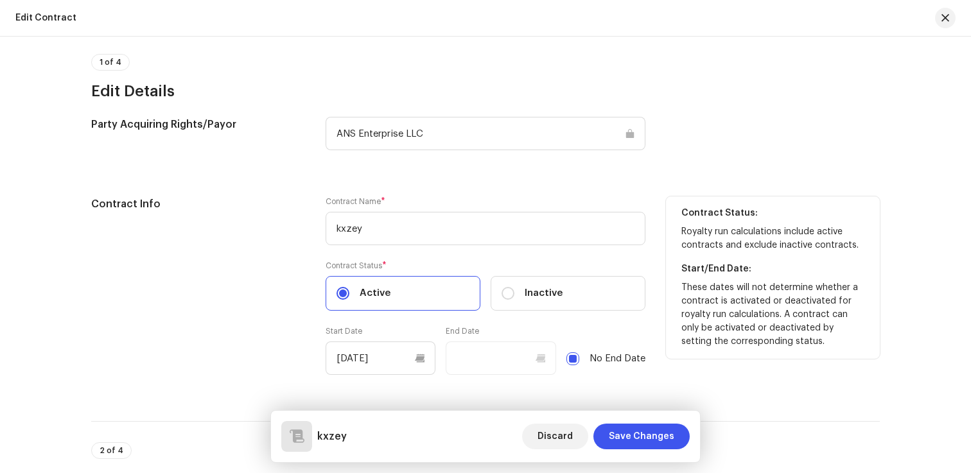
click at [282, 334] on div "Contract Info" at bounding box center [198, 293] width 214 height 194
click at [317, 375] on div "Contract Info Contract Name * kxzey Contract Status * Active Inactive Start Dat…" at bounding box center [485, 293] width 788 height 194
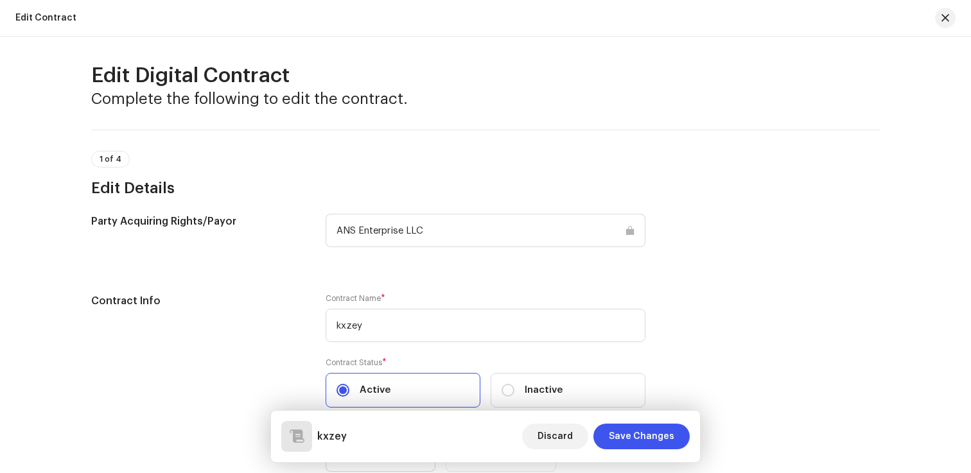
scroll to position [0, 0]
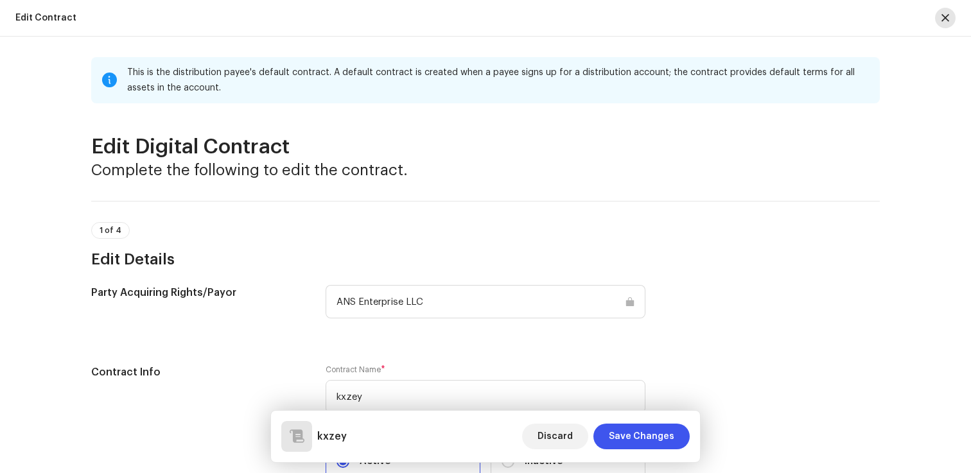
click at [941, 22] on span "button" at bounding box center [945, 18] width 8 height 10
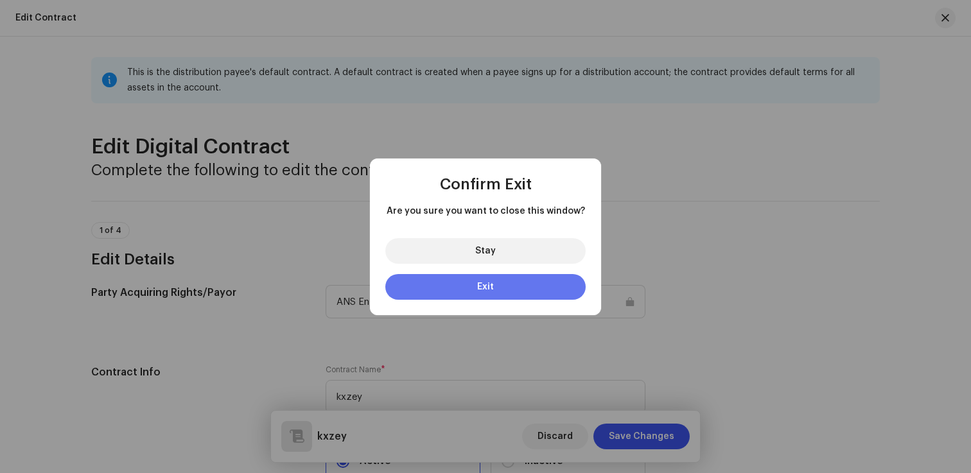
click at [527, 286] on button "Exit" at bounding box center [485, 287] width 200 height 26
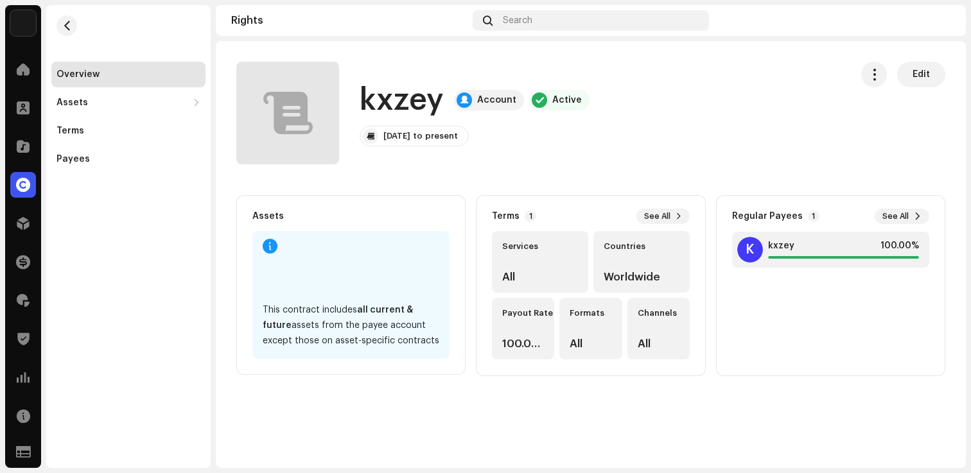
click at [19, 83] on div "Home" at bounding box center [23, 69] width 36 height 36
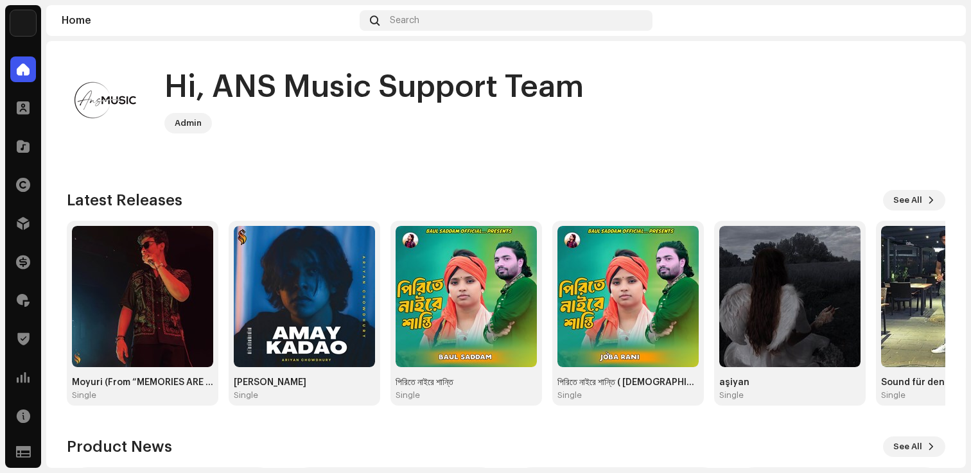
click at [35, 15] on img at bounding box center [23, 23] width 26 height 26
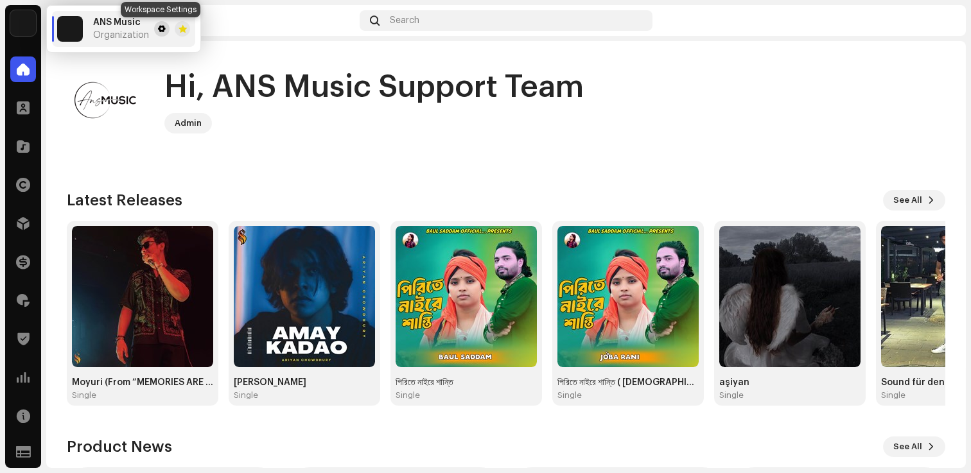
click at [164, 31] on span at bounding box center [162, 29] width 8 height 10
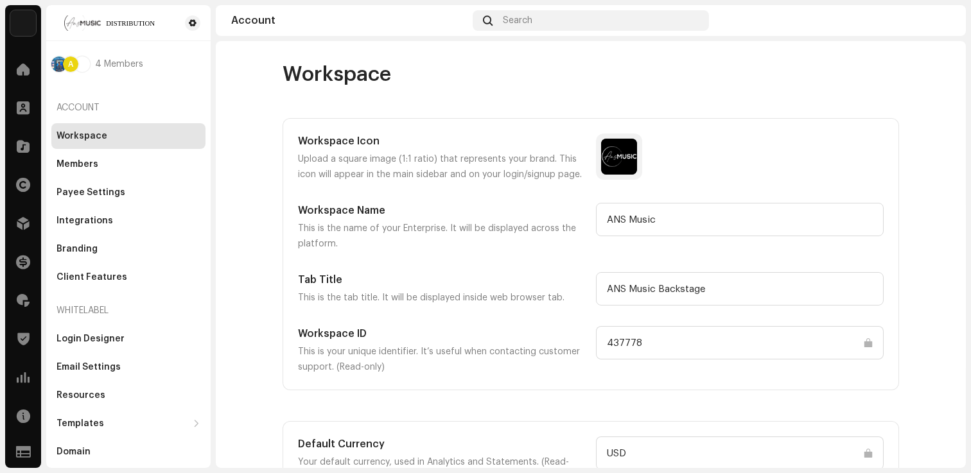
click at [926, 24] on div at bounding box center [832, 20] width 236 height 21
click at [949, 22] on img at bounding box center [940, 20] width 21 height 21
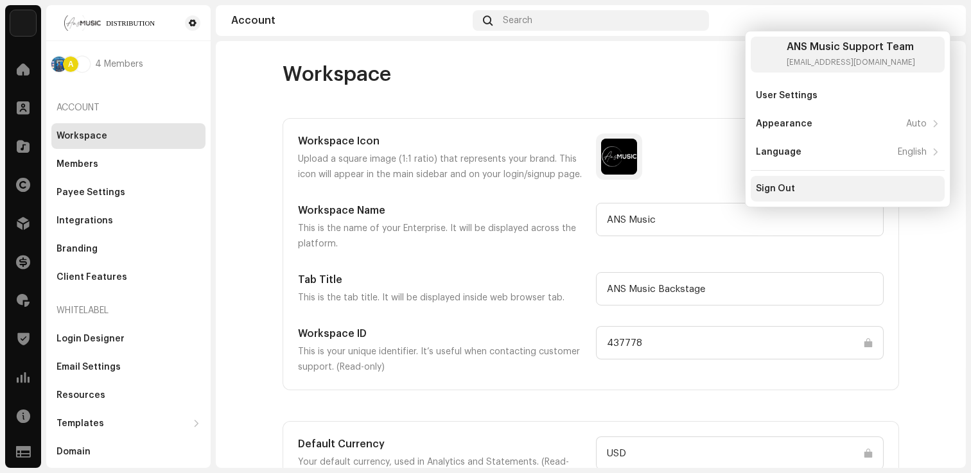
click at [795, 188] on div "Sign Out" at bounding box center [848, 189] width 184 height 10
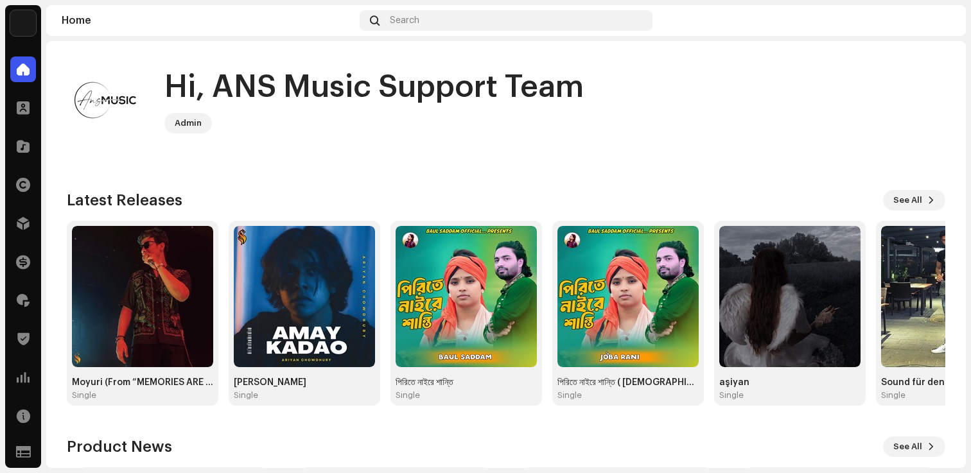
click at [431, 177] on div "Hi, ANS Music Support Team Admin Check out the latest Product Updates for Check…" at bounding box center [506, 384] width 878 height 687
click at [677, 48] on div "Hi, ANS Music Support Team Admin Check out the latest Product Updates for Check…" at bounding box center [506, 384] width 878 height 687
click at [308, 177] on div "Hi, ANS Music Support Team Admin Check out the latest Product Updates for Check…" at bounding box center [506, 384] width 878 height 687
click at [288, 174] on div "Hi, ANS Music Support Team Admin Check out the latest Product Updates for Check…" at bounding box center [506, 384] width 878 height 687
click at [918, 207] on button "See All" at bounding box center [914, 200] width 62 height 21
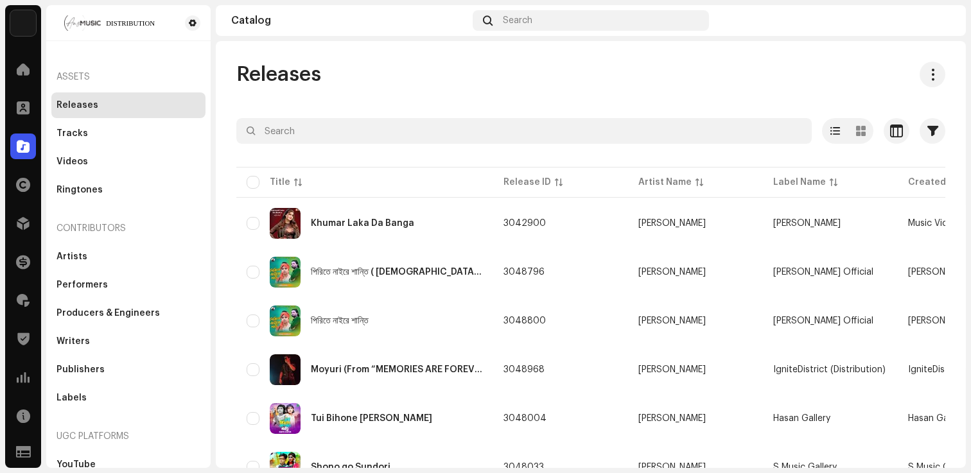
click at [24, 297] on span at bounding box center [23, 300] width 13 height 10
click at [26, 209] on div "Distribution" at bounding box center [23, 223] width 36 height 36
click at [25, 223] on span at bounding box center [23, 223] width 13 height 10
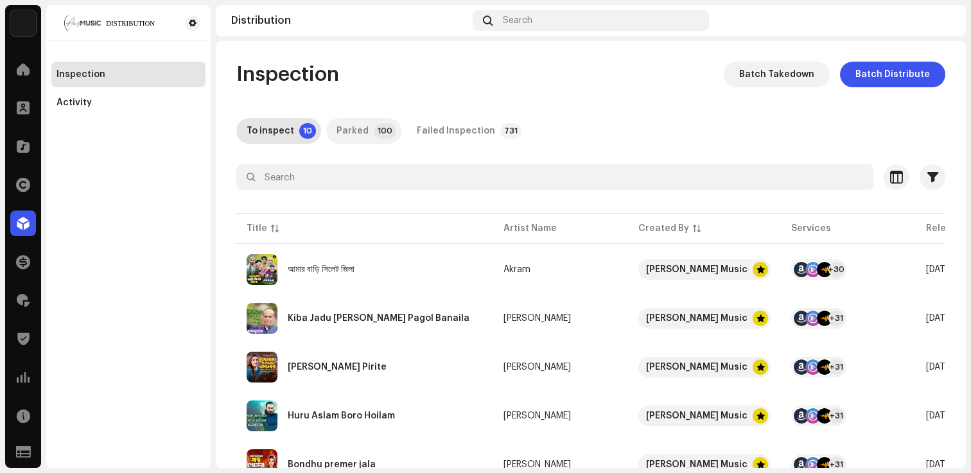
click at [377, 132] on p-badge "100" at bounding box center [385, 130] width 22 height 15
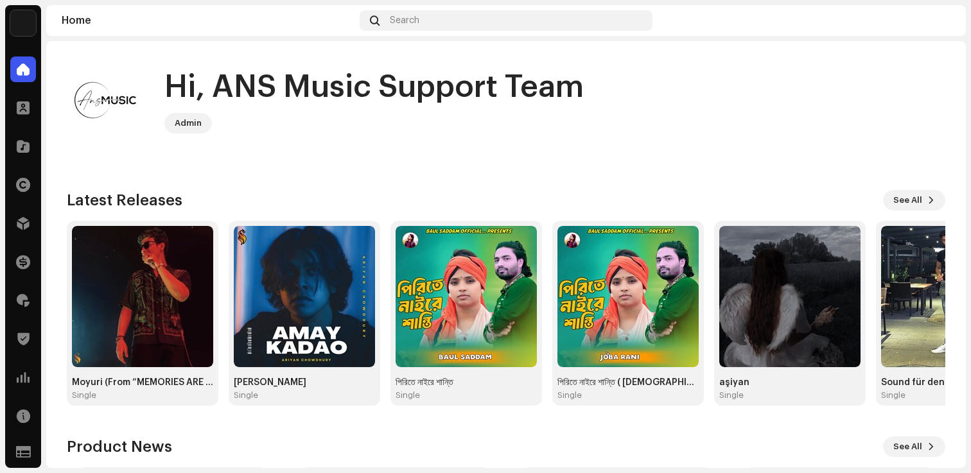
click at [327, 134] on div "Hi, ANS Music Support Team Admin" at bounding box center [506, 100] width 878 height 77
click at [691, 114] on div "Hi, ANS Music Support Team Admin" at bounding box center [506, 100] width 878 height 77
click at [153, 278] on img at bounding box center [142, 296] width 141 height 141
